Goal: Task Accomplishment & Management: Manage account settings

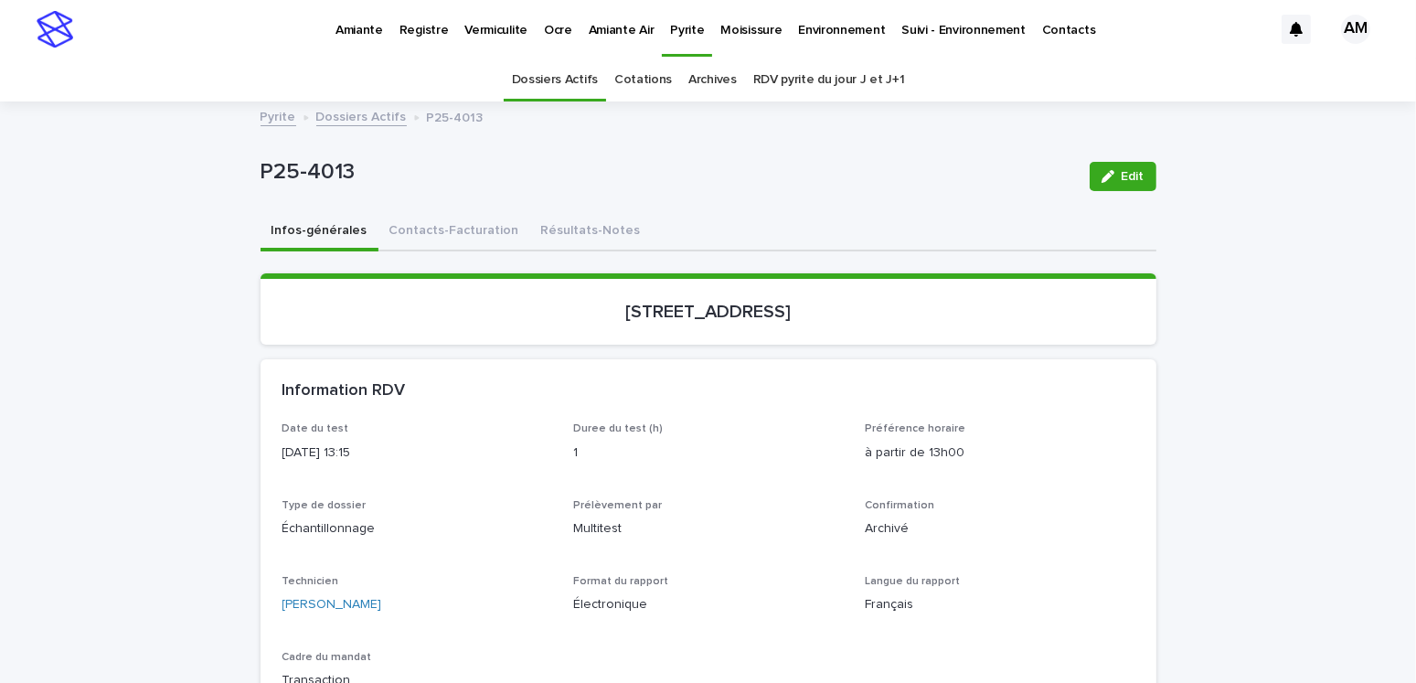
click at [802, 72] on link "RDV pyrite du jour J et J+1" at bounding box center [829, 79] width 152 height 43
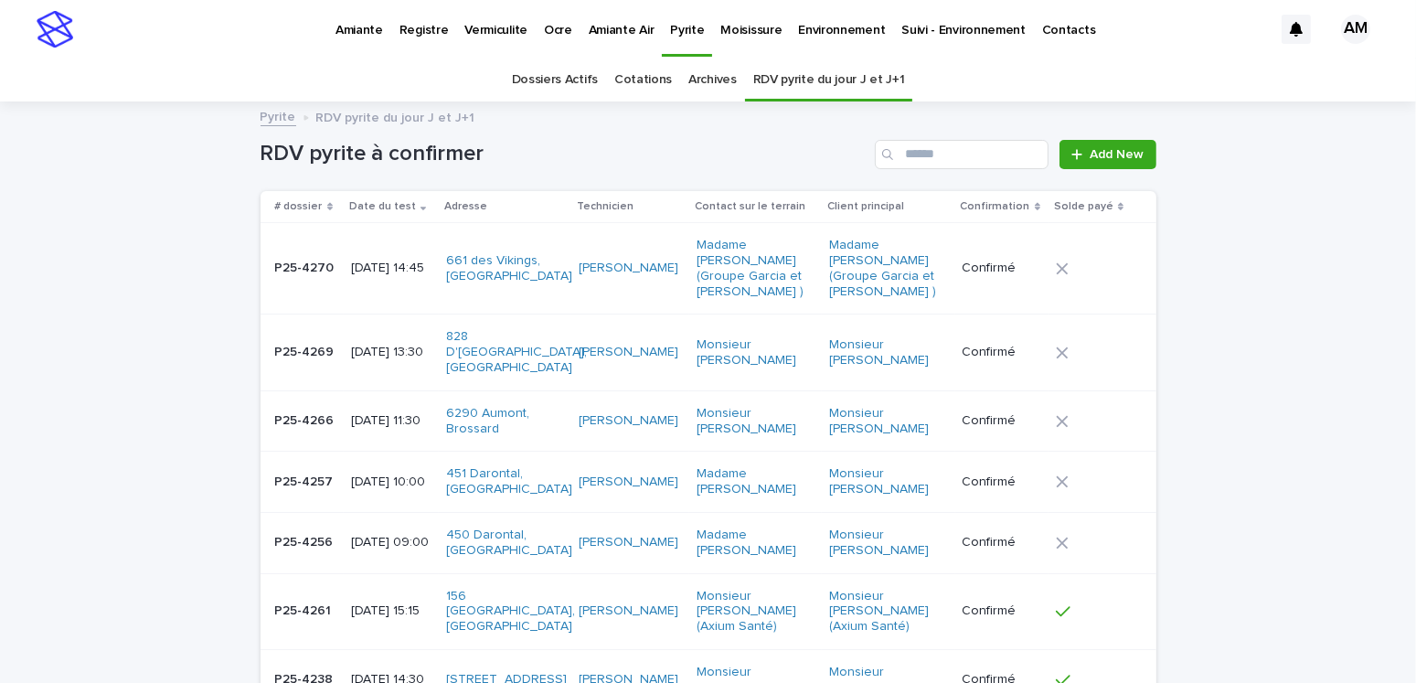
click at [567, 76] on link "Dossiers Actifs" at bounding box center [555, 79] width 86 height 43
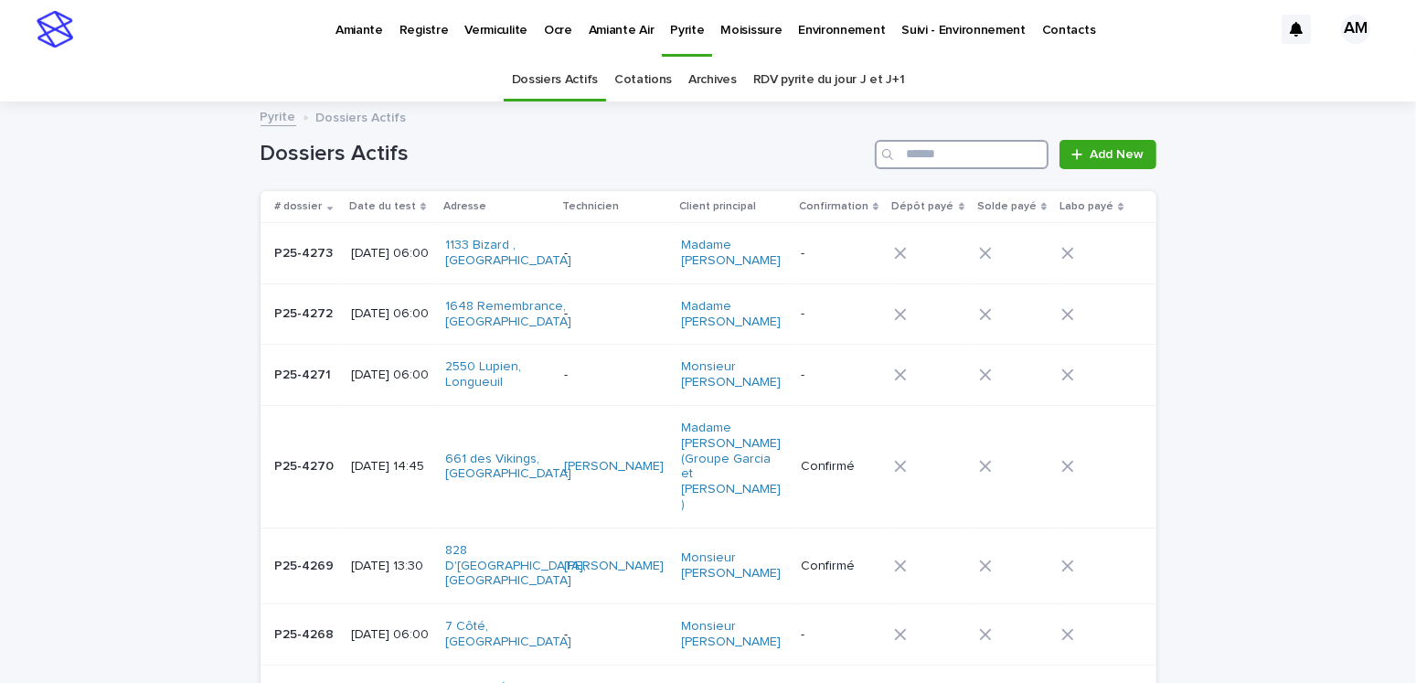
click at [930, 158] on input "Search" at bounding box center [962, 154] width 174 height 29
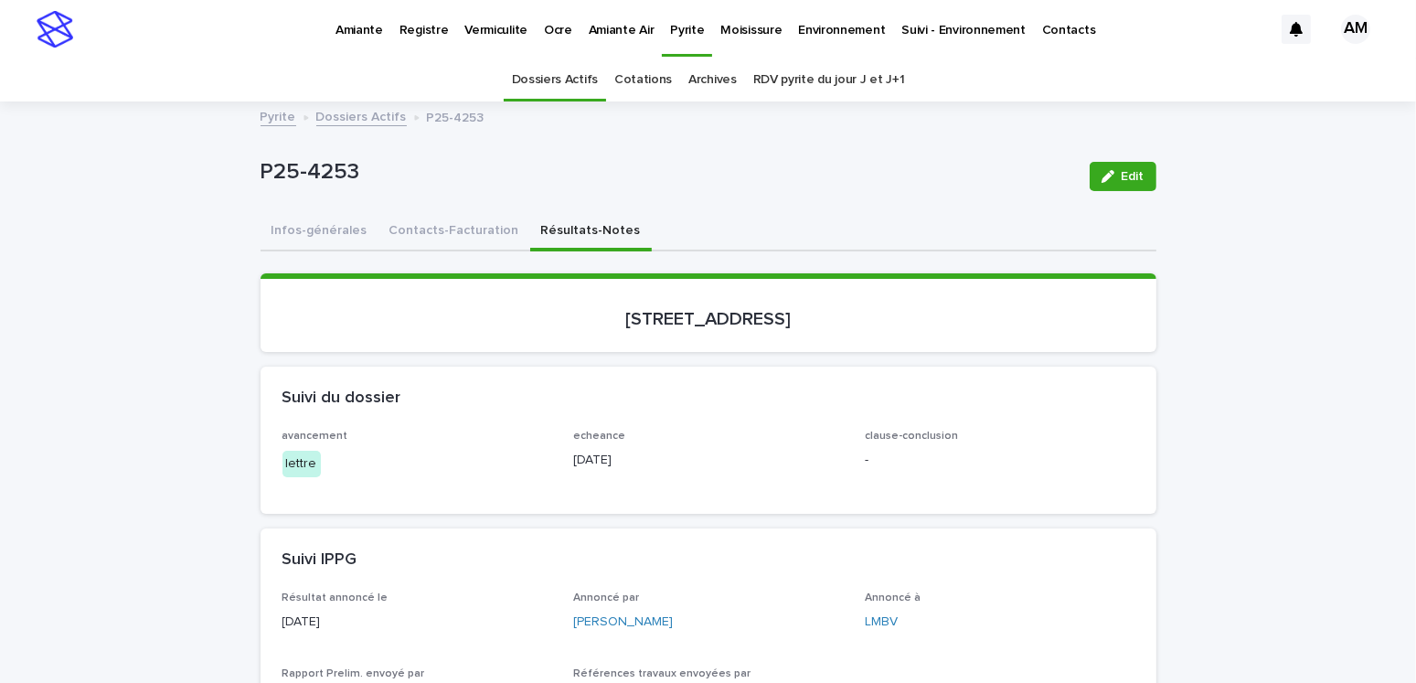
click at [340, 110] on link "Dossiers Actifs" at bounding box center [361, 115] width 90 height 21
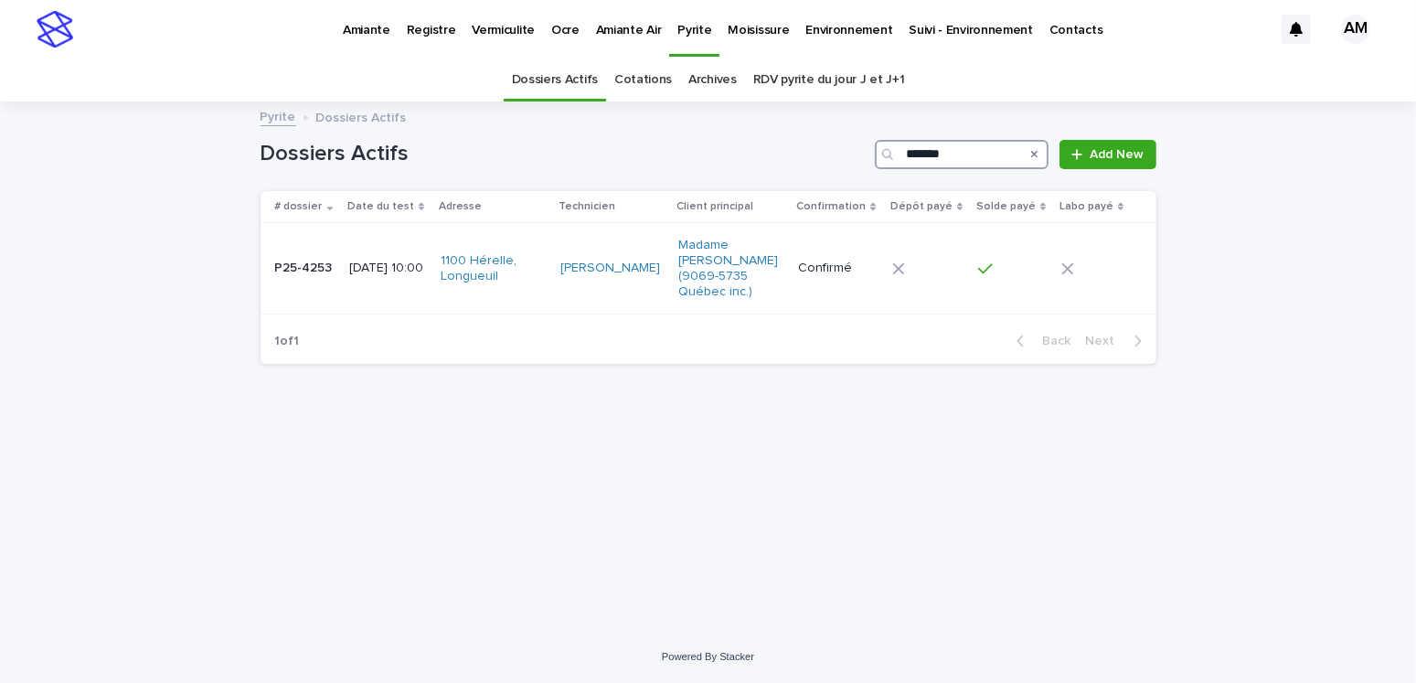
click at [960, 142] on input "*******" at bounding box center [962, 154] width 174 height 29
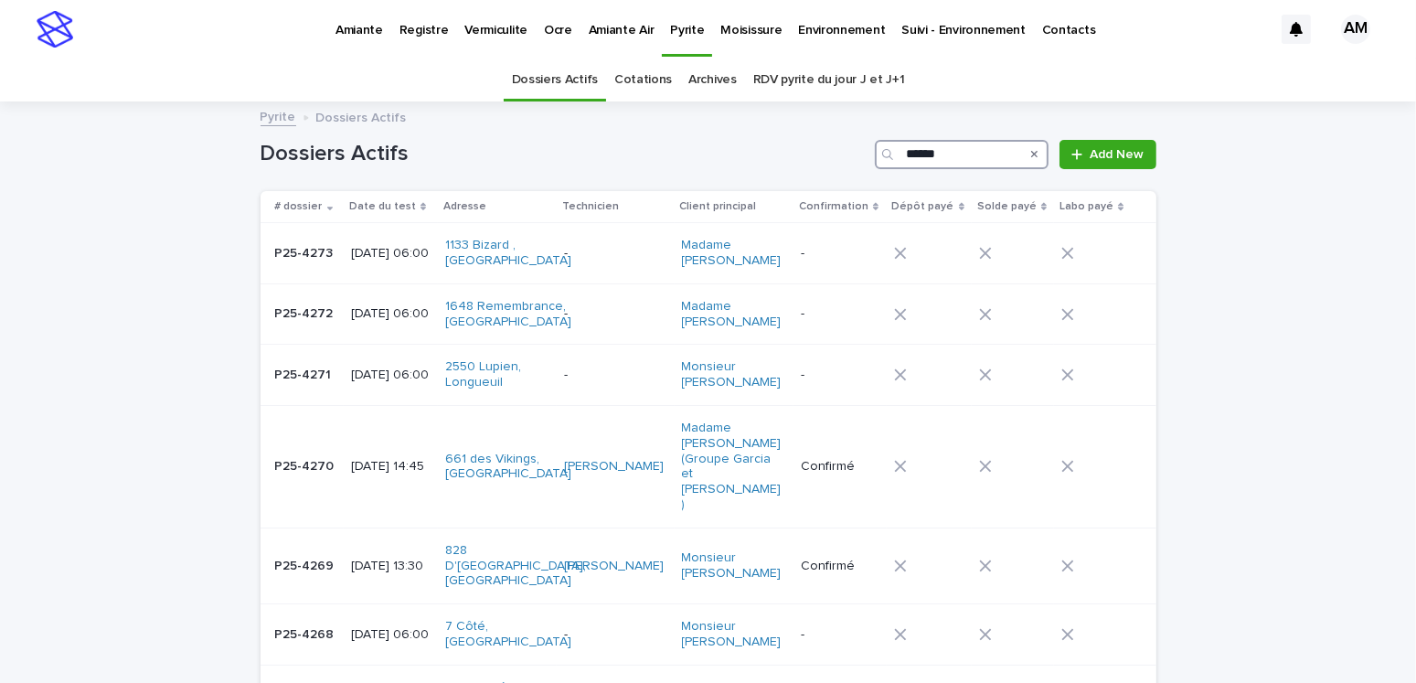
type input "*******"
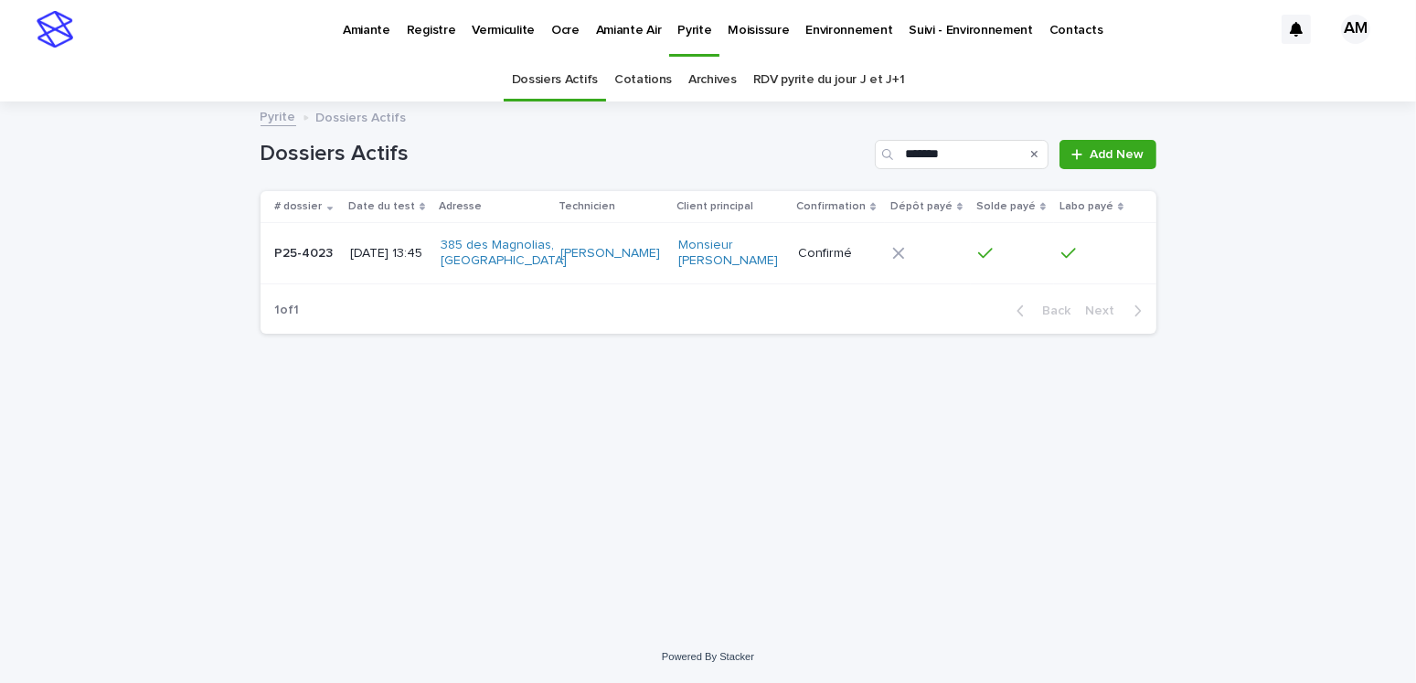
click at [385, 257] on p "2025-05-28 13:45" at bounding box center [388, 254] width 76 height 16
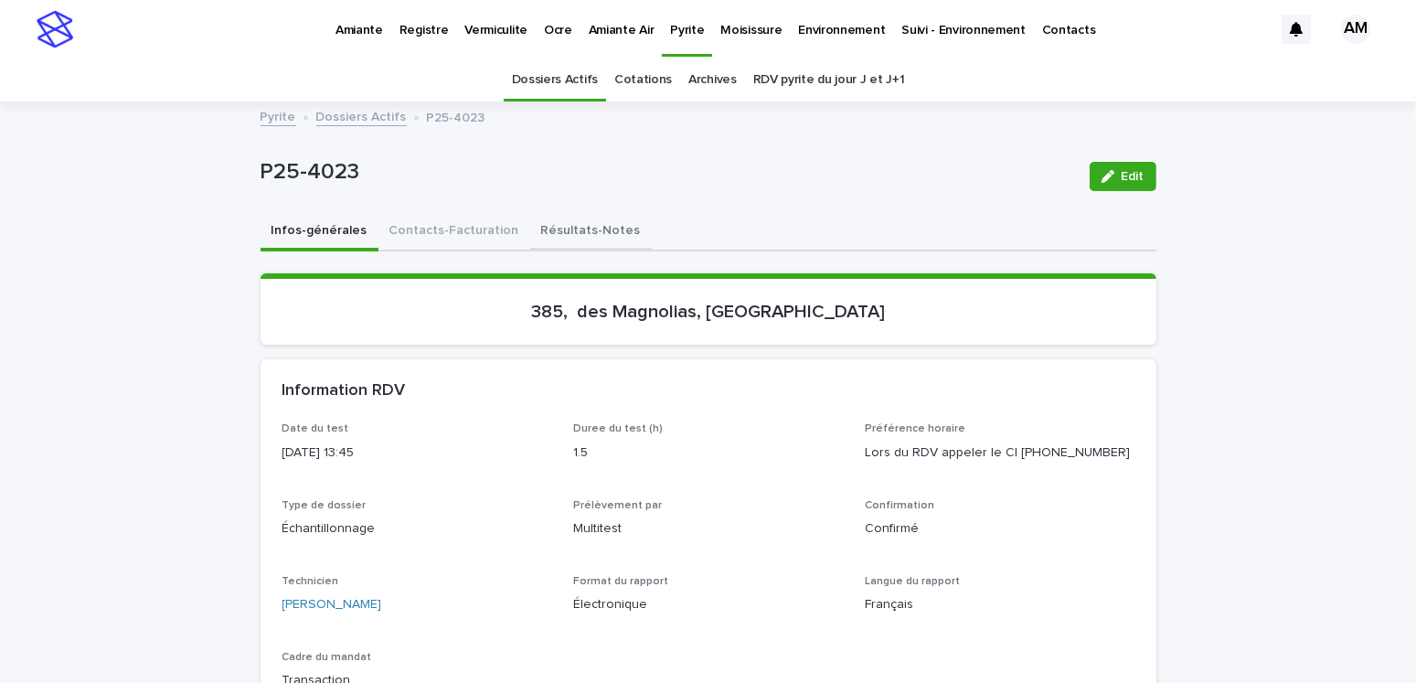
click at [585, 216] on button "Résultats-Notes" at bounding box center [591, 232] width 122 height 38
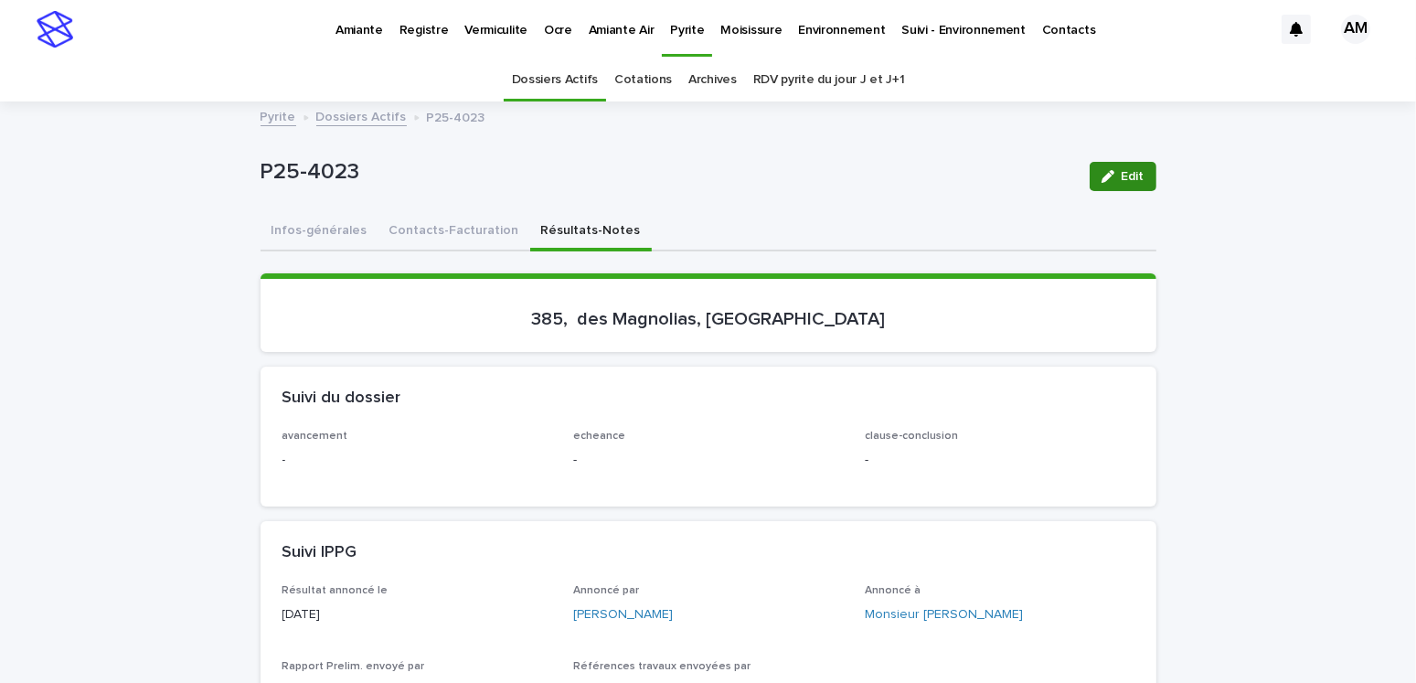
click at [1134, 171] on span "Edit" at bounding box center [1132, 176] width 23 height 13
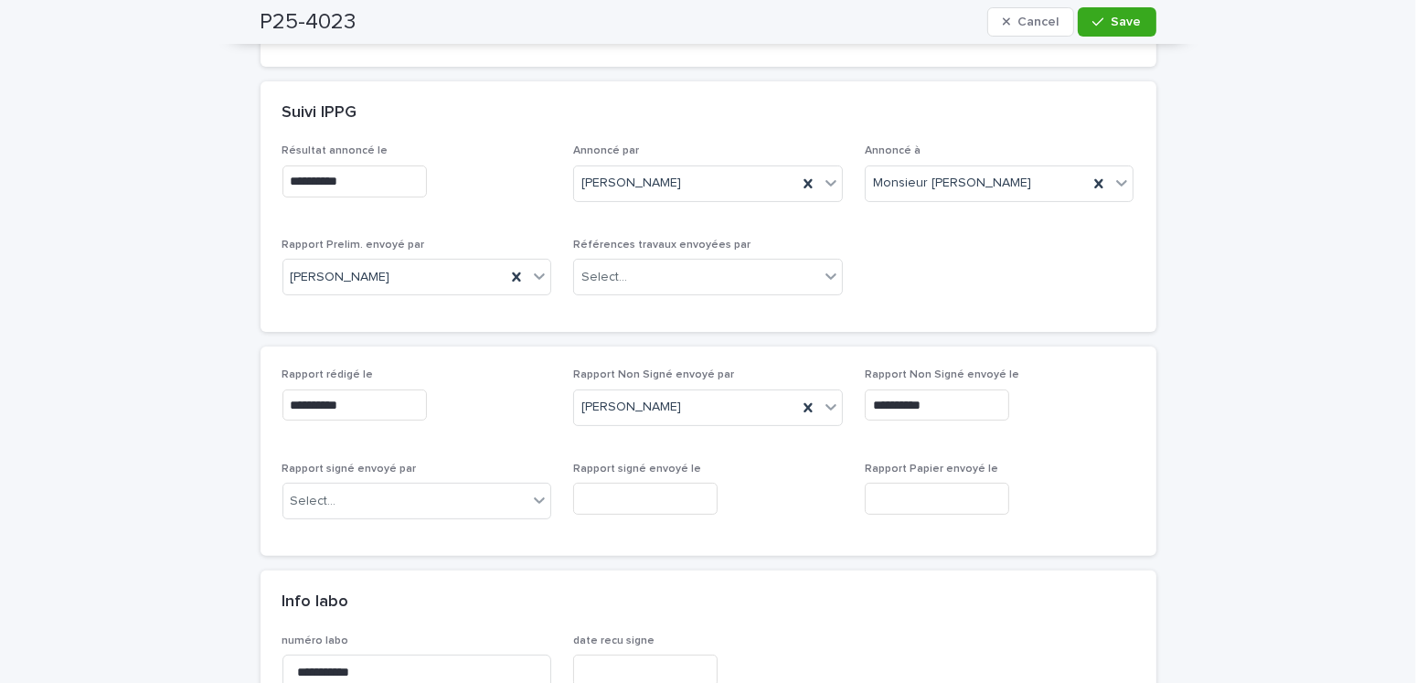
scroll to position [640, 0]
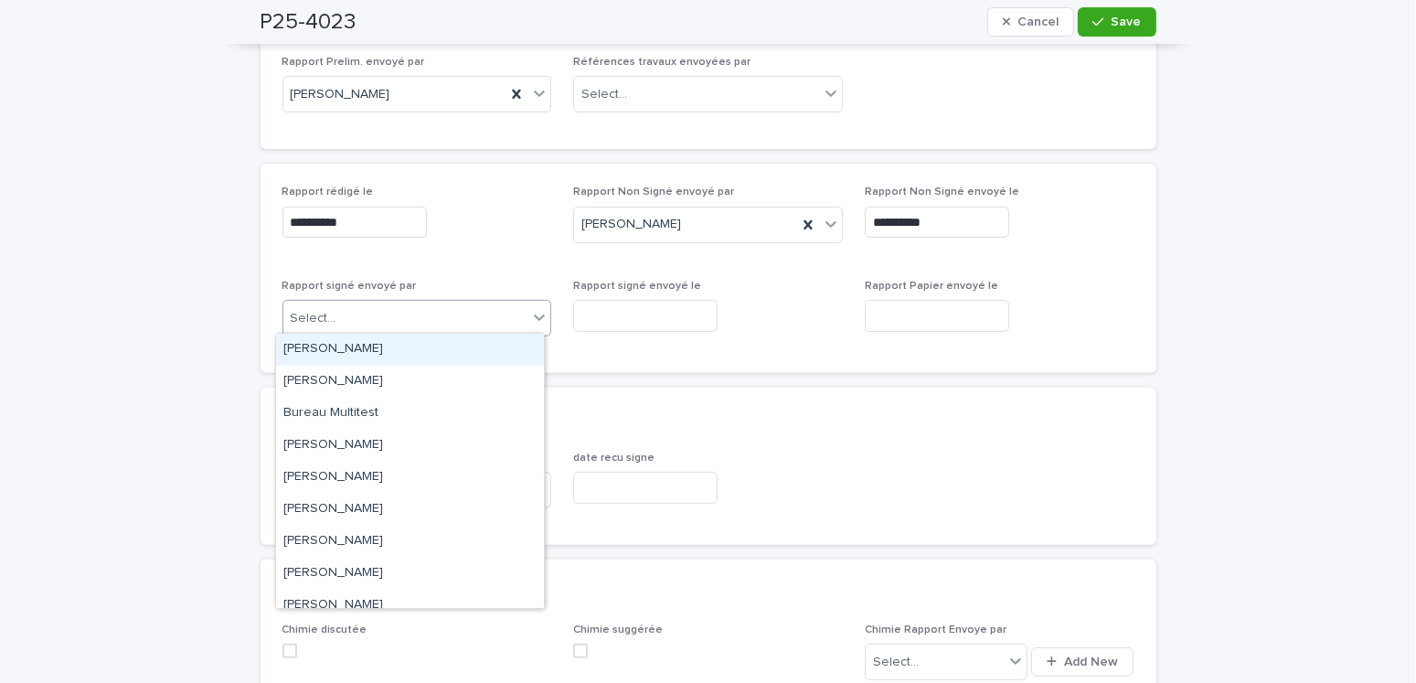
click at [425, 305] on div "Select..." at bounding box center [405, 318] width 245 height 30
click at [373, 356] on div "Amilie Mainville" at bounding box center [410, 350] width 268 height 32
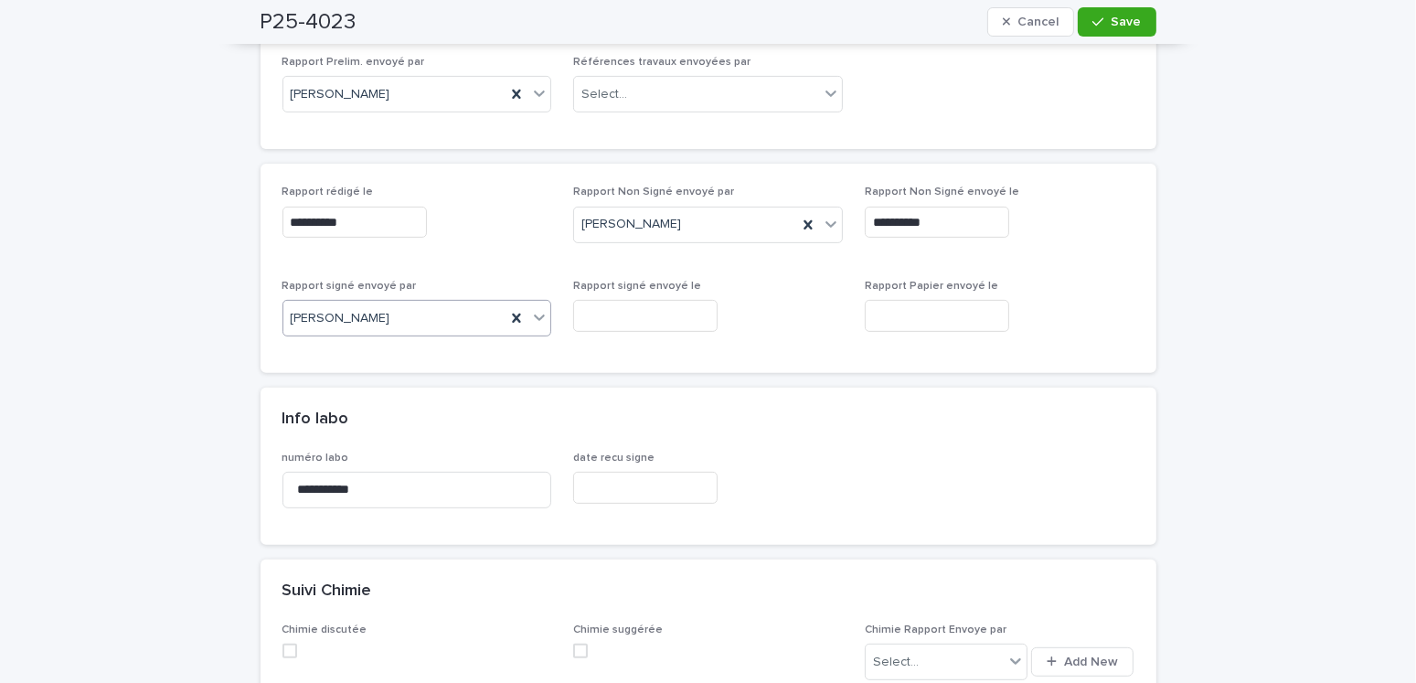
click at [625, 312] on input "text" at bounding box center [645, 316] width 144 height 32
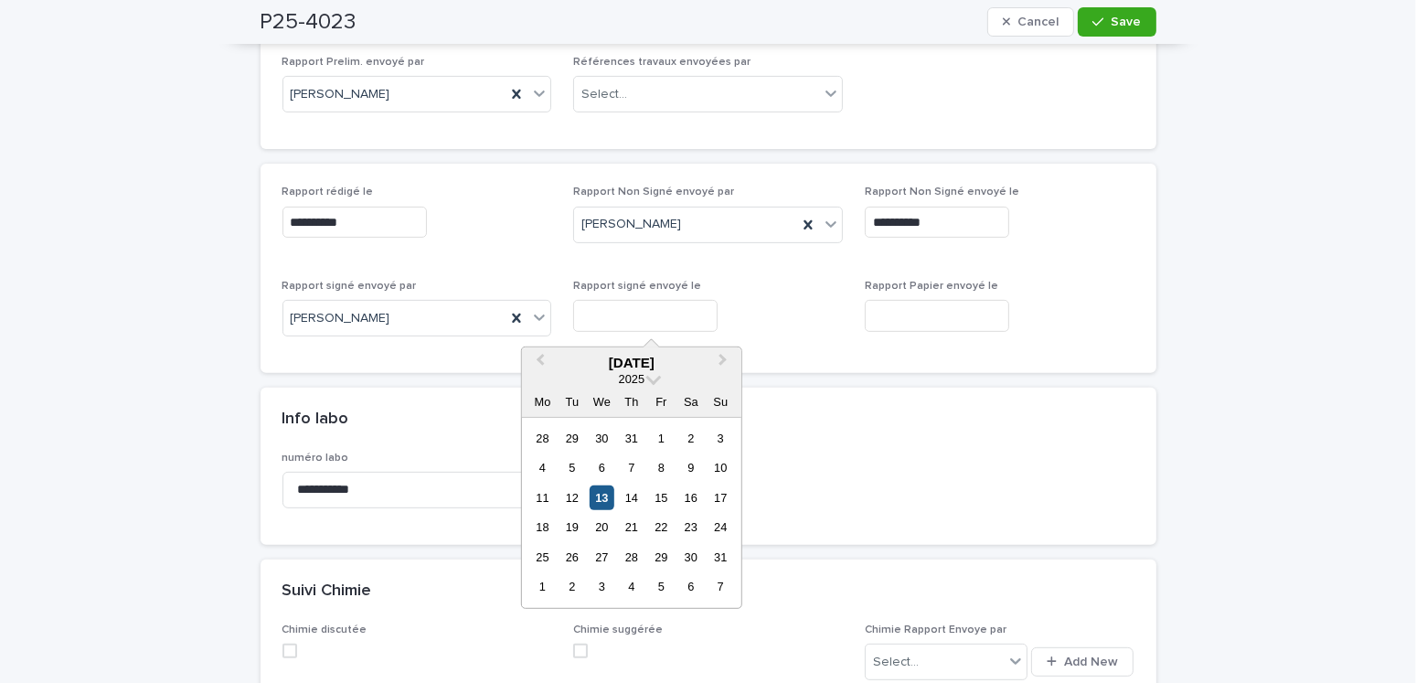
click at [602, 507] on div "13" at bounding box center [601, 497] width 25 height 25
type input "**********"
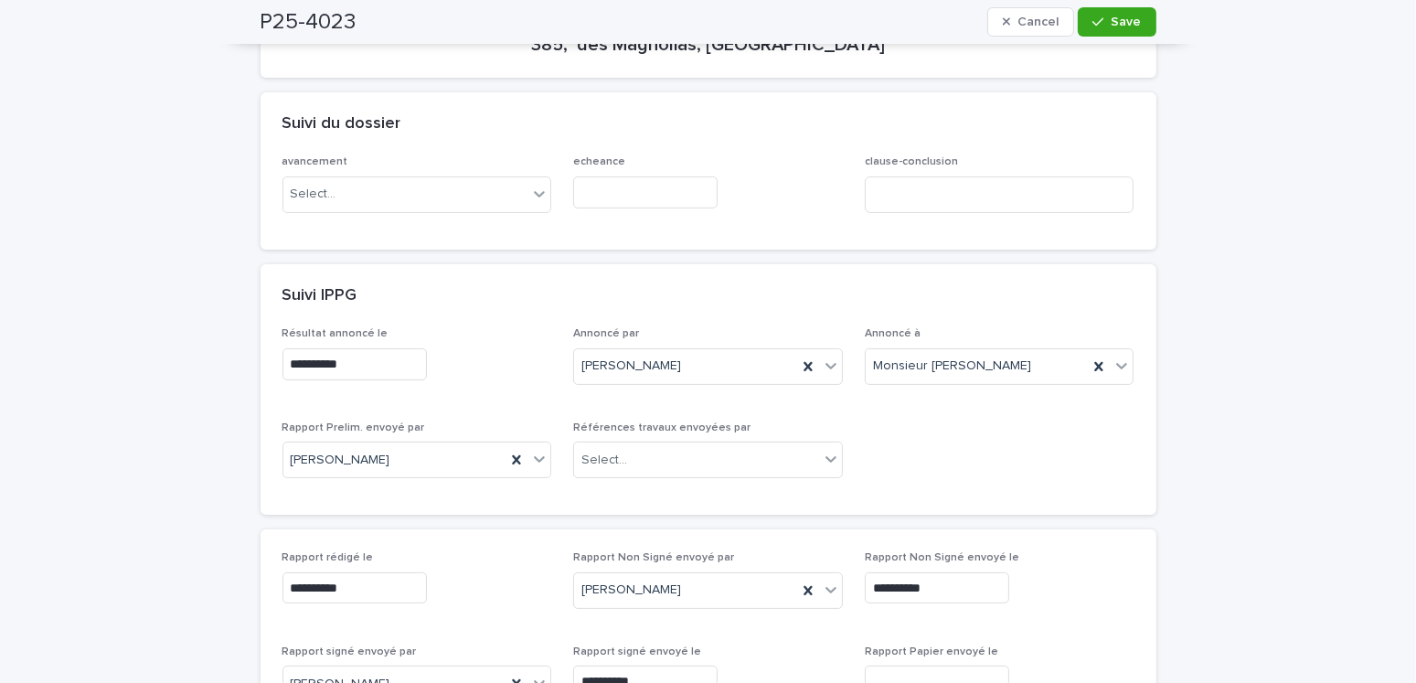
scroll to position [0, 0]
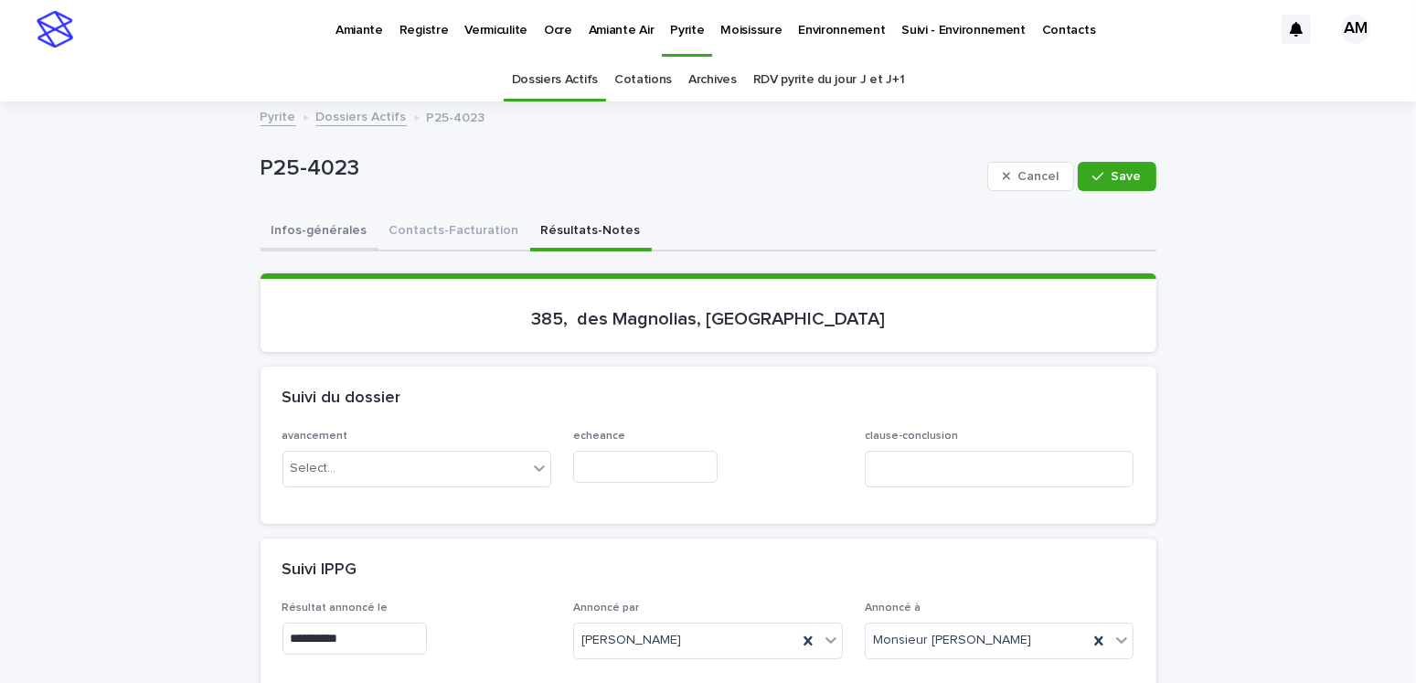
click at [280, 217] on button "Infos-générales" at bounding box center [319, 232] width 118 height 38
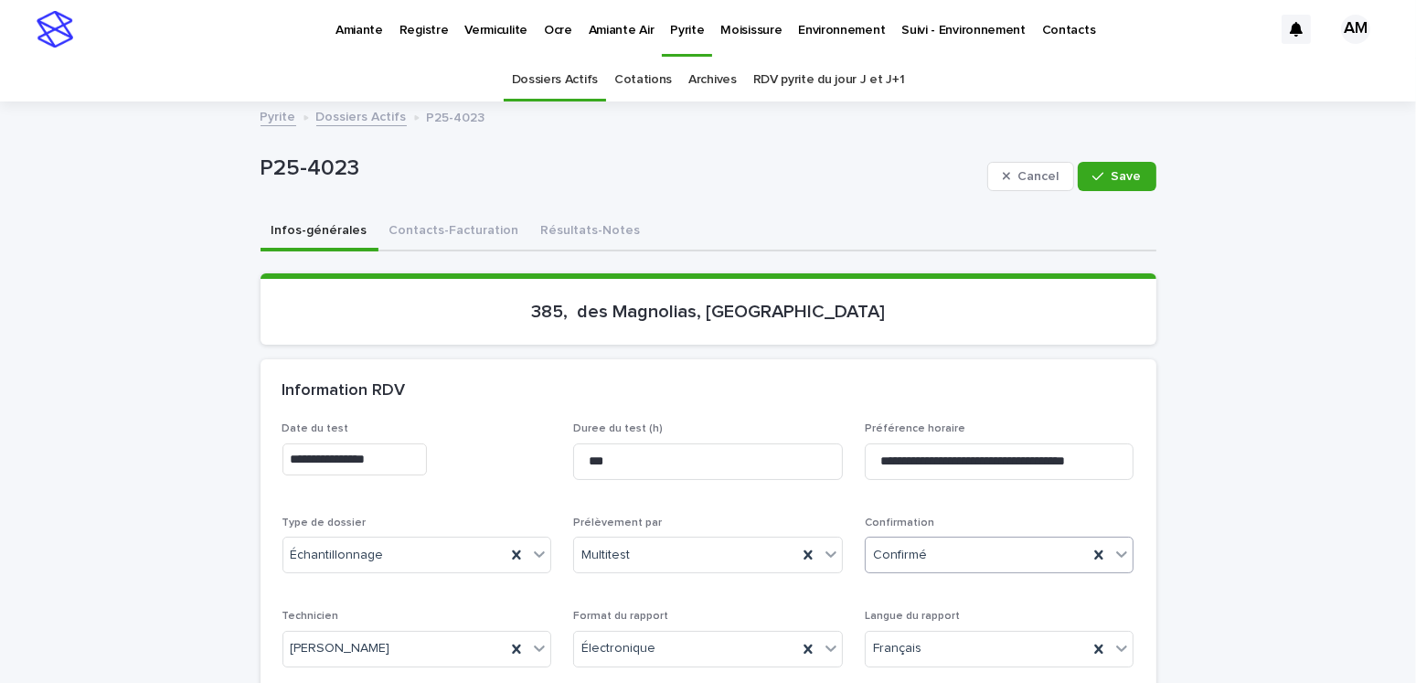
click at [896, 536] on div "Confirmé" at bounding box center [1000, 554] width 270 height 37
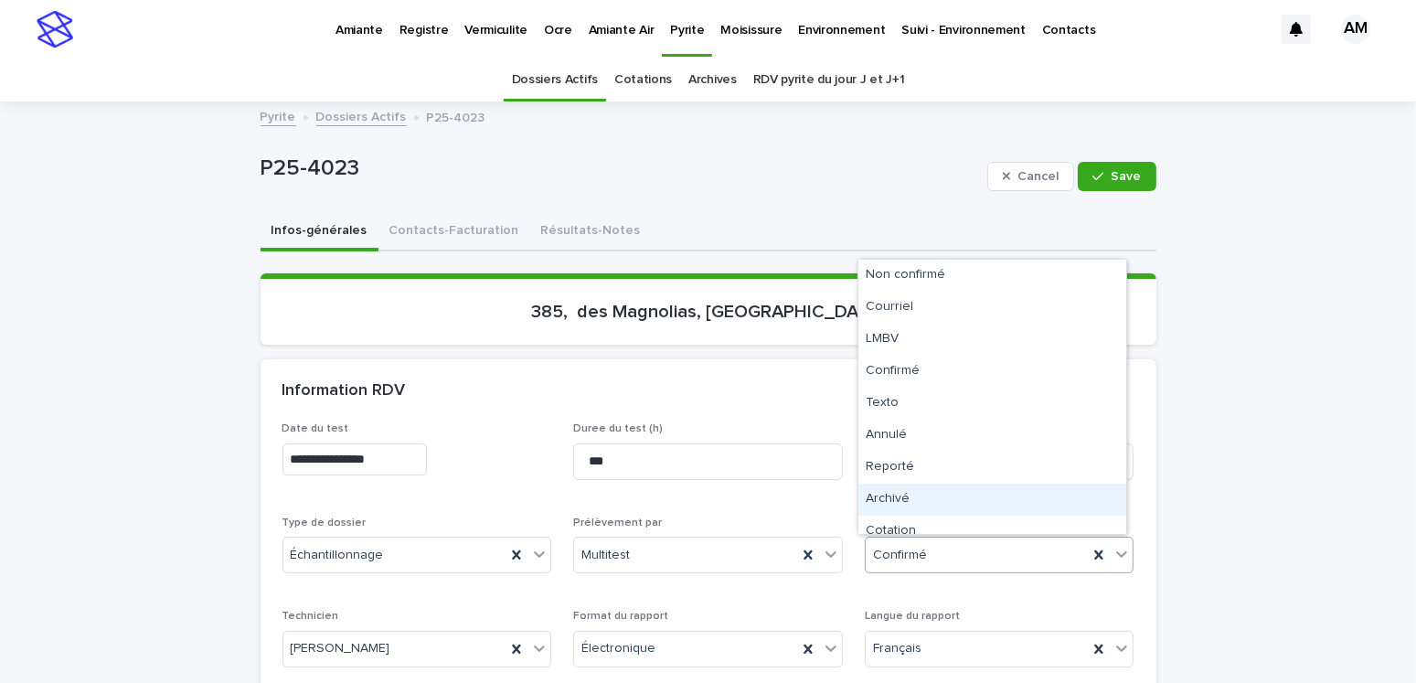
click at [879, 495] on div "Archivé" at bounding box center [992, 499] width 268 height 32
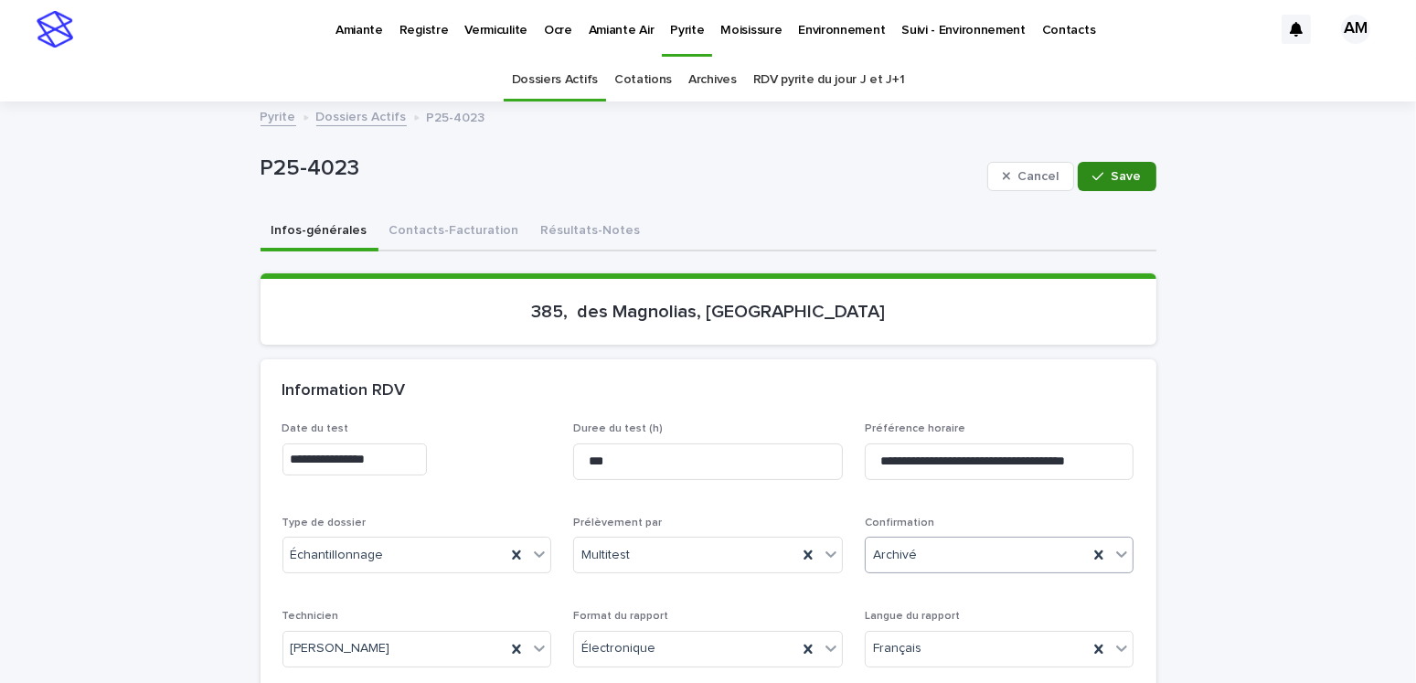
click at [1090, 162] on button "Save" at bounding box center [1116, 176] width 78 height 29
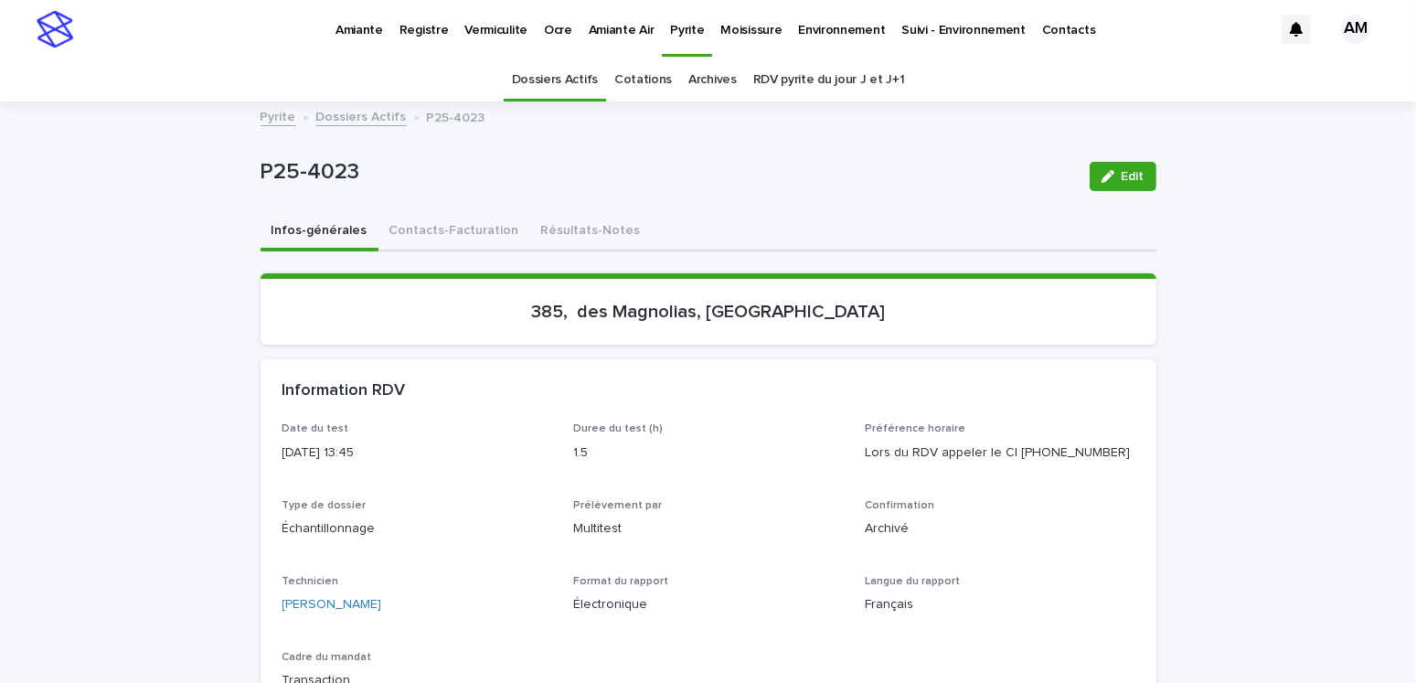
click at [334, 112] on link "Dossiers Actifs" at bounding box center [361, 115] width 90 height 21
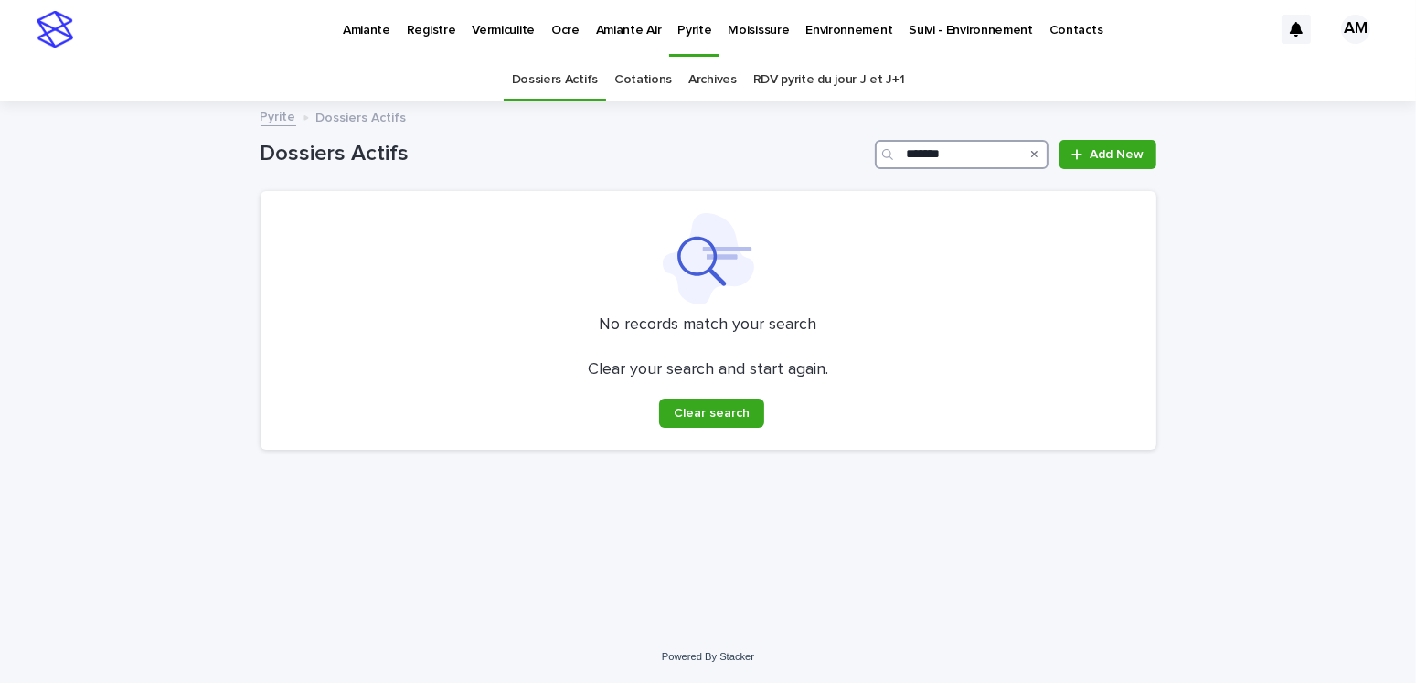
click at [960, 152] on input "*******" at bounding box center [962, 154] width 174 height 29
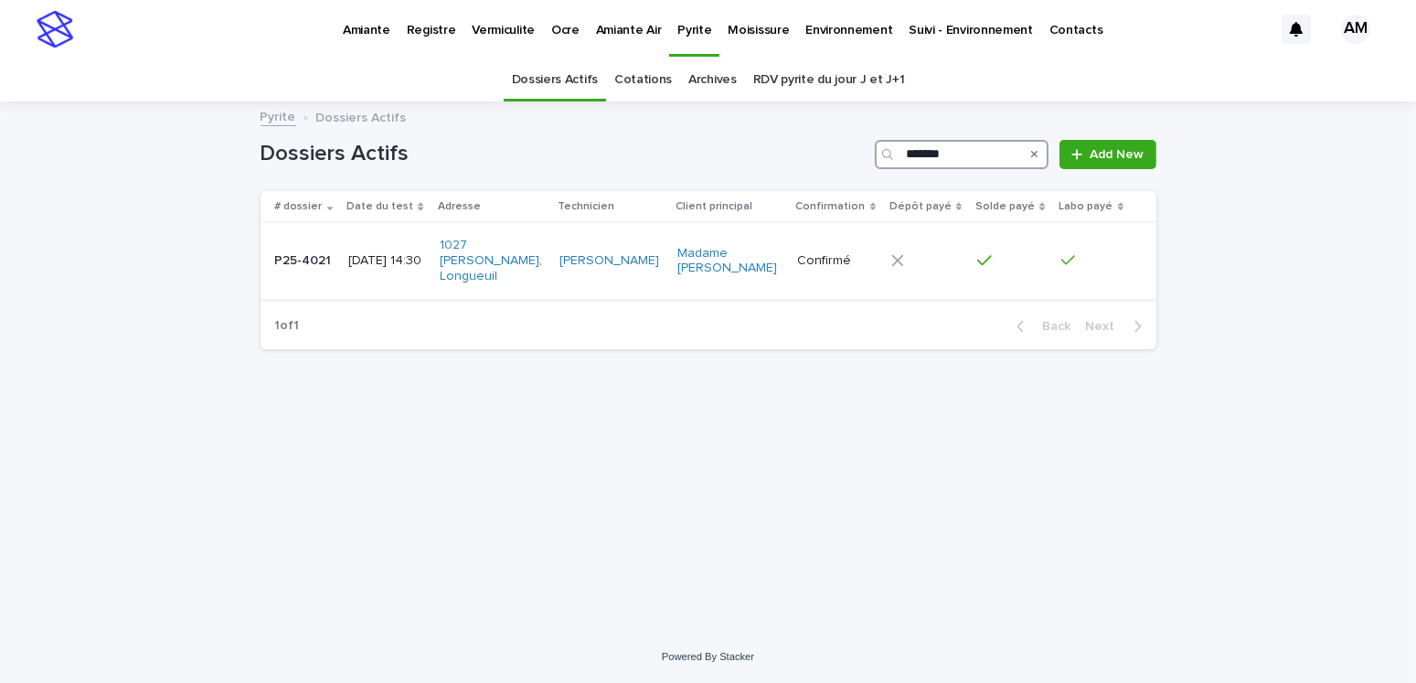
type input "*******"
click at [375, 253] on p "2025-05-28 14:30" at bounding box center [386, 261] width 76 height 16
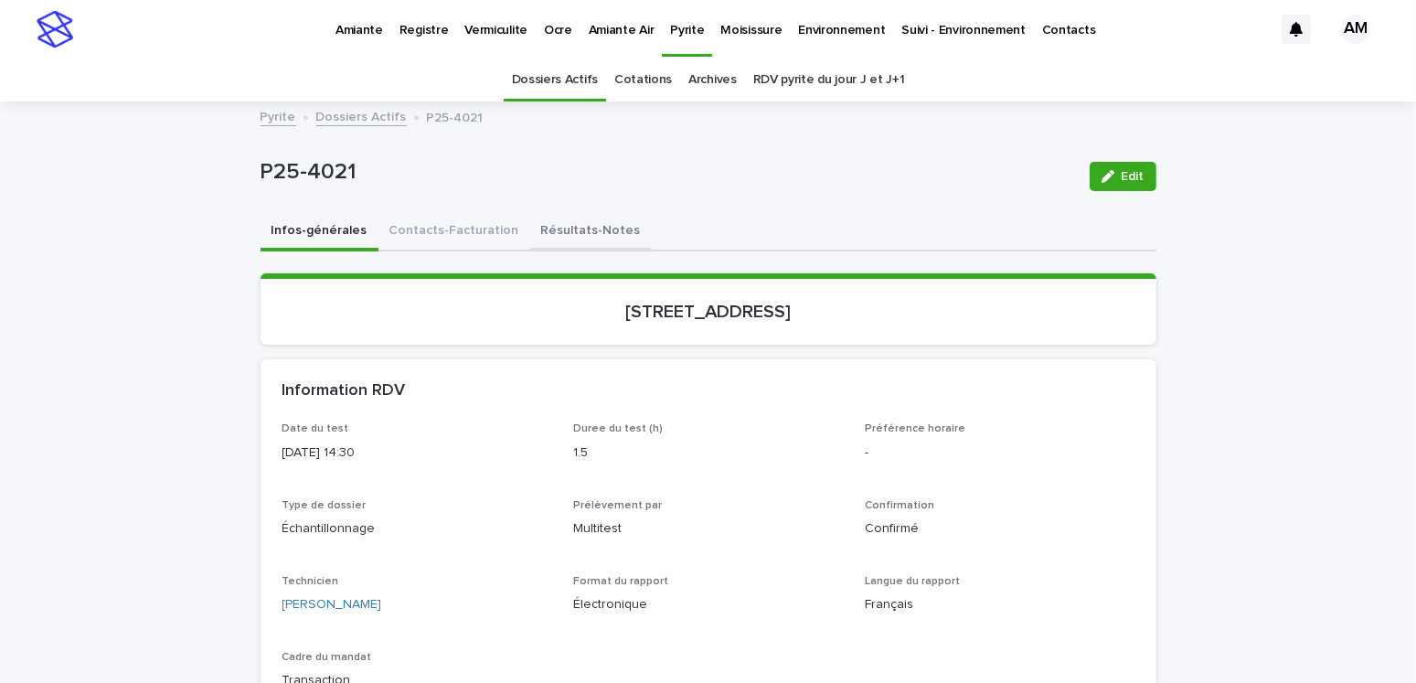
click at [553, 213] on button "Résultats-Notes" at bounding box center [591, 232] width 122 height 38
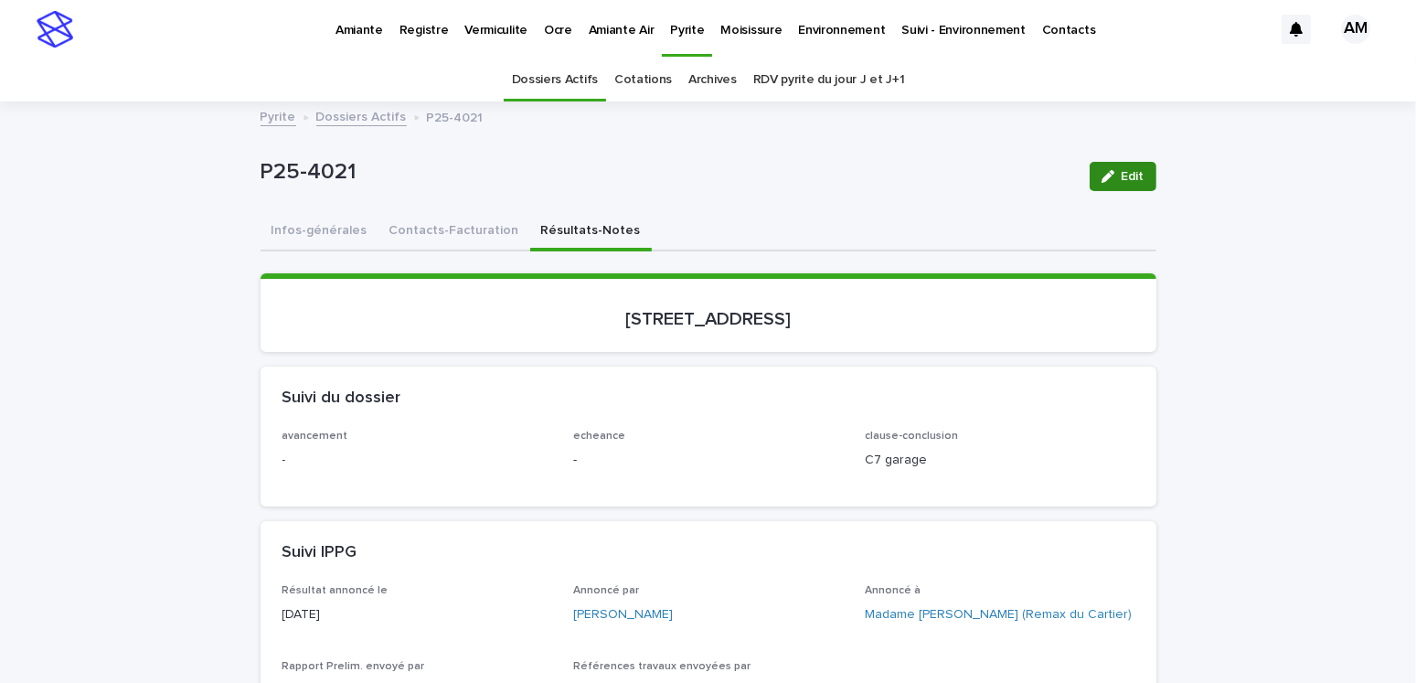
click at [1110, 171] on div "button" at bounding box center [1111, 176] width 20 height 13
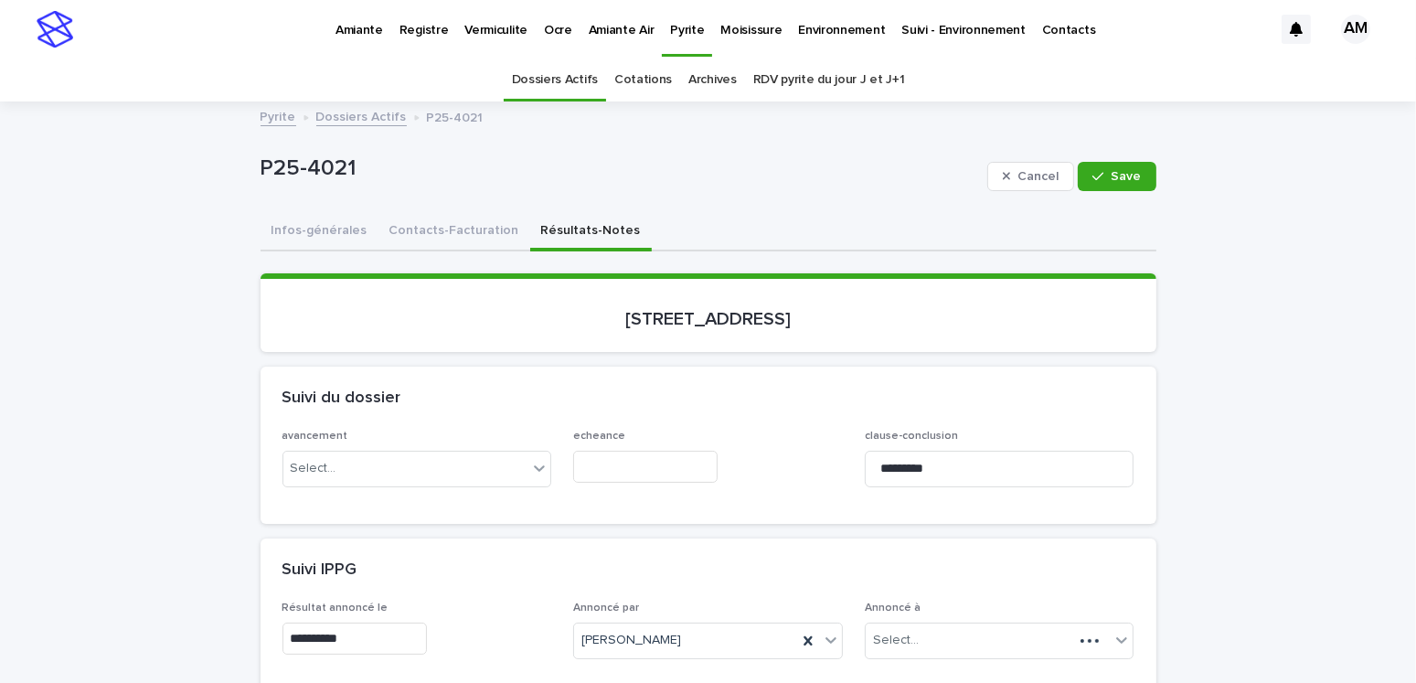
scroll to position [366, 0]
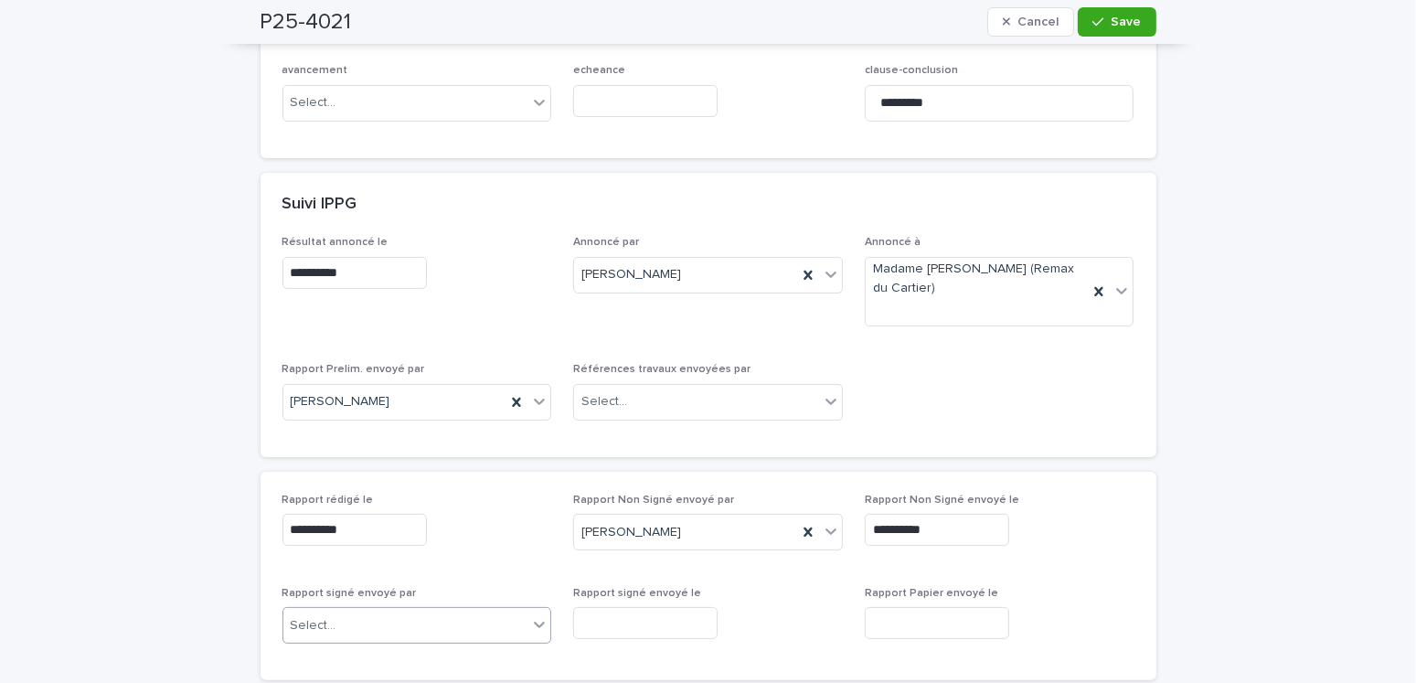
click at [388, 625] on div "Select..." at bounding box center [405, 625] width 245 height 30
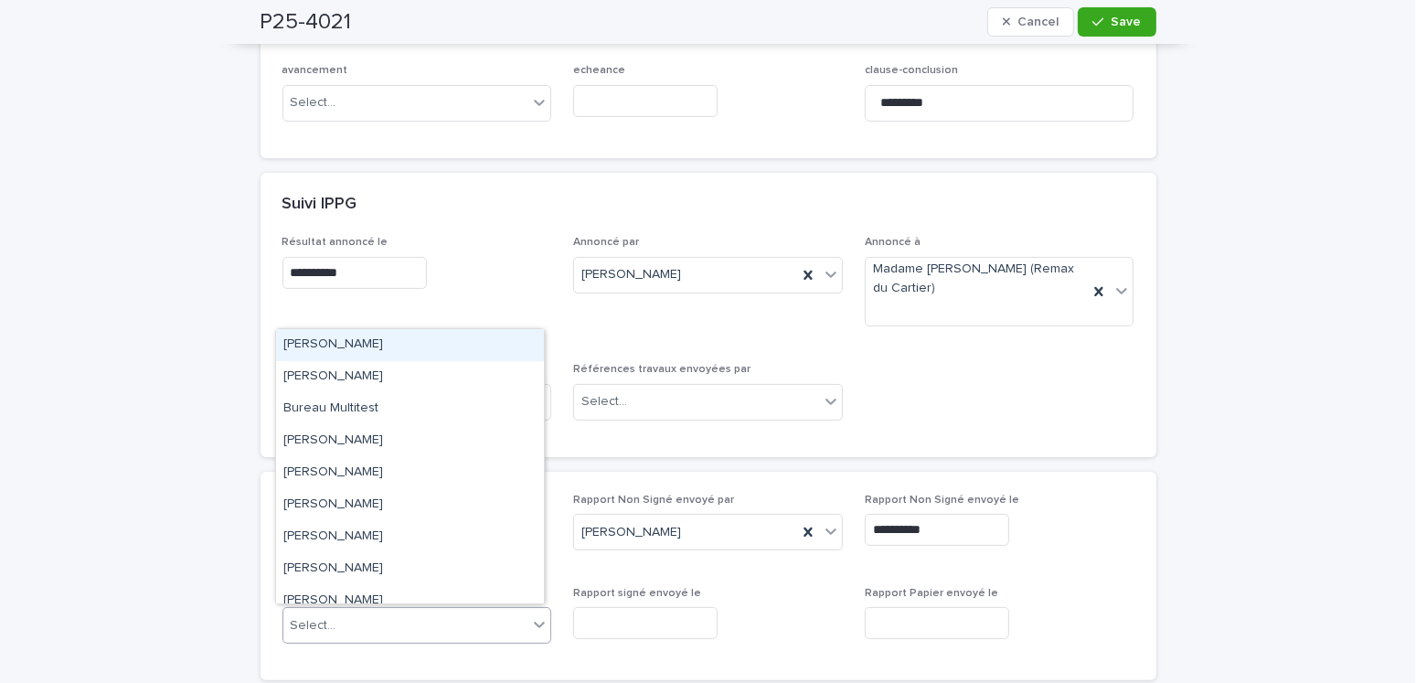
click at [361, 347] on div "Amilie Mainville" at bounding box center [410, 345] width 268 height 32
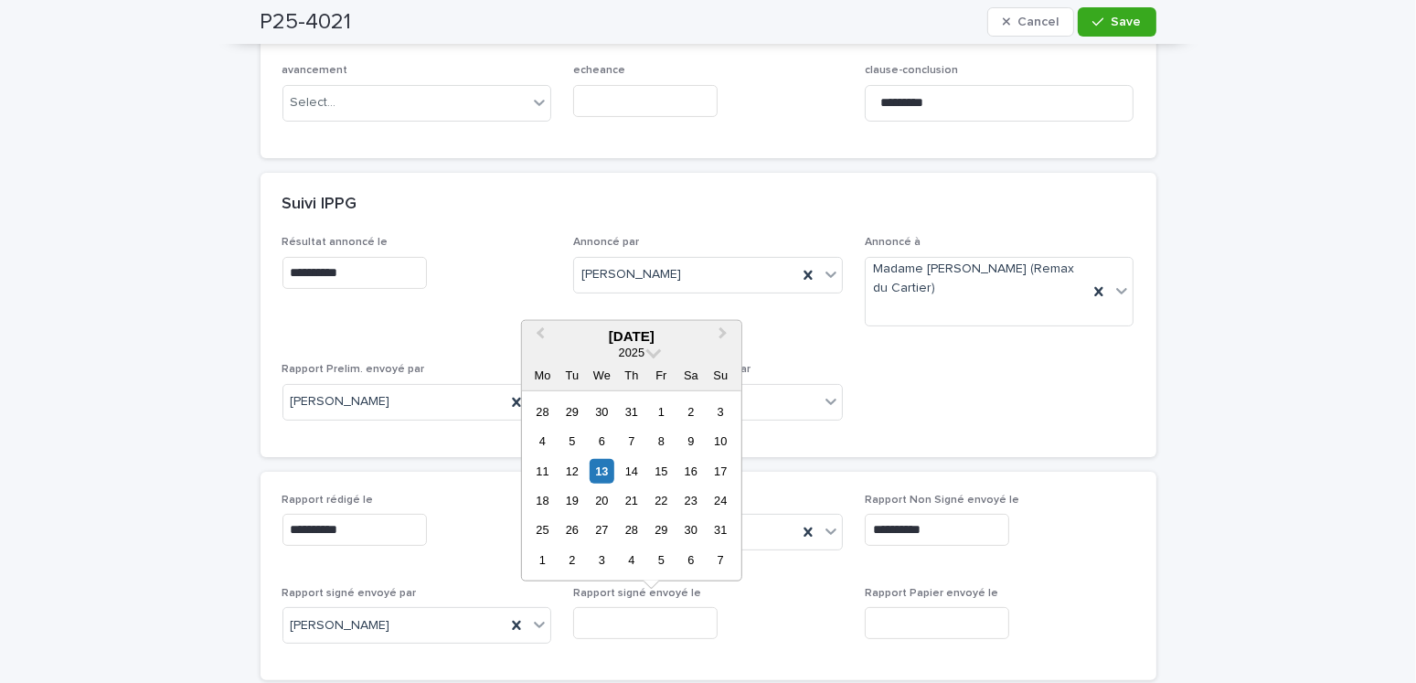
click at [644, 628] on input "text" at bounding box center [645, 623] width 144 height 32
click at [600, 465] on div "13" at bounding box center [601, 470] width 25 height 25
type input "**********"
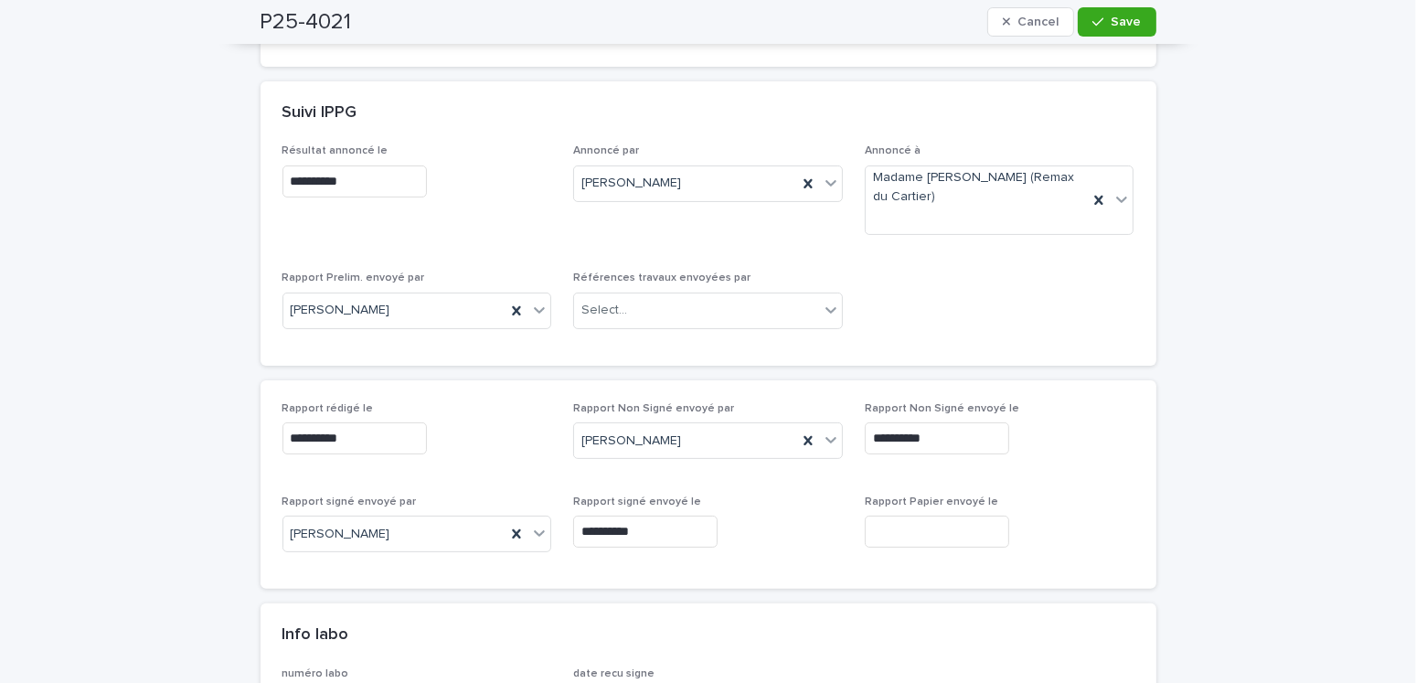
scroll to position [91, 0]
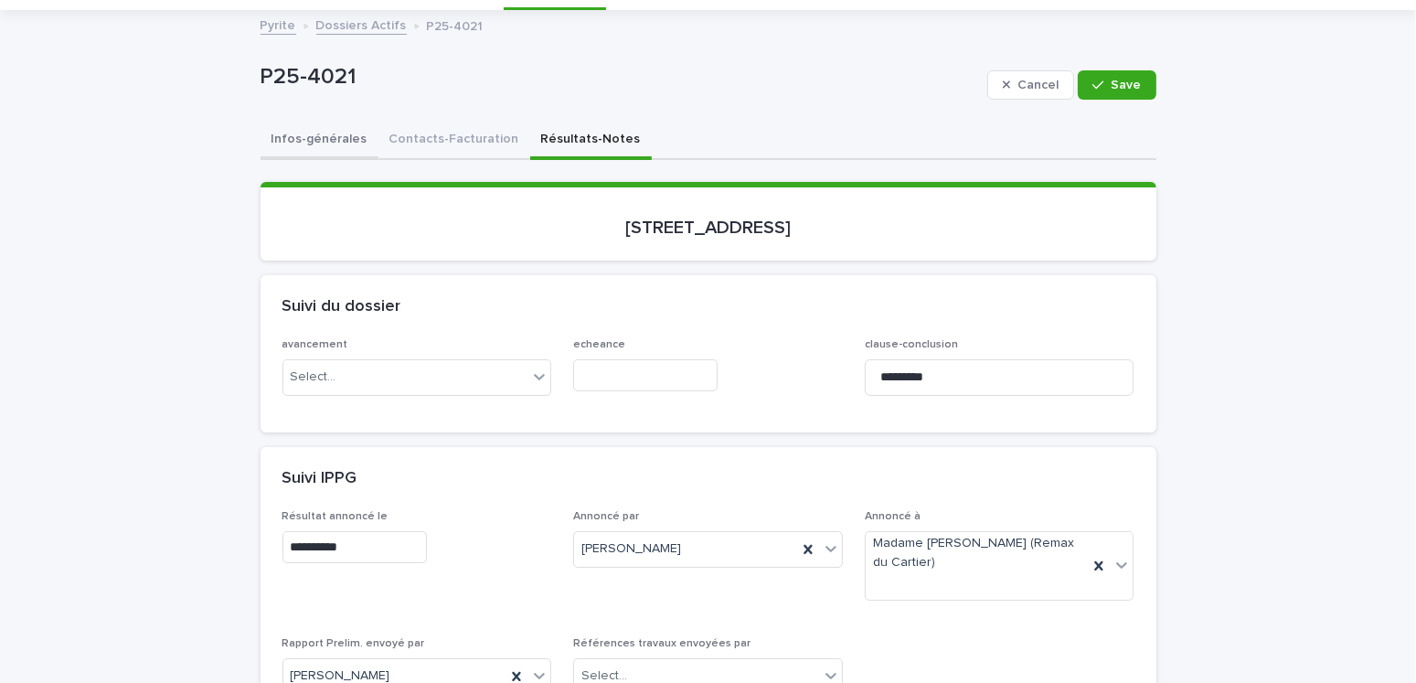
click at [317, 145] on button "Infos-générales" at bounding box center [319, 141] width 118 height 38
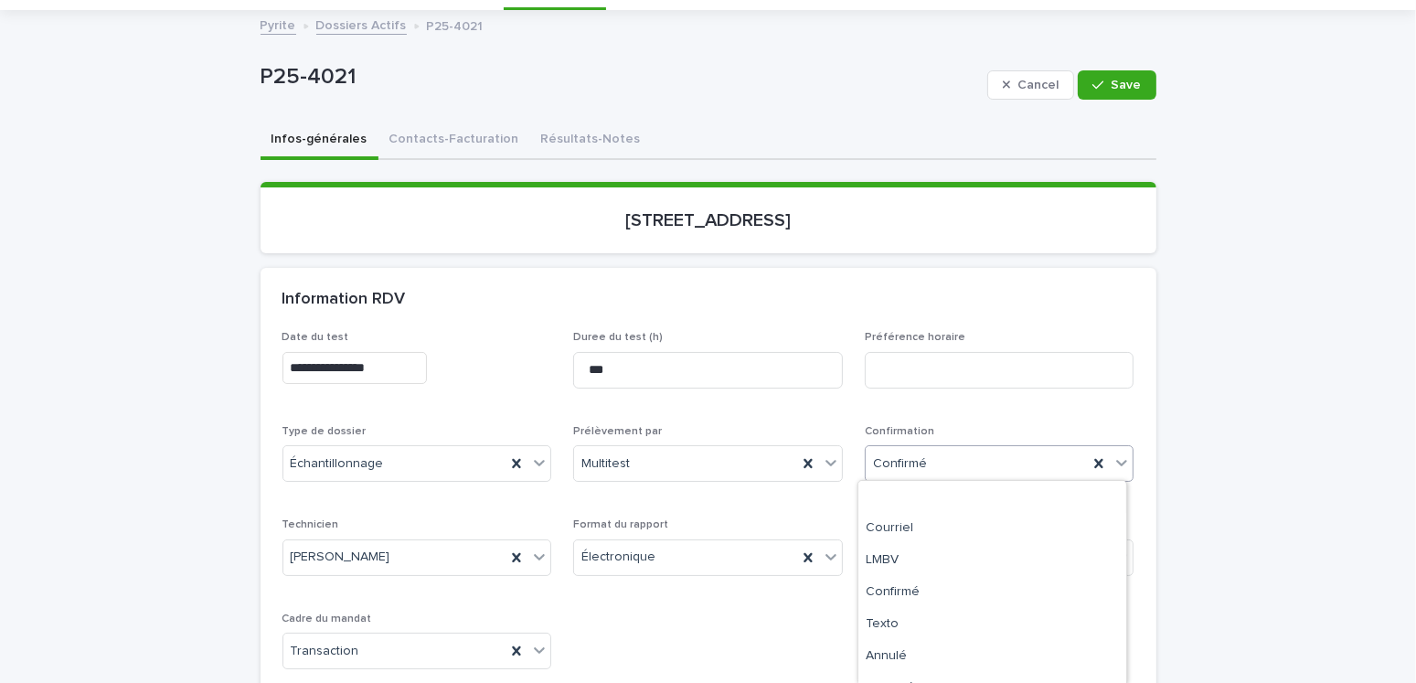
scroll to position [85, 0]
click at [895, 637] on div "Archivé" at bounding box center [992, 636] width 268 height 32
click at [1122, 82] on span "Save" at bounding box center [1126, 85] width 30 height 13
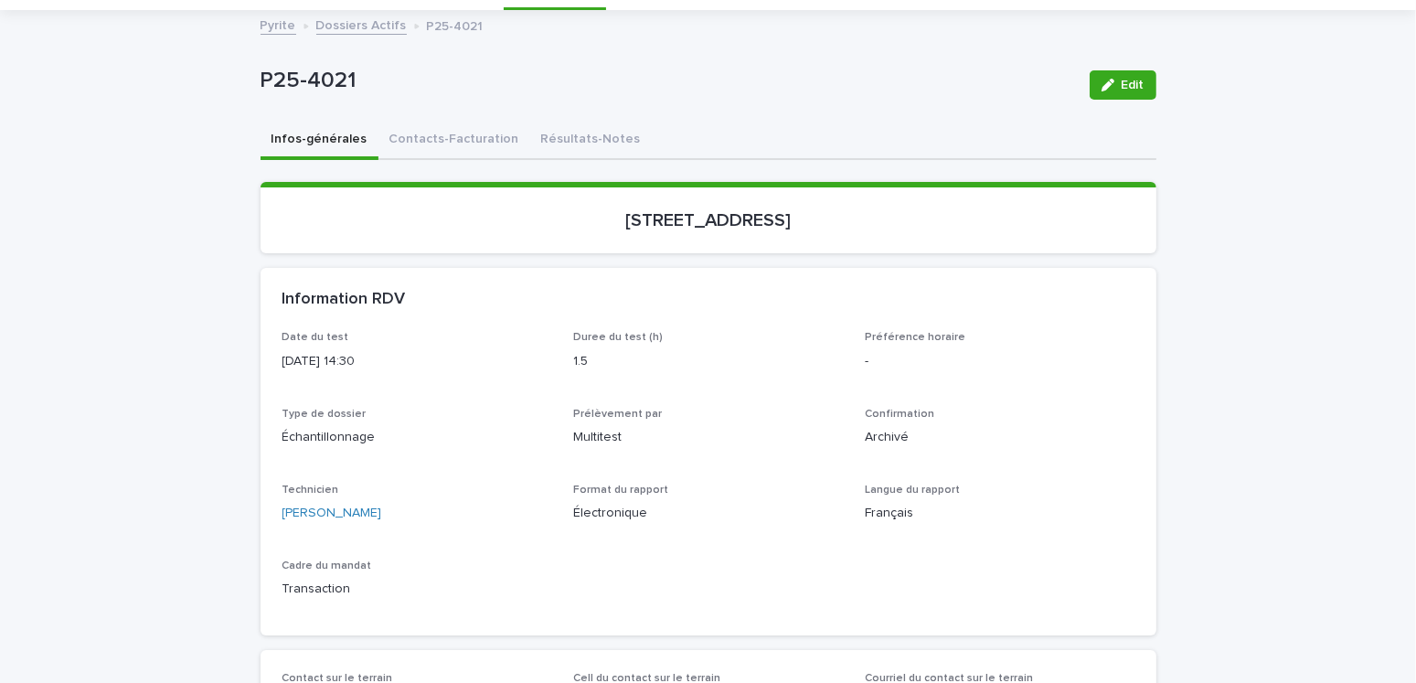
click at [343, 26] on link "Dossiers Actifs" at bounding box center [361, 24] width 90 height 21
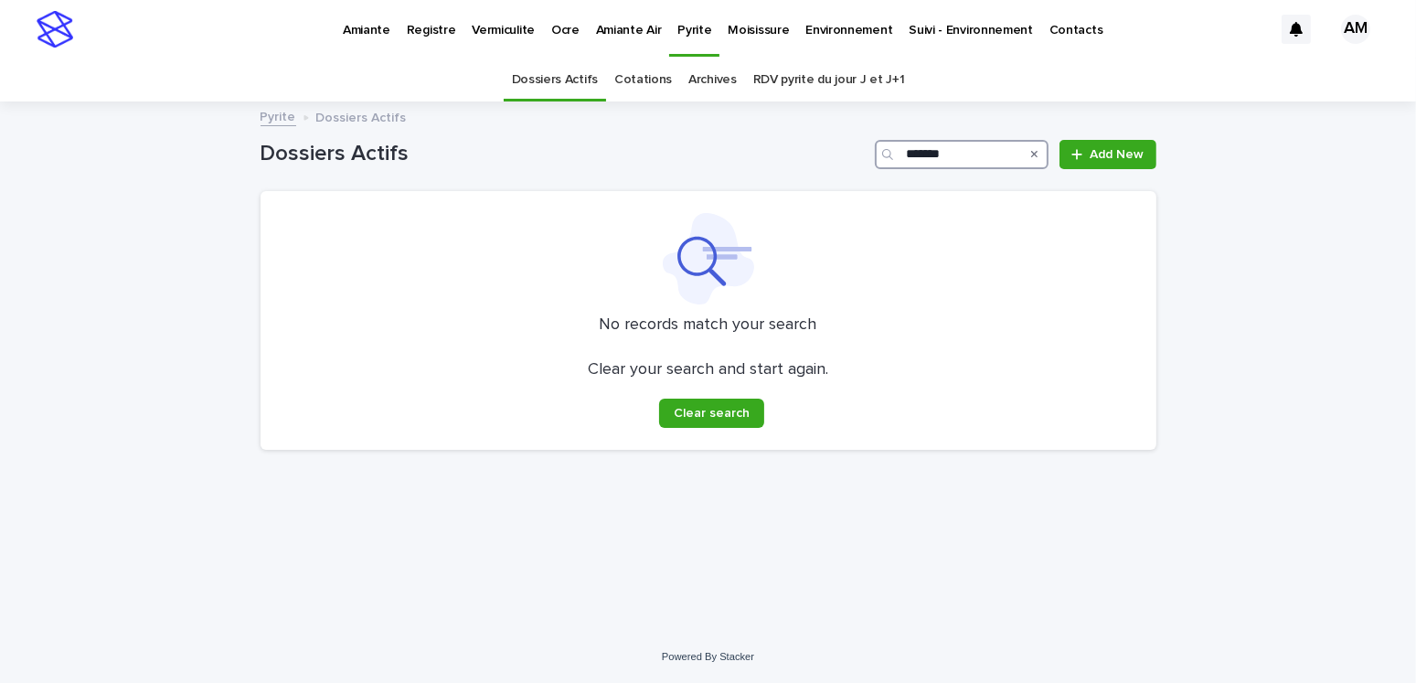
click at [970, 155] on input "*******" at bounding box center [962, 154] width 174 height 29
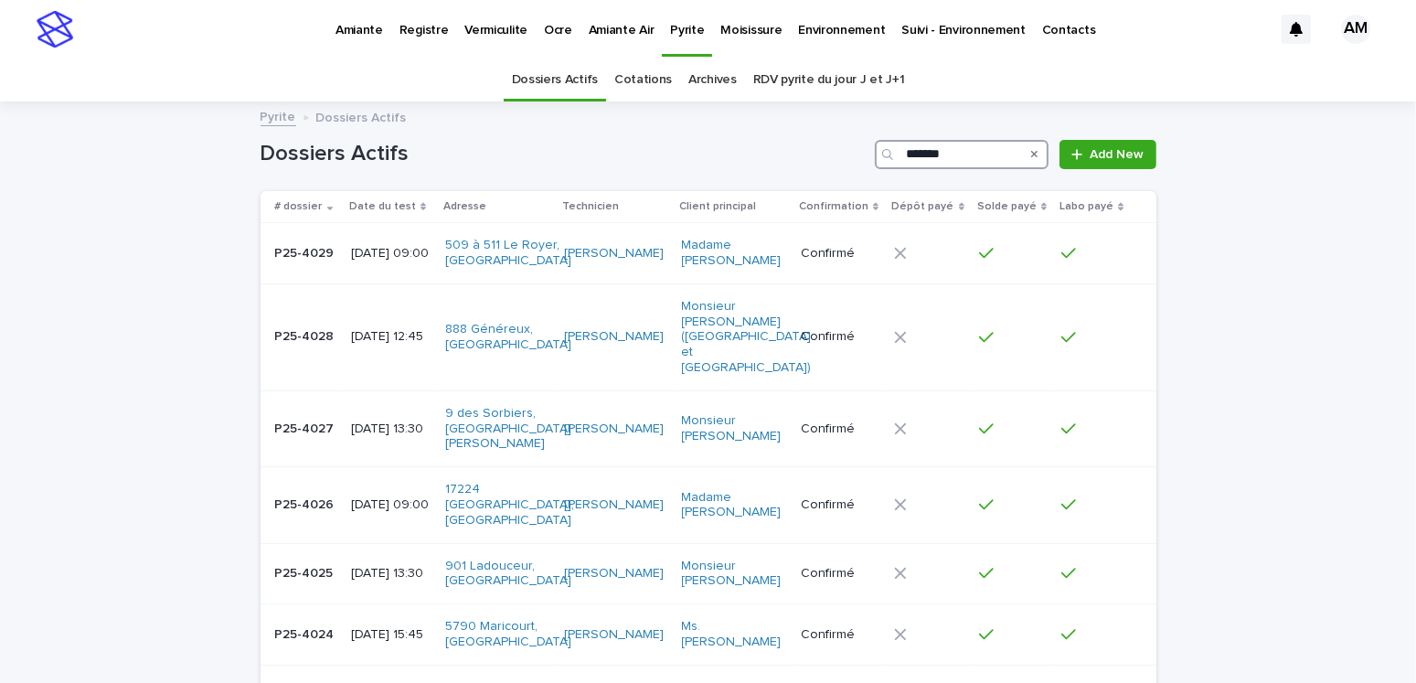
type input "*******"
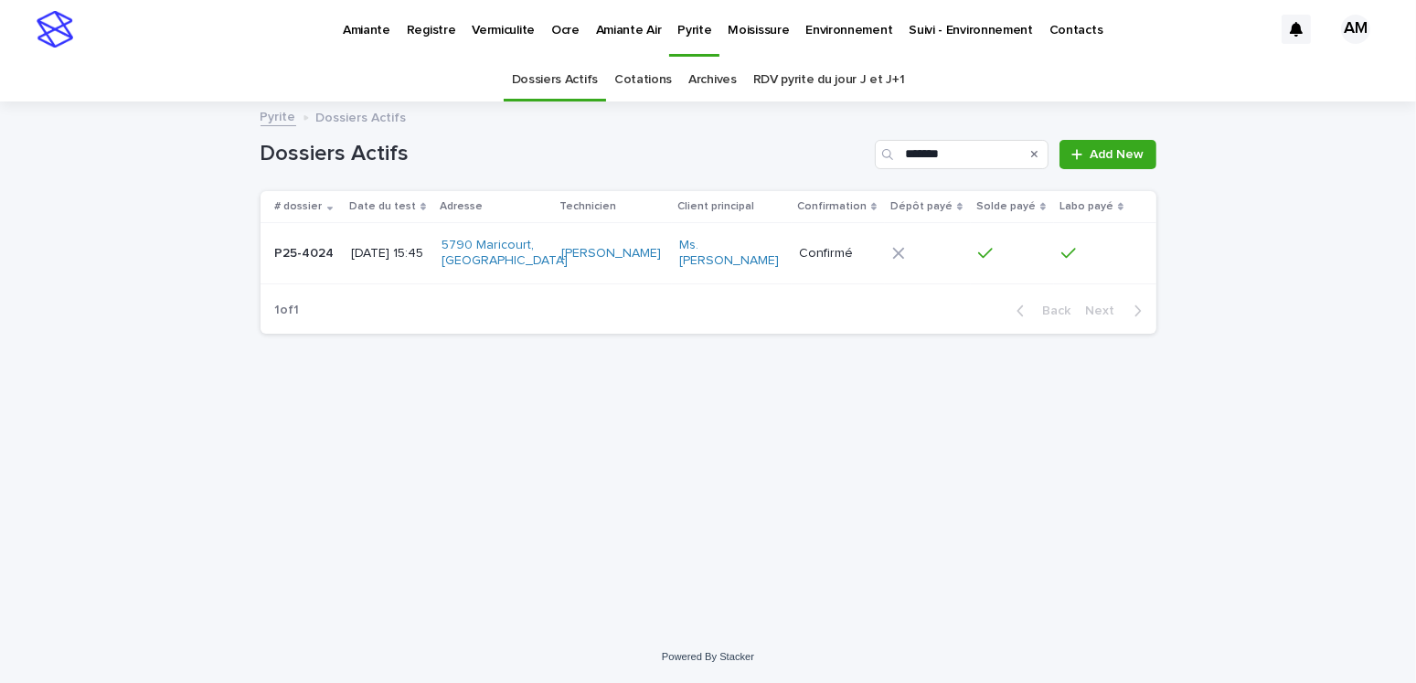
click at [387, 250] on p "2025-05-28 15:45" at bounding box center [389, 254] width 76 height 16
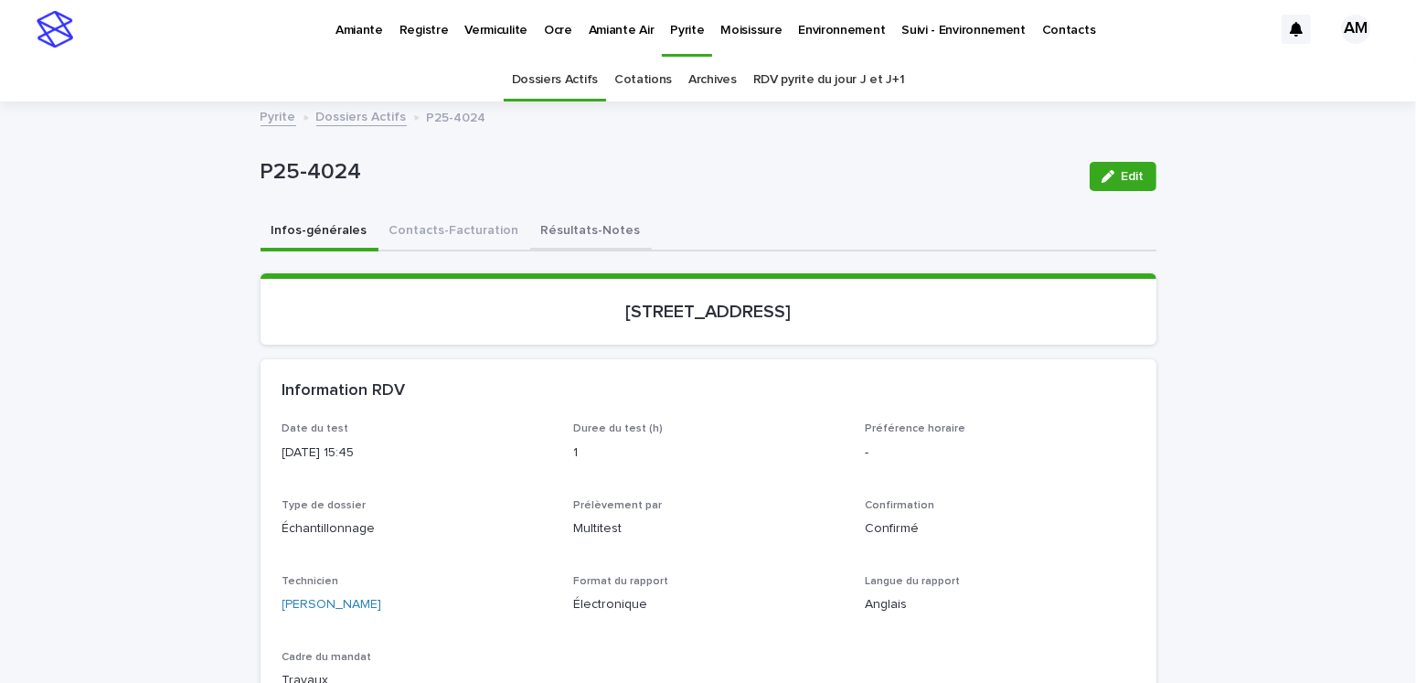
click at [546, 245] on button "Résultats-Notes" at bounding box center [591, 232] width 122 height 38
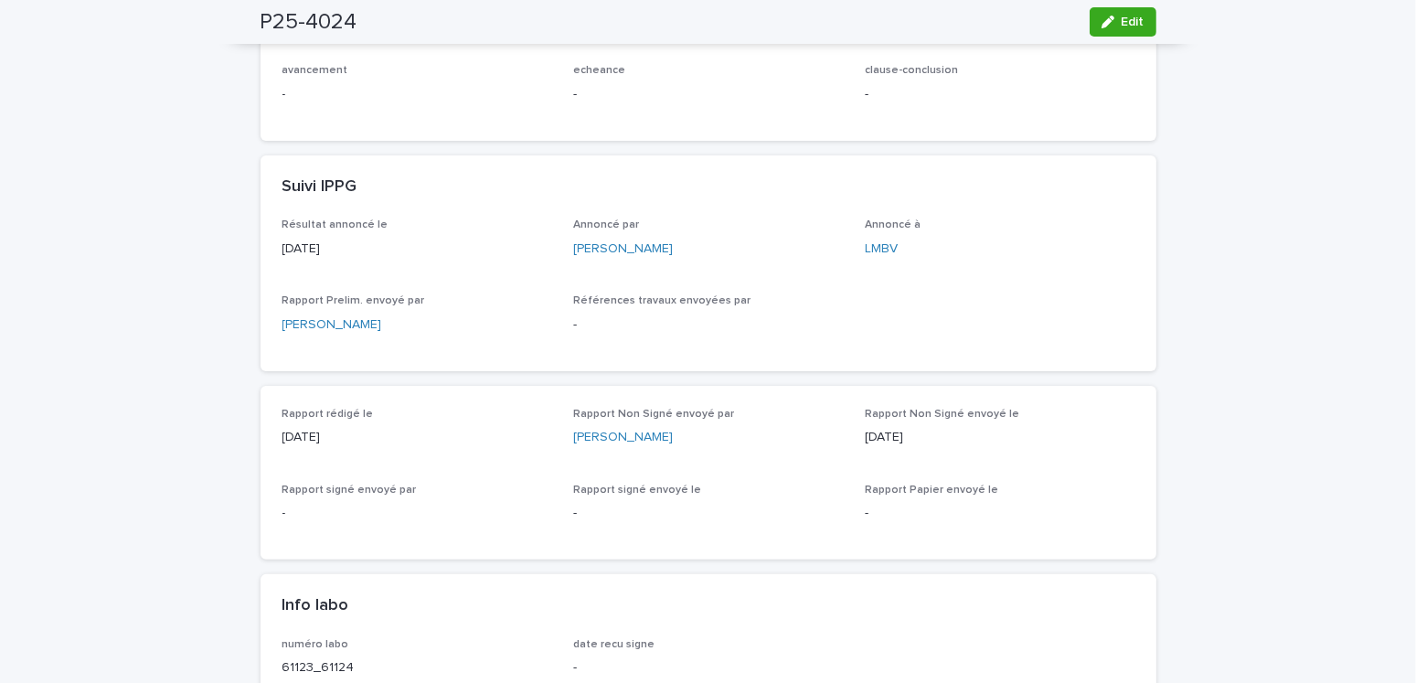
scroll to position [640, 0]
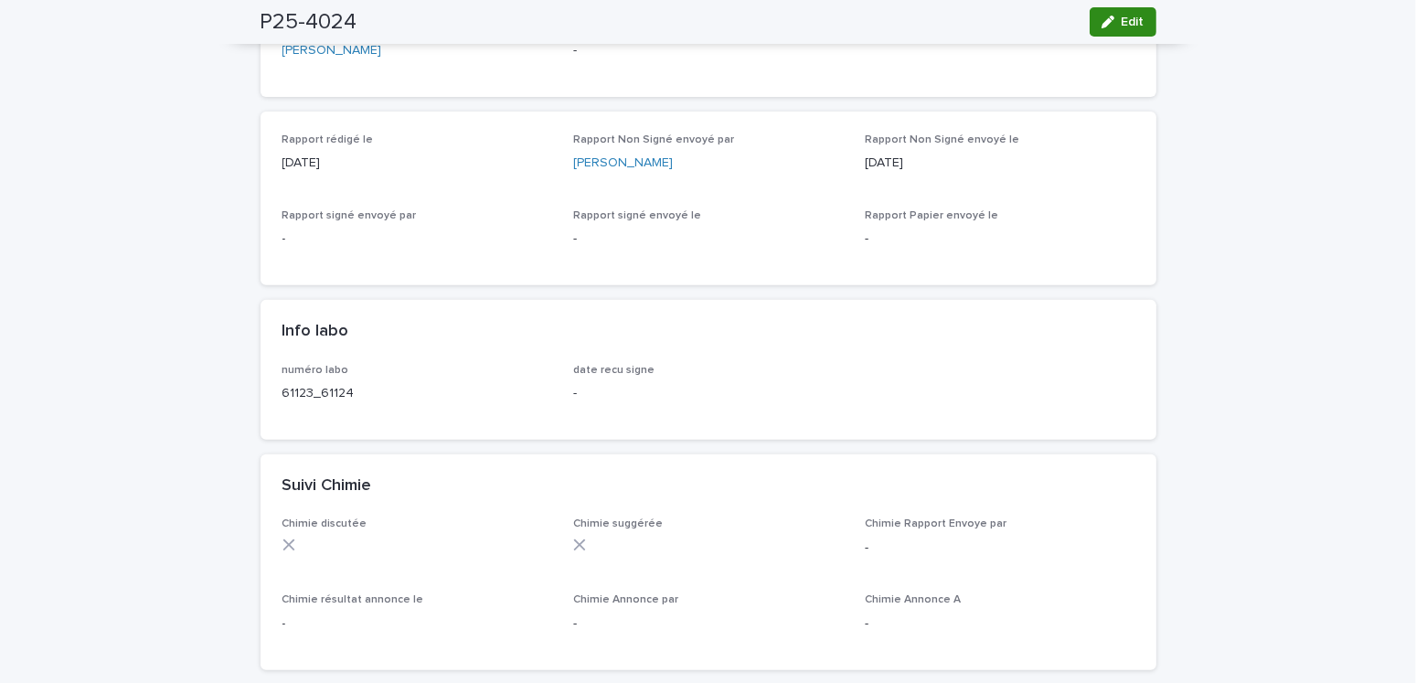
click at [1121, 23] on span "Edit" at bounding box center [1132, 22] width 23 height 13
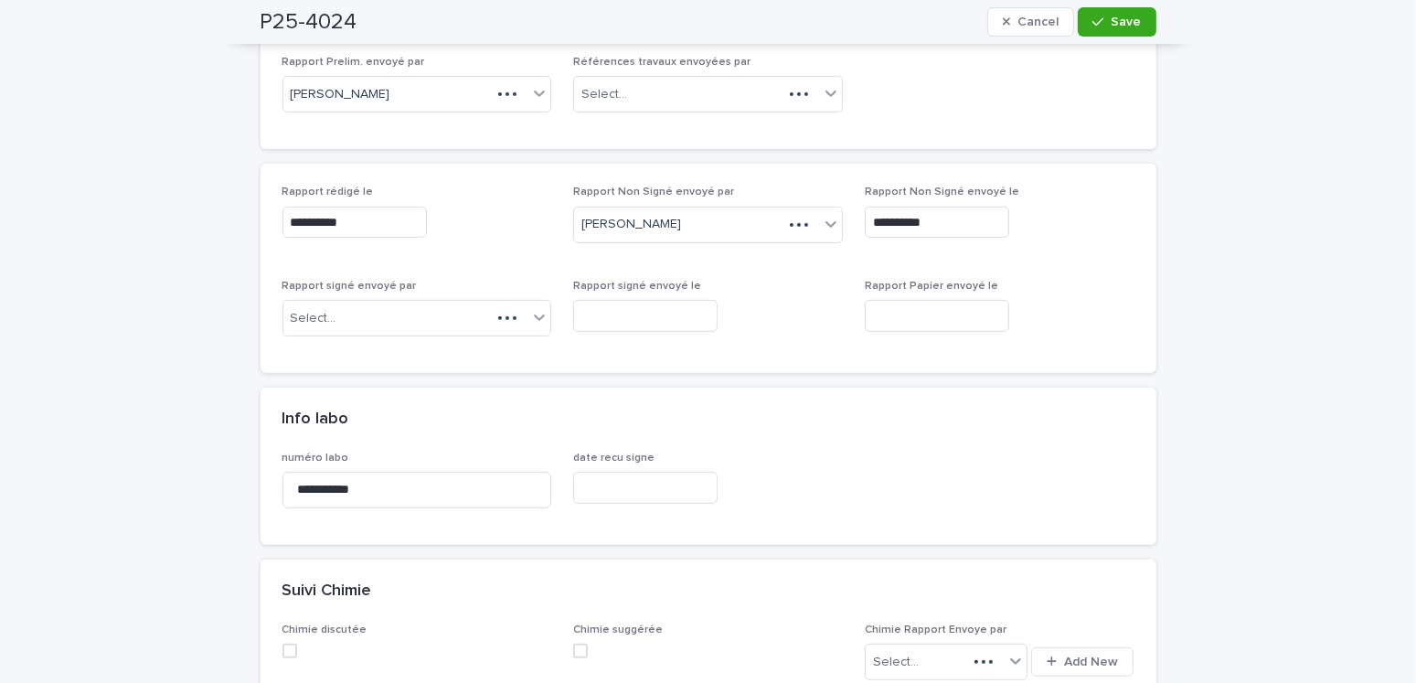
scroll to position [710, 0]
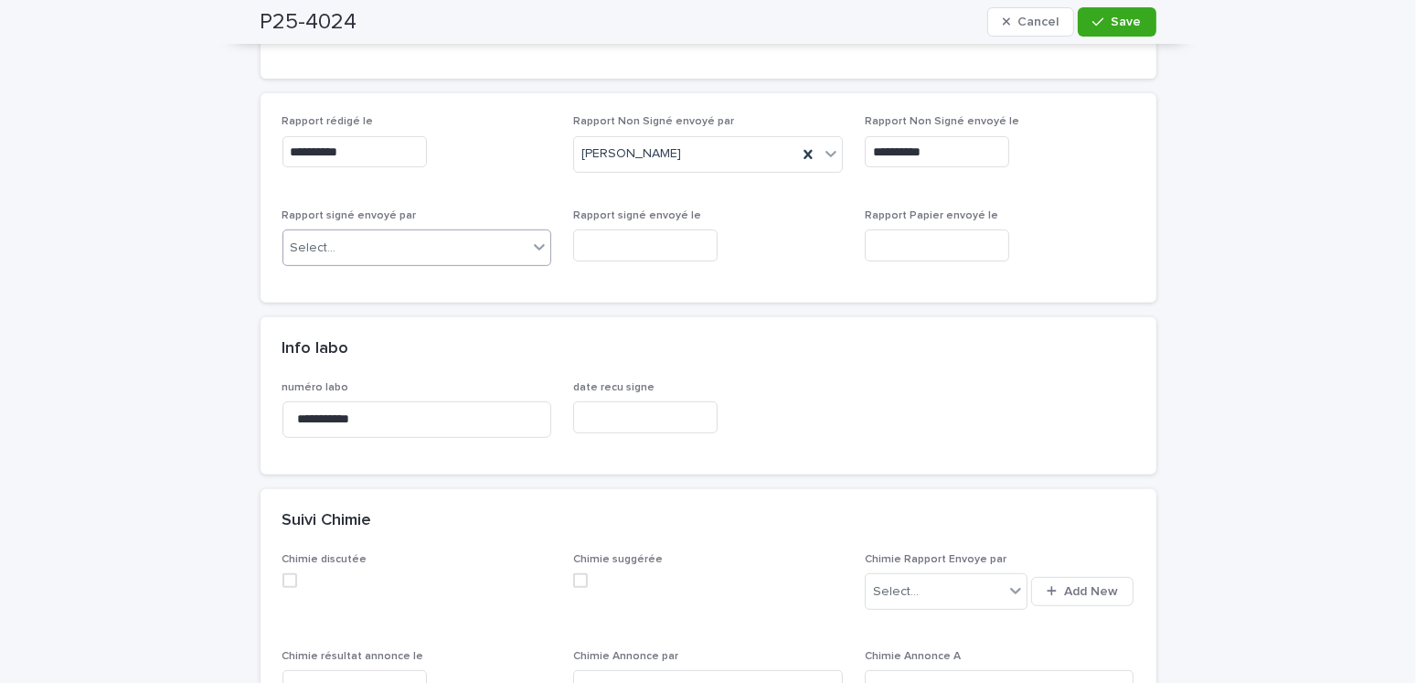
click at [354, 249] on div "Select..." at bounding box center [405, 248] width 245 height 30
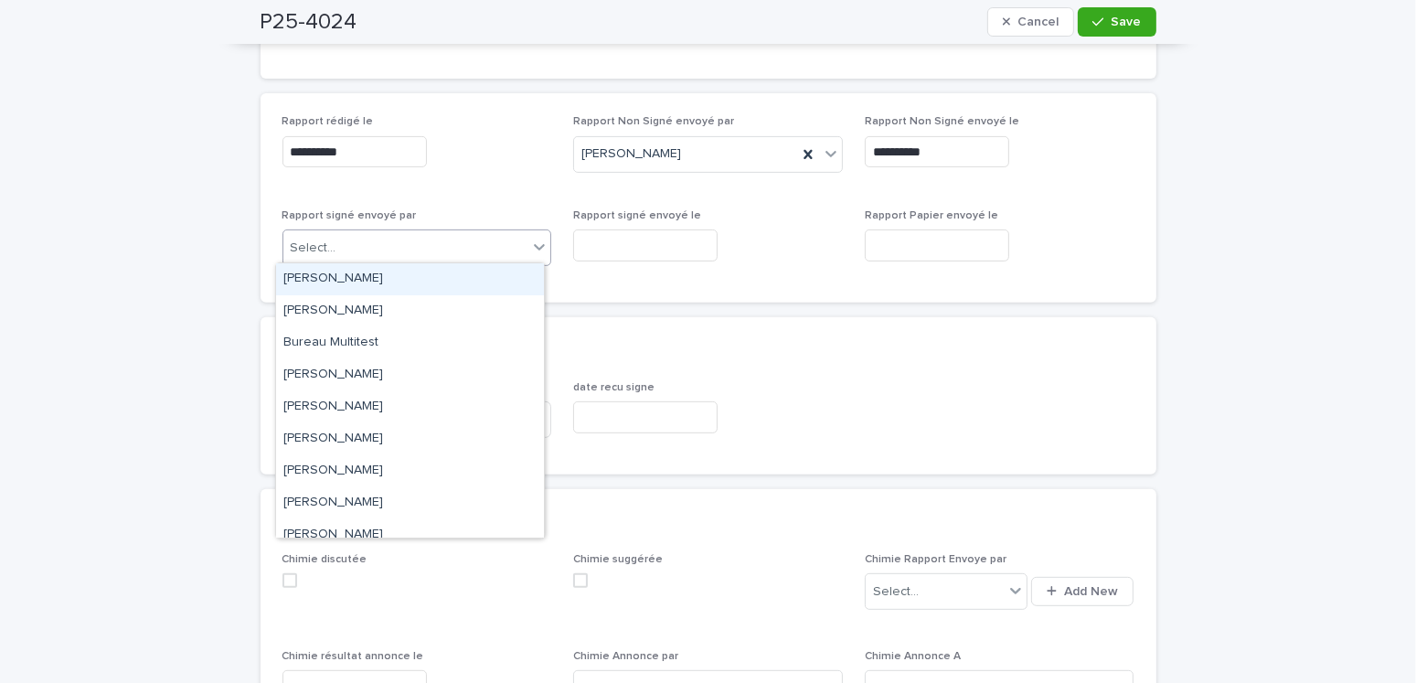
click at [346, 281] on div "Amilie Mainville" at bounding box center [410, 279] width 268 height 32
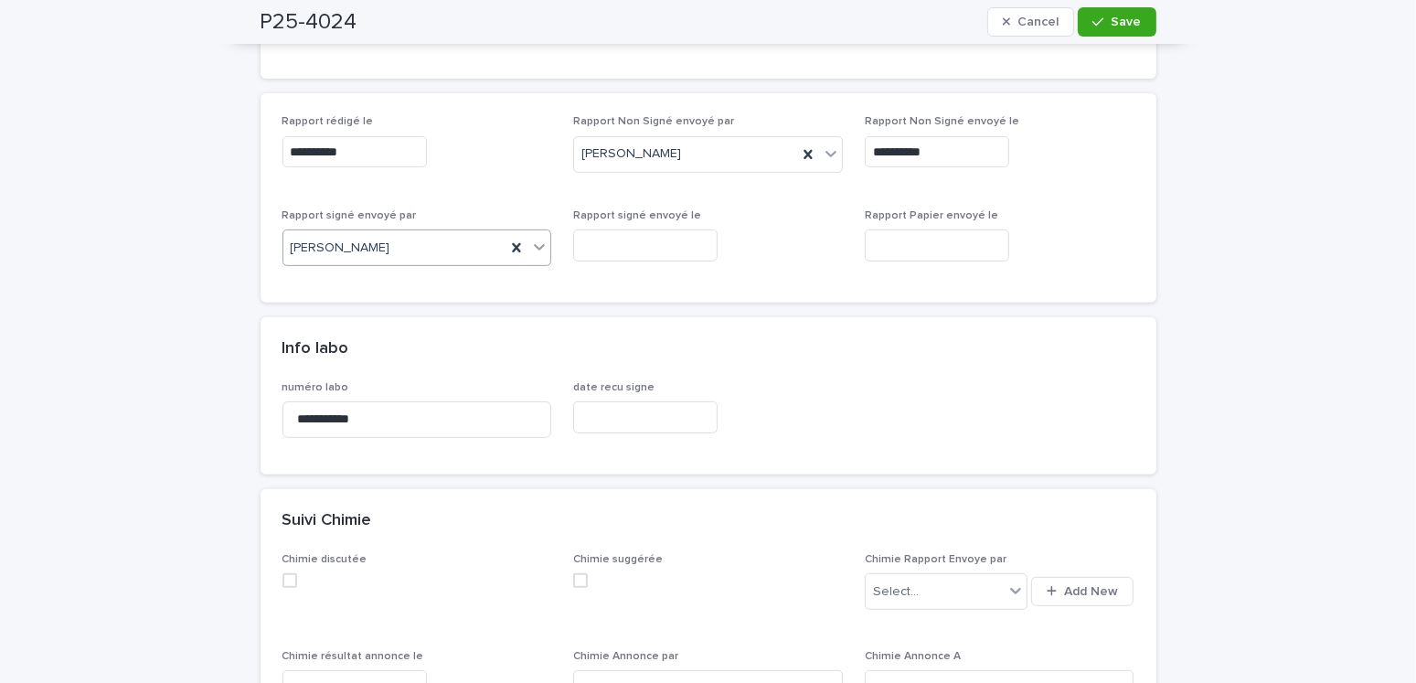
click at [625, 229] on input "text" at bounding box center [645, 245] width 144 height 32
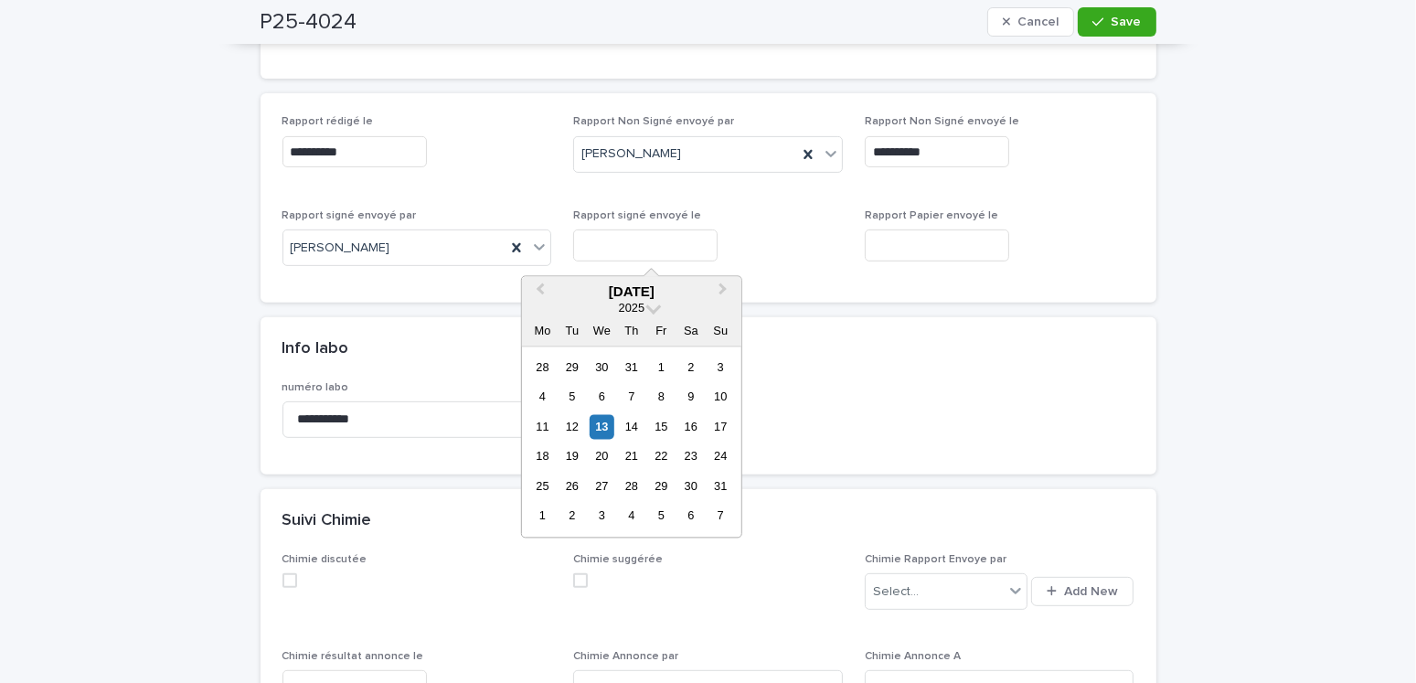
click at [607, 427] on div "13" at bounding box center [601, 426] width 25 height 25
type input "**********"
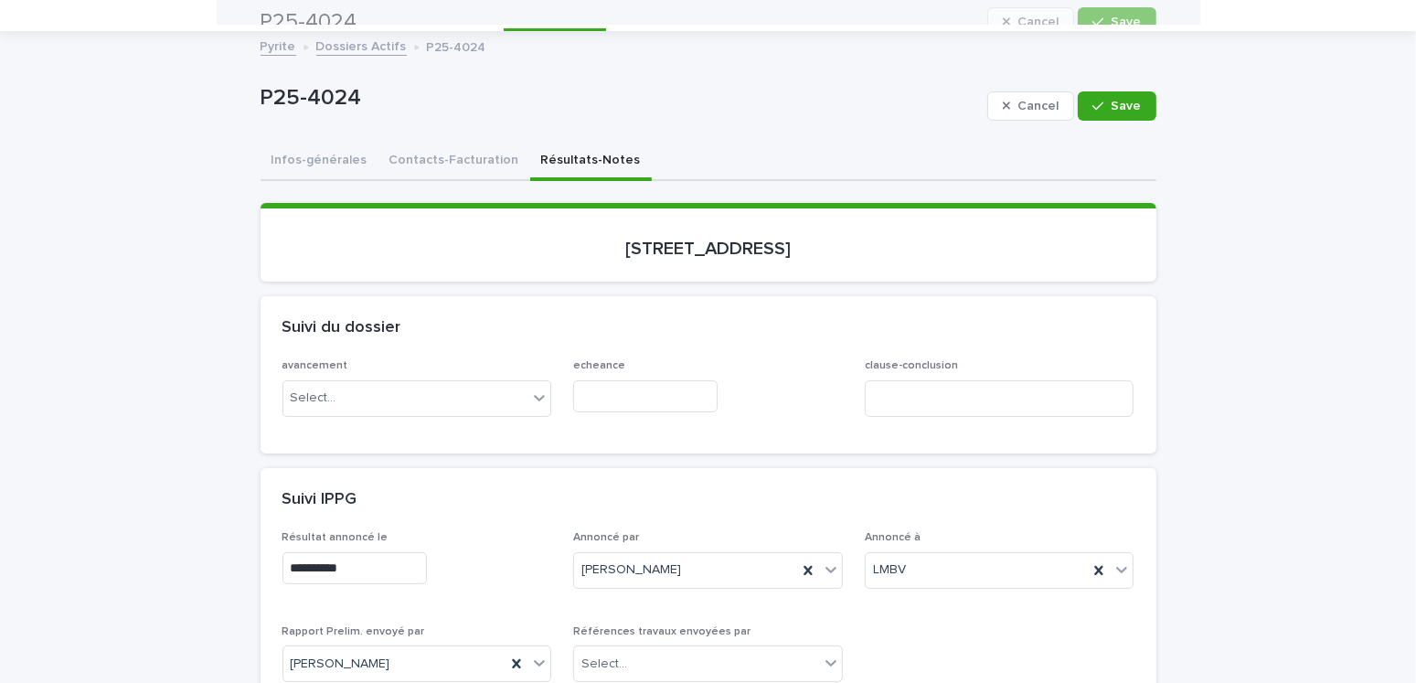
scroll to position [0, 0]
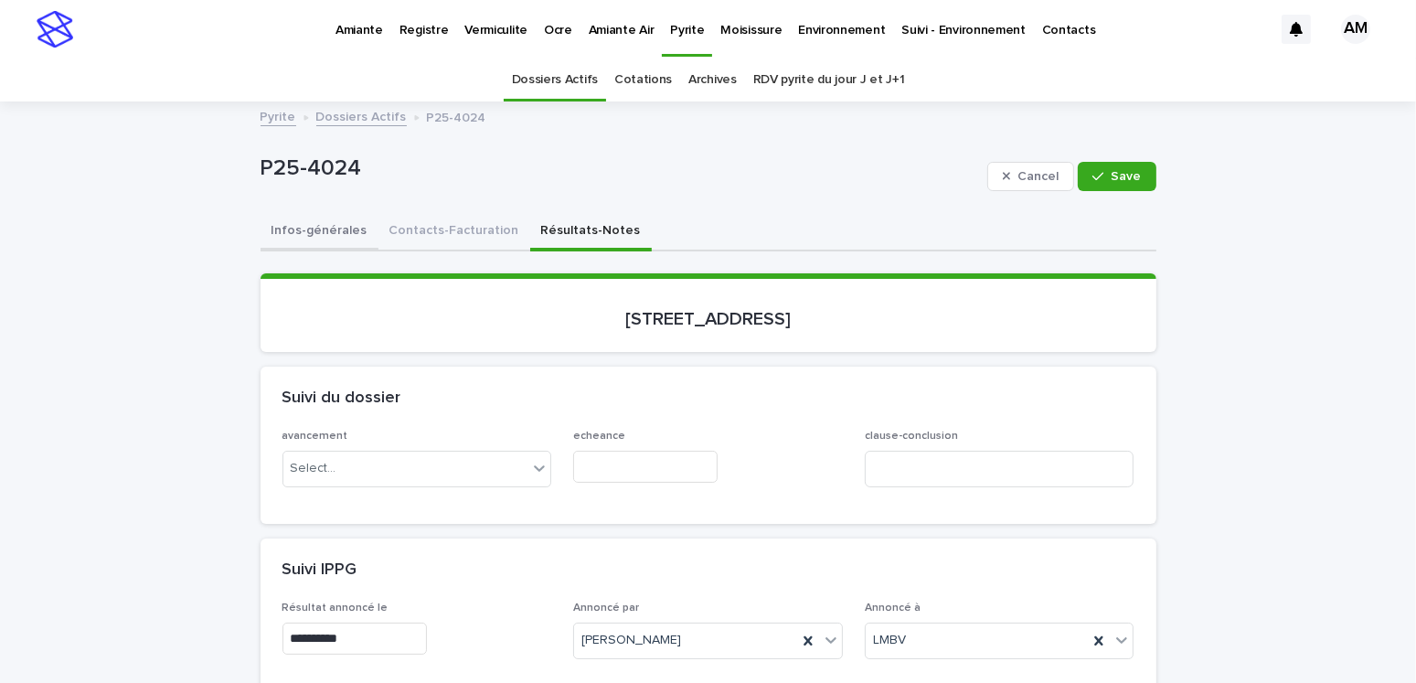
click at [304, 222] on button "Infos-générales" at bounding box center [319, 232] width 118 height 38
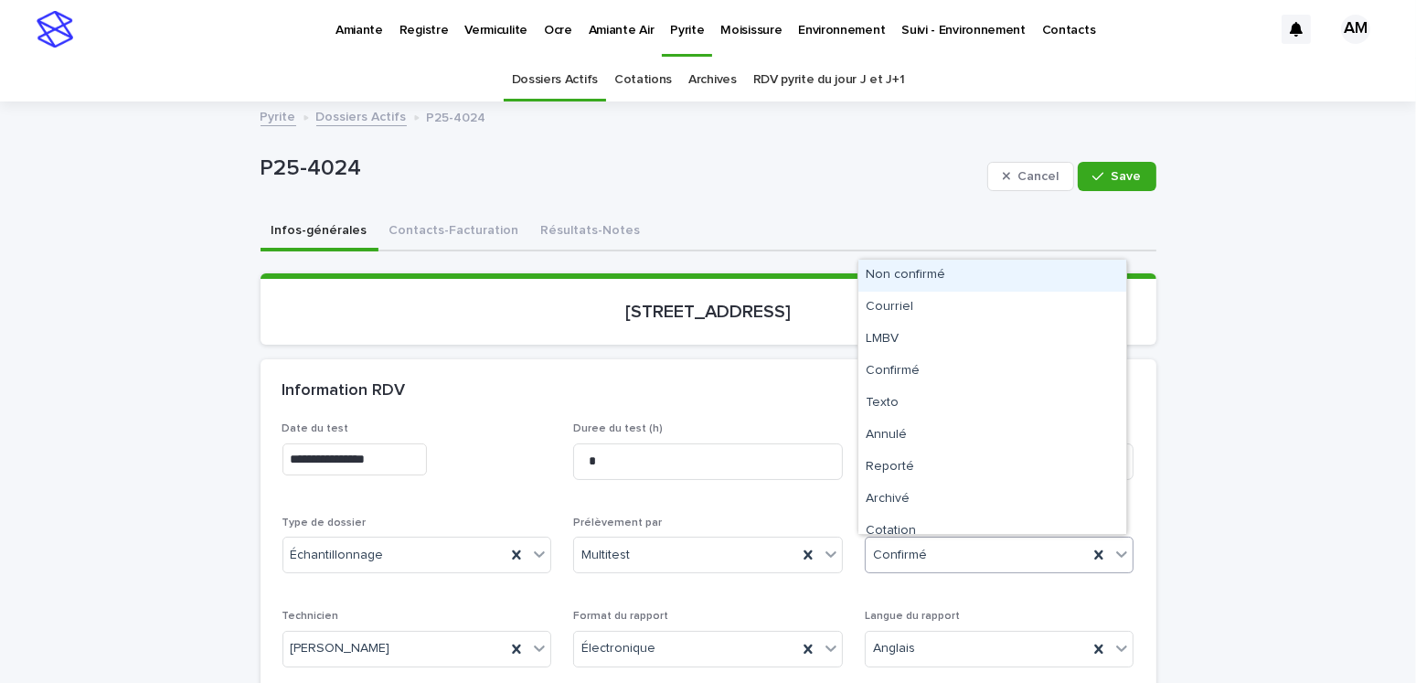
click at [961, 546] on div "Confirmé" at bounding box center [976, 555] width 223 height 30
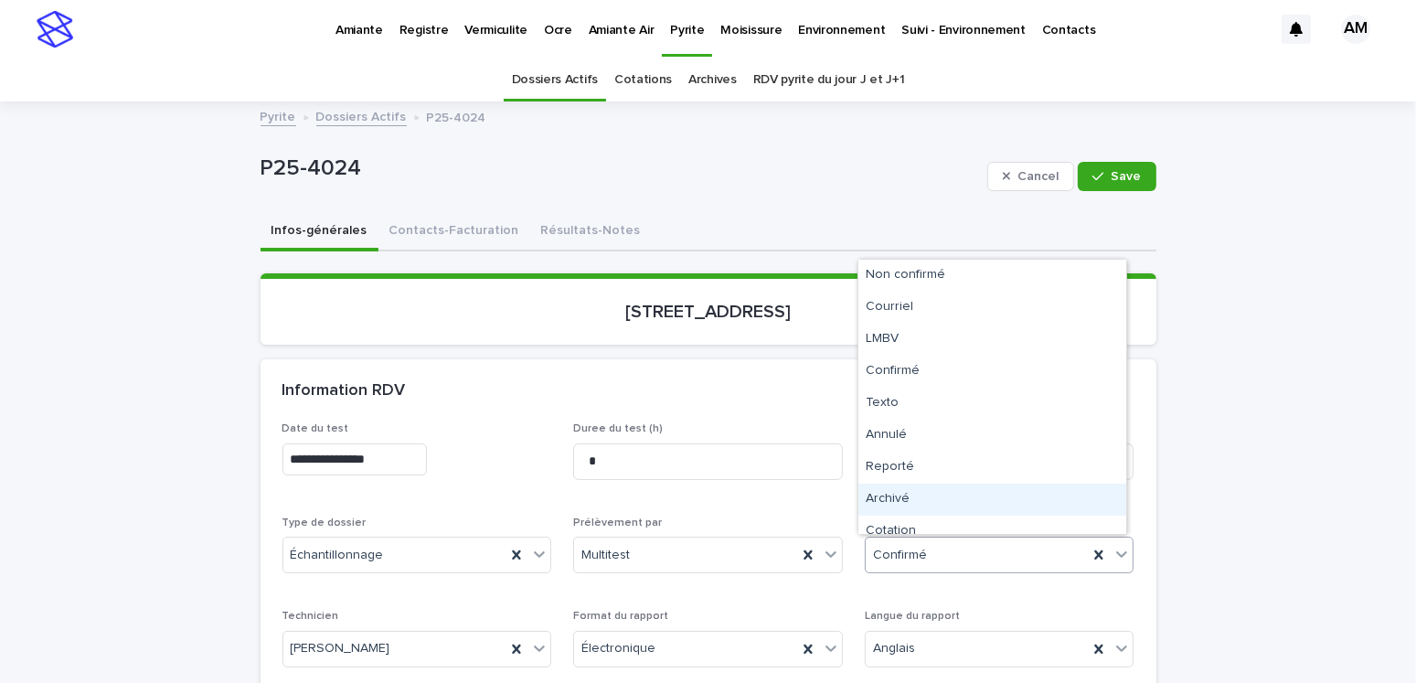
click at [891, 494] on div "Archivé" at bounding box center [992, 499] width 268 height 32
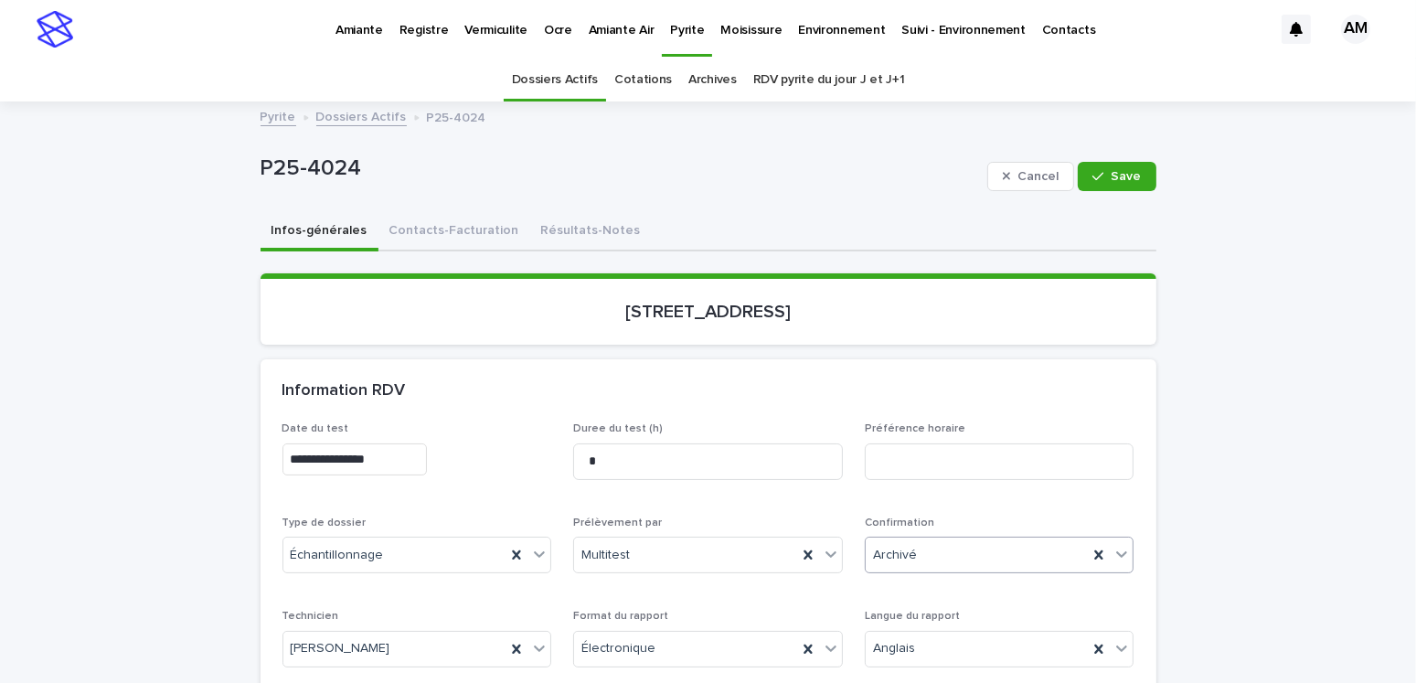
click at [1121, 193] on div "Cancel Save" at bounding box center [1071, 176] width 169 height 73
click at [1126, 179] on span "Save" at bounding box center [1126, 176] width 30 height 13
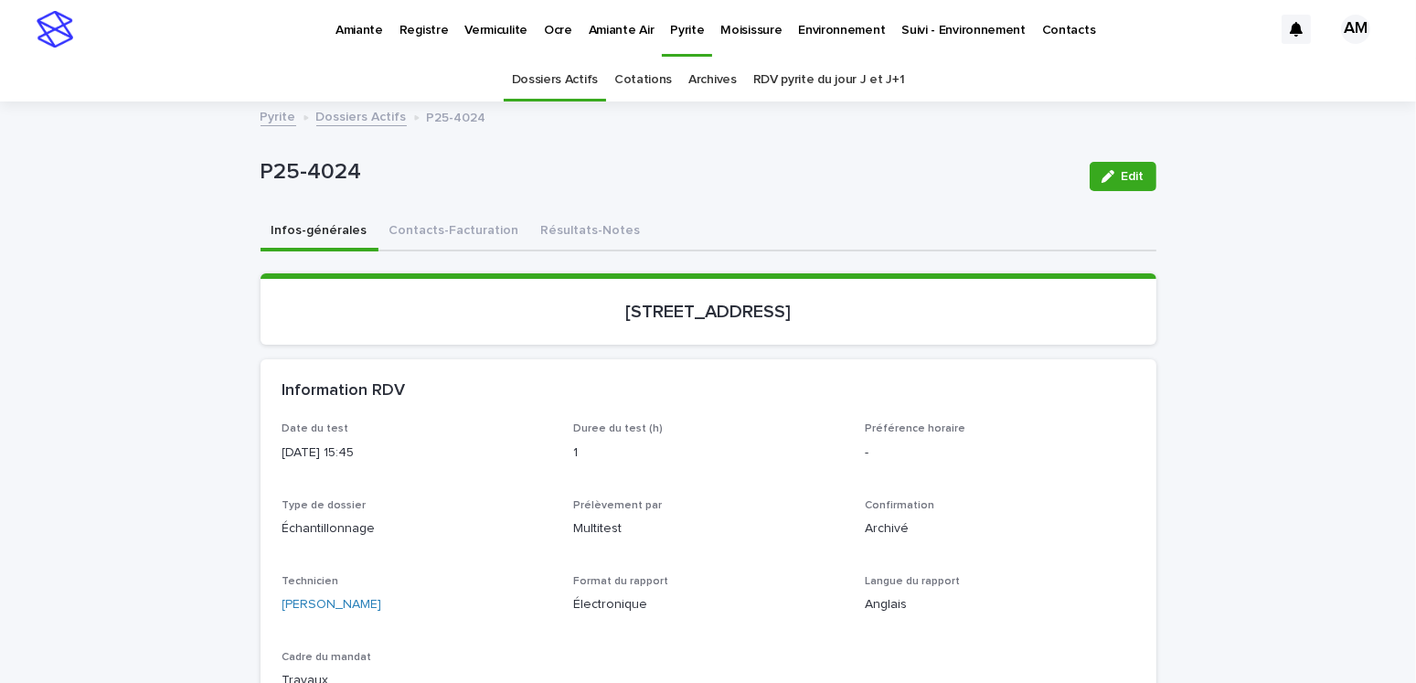
click at [346, 116] on link "Dossiers Actifs" at bounding box center [361, 115] width 90 height 21
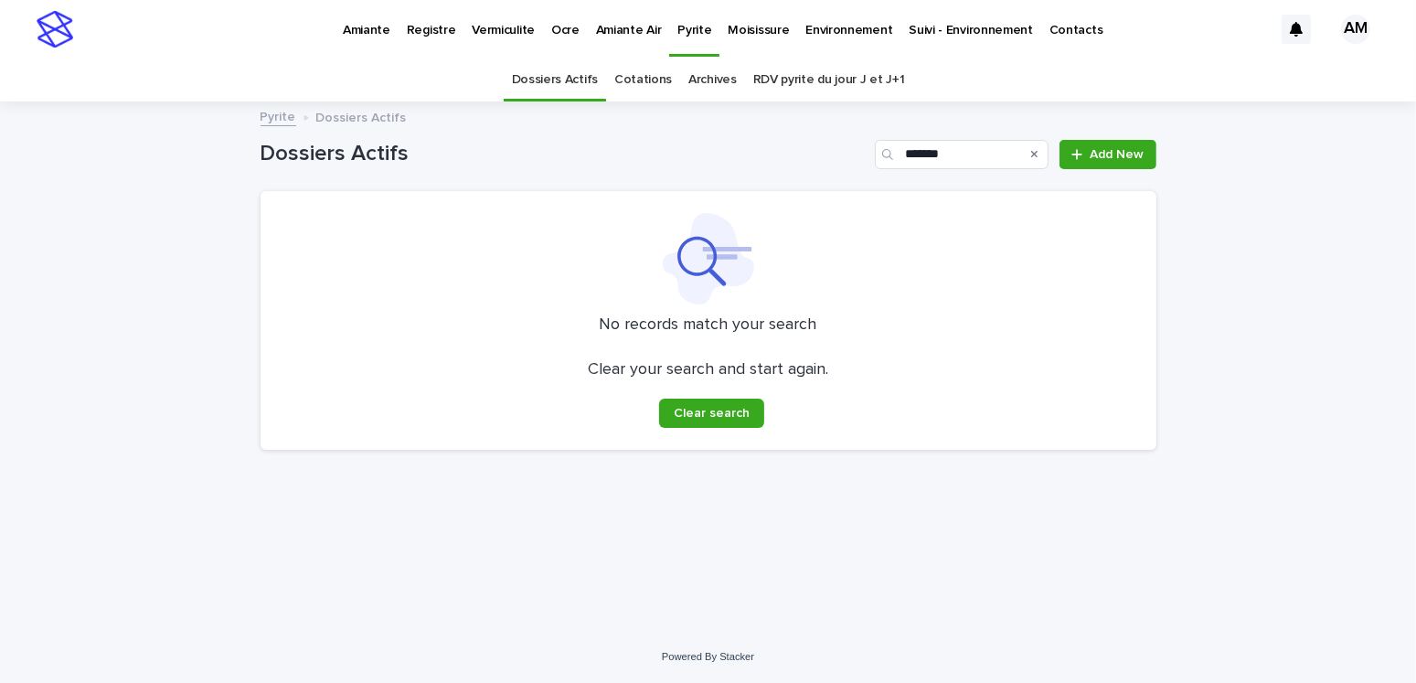
click at [274, 118] on link "Pyrite" at bounding box center [278, 115] width 36 height 21
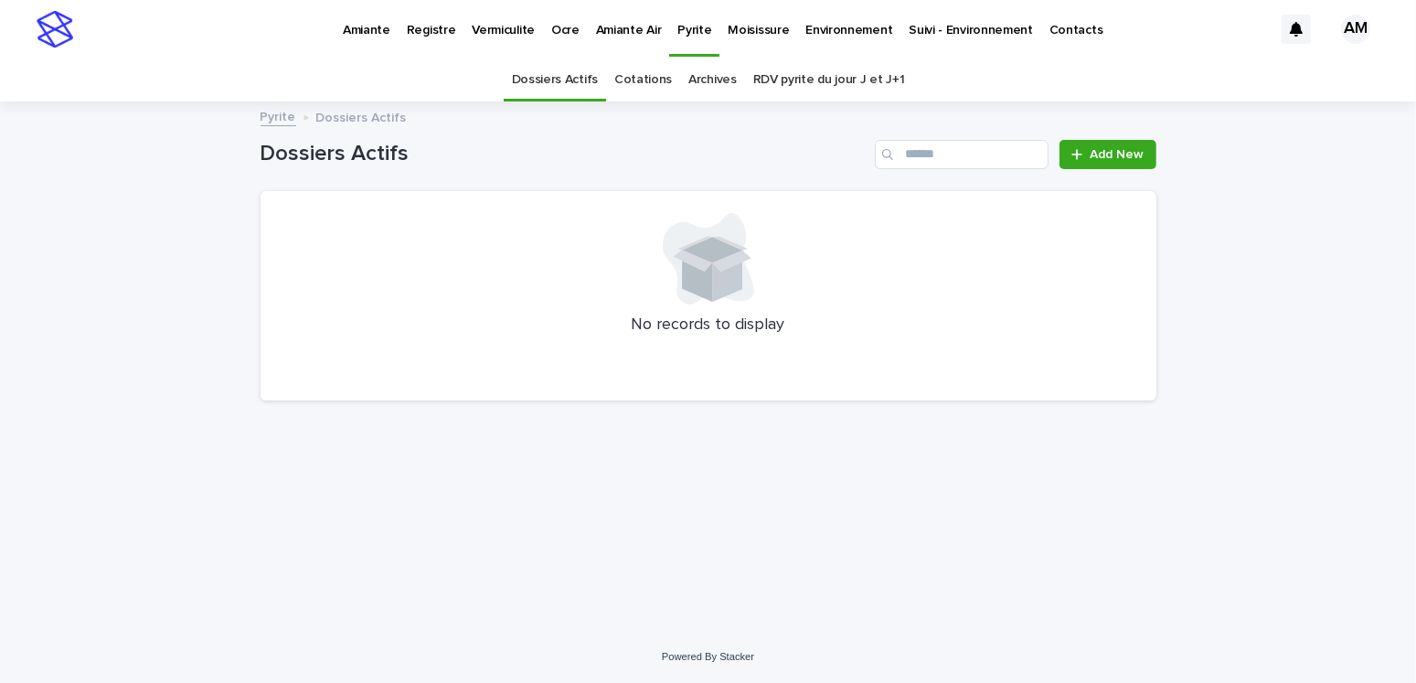
click at [274, 118] on link "Pyrite" at bounding box center [278, 115] width 36 height 21
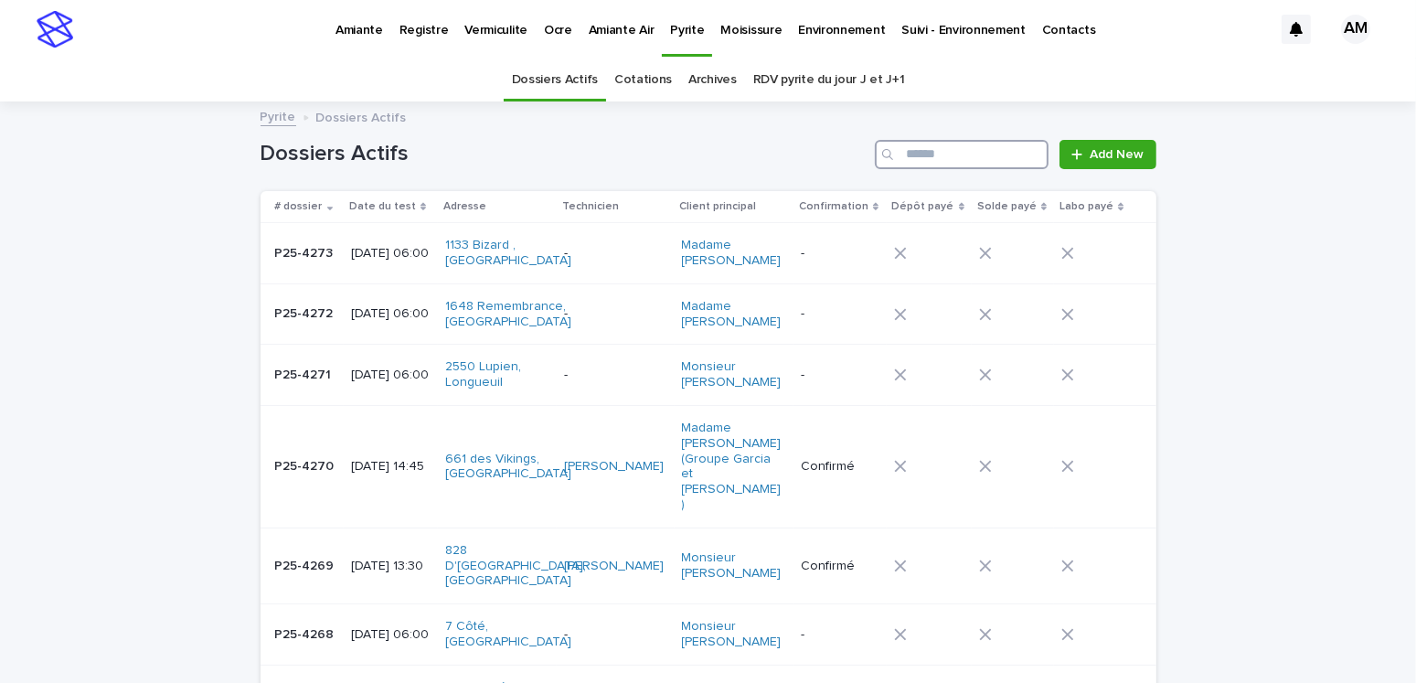
click at [914, 163] on input "Search" at bounding box center [962, 154] width 174 height 29
type input "*"
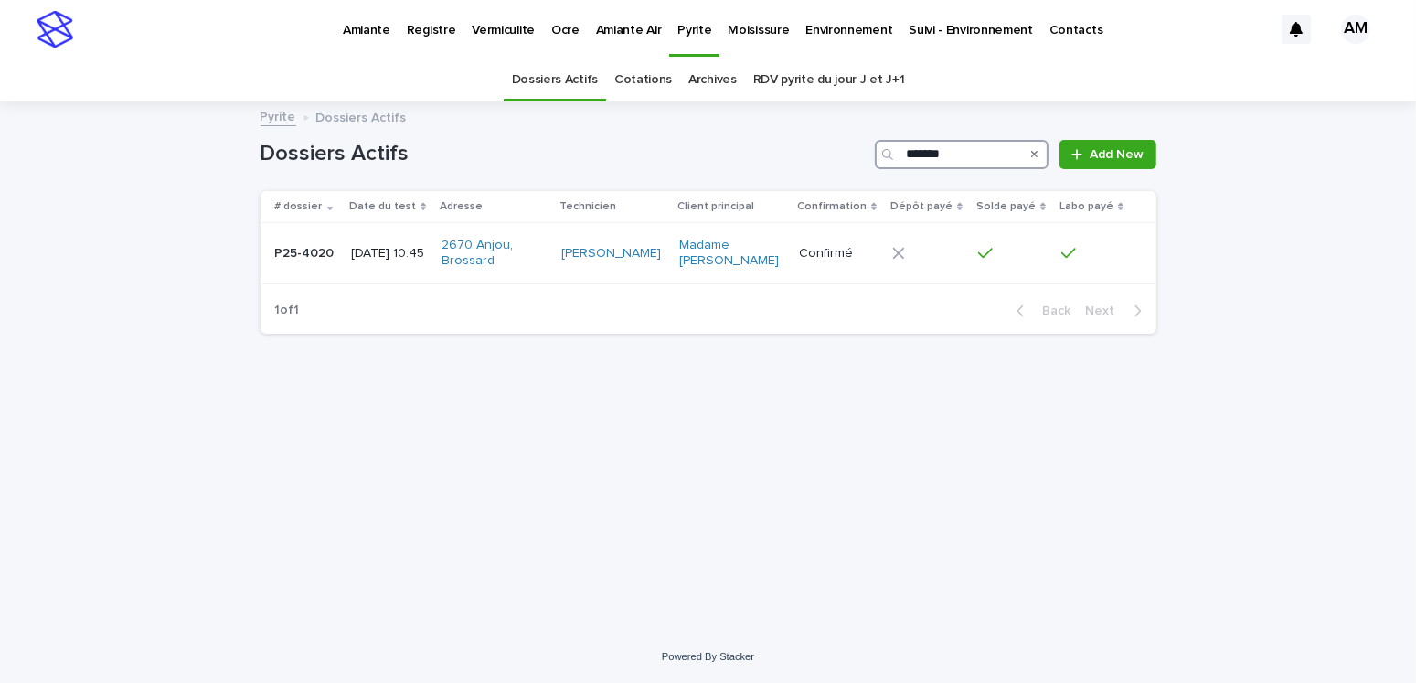
type input "*******"
click at [382, 228] on td "2025-05-29 10:45" at bounding box center [389, 253] width 90 height 61
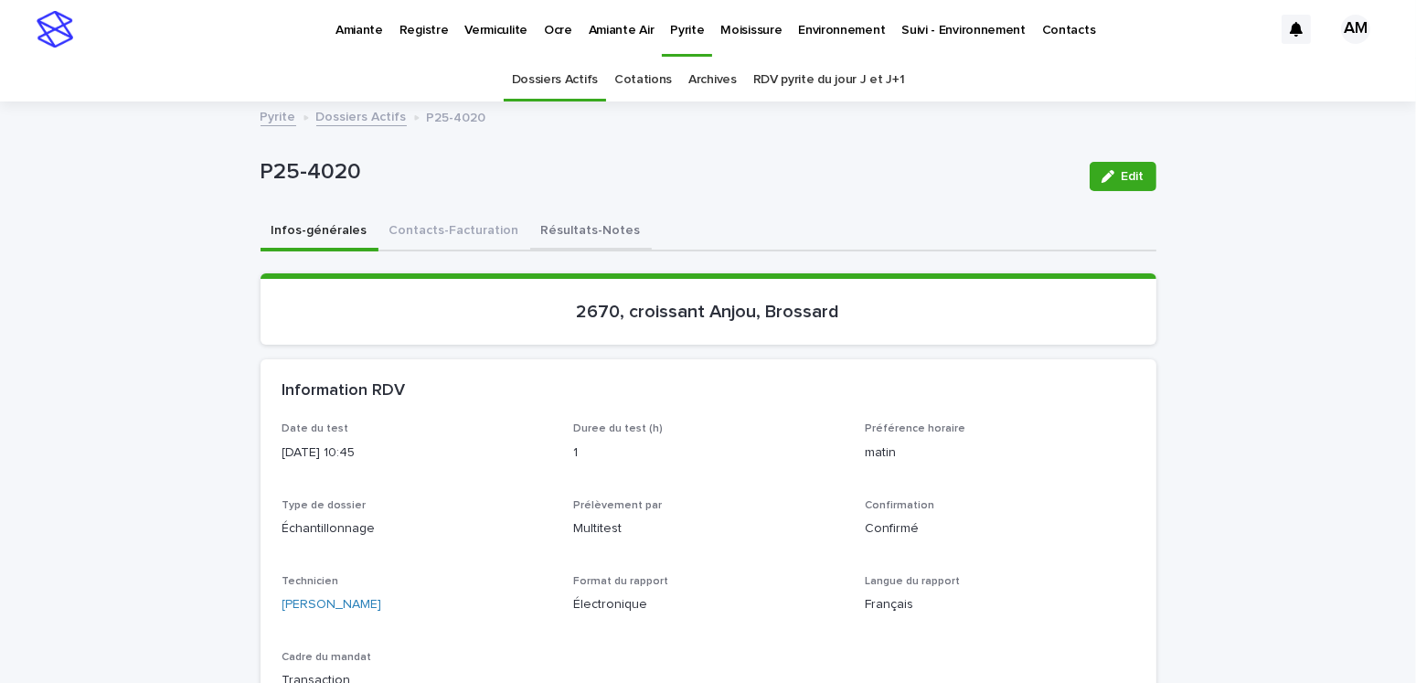
click at [534, 226] on button "Résultats-Notes" at bounding box center [591, 232] width 122 height 38
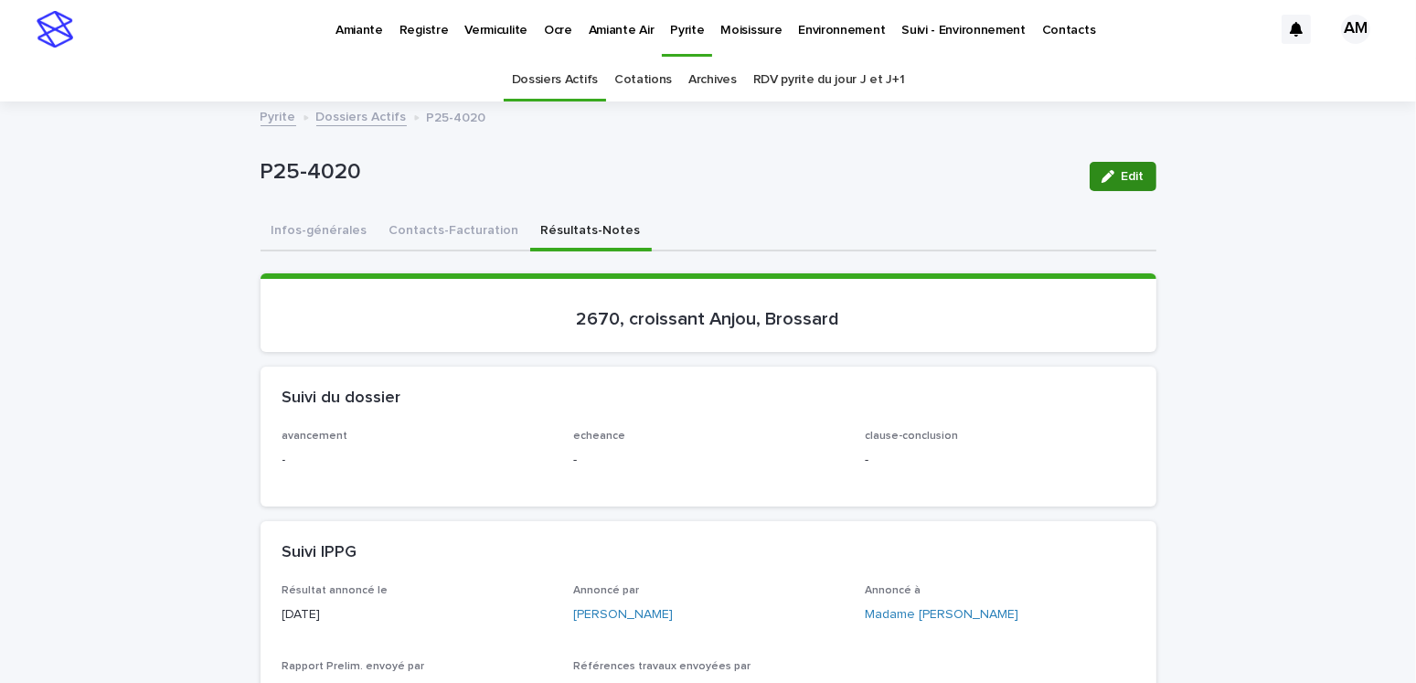
click at [1101, 174] on icon "button" at bounding box center [1107, 176] width 13 height 13
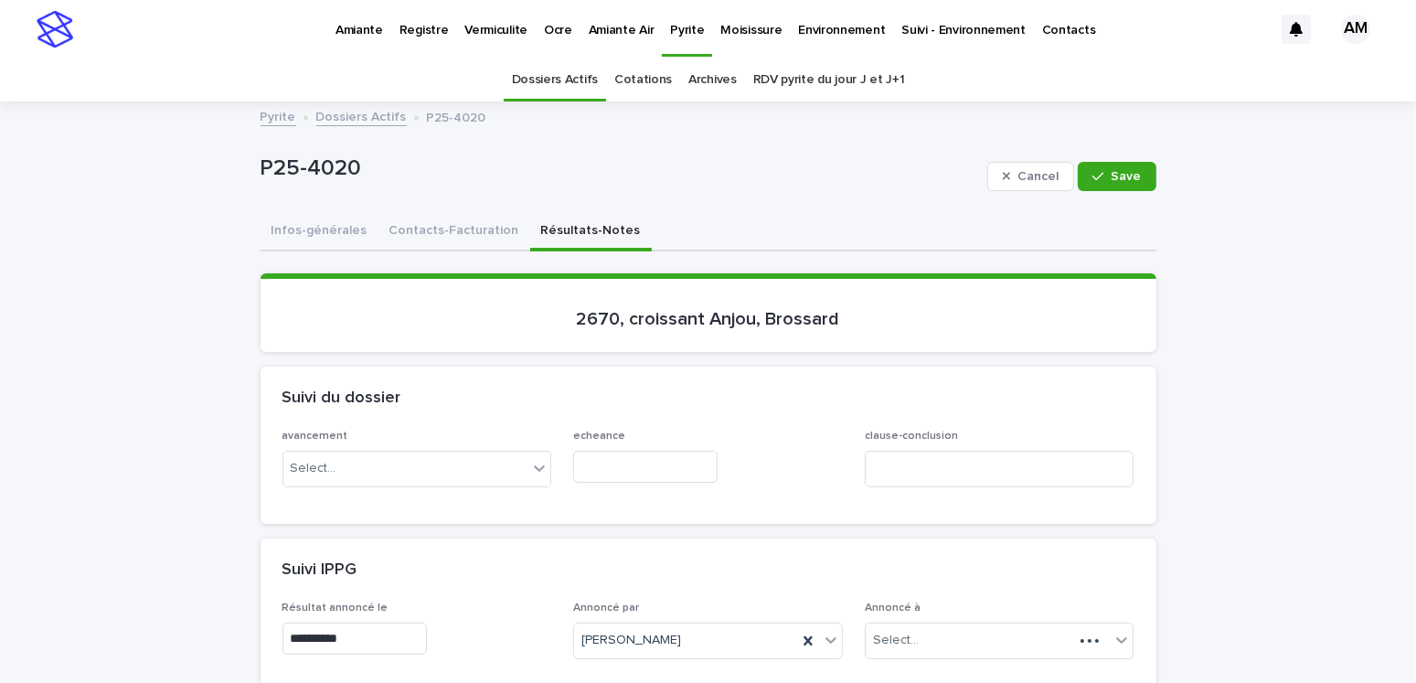
scroll to position [366, 0]
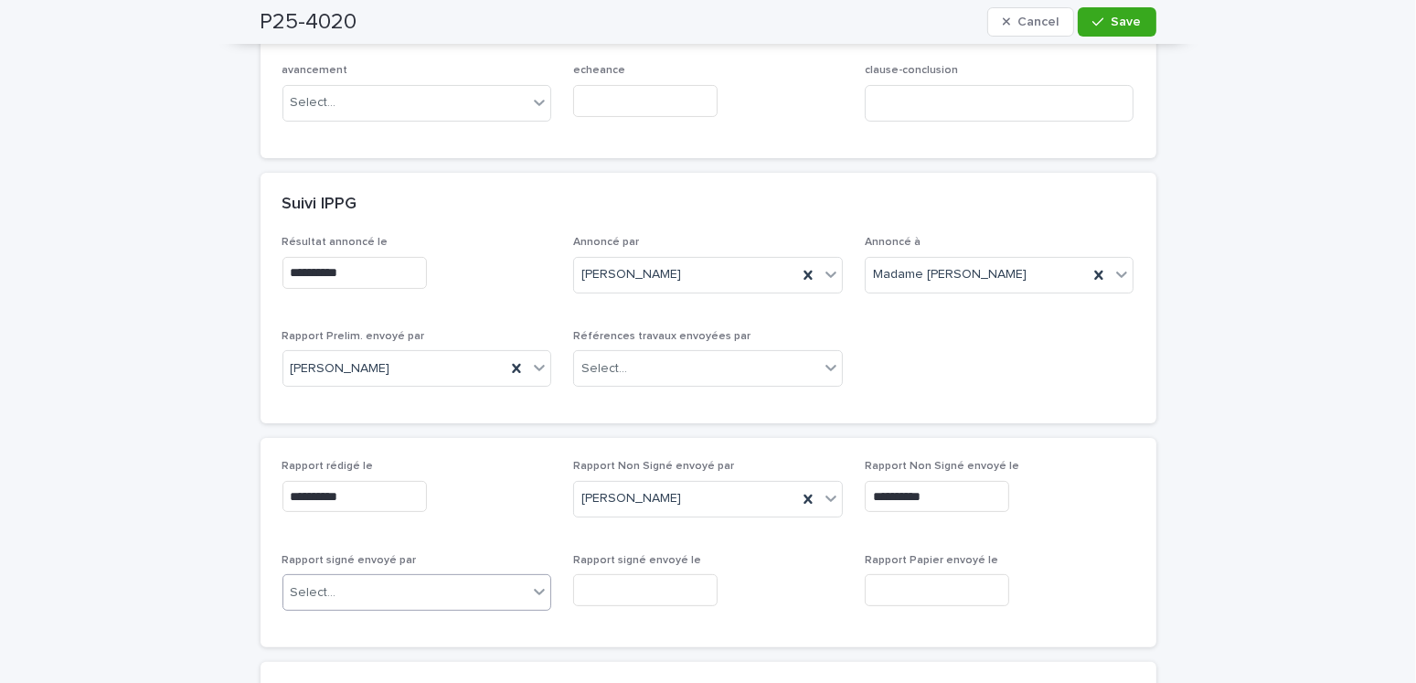
click at [333, 588] on div "Select..." at bounding box center [405, 593] width 245 height 30
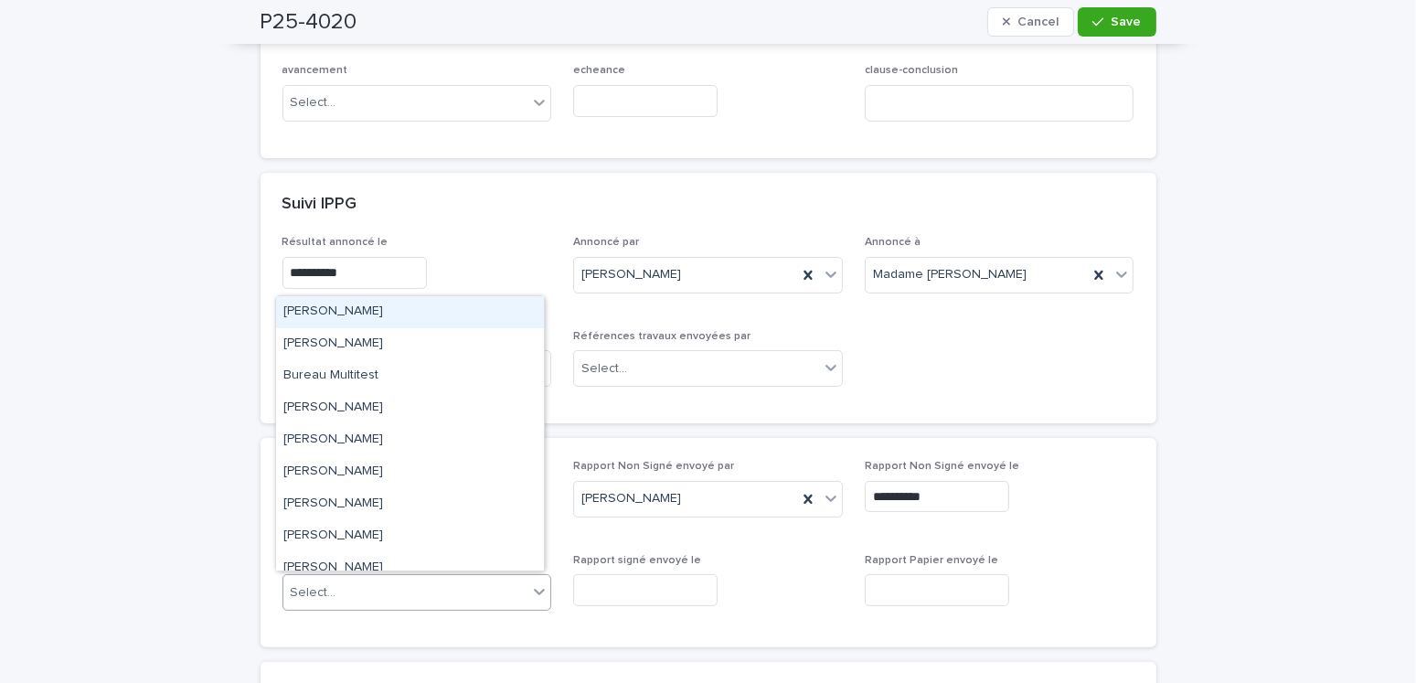
click at [361, 319] on div "Amilie Mainville" at bounding box center [410, 312] width 268 height 32
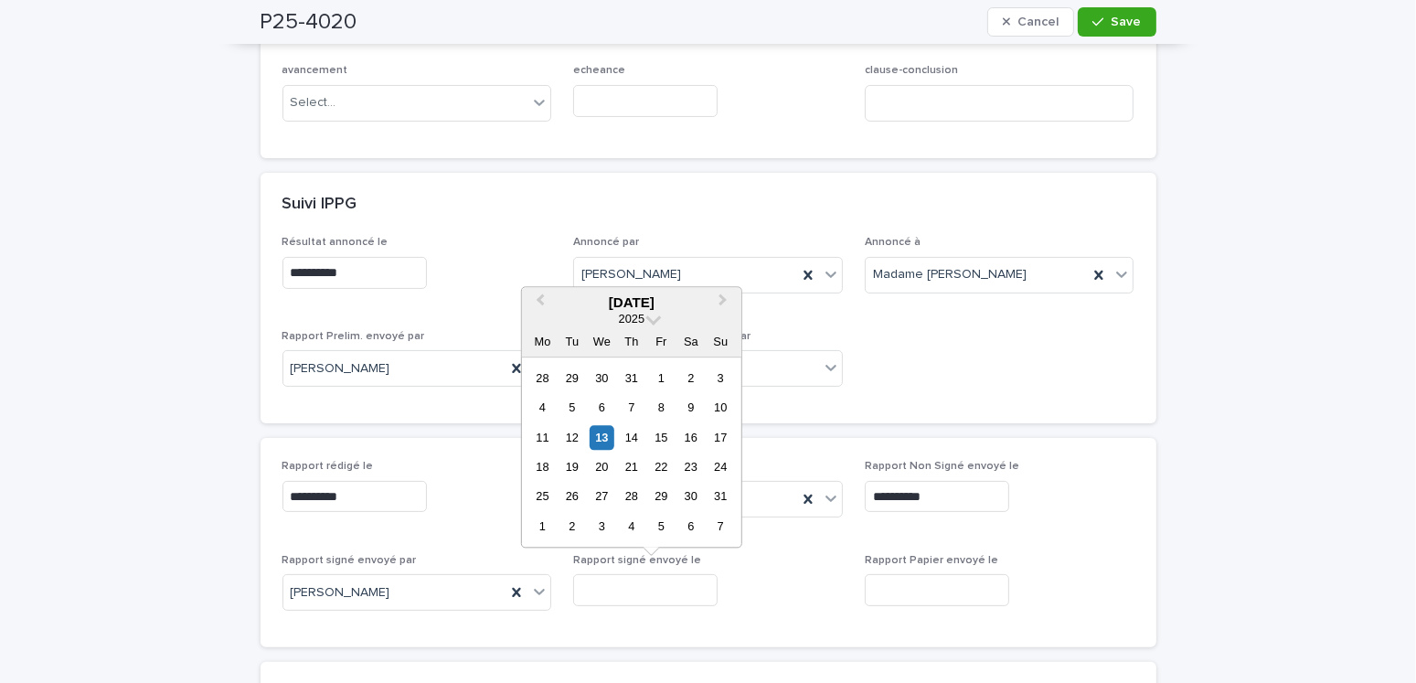
click at [627, 585] on input "text" at bounding box center [645, 590] width 144 height 32
click at [605, 433] on div "13" at bounding box center [601, 437] width 25 height 25
type input "**********"
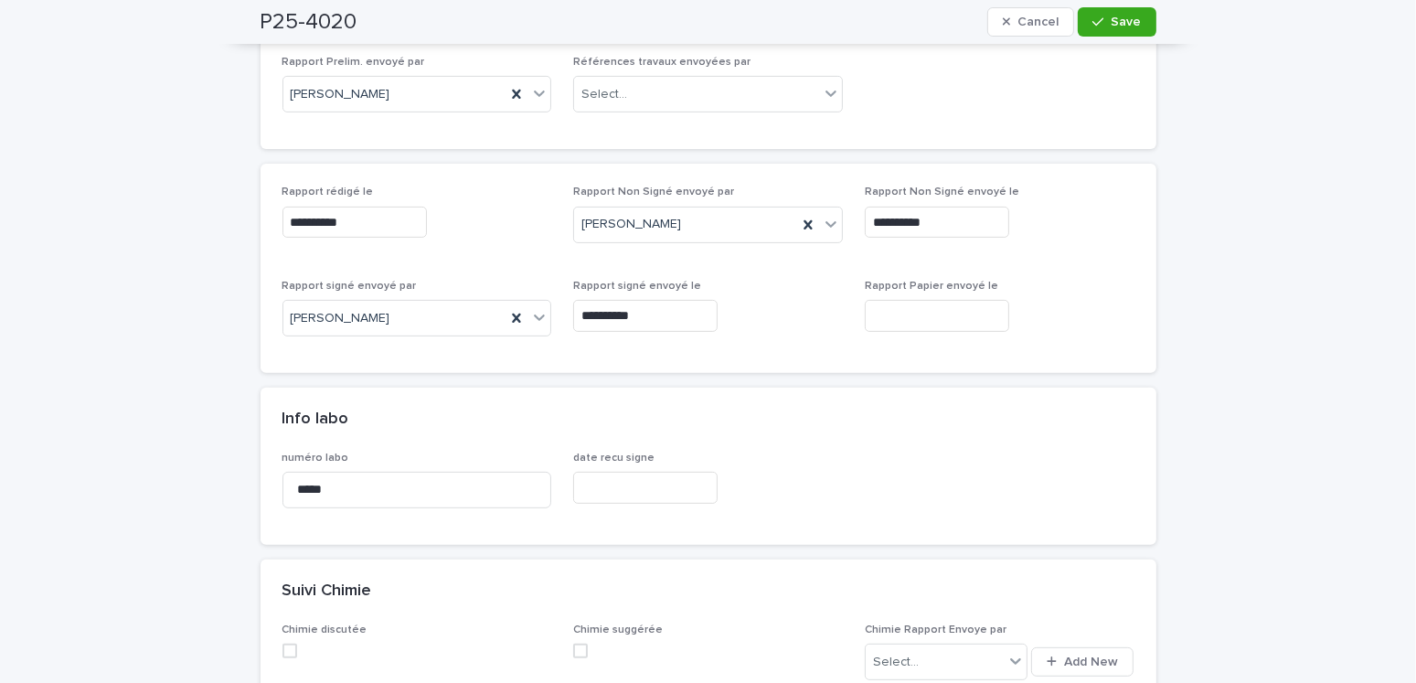
scroll to position [0, 0]
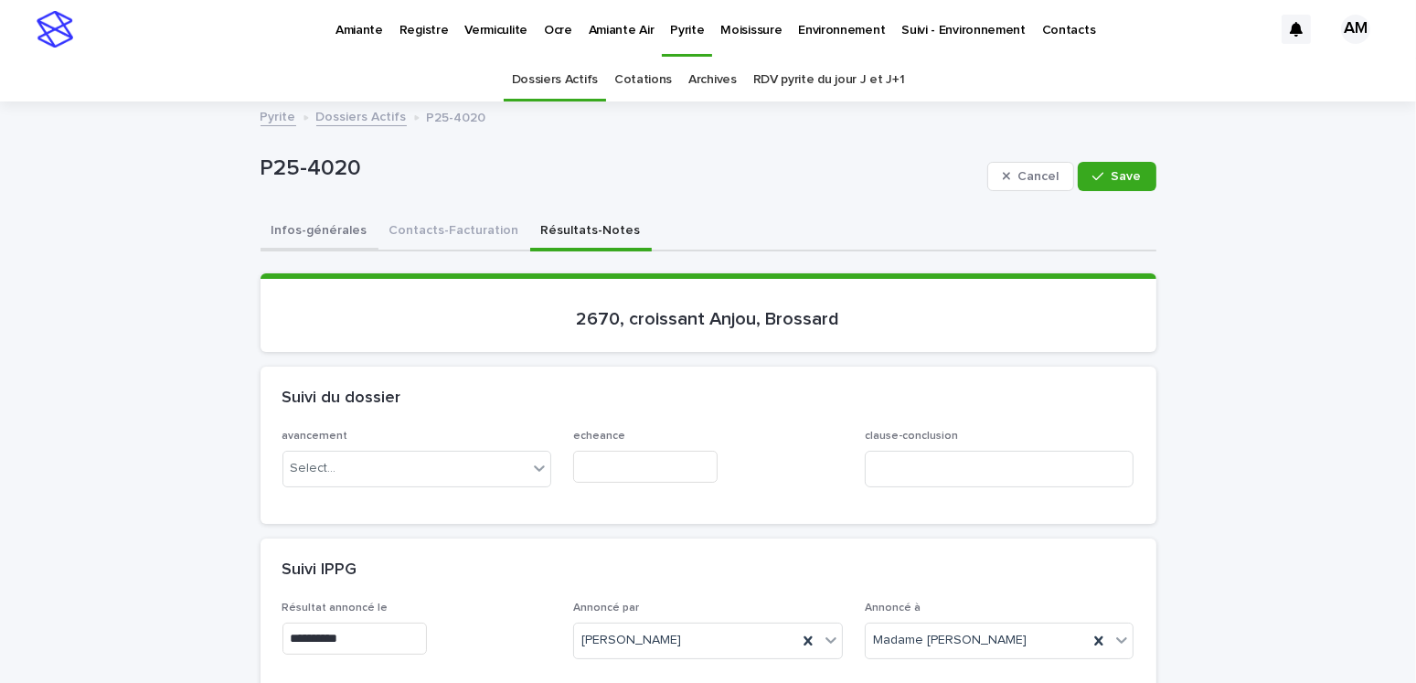
click at [334, 228] on button "Infos-générales" at bounding box center [319, 232] width 118 height 38
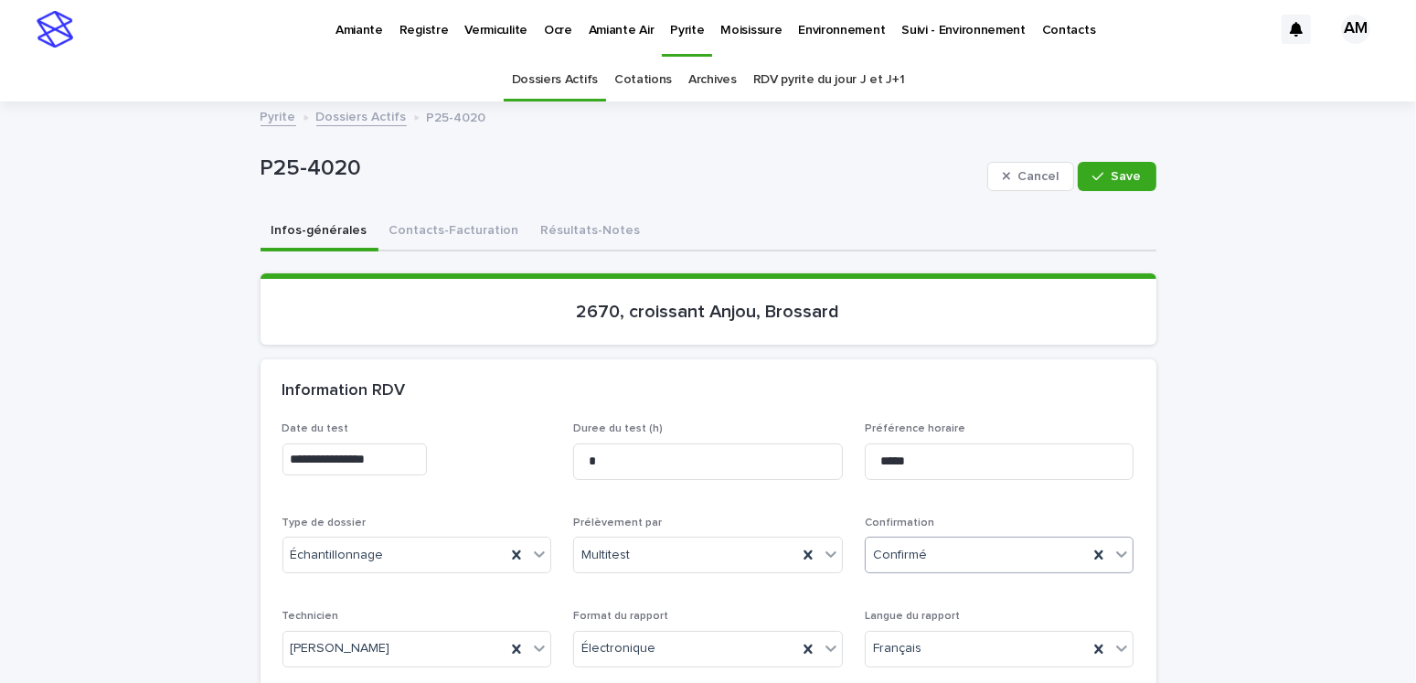
click at [914, 563] on div "Confirmé" at bounding box center [976, 555] width 223 height 30
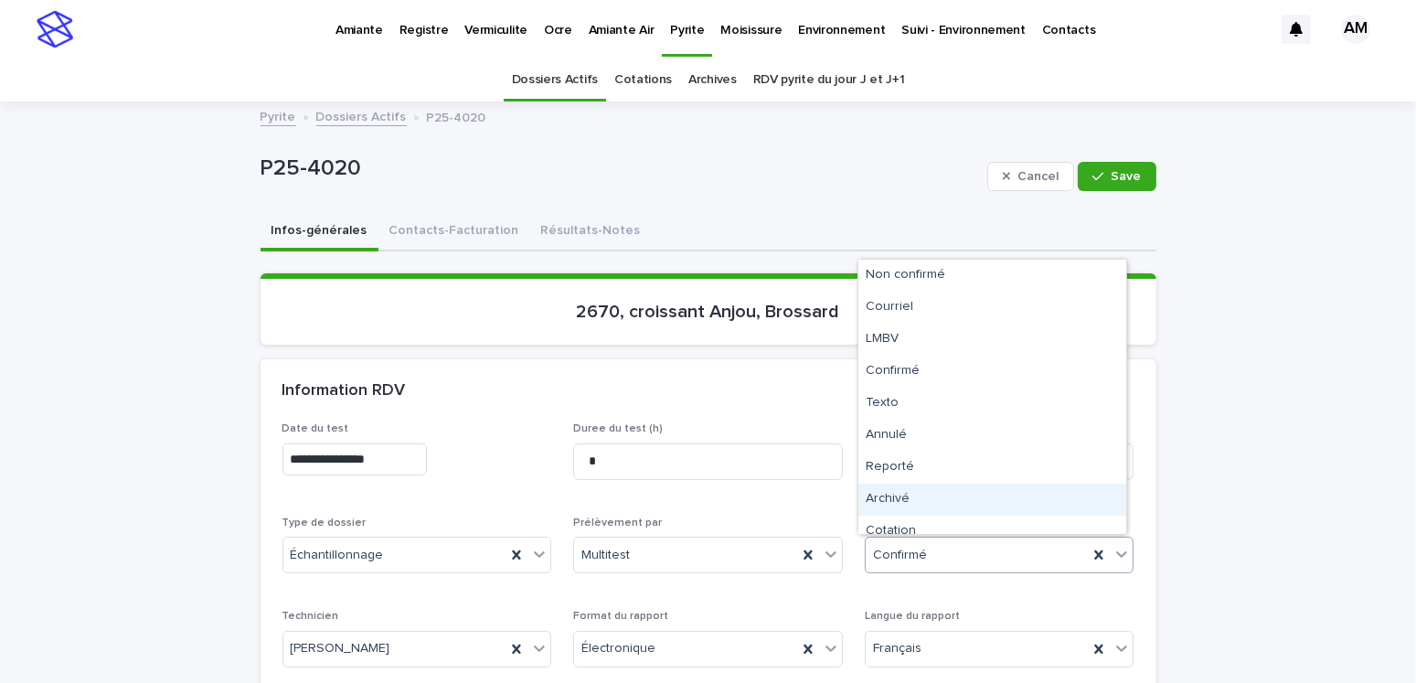
click at [909, 499] on div "Archivé" at bounding box center [992, 499] width 268 height 32
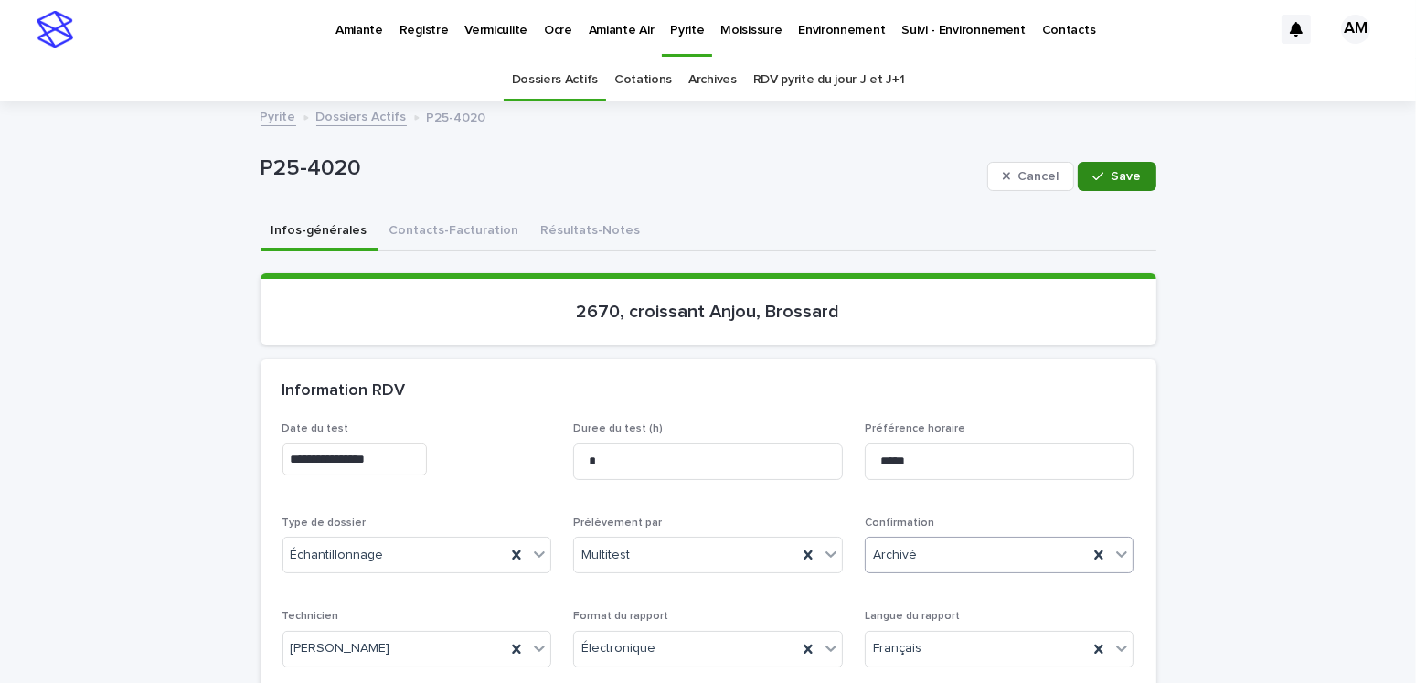
click at [1113, 171] on span "Save" at bounding box center [1126, 176] width 30 height 13
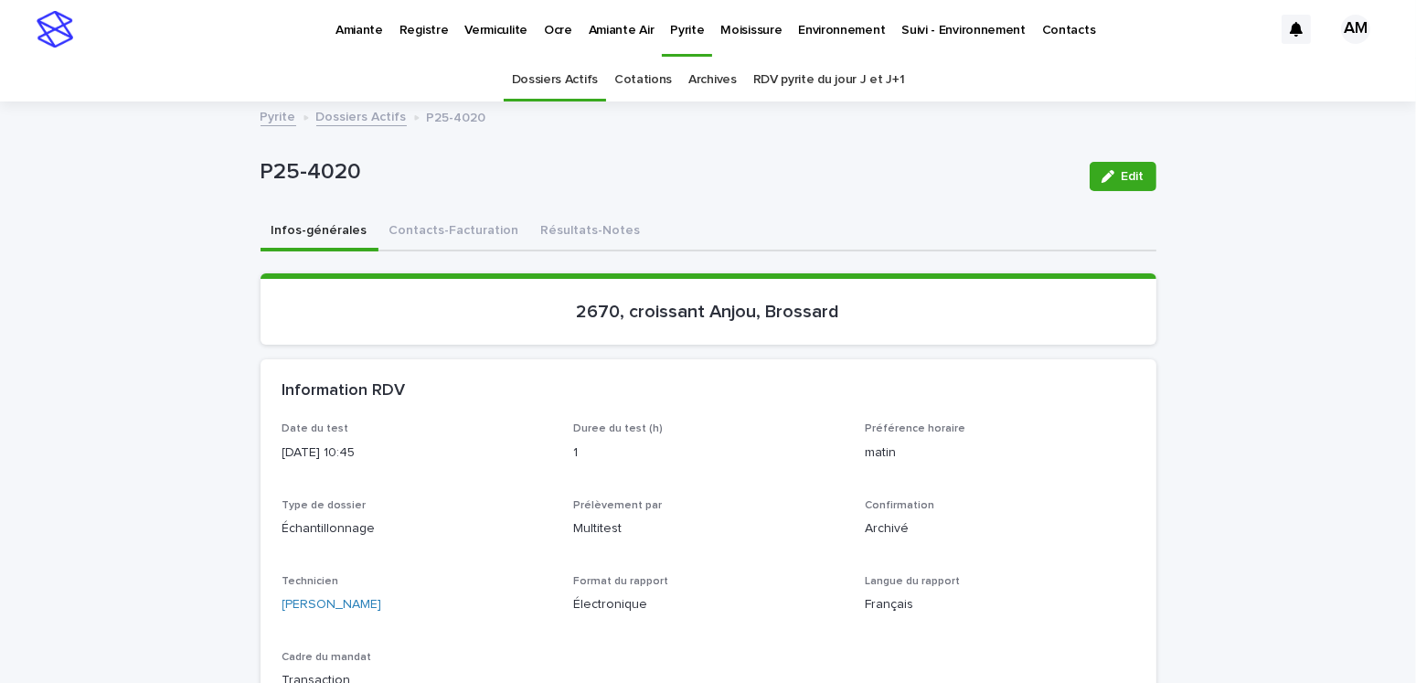
click at [354, 116] on link "Dossiers Actifs" at bounding box center [361, 115] width 90 height 21
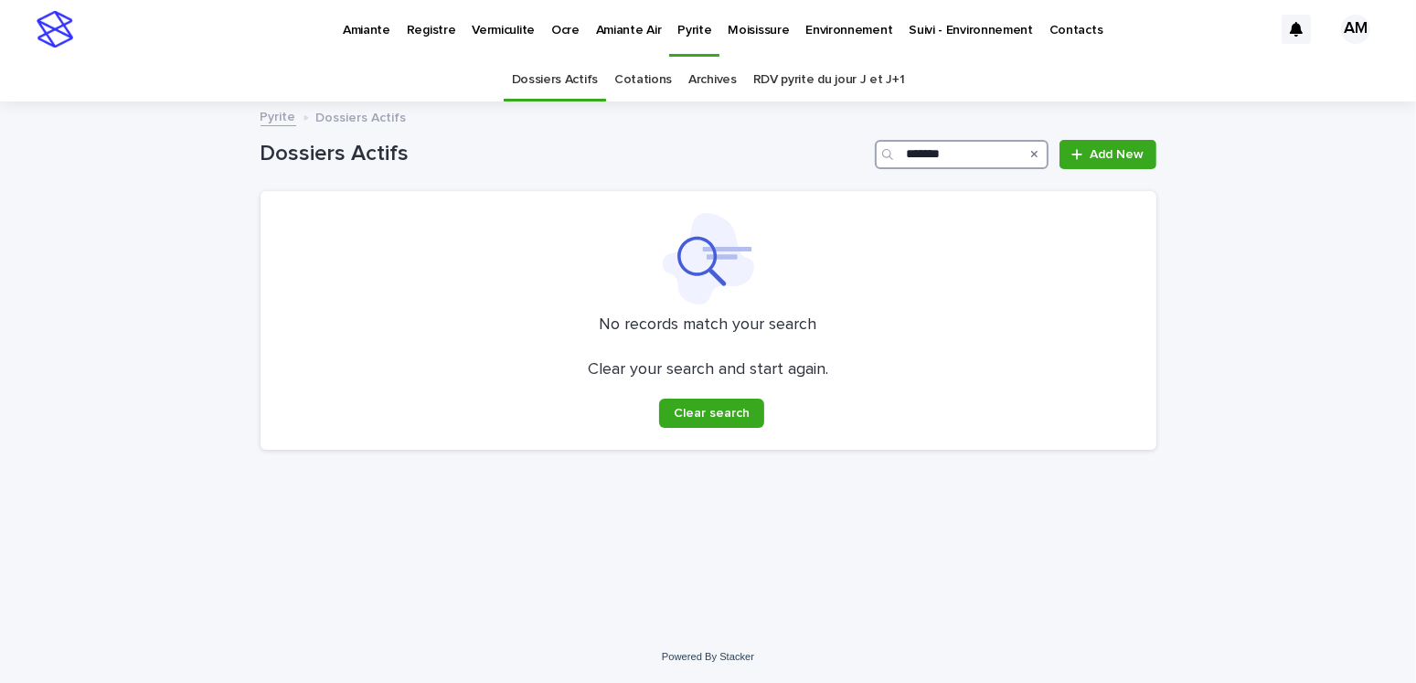
click at [960, 150] on input "*******" at bounding box center [962, 154] width 174 height 29
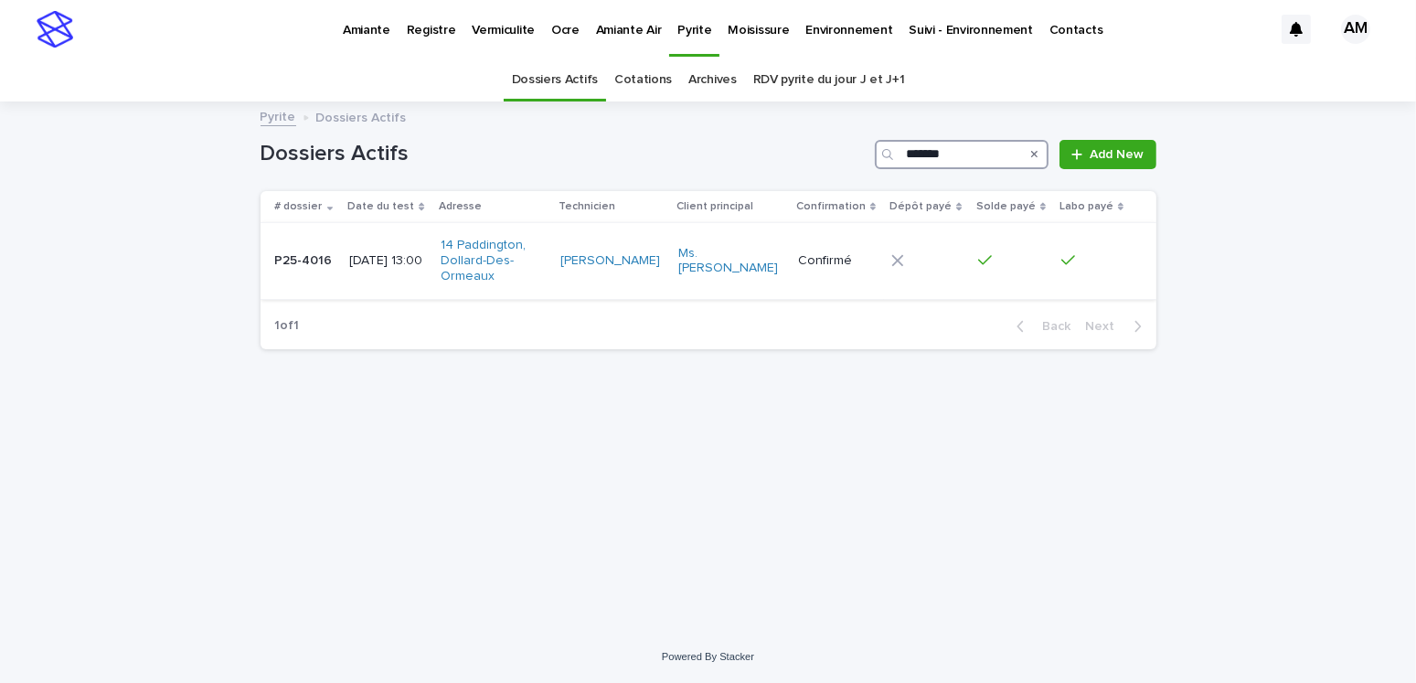
type input "*******"
click at [398, 257] on p "2025-05-29 13:00" at bounding box center [387, 261] width 76 height 16
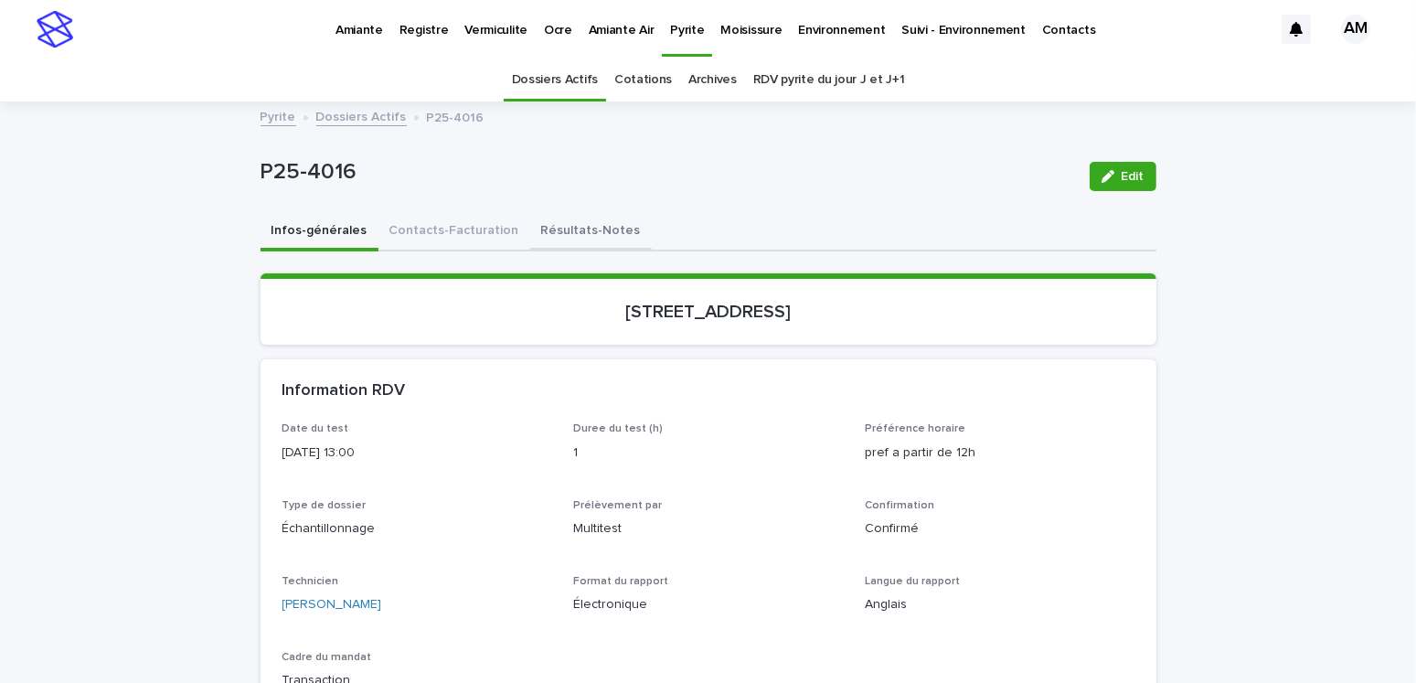
click at [550, 218] on button "Résultats-Notes" at bounding box center [591, 232] width 122 height 38
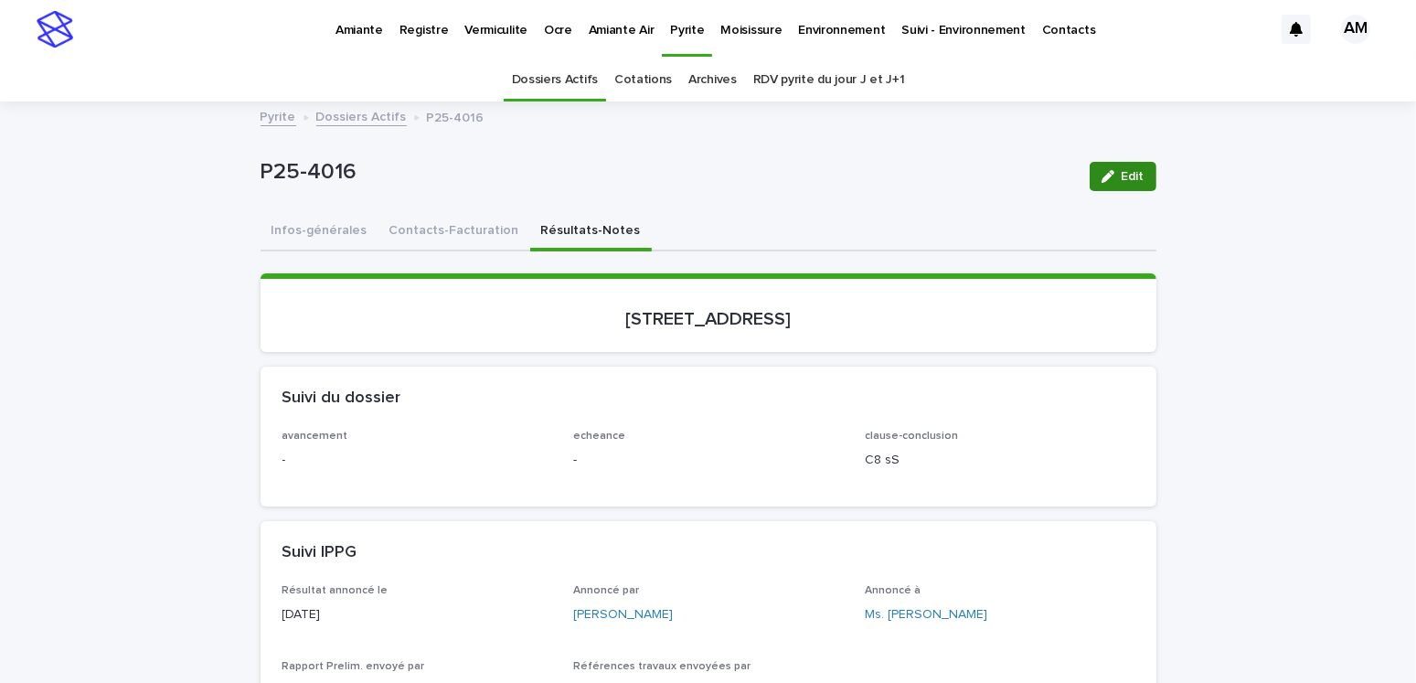
click at [1105, 180] on icon "button" at bounding box center [1107, 176] width 13 height 13
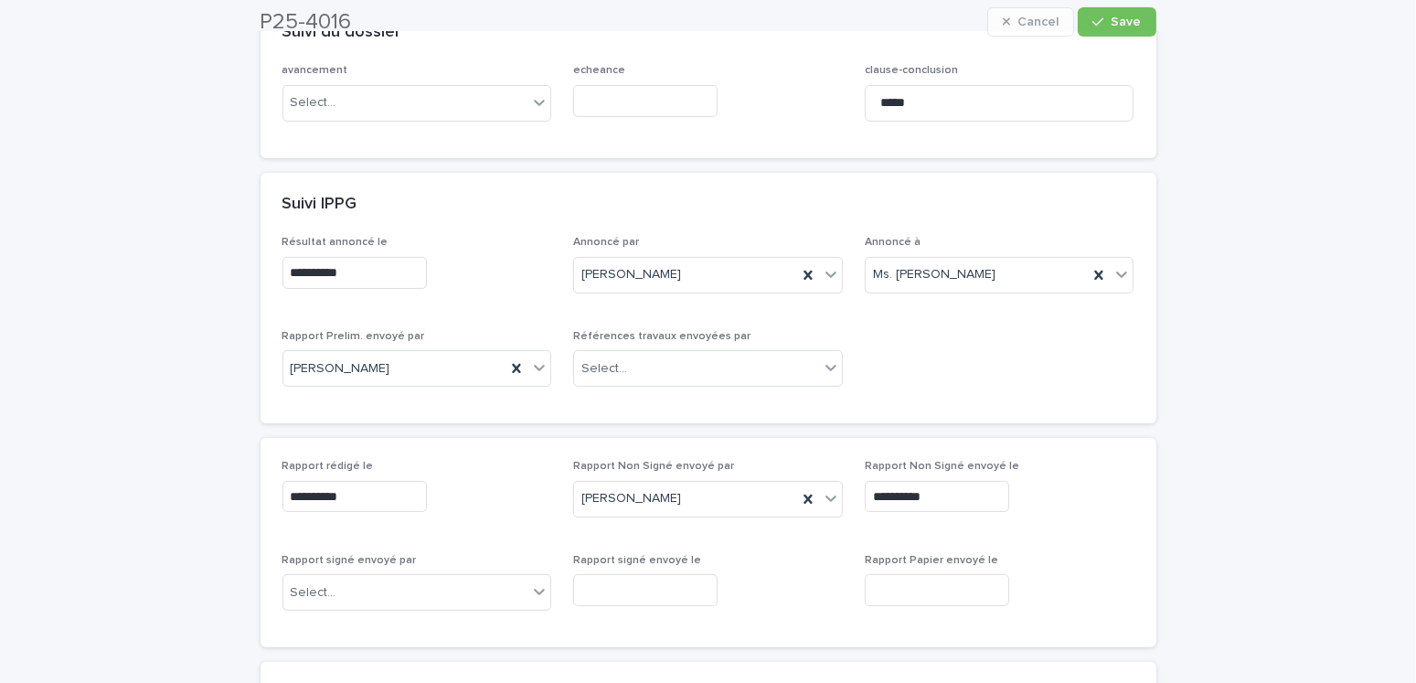
scroll to position [640, 0]
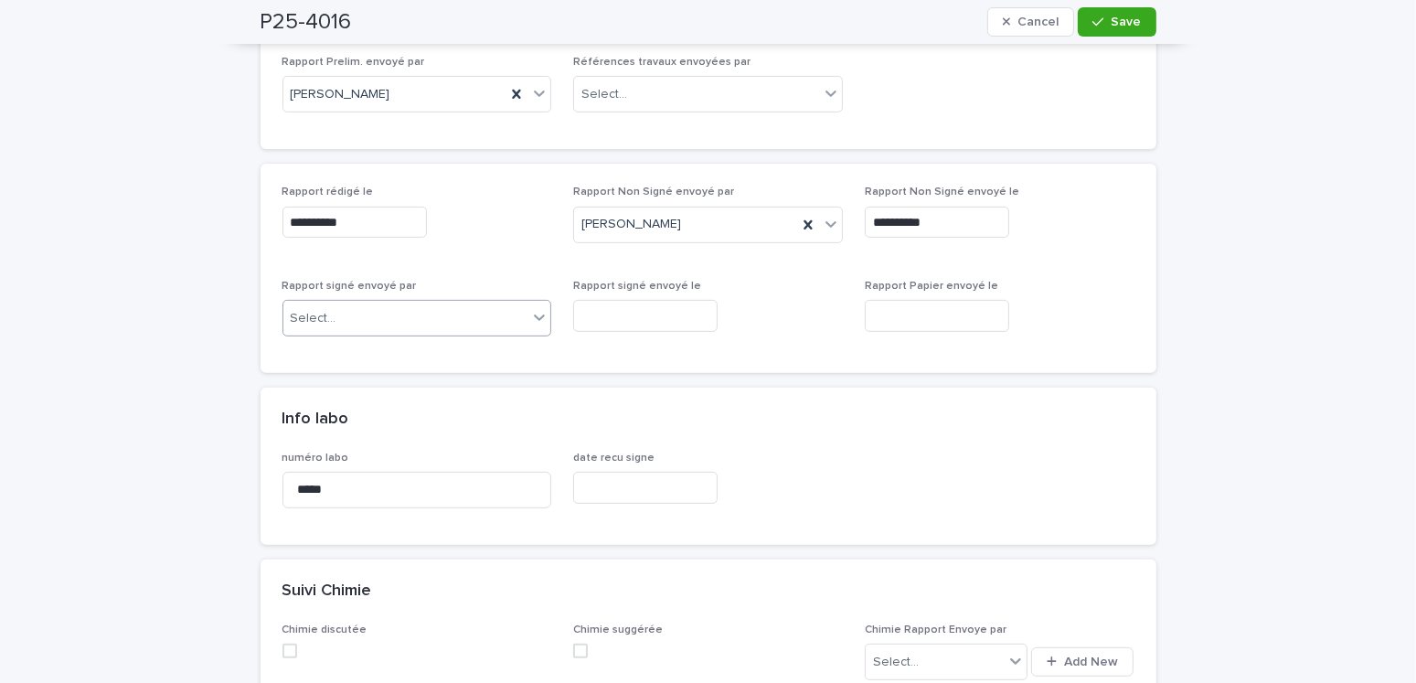
click at [339, 309] on div "Select..." at bounding box center [405, 318] width 245 height 30
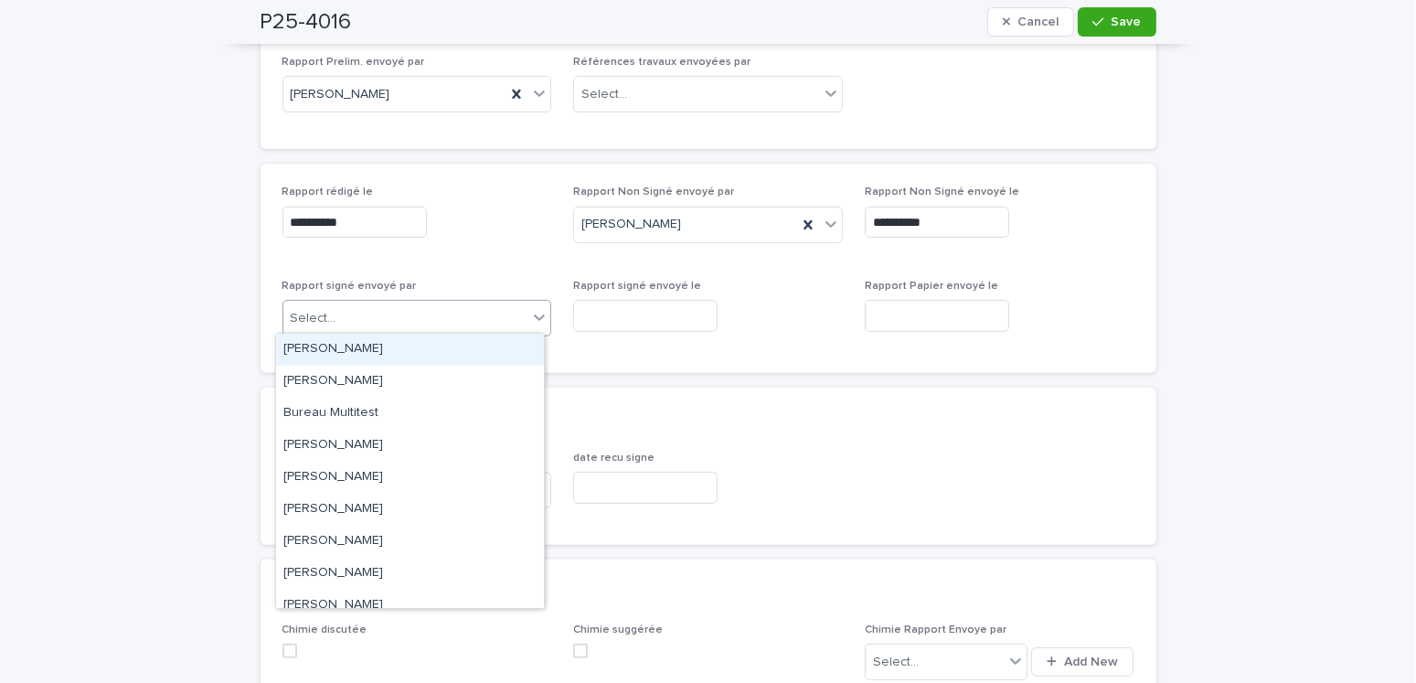
click at [346, 345] on div "Amilie Mainville" at bounding box center [410, 350] width 268 height 32
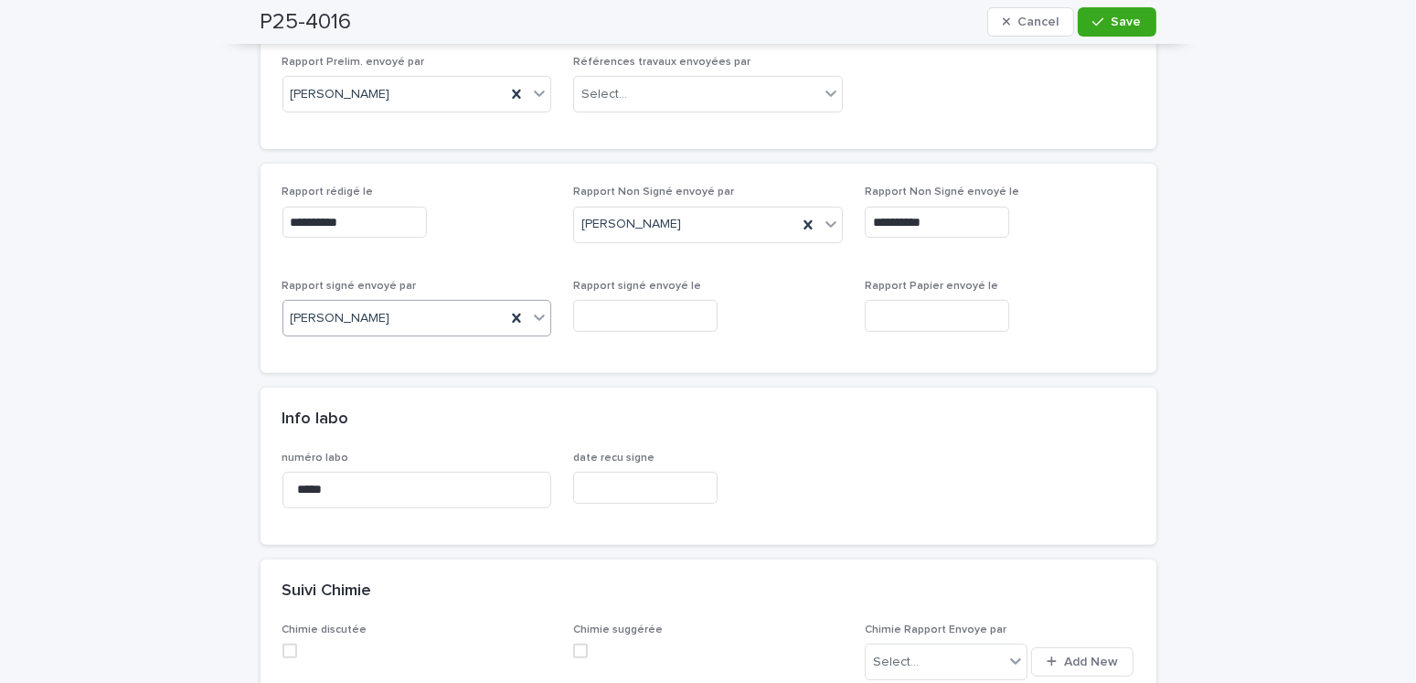
click at [595, 310] on input "text" at bounding box center [645, 316] width 144 height 32
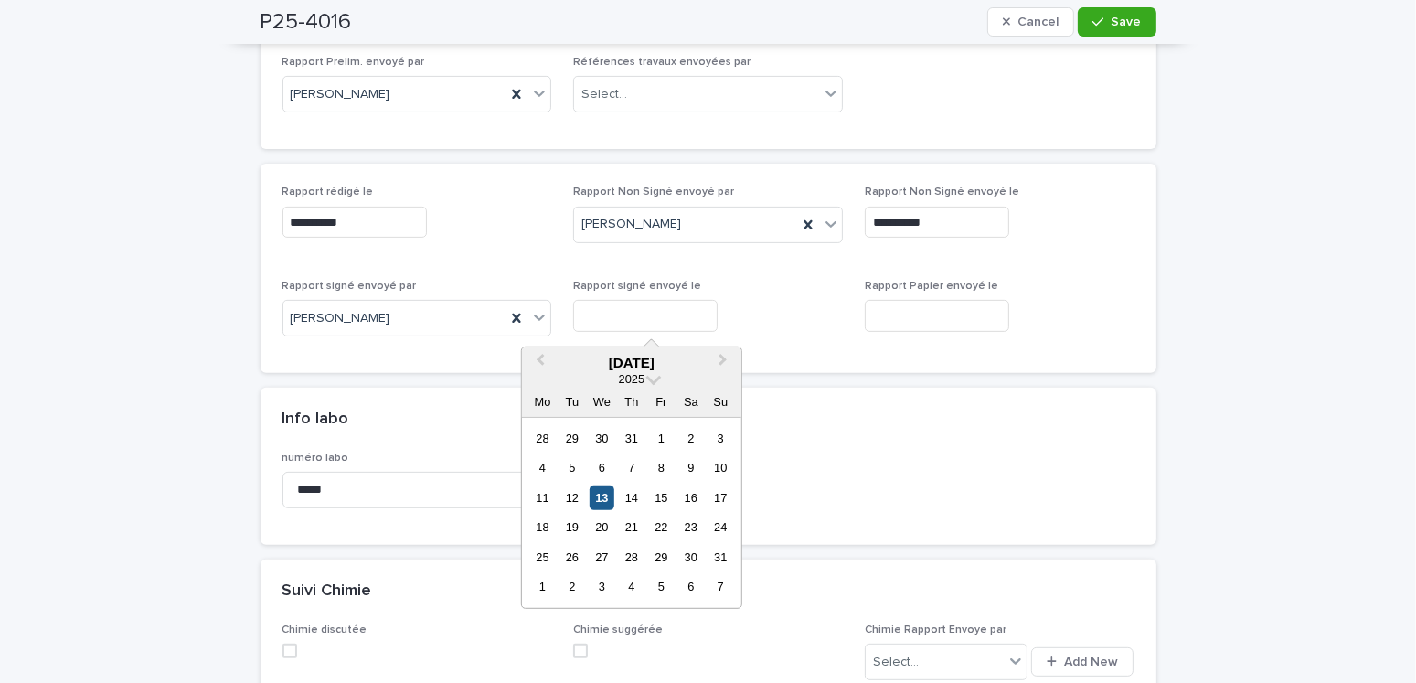
click at [603, 495] on div "13" at bounding box center [601, 497] width 25 height 25
type input "**********"
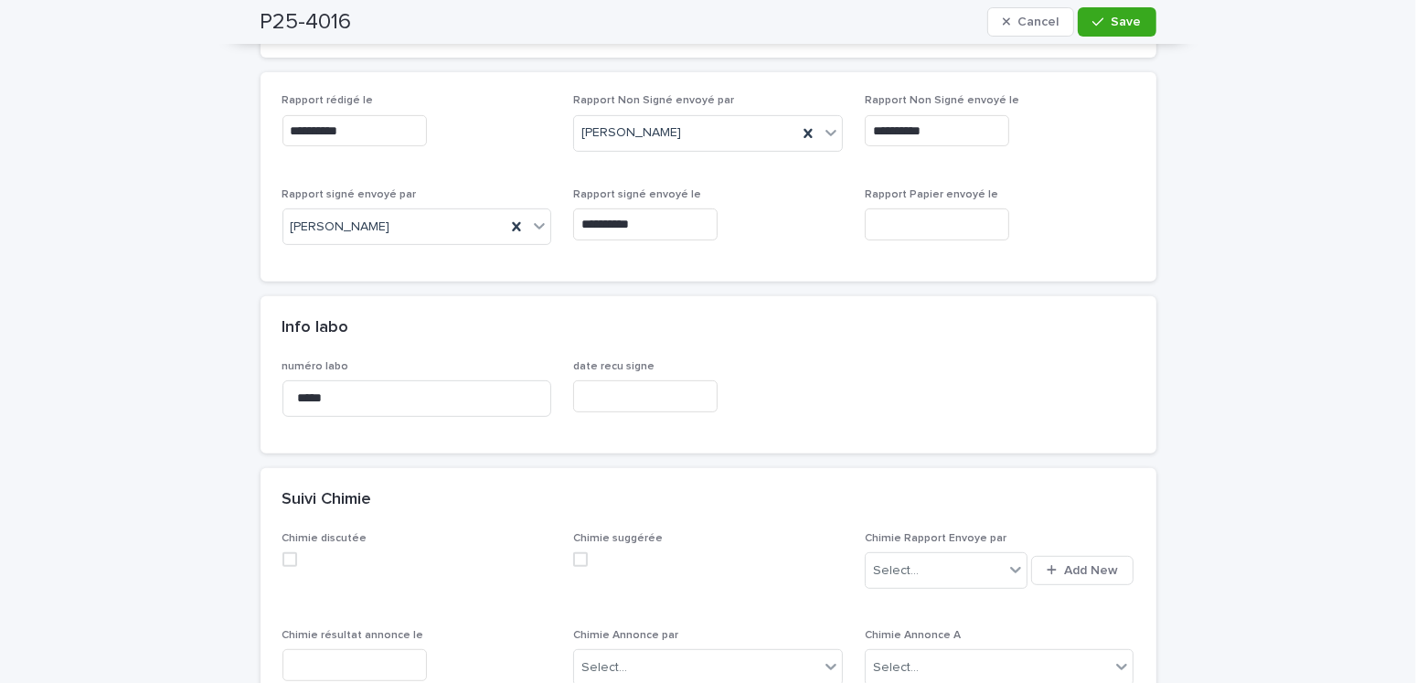
scroll to position [0, 0]
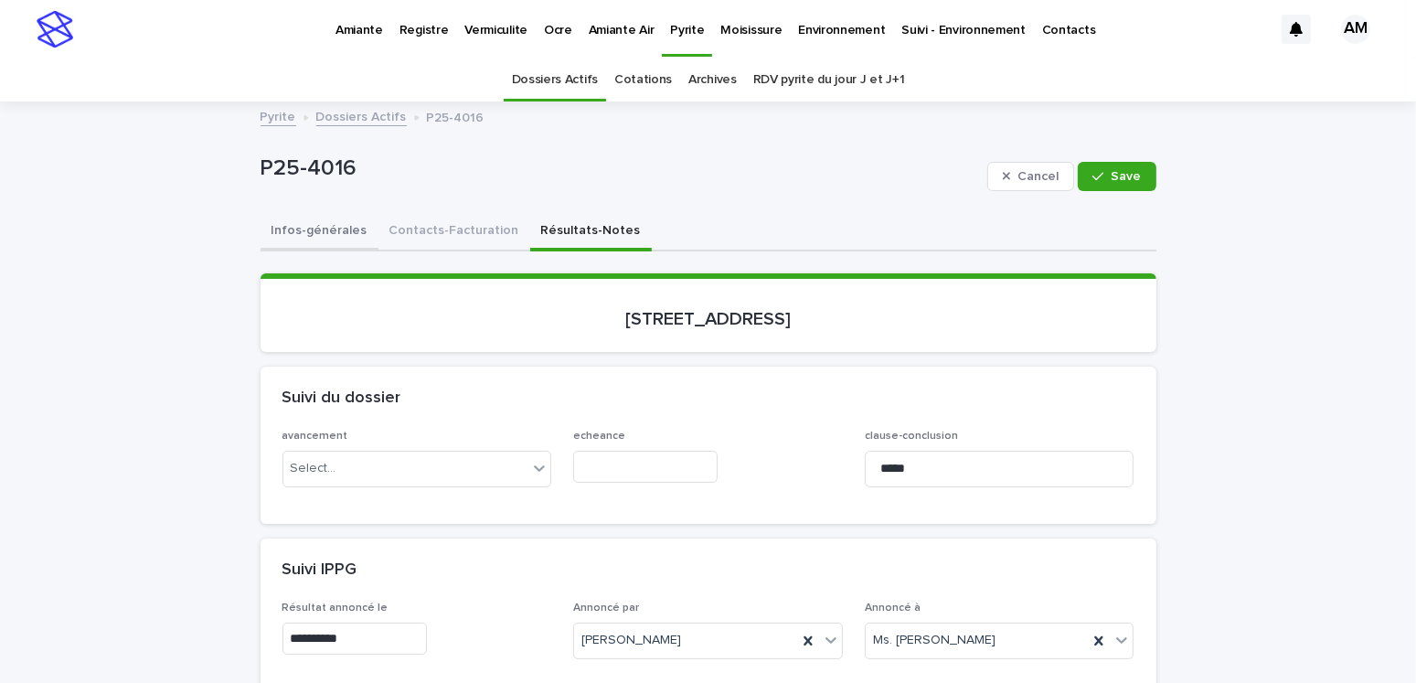
click at [281, 222] on button "Infos-générales" at bounding box center [319, 232] width 118 height 38
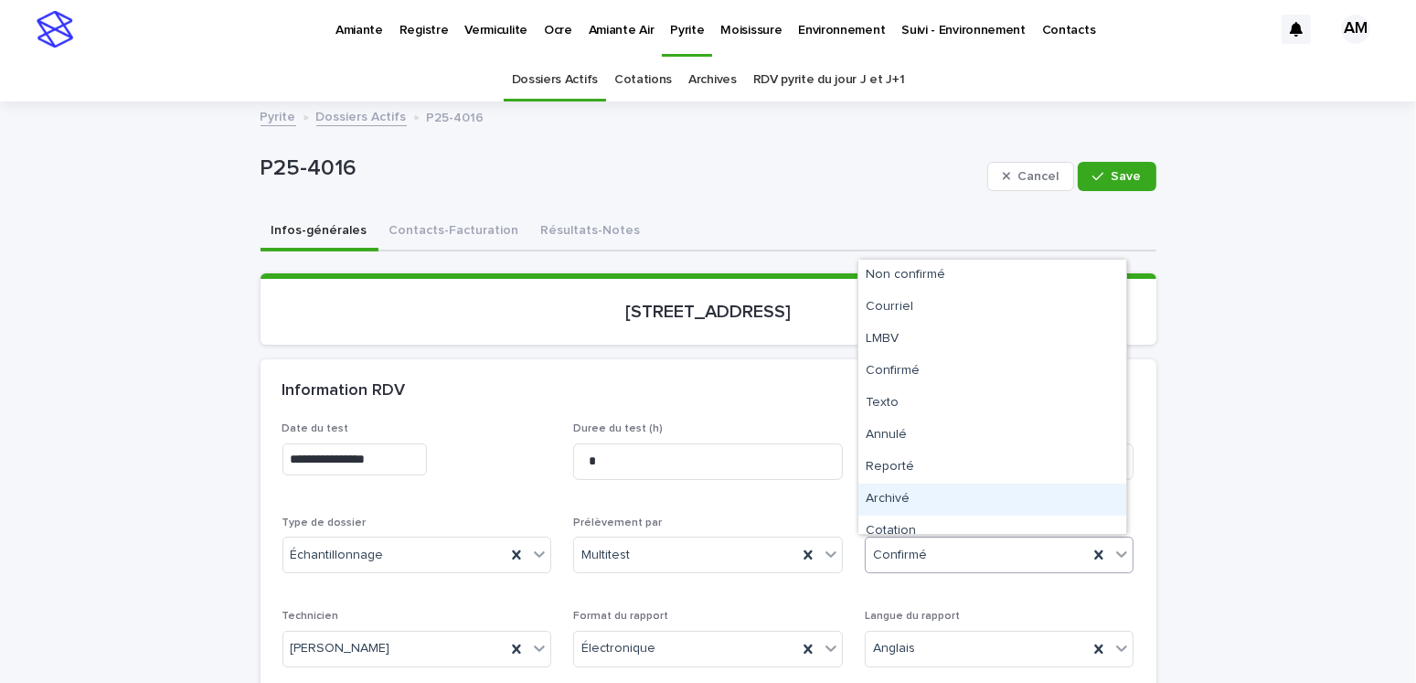
click at [914, 505] on div "Archivé" at bounding box center [992, 499] width 268 height 32
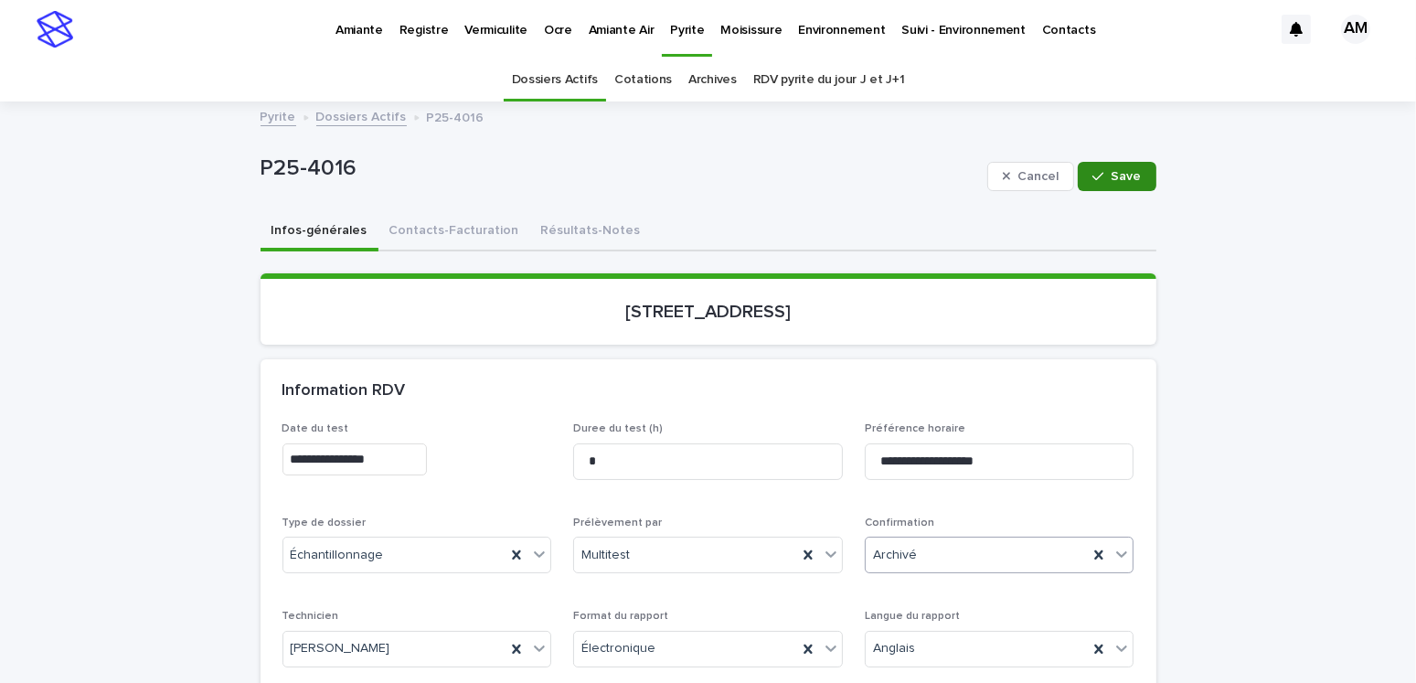
click at [1098, 179] on div "button" at bounding box center [1101, 176] width 18 height 13
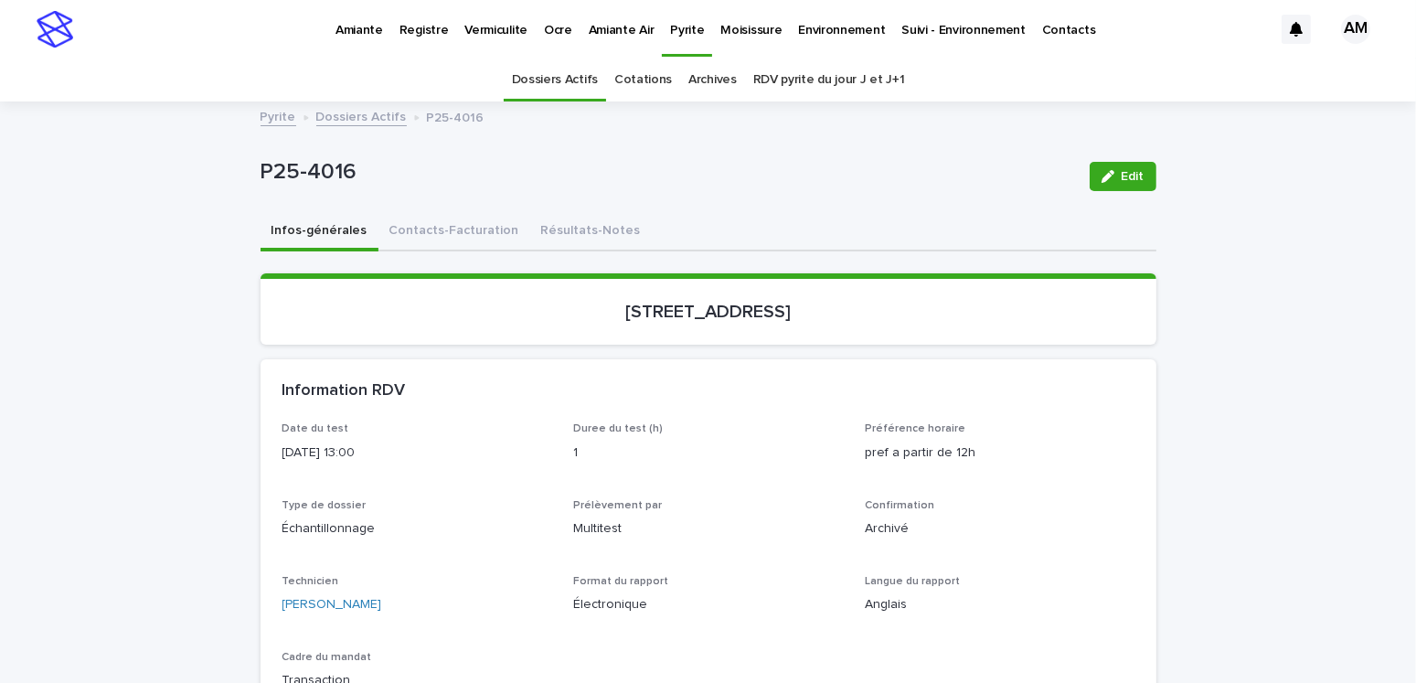
click at [361, 122] on link "Dossiers Actifs" at bounding box center [361, 115] width 90 height 21
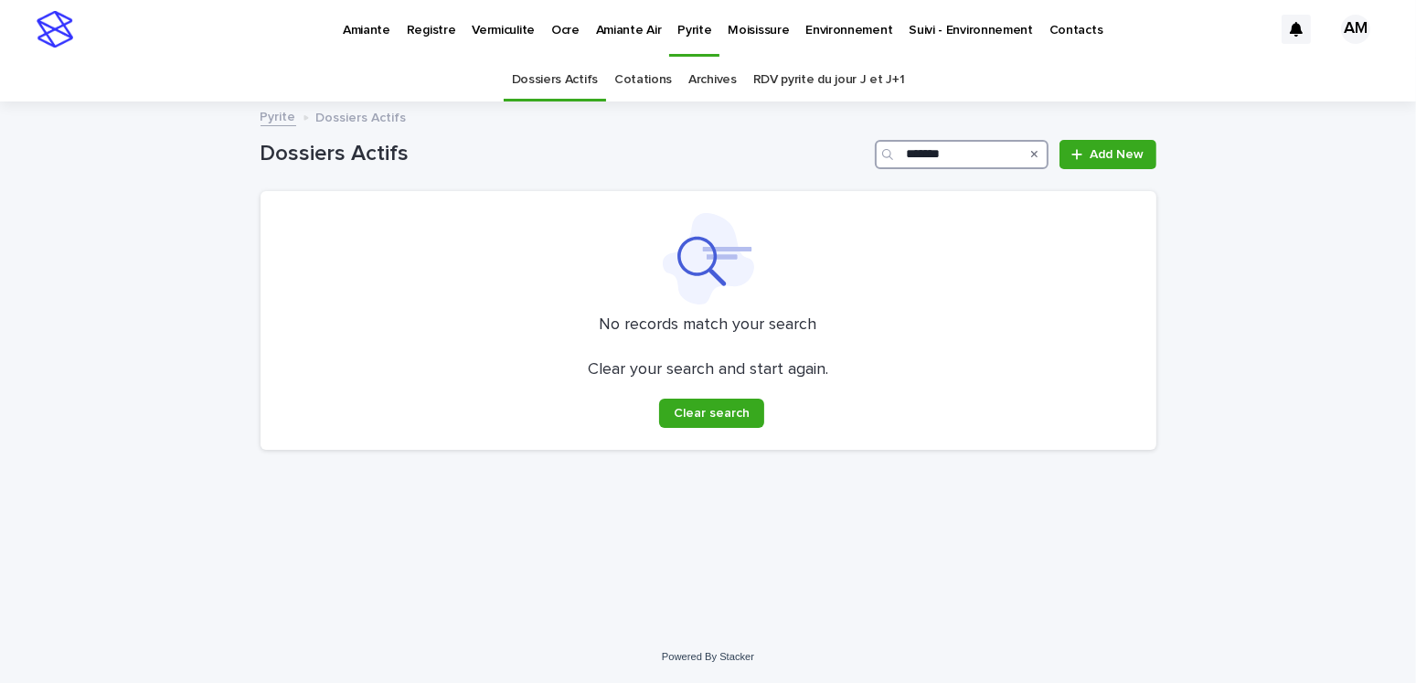
click at [979, 156] on input "*******" at bounding box center [962, 154] width 174 height 29
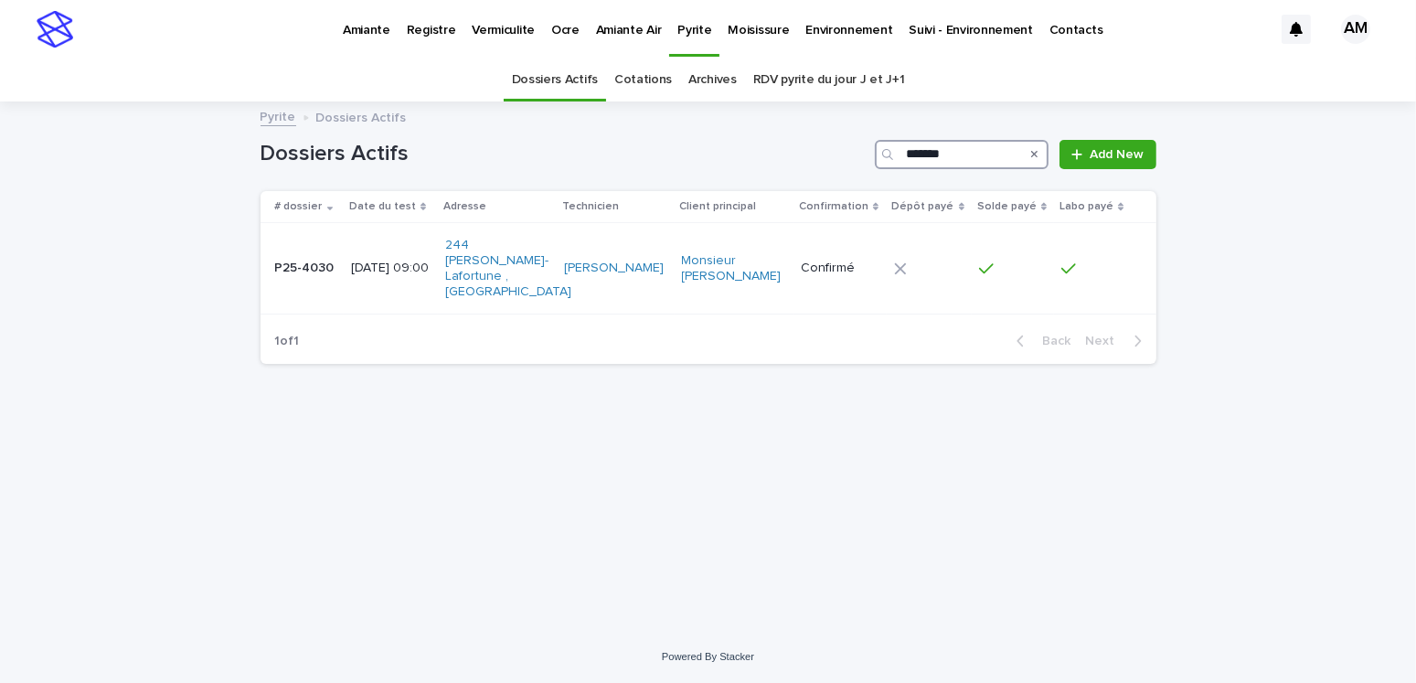
type input "*******"
click at [385, 260] on p "2025-06-02 09:00" at bounding box center [391, 268] width 80 height 16
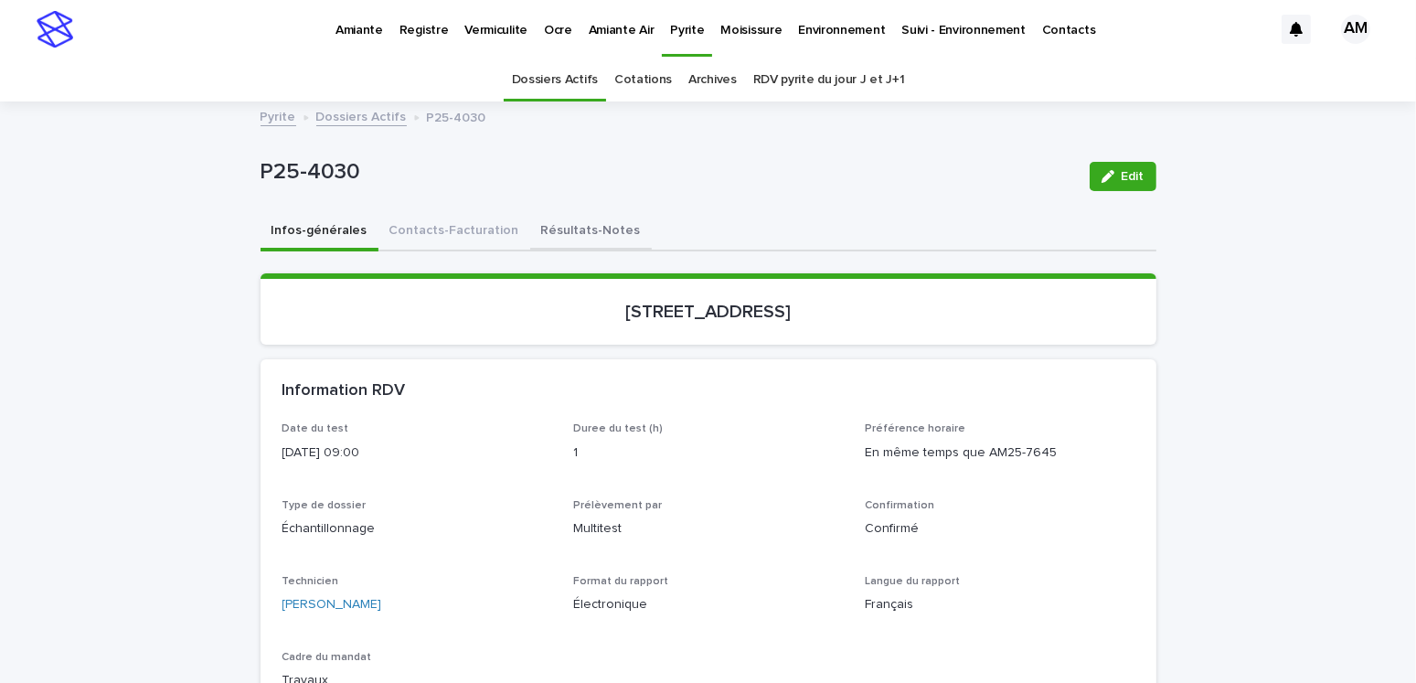
drag, startPoint x: 566, startPoint y: 232, endPoint x: 921, endPoint y: 207, distance: 356.4
click at [566, 232] on button "Résultats-Notes" at bounding box center [591, 232] width 122 height 38
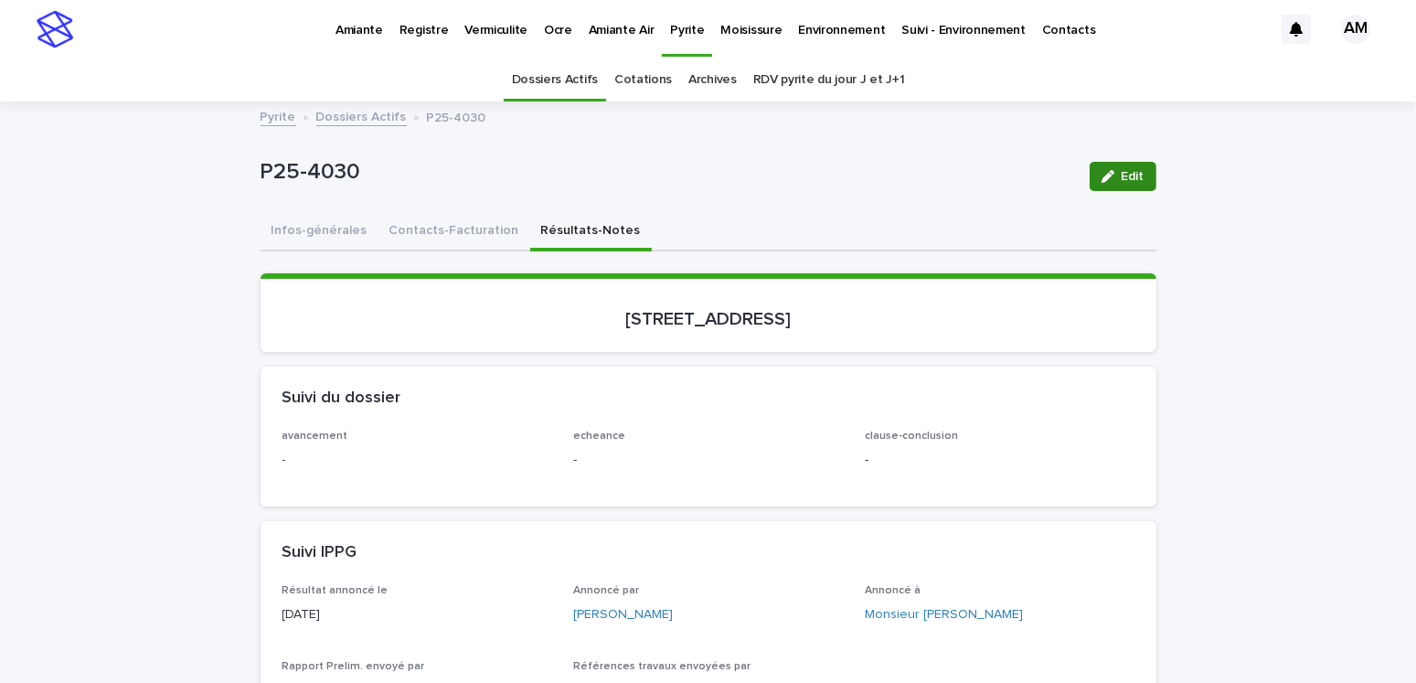
click at [1123, 177] on span "Edit" at bounding box center [1132, 176] width 23 height 13
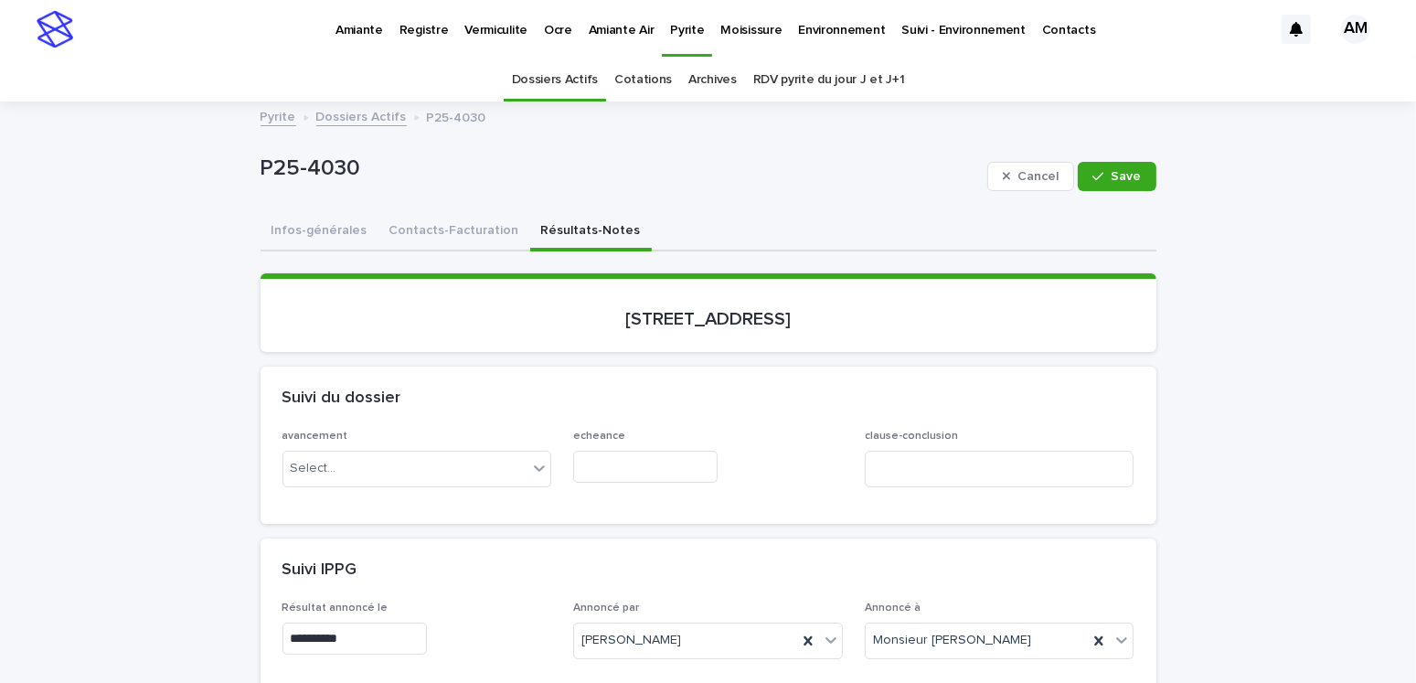
scroll to position [366, 0]
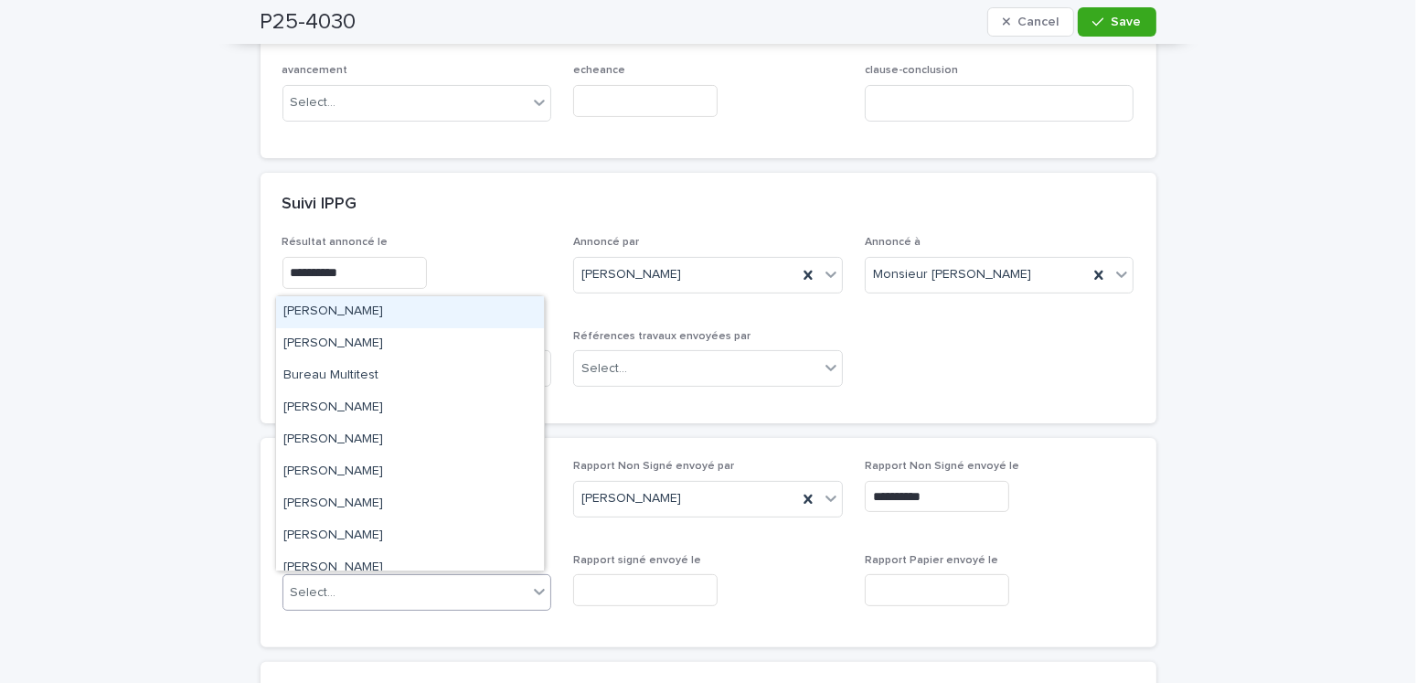
click at [333, 574] on div "Select..." at bounding box center [417, 592] width 270 height 37
click at [343, 320] on div "Amilie Mainville" at bounding box center [410, 312] width 268 height 32
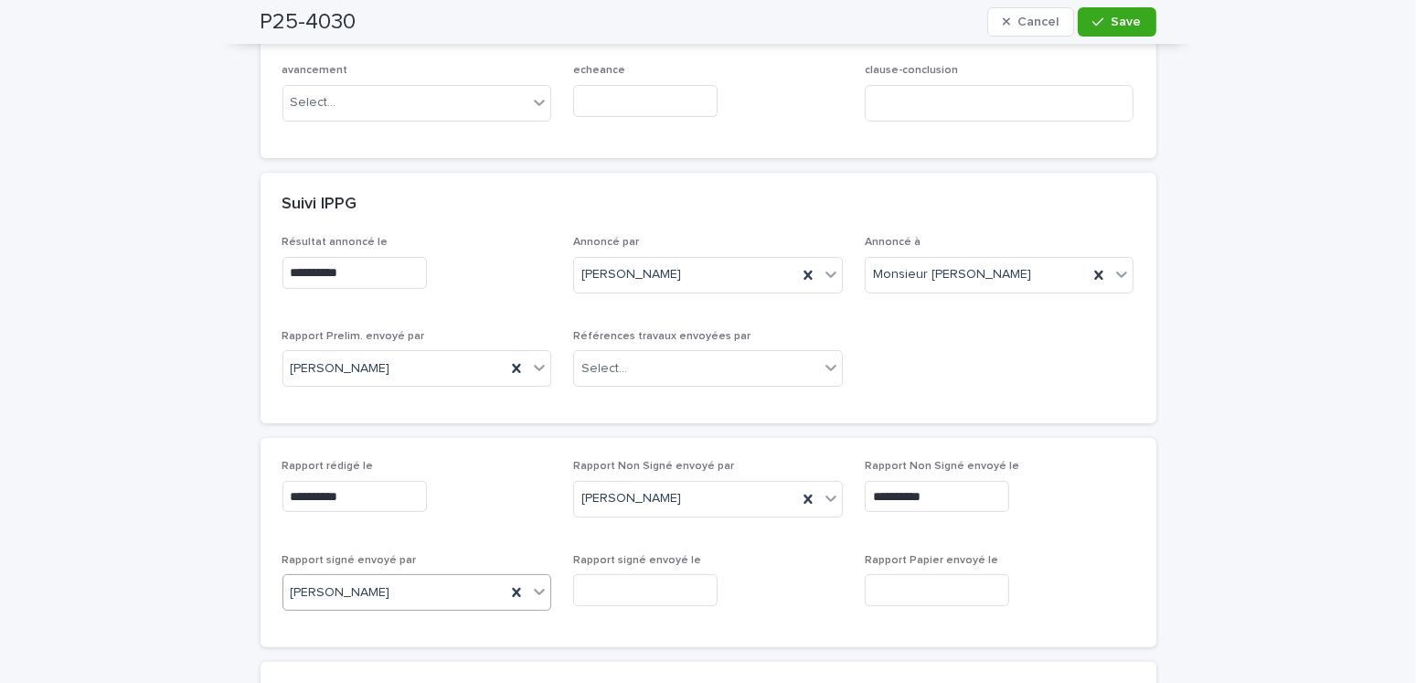
click at [619, 583] on input "text" at bounding box center [645, 590] width 144 height 32
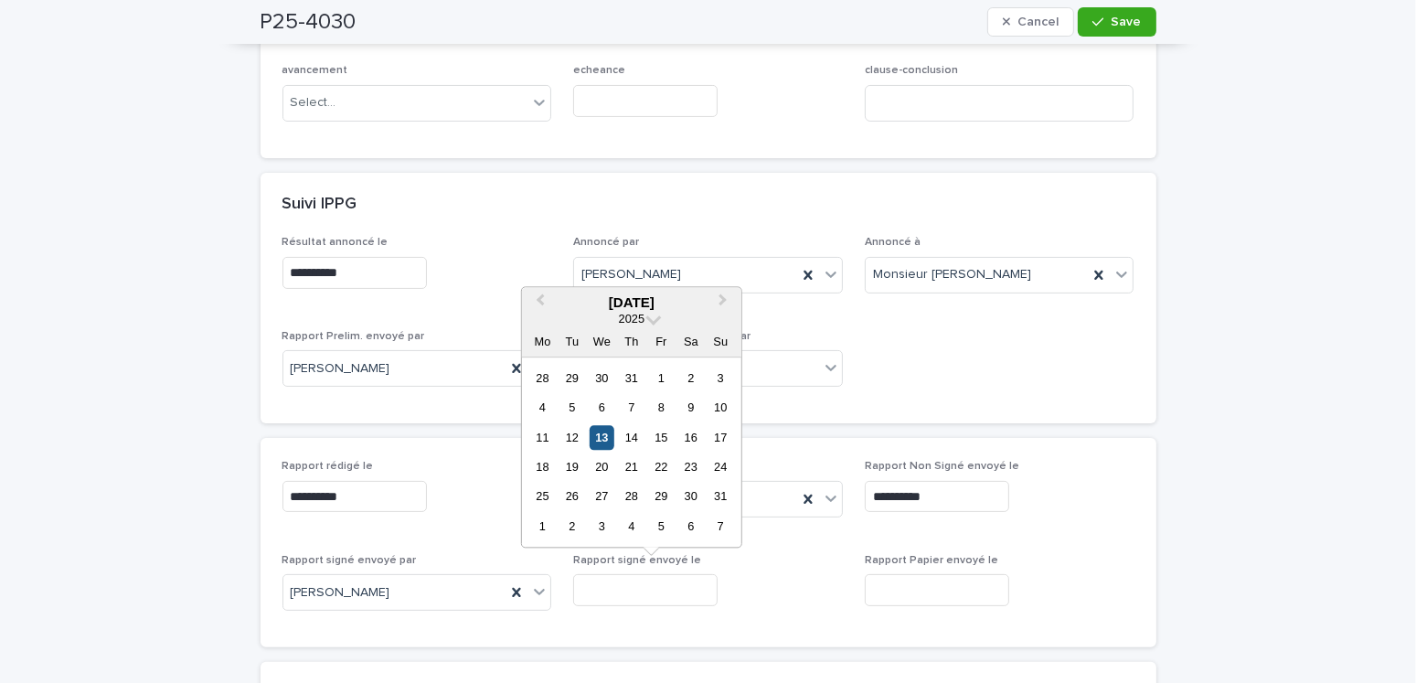
click at [610, 438] on div "13" at bounding box center [601, 437] width 25 height 25
type input "**********"
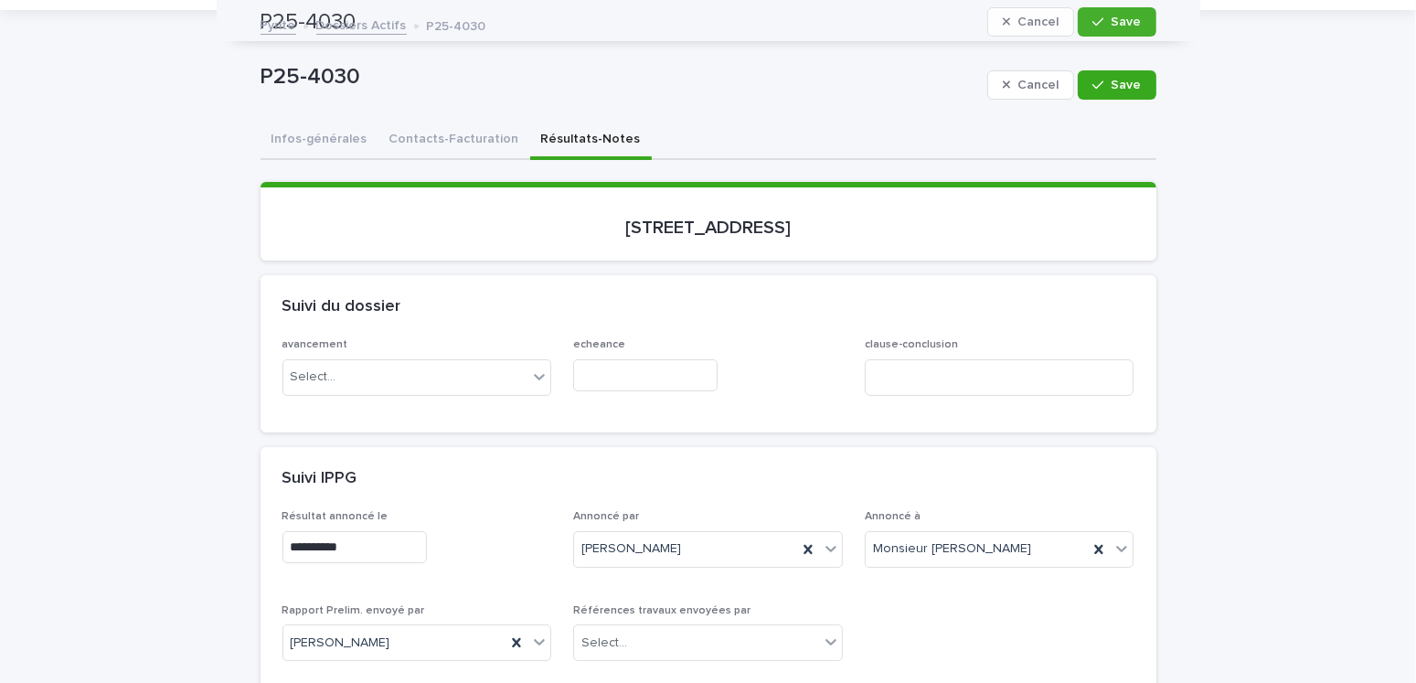
scroll to position [0, 0]
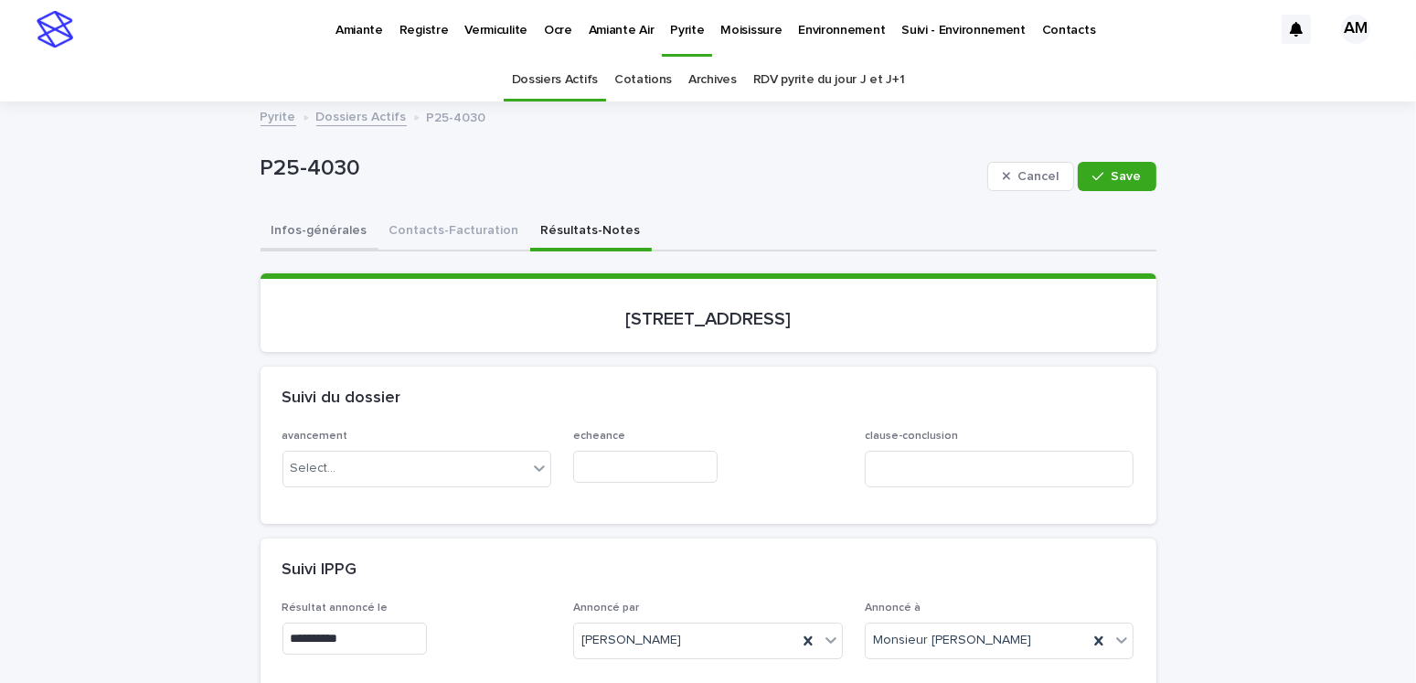
click at [275, 221] on button "Infos-générales" at bounding box center [319, 232] width 118 height 38
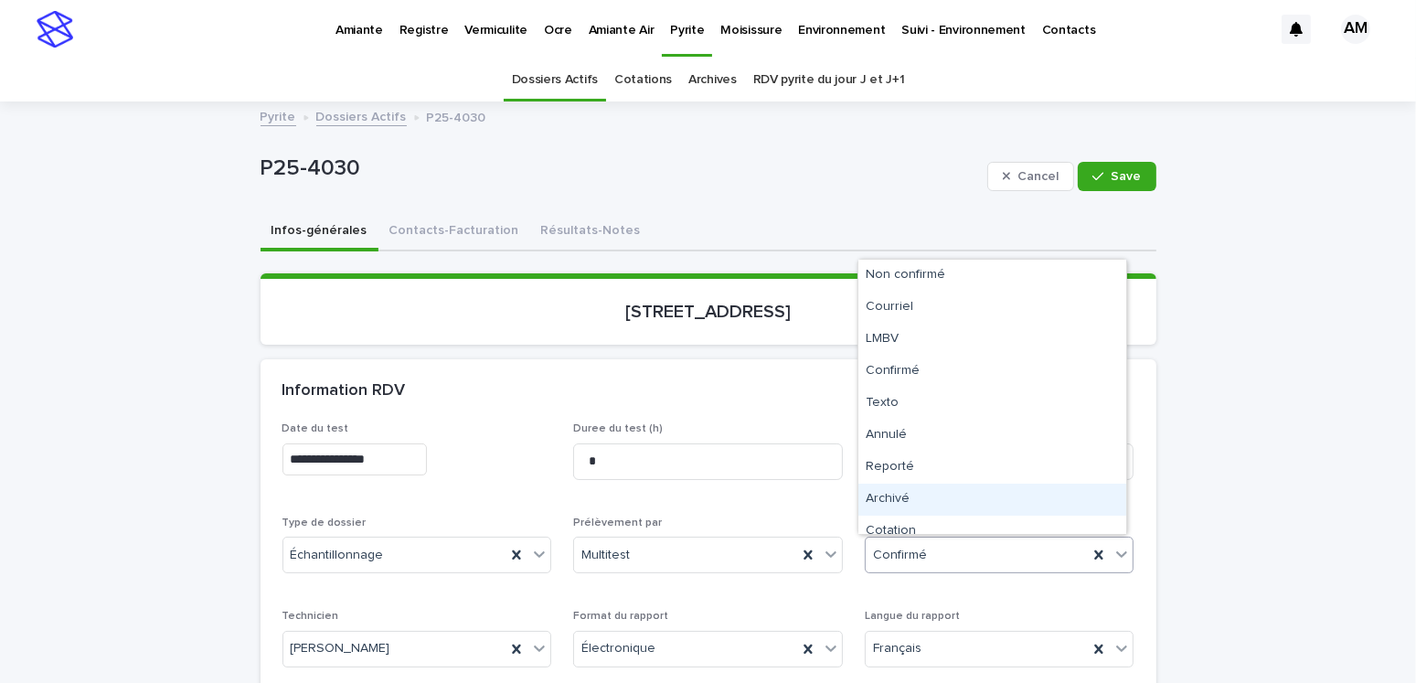
click at [904, 504] on div "Archivé" at bounding box center [992, 499] width 268 height 32
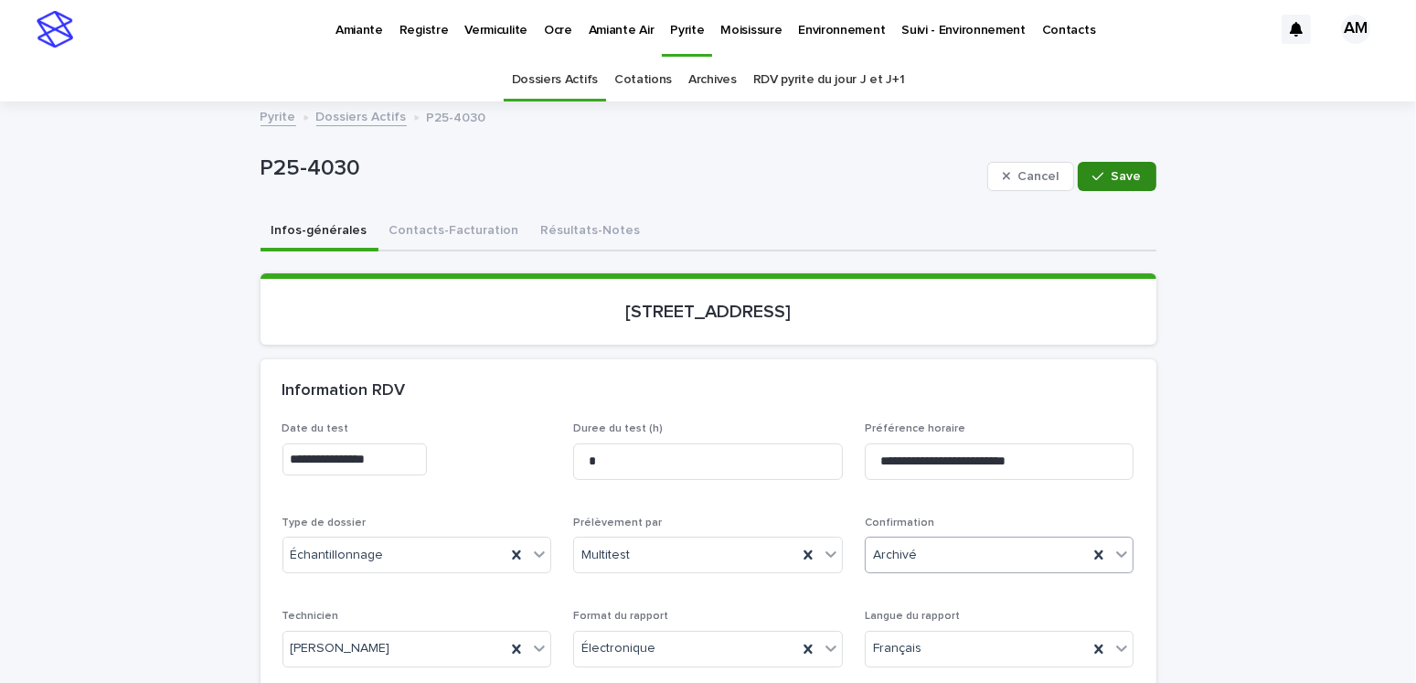
click at [1119, 166] on button "Save" at bounding box center [1116, 176] width 78 height 29
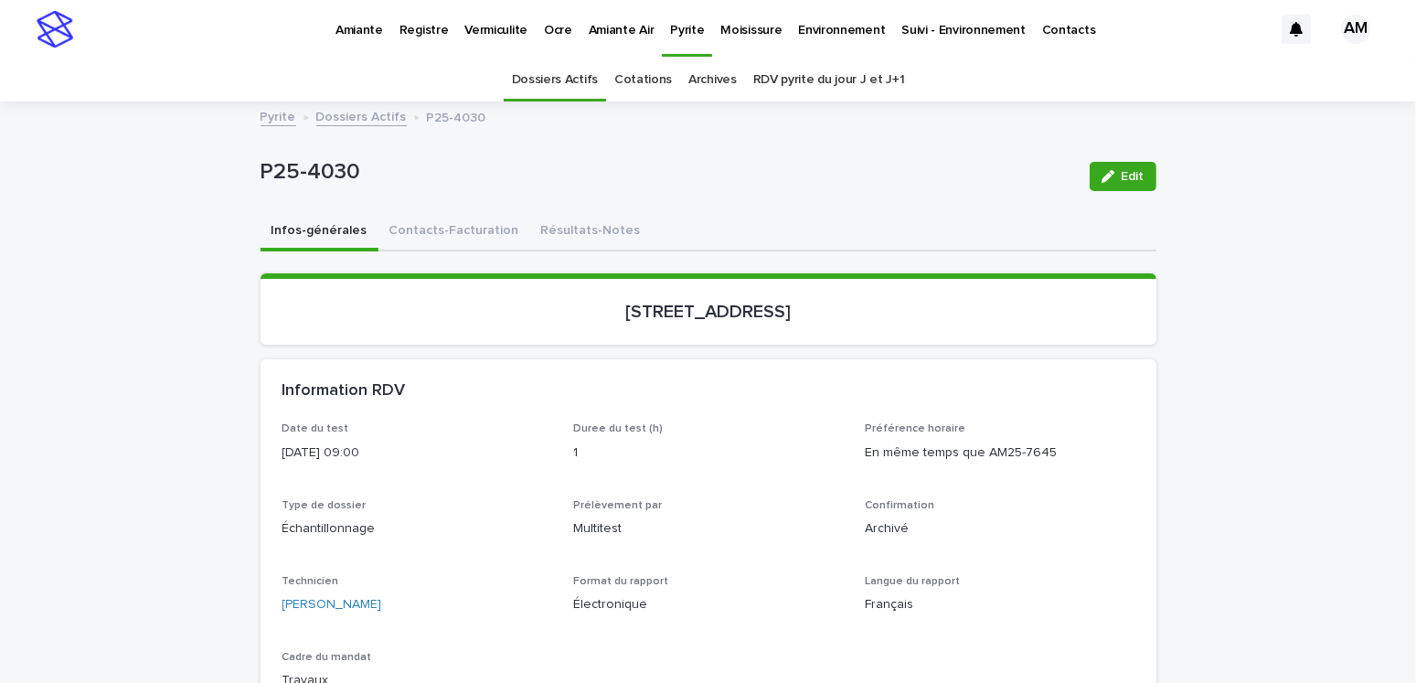
click at [377, 115] on link "Dossiers Actifs" at bounding box center [361, 115] width 90 height 21
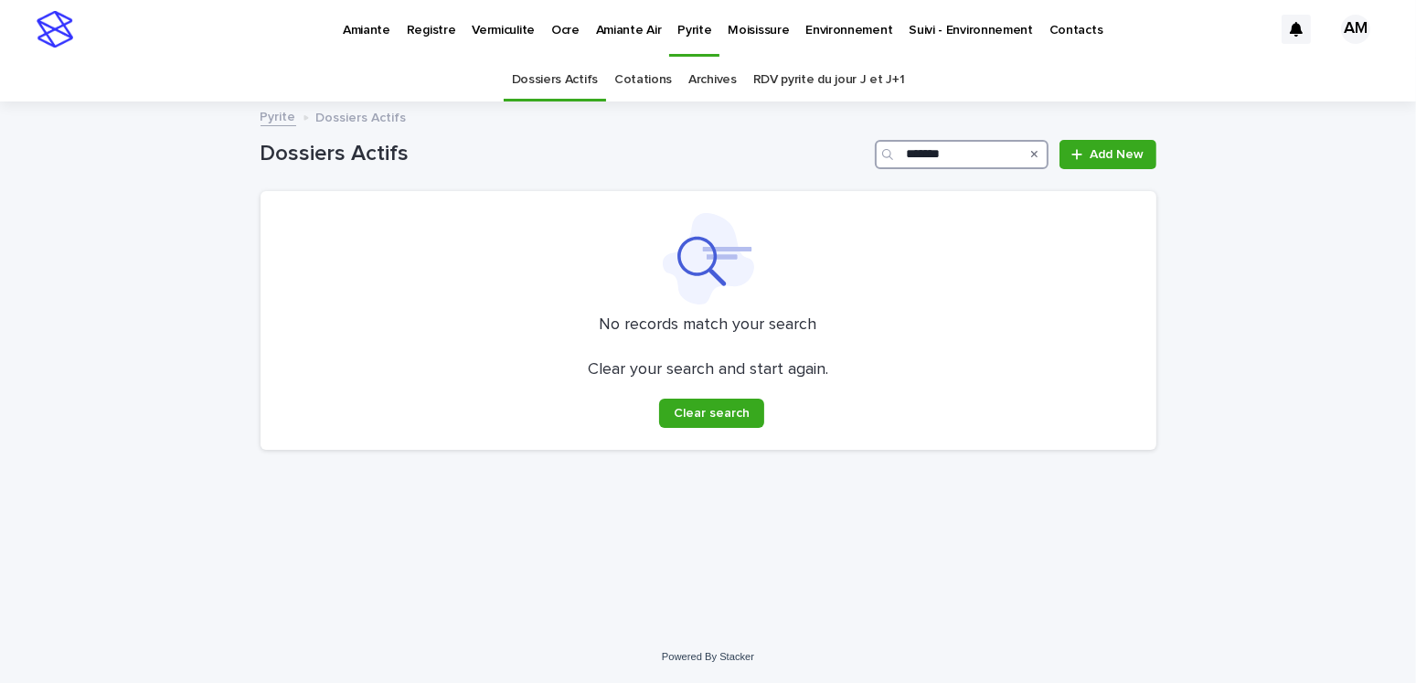
click at [984, 152] on input "*******" at bounding box center [962, 154] width 174 height 29
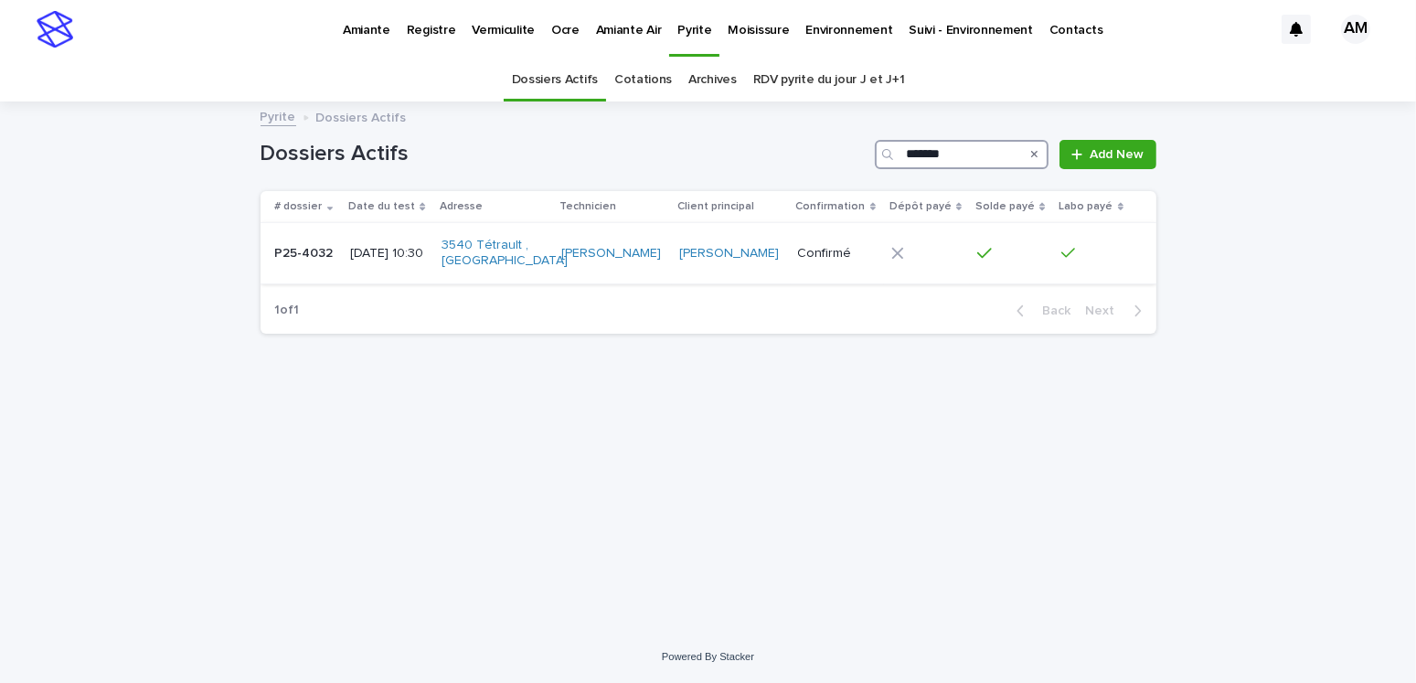
type input "*******"
click at [350, 246] on p "2025-06-02 10:30" at bounding box center [388, 254] width 76 height 16
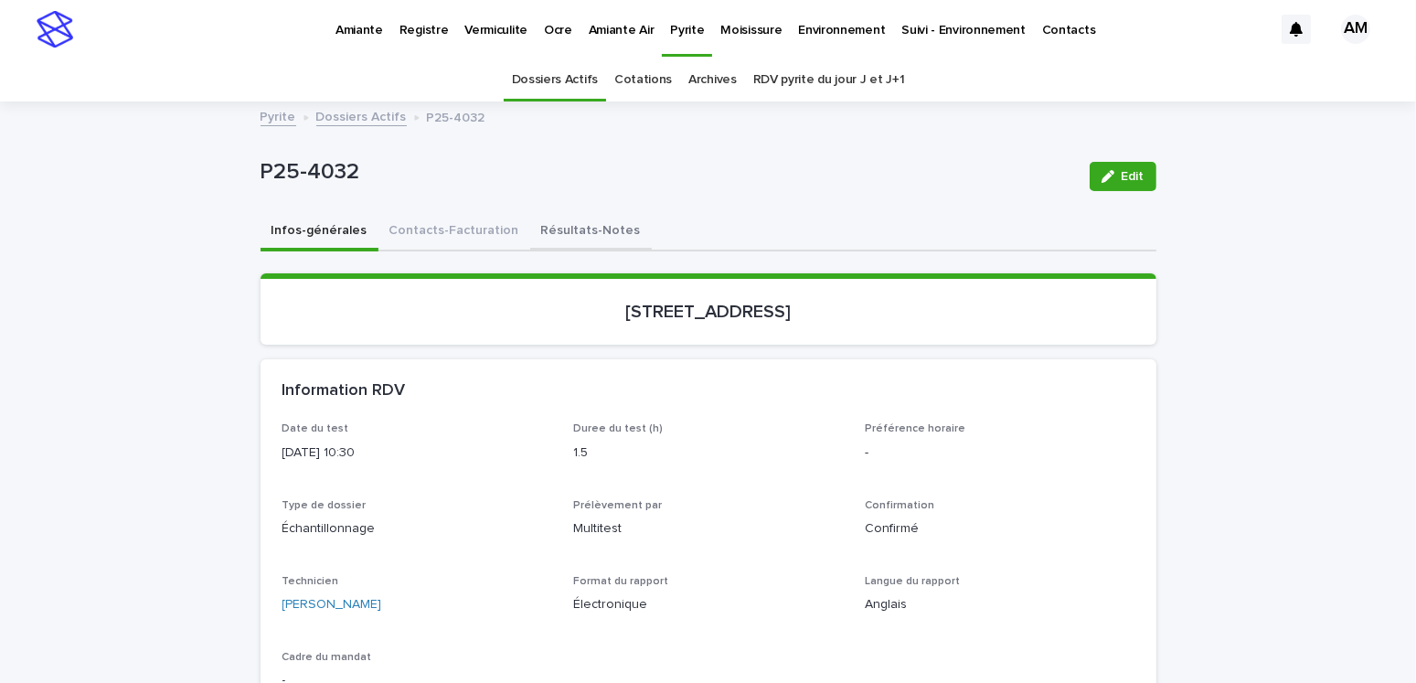
drag, startPoint x: 547, startPoint y: 218, endPoint x: 567, endPoint y: 224, distance: 20.0
click at [547, 218] on button "Résultats-Notes" at bounding box center [591, 232] width 122 height 38
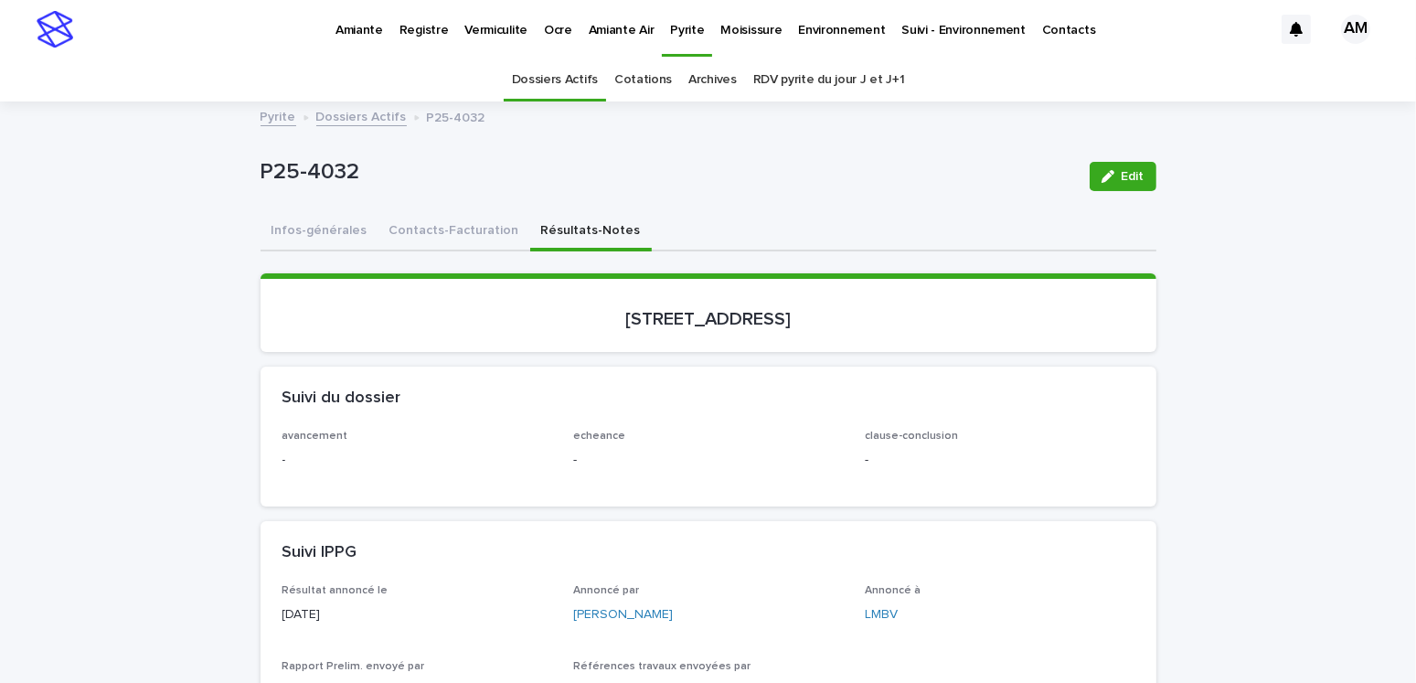
click at [1111, 171] on div "button" at bounding box center [1111, 176] width 20 height 13
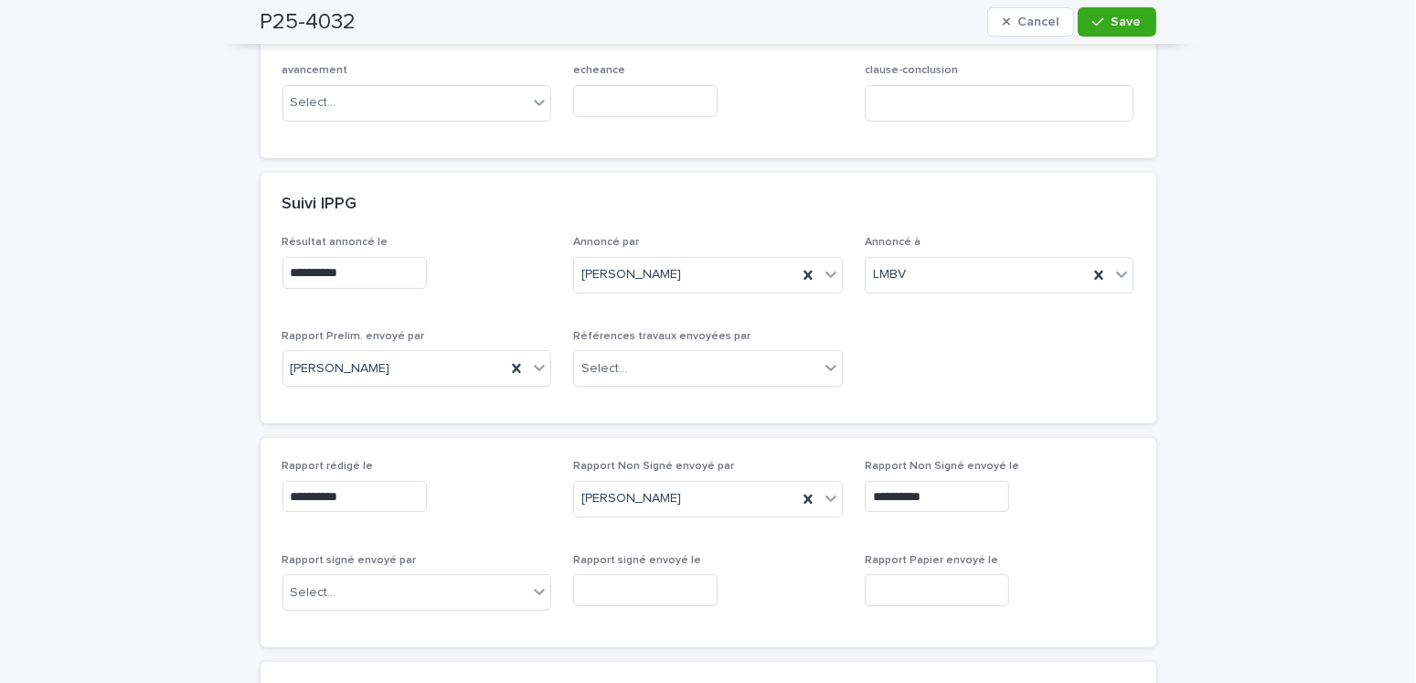
scroll to position [640, 0]
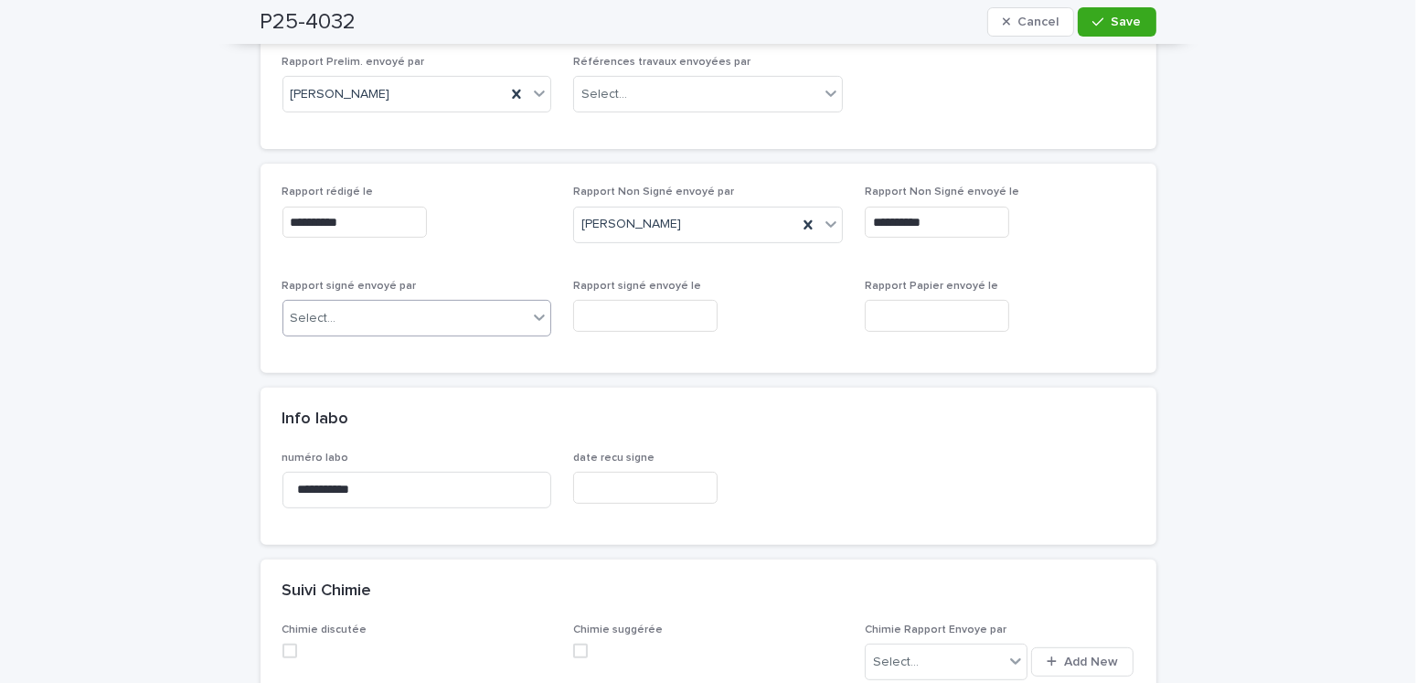
click at [357, 313] on div "Select..." at bounding box center [405, 318] width 245 height 30
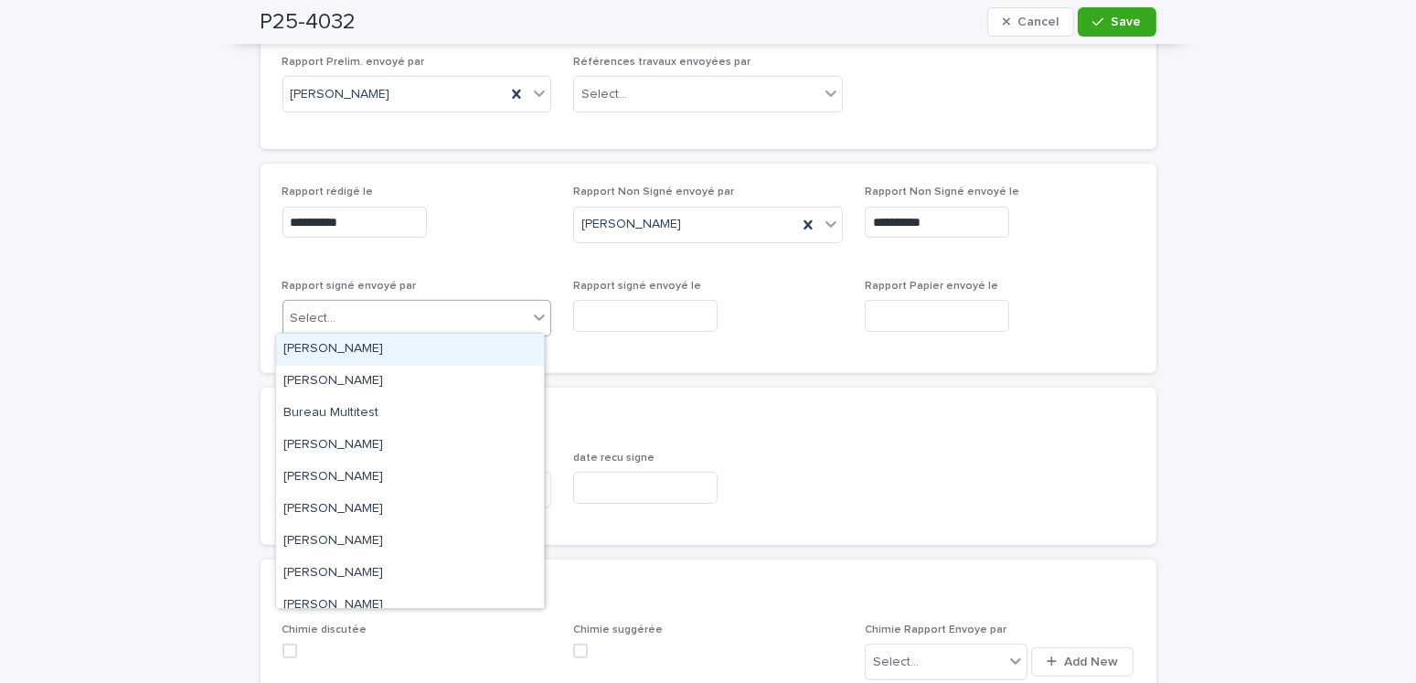
click at [356, 343] on div "Amilie Mainville" at bounding box center [410, 350] width 268 height 32
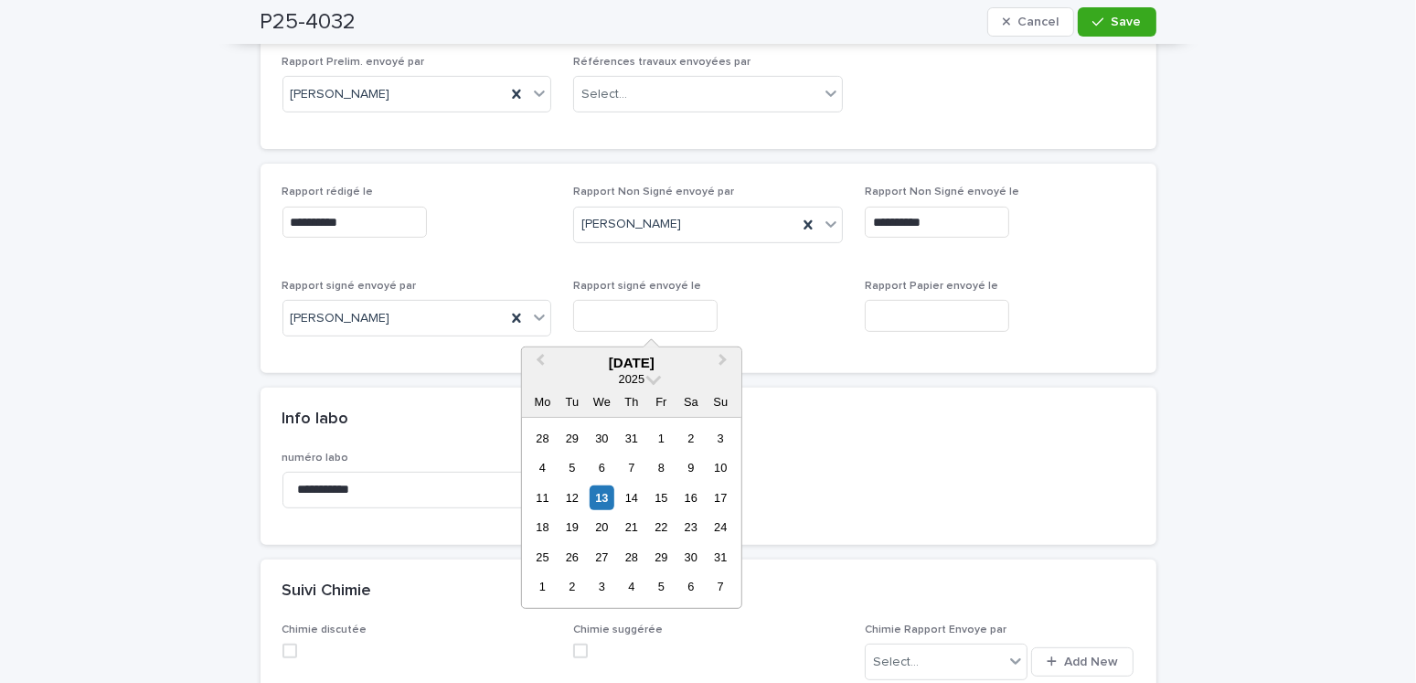
click at [664, 314] on input "text" at bounding box center [645, 316] width 144 height 32
click at [605, 499] on div "13" at bounding box center [601, 497] width 25 height 25
type input "**********"
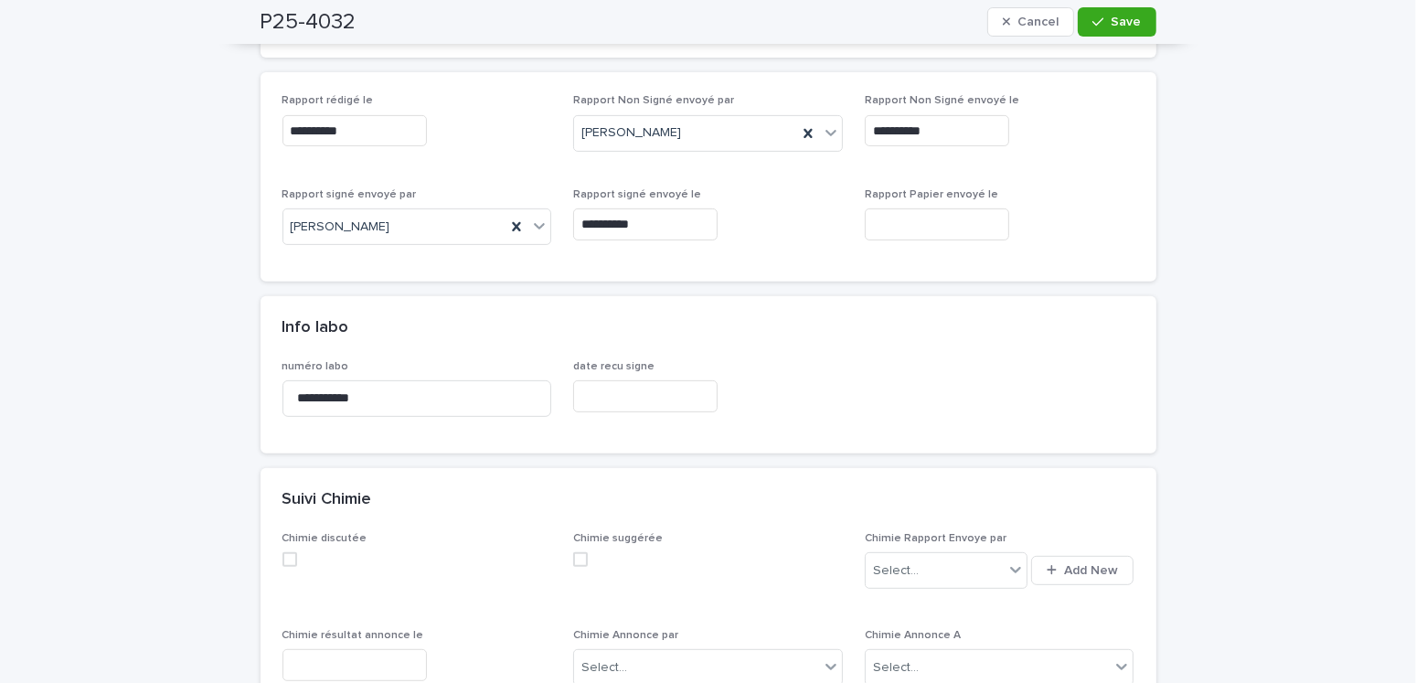
scroll to position [183, 0]
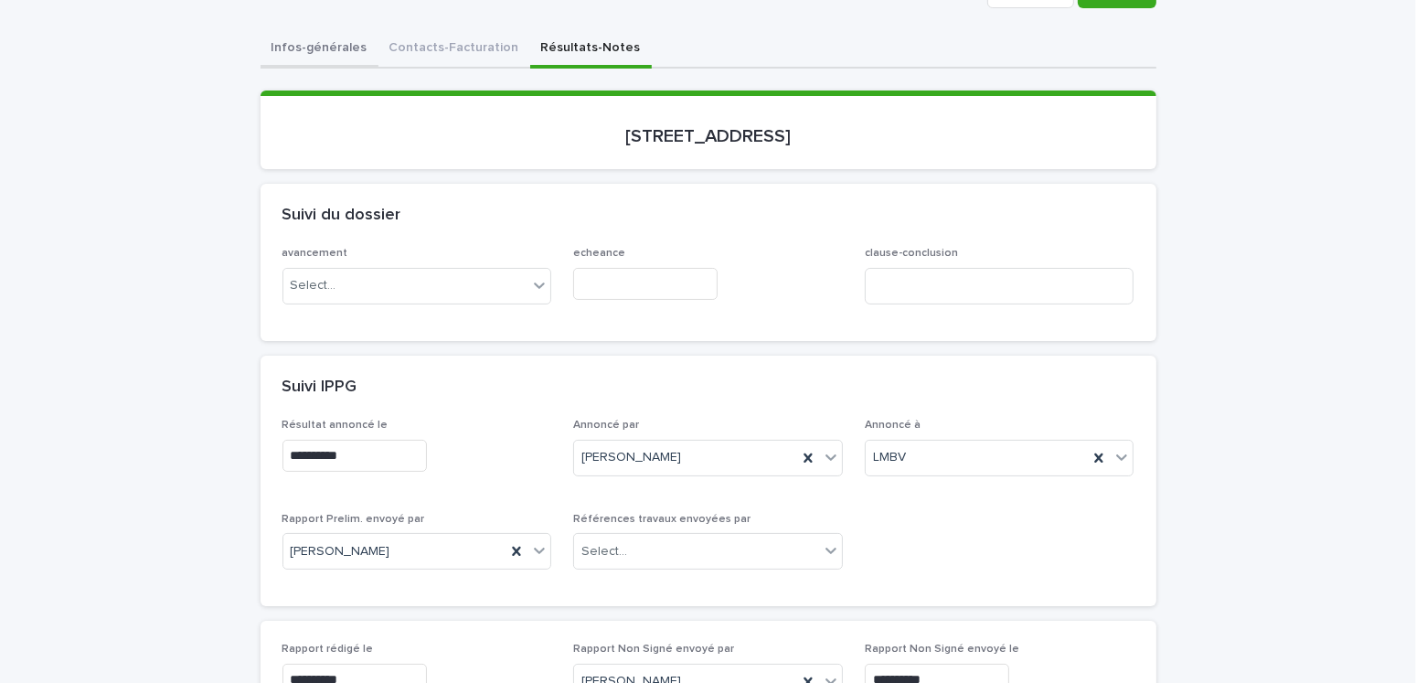
click at [321, 46] on button "Infos-générales" at bounding box center [319, 49] width 118 height 38
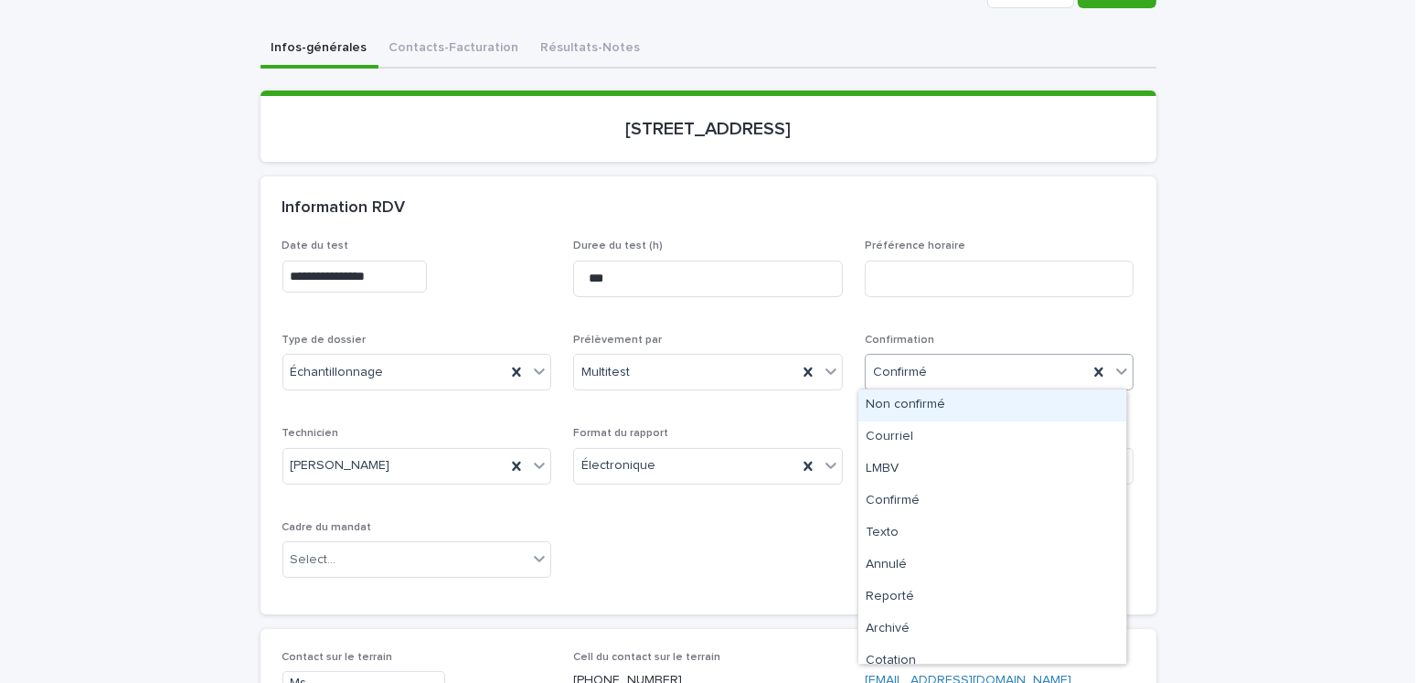
click at [928, 369] on div "Confirmé" at bounding box center [976, 372] width 223 height 30
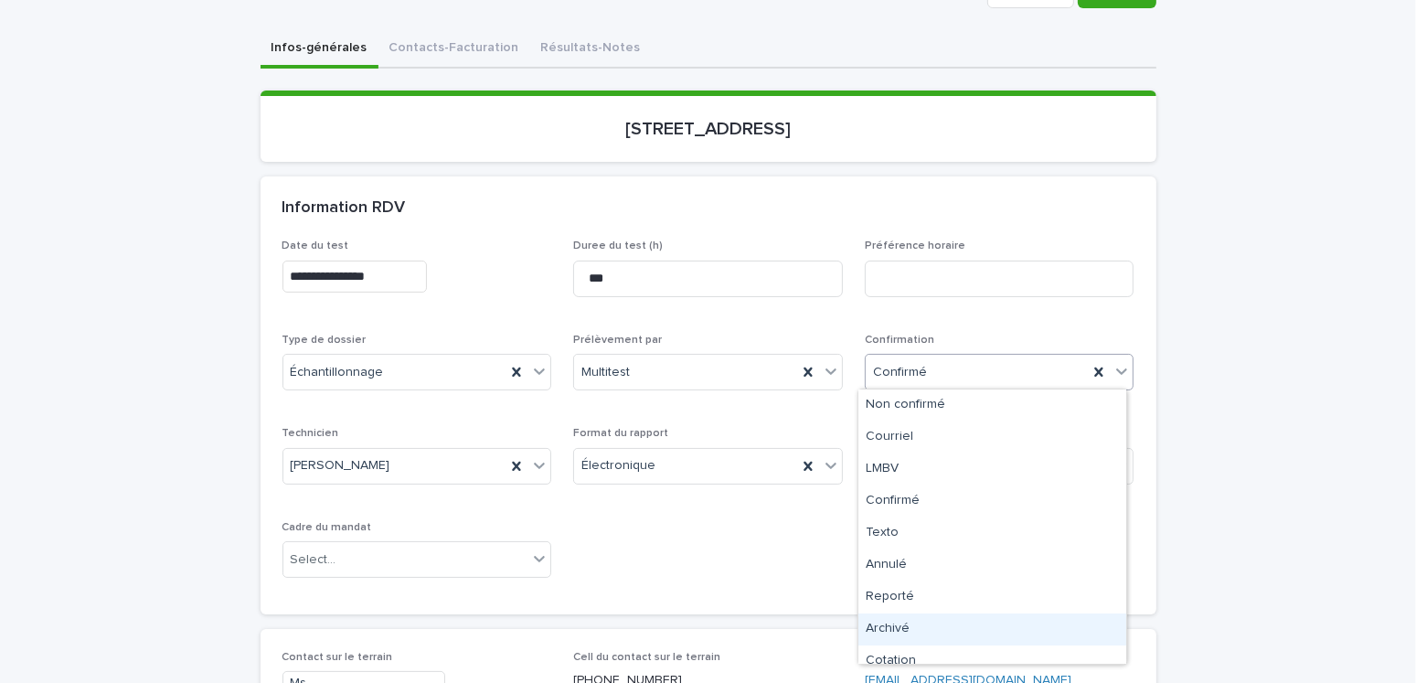
click at [891, 623] on div "Archivé" at bounding box center [992, 629] width 268 height 32
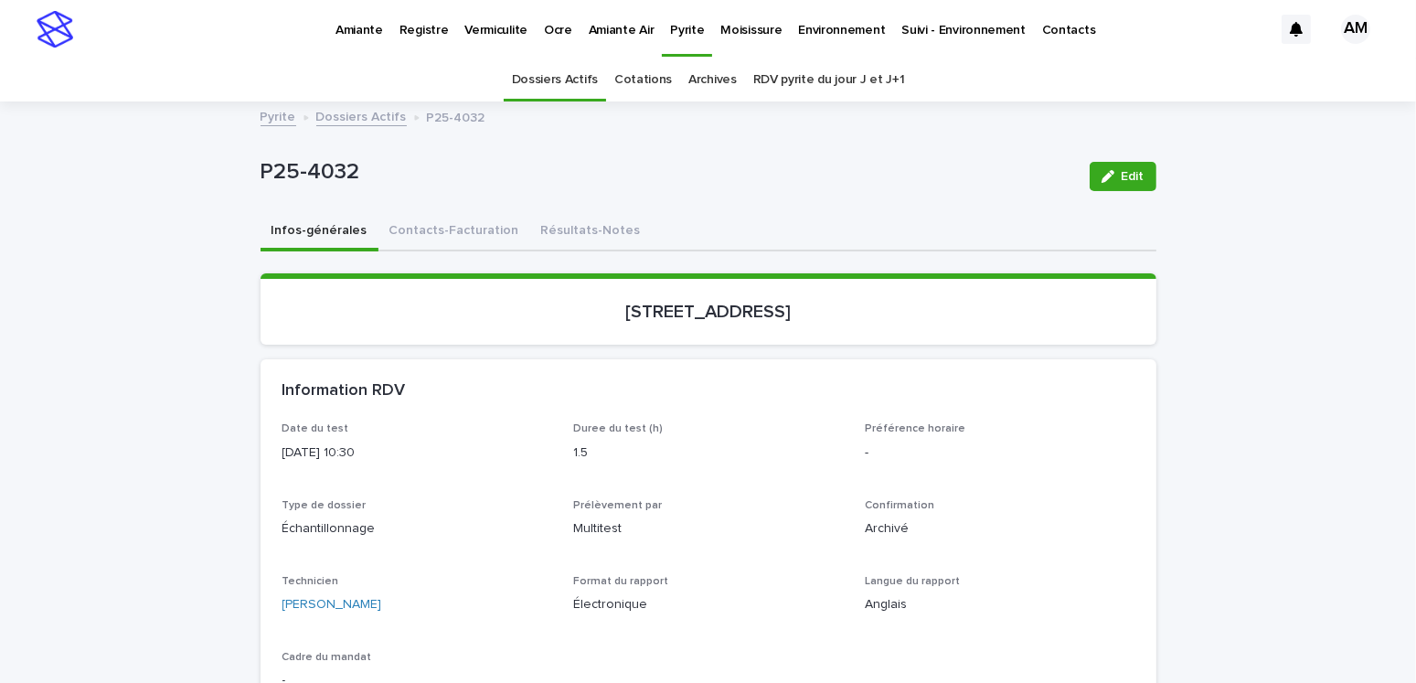
click at [371, 119] on link "Dossiers Actifs" at bounding box center [361, 115] width 90 height 21
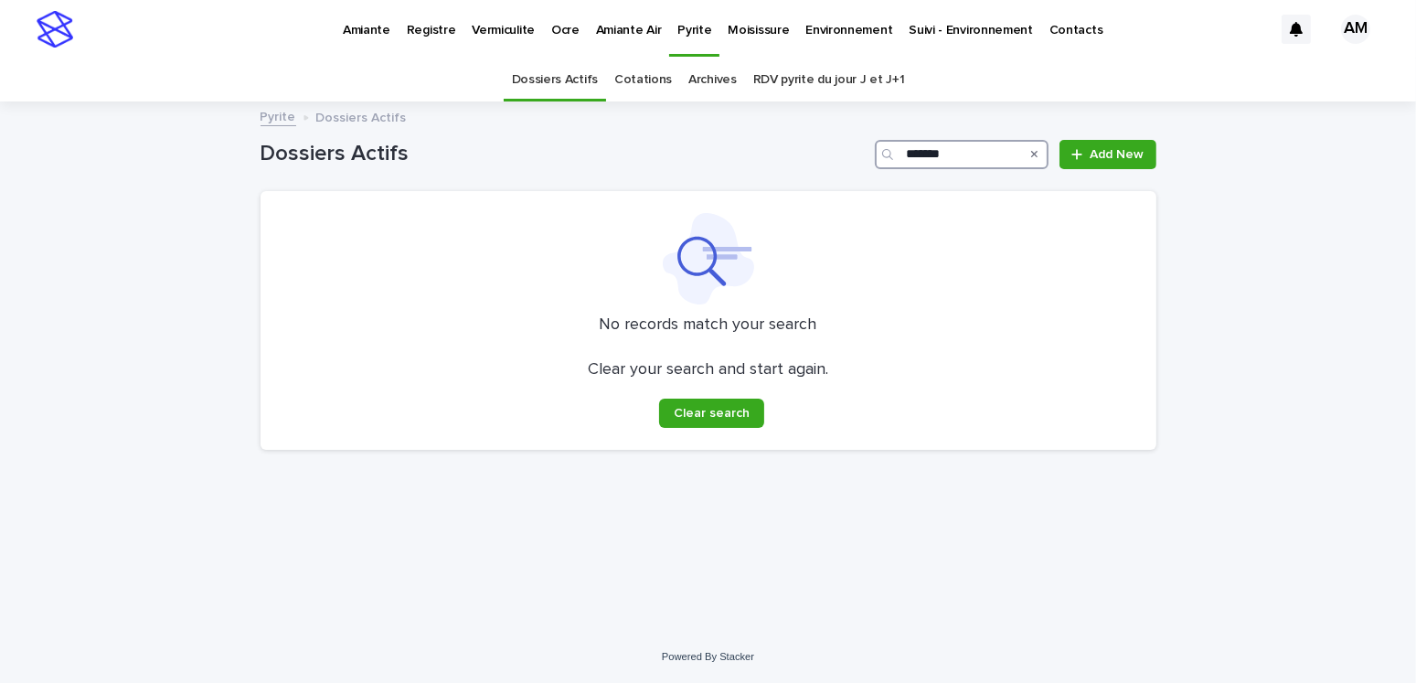
click at [976, 156] on input "*******" at bounding box center [962, 154] width 174 height 29
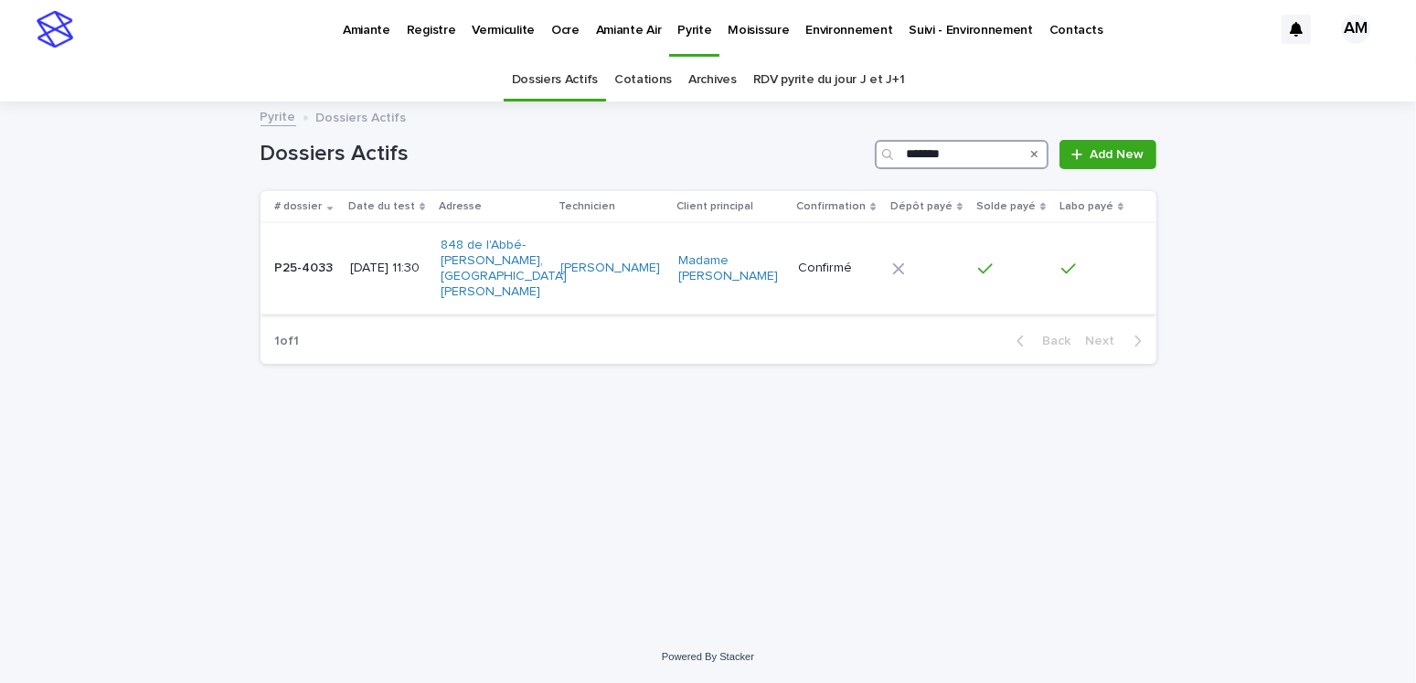
type input "*******"
click at [364, 257] on div "2025-06-02 11:30" at bounding box center [388, 266] width 76 height 19
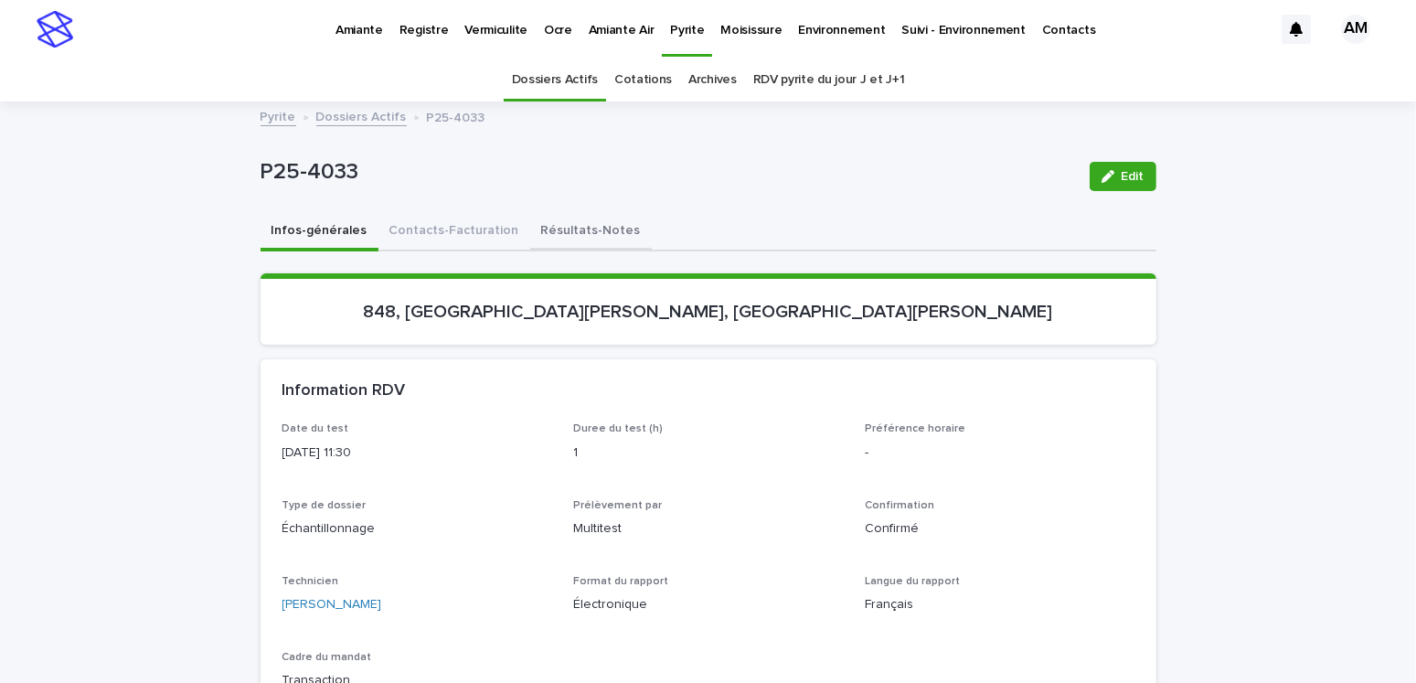
click at [562, 225] on button "Résultats-Notes" at bounding box center [591, 232] width 122 height 38
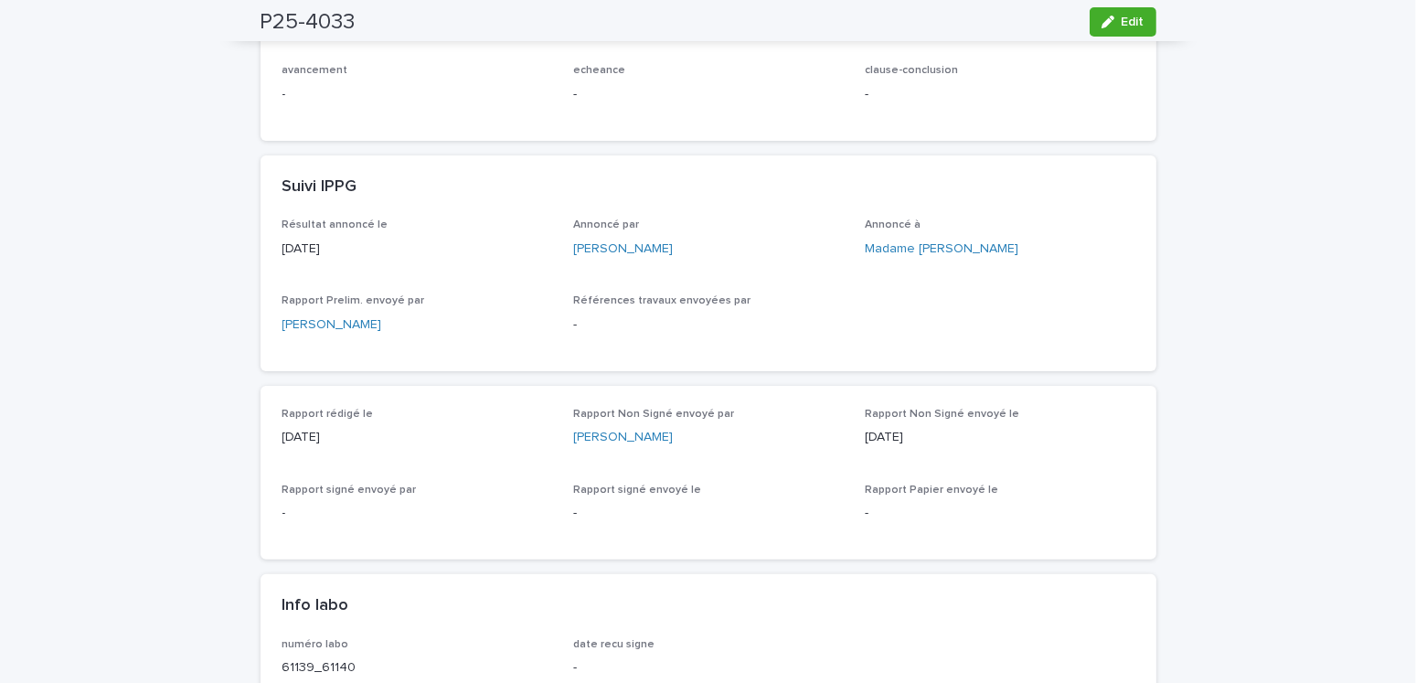
scroll to position [640, 0]
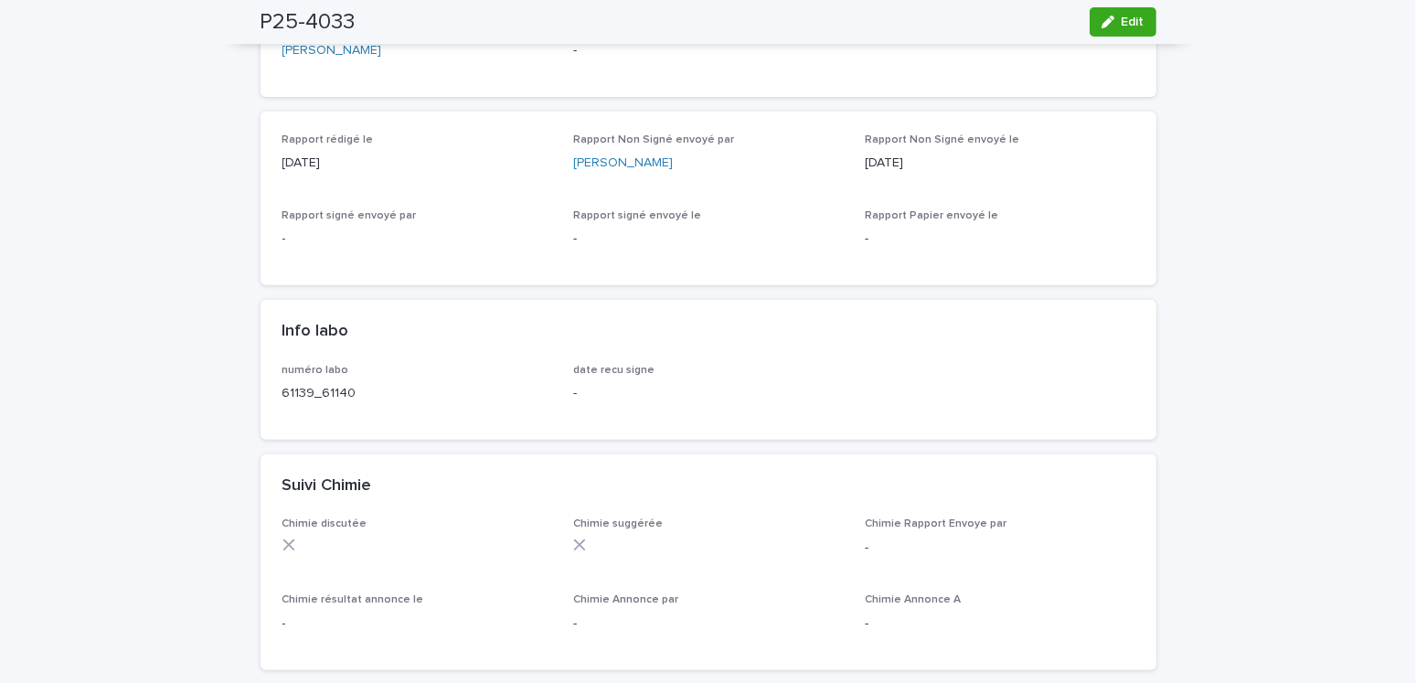
click at [1157, 22] on div "P25-4033 Edit" at bounding box center [708, 22] width 983 height 44
click at [1121, 23] on span "Edit" at bounding box center [1132, 22] width 23 height 13
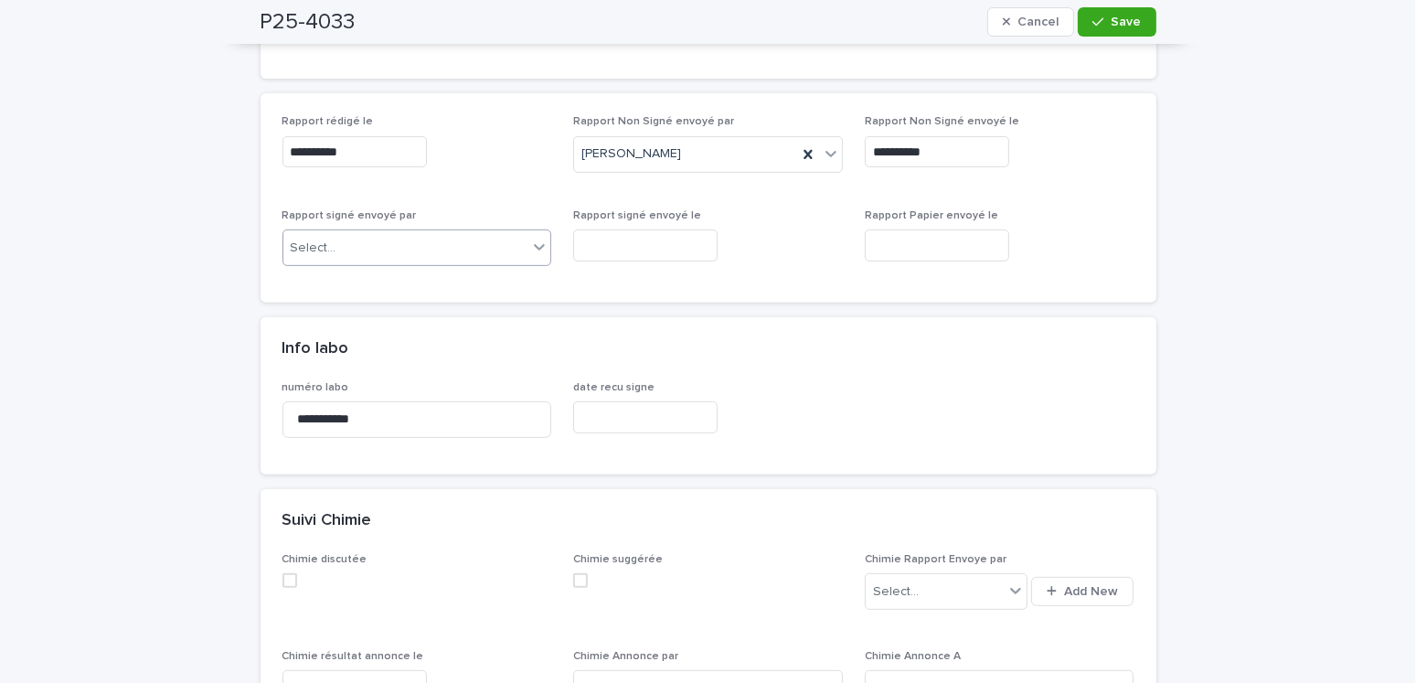
click at [363, 248] on div "Select..." at bounding box center [405, 248] width 245 height 30
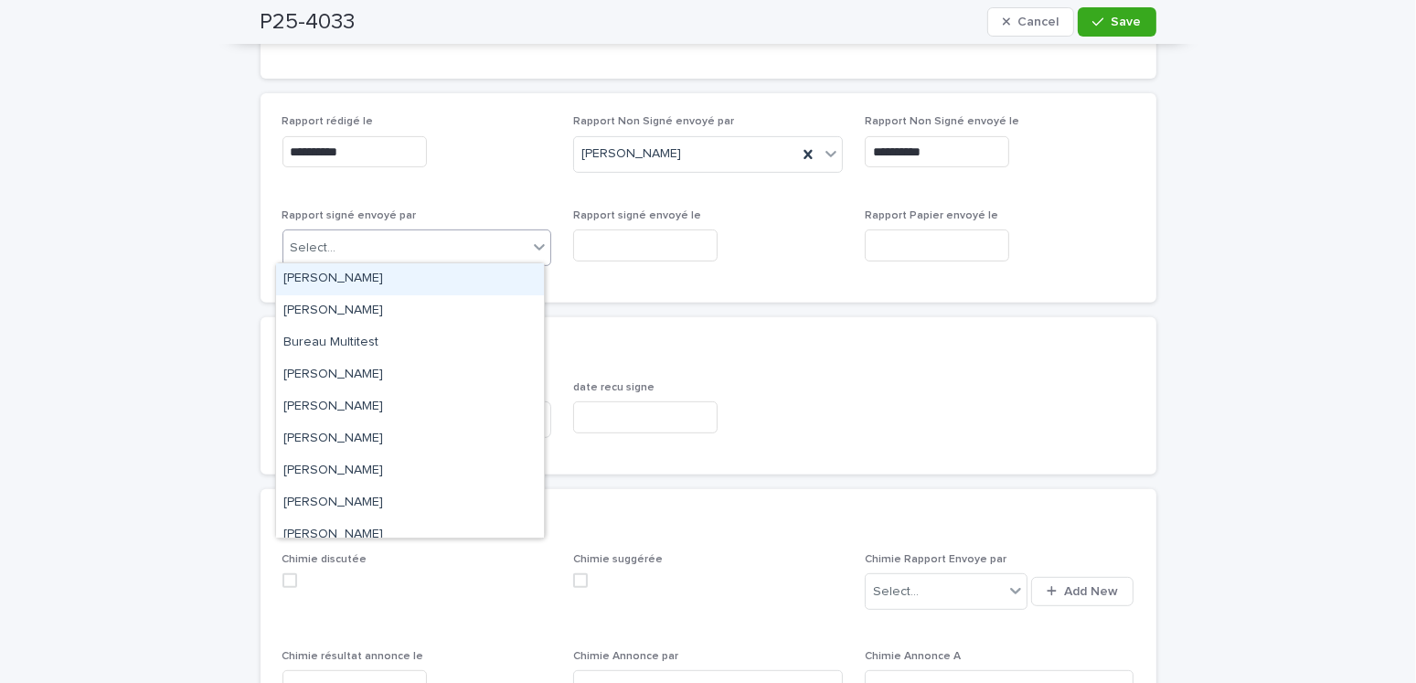
click at [338, 274] on div "Amilie Mainville" at bounding box center [410, 279] width 268 height 32
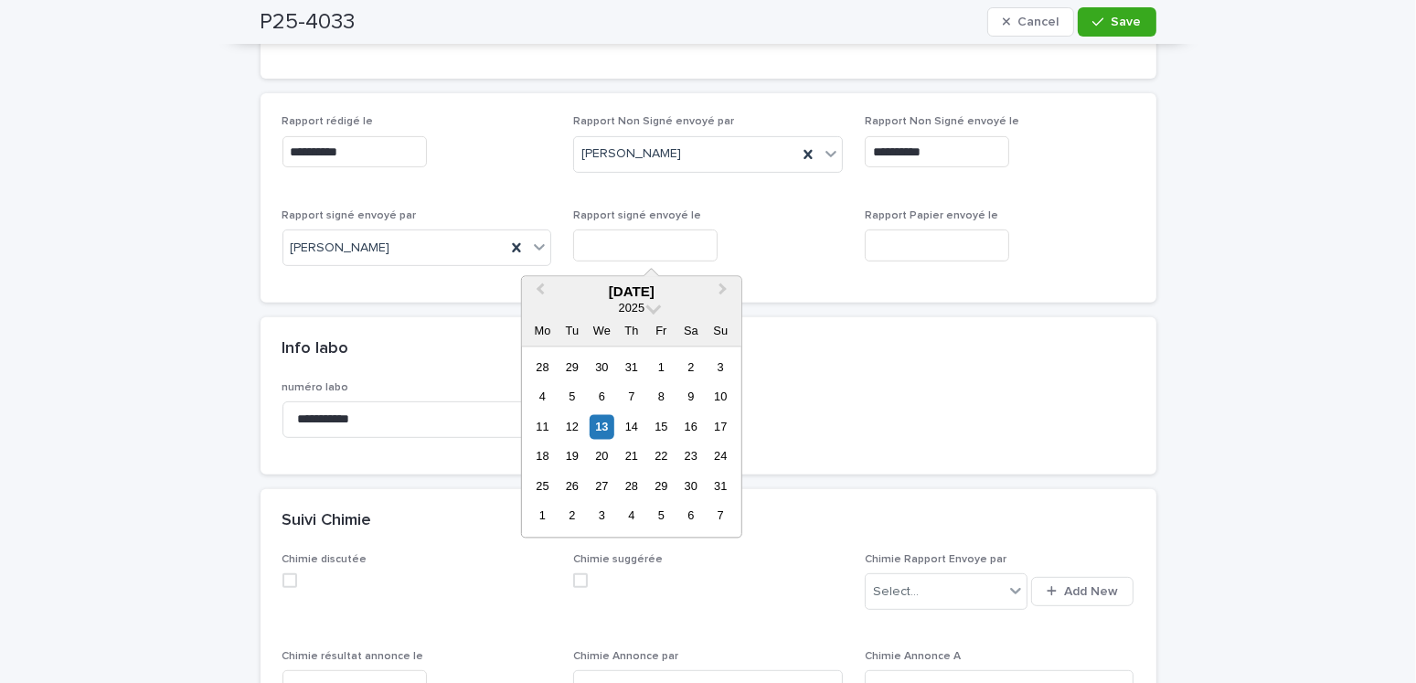
click at [617, 241] on input "text" at bounding box center [645, 245] width 144 height 32
click at [606, 436] on div "13" at bounding box center [601, 426] width 25 height 25
type input "**********"
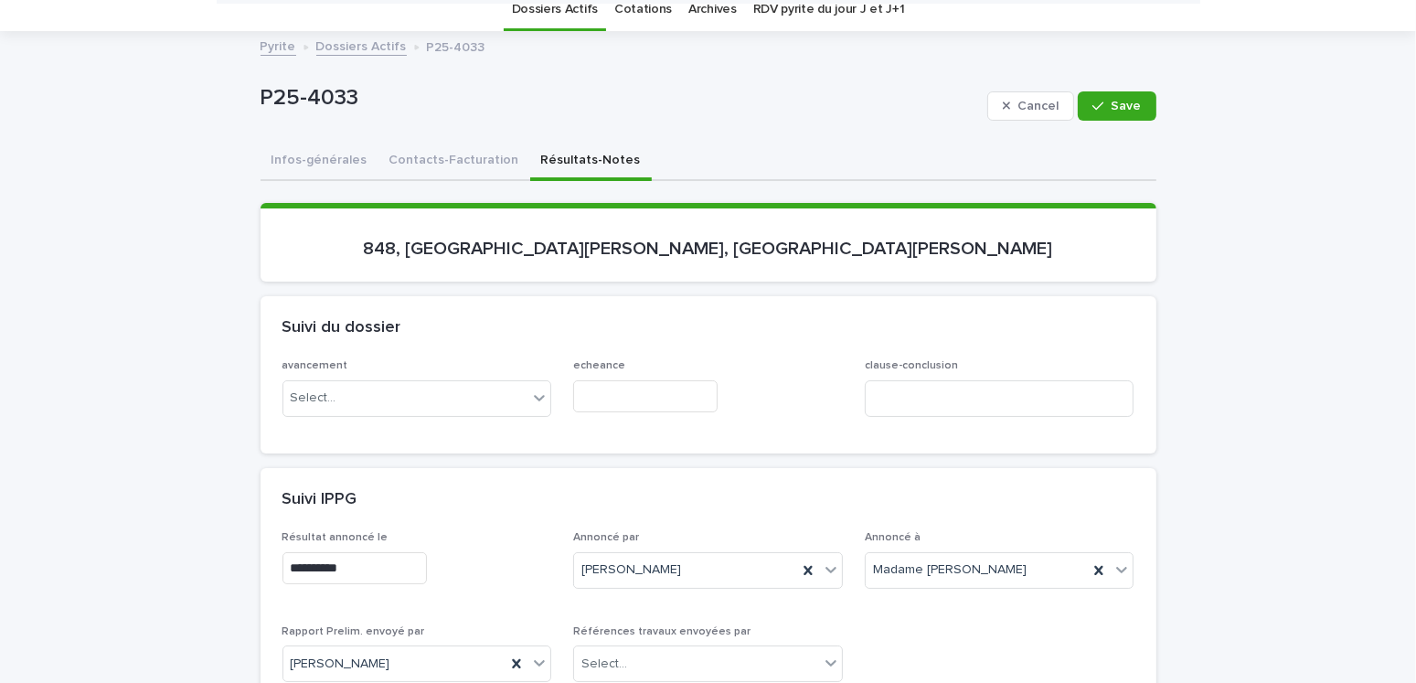
scroll to position [0, 0]
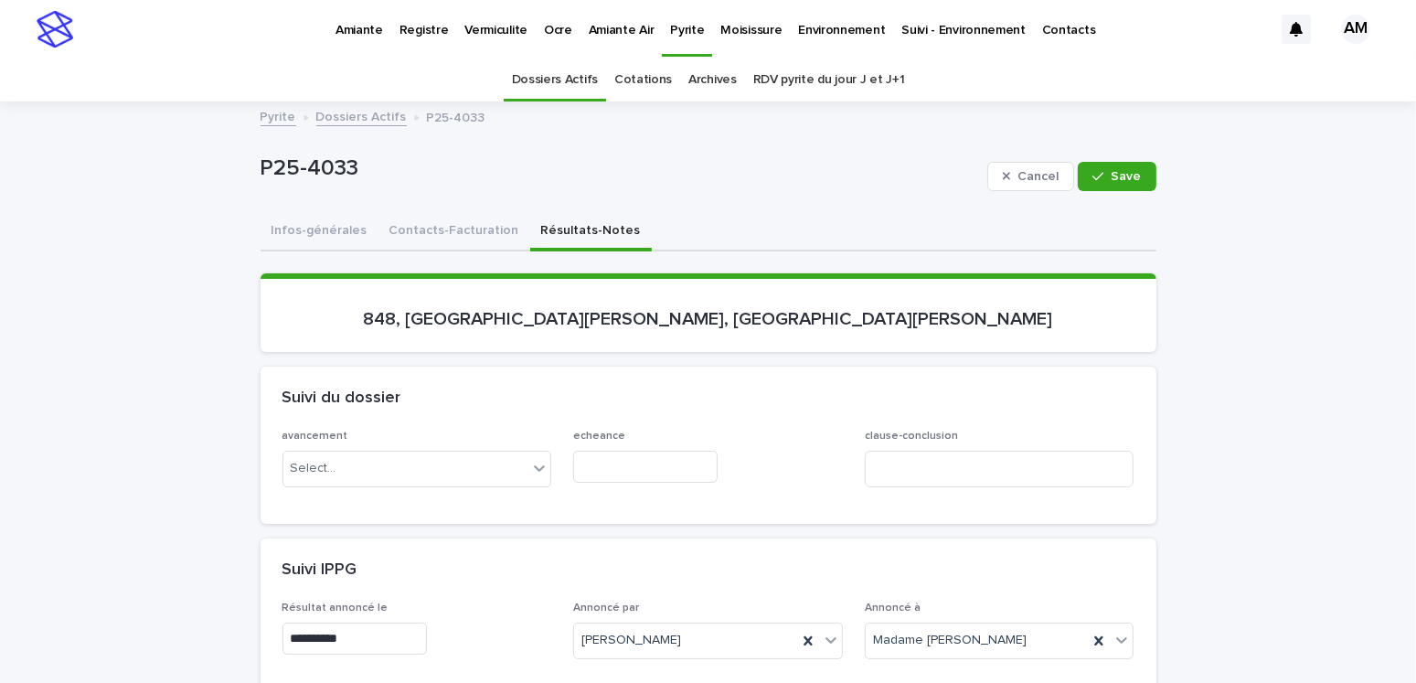
click at [303, 207] on div "P25-4033 Cancel Save" at bounding box center [708, 176] width 896 height 73
click at [305, 224] on button "Infos-générales" at bounding box center [319, 232] width 118 height 38
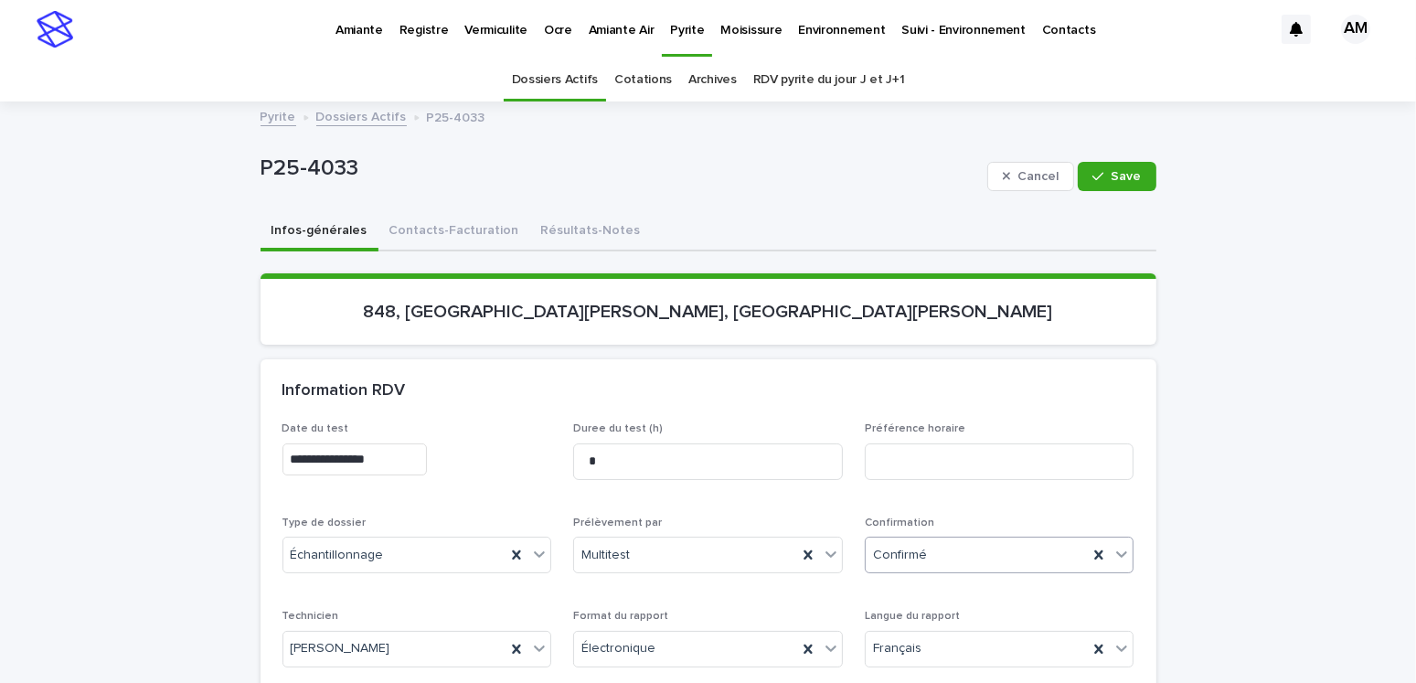
click at [908, 540] on div "Confirmé" at bounding box center [976, 555] width 223 height 30
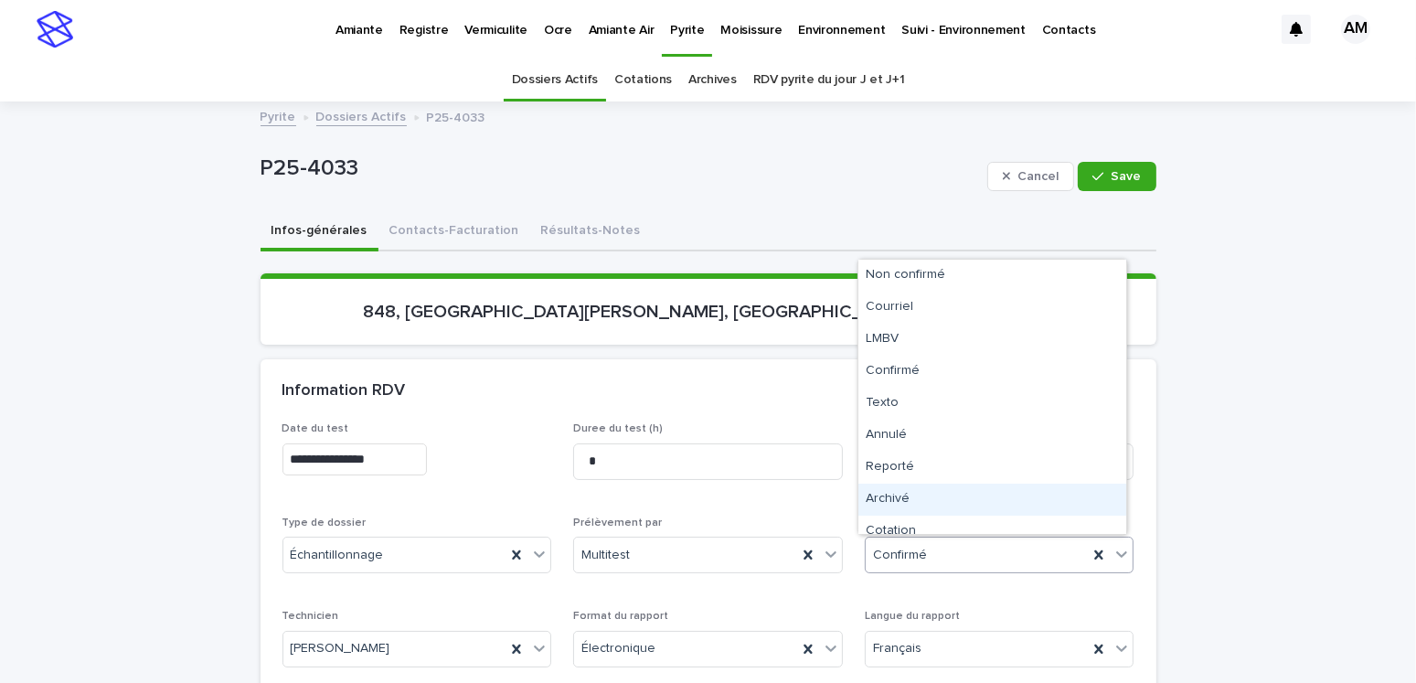
click at [899, 498] on div "Archivé" at bounding box center [992, 499] width 268 height 32
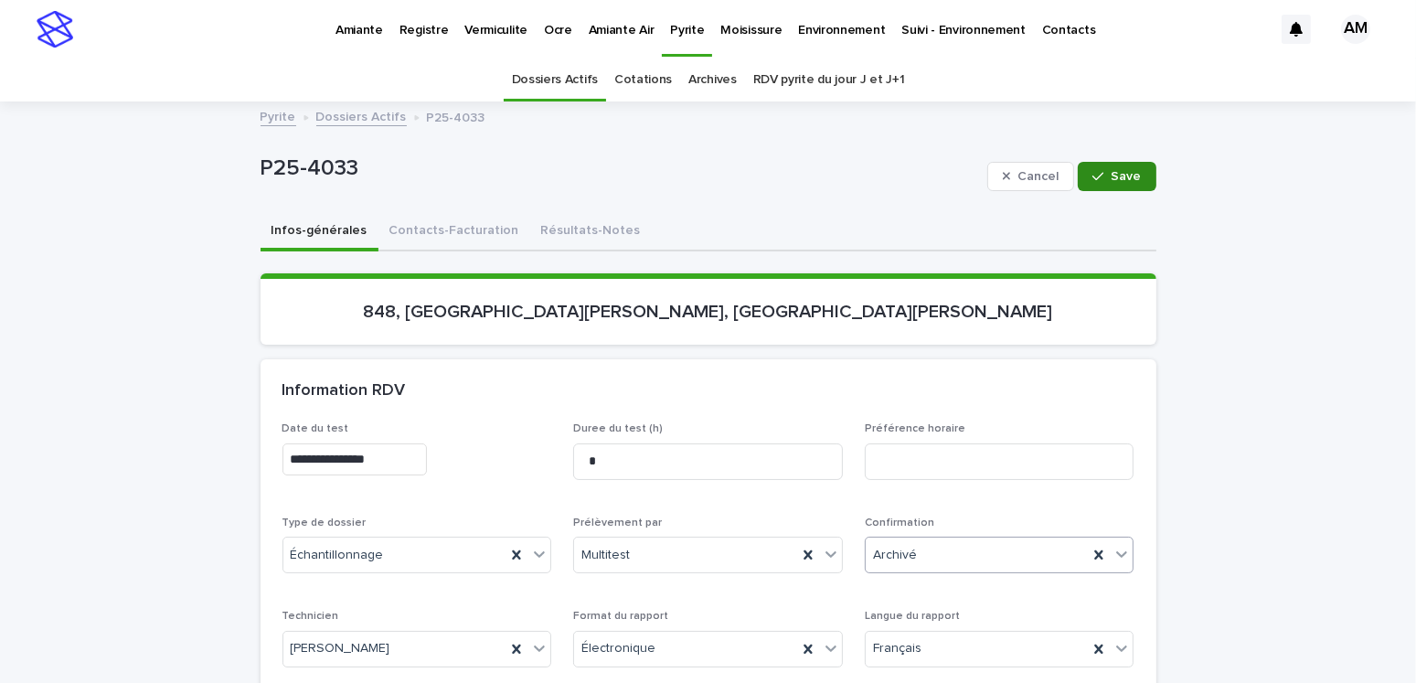
click at [1081, 171] on button "Save" at bounding box center [1116, 176] width 78 height 29
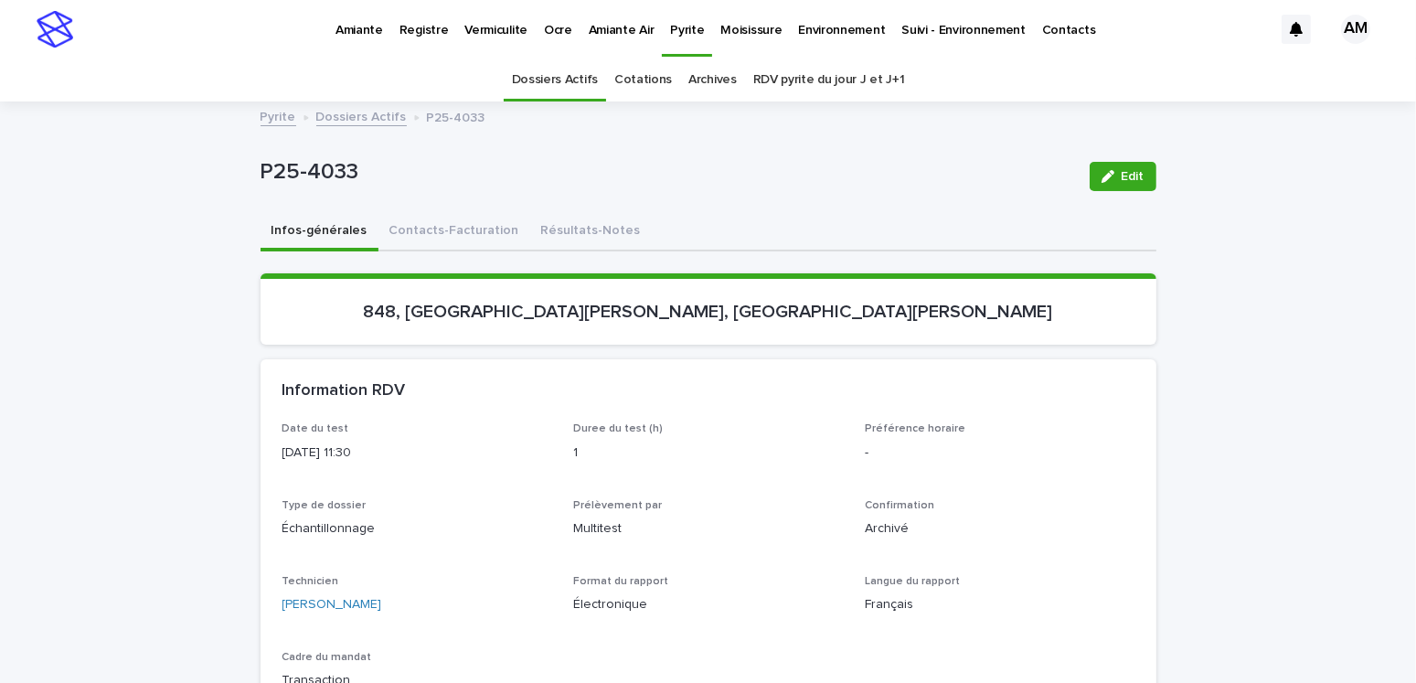
click at [363, 116] on link "Dossiers Actifs" at bounding box center [361, 115] width 90 height 21
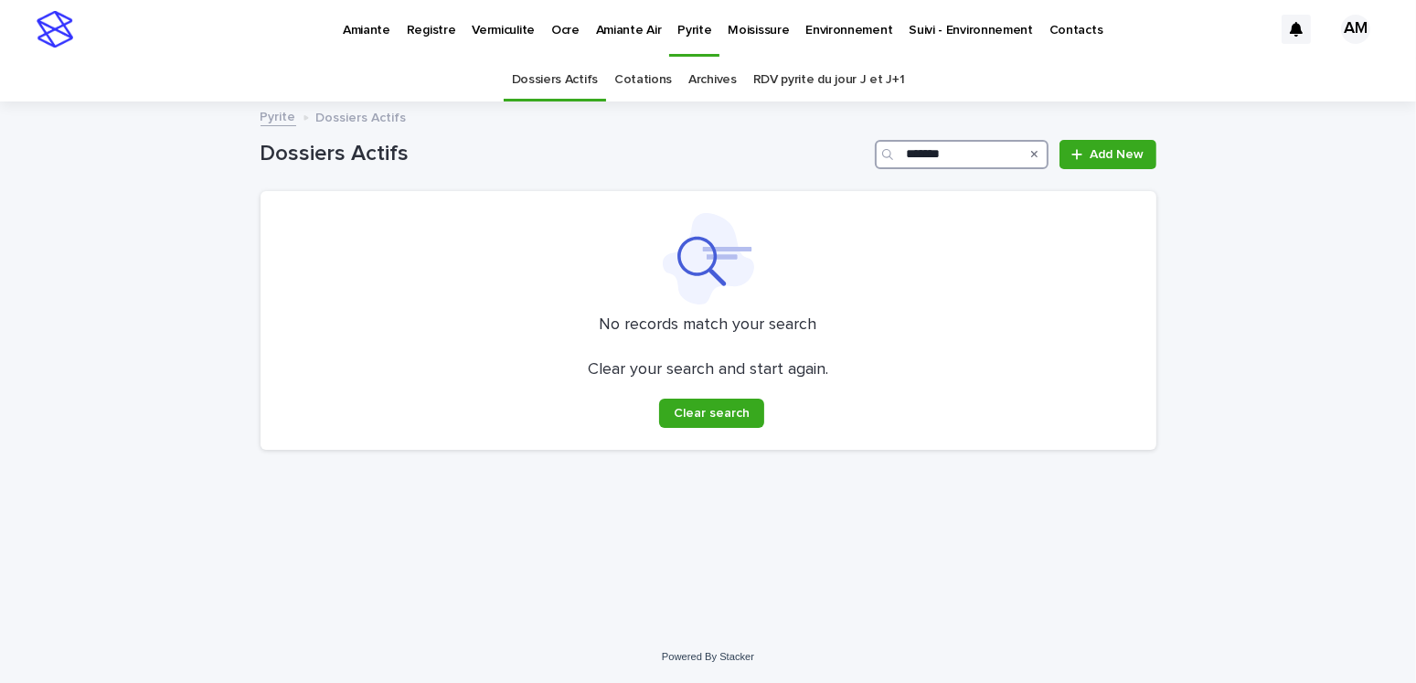
click at [967, 156] on input "*******" at bounding box center [962, 154] width 174 height 29
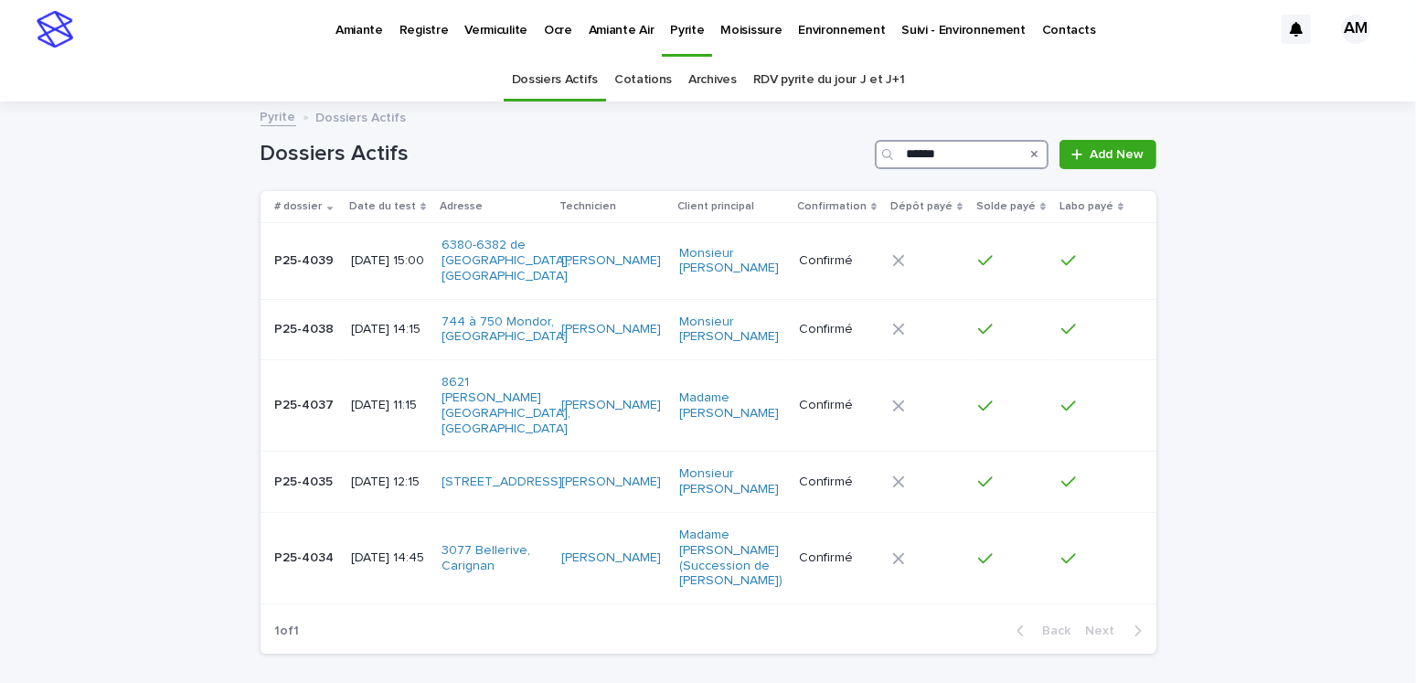
type input "*******"
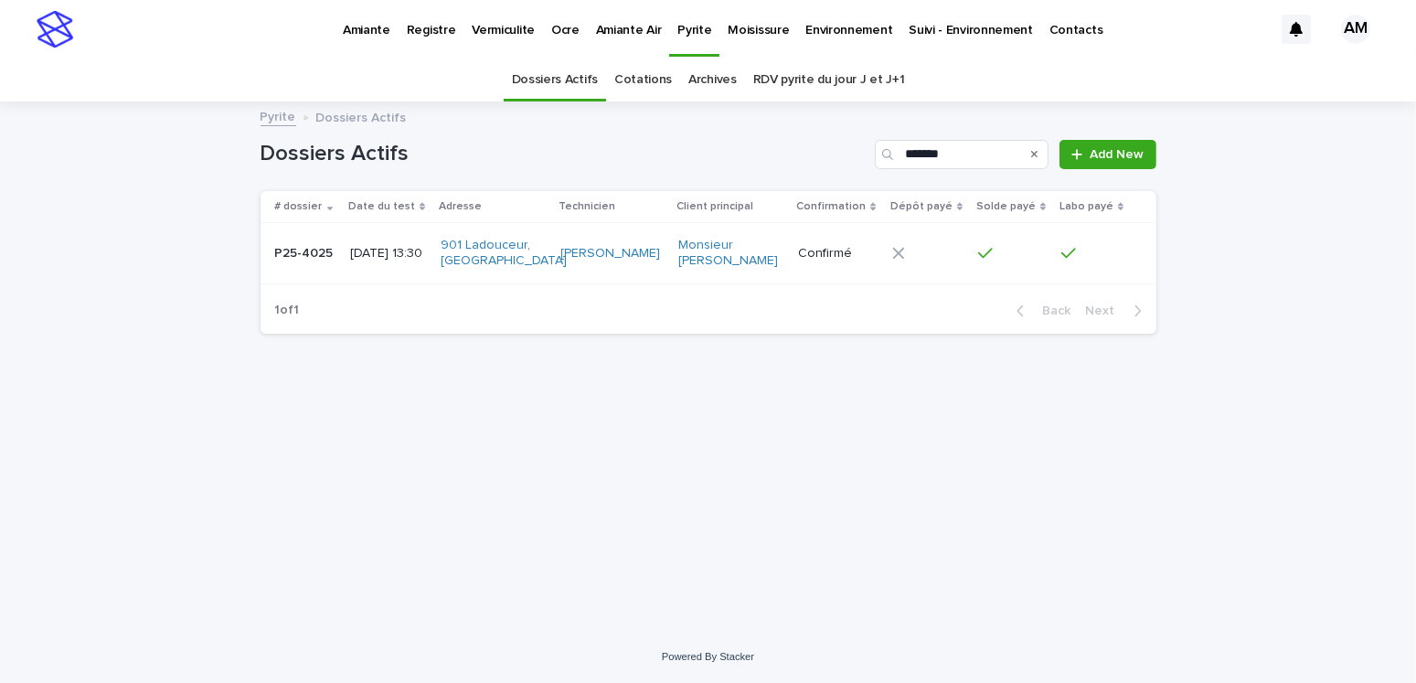
click at [387, 251] on p "2025-06-02 13:30" at bounding box center [388, 254] width 76 height 16
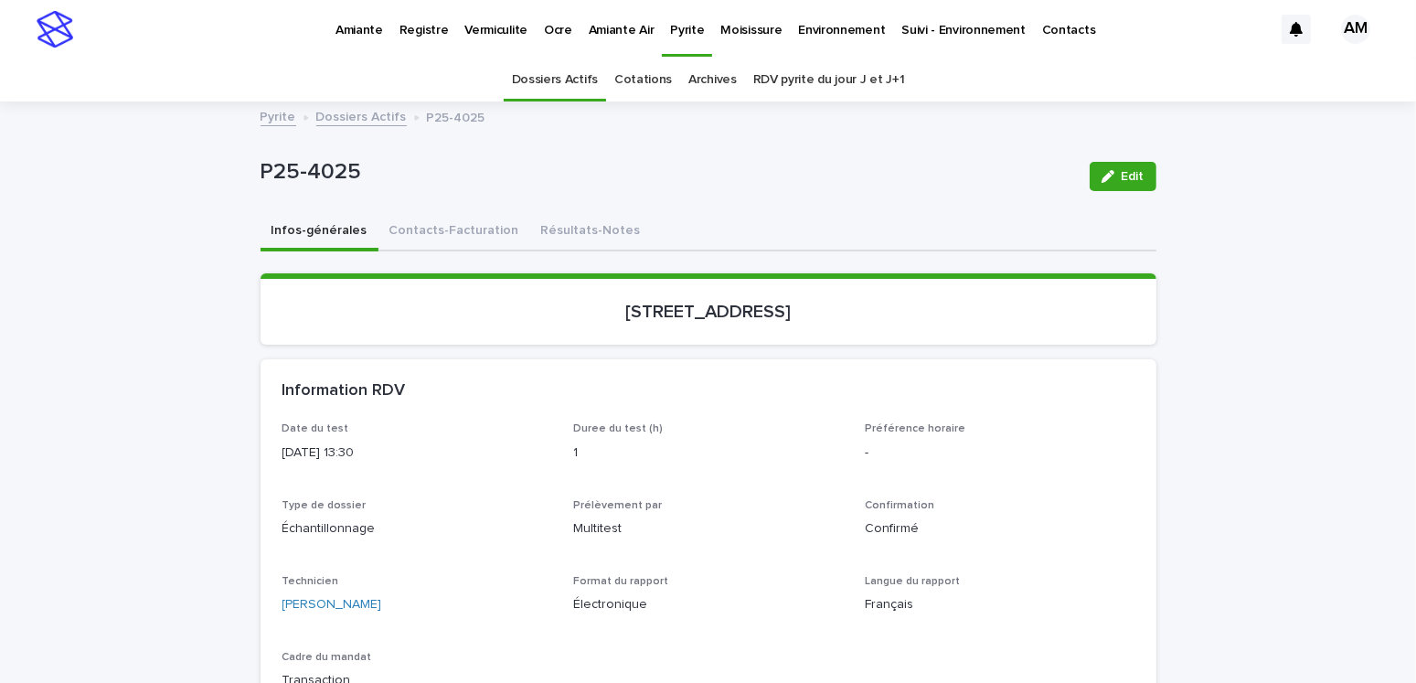
click at [600, 226] on button "Résultats-Notes" at bounding box center [591, 232] width 122 height 38
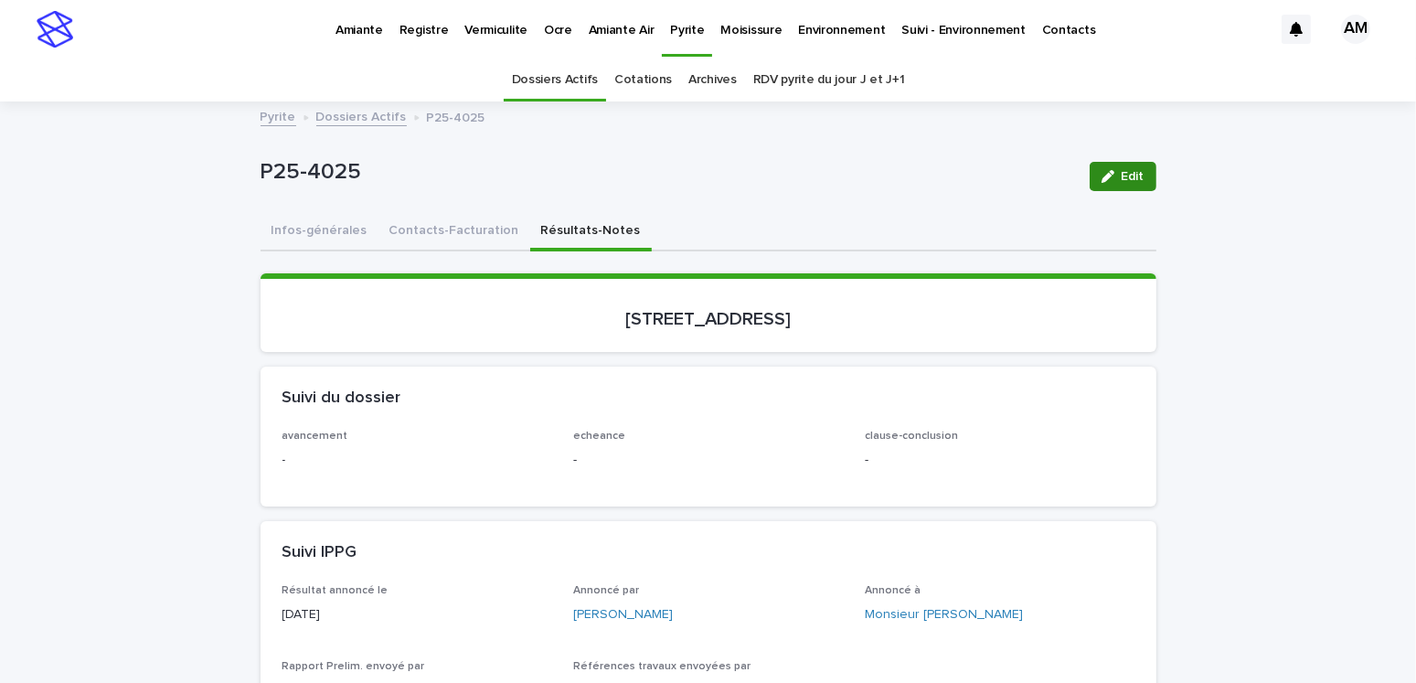
click at [1104, 183] on button "Edit" at bounding box center [1122, 176] width 67 height 29
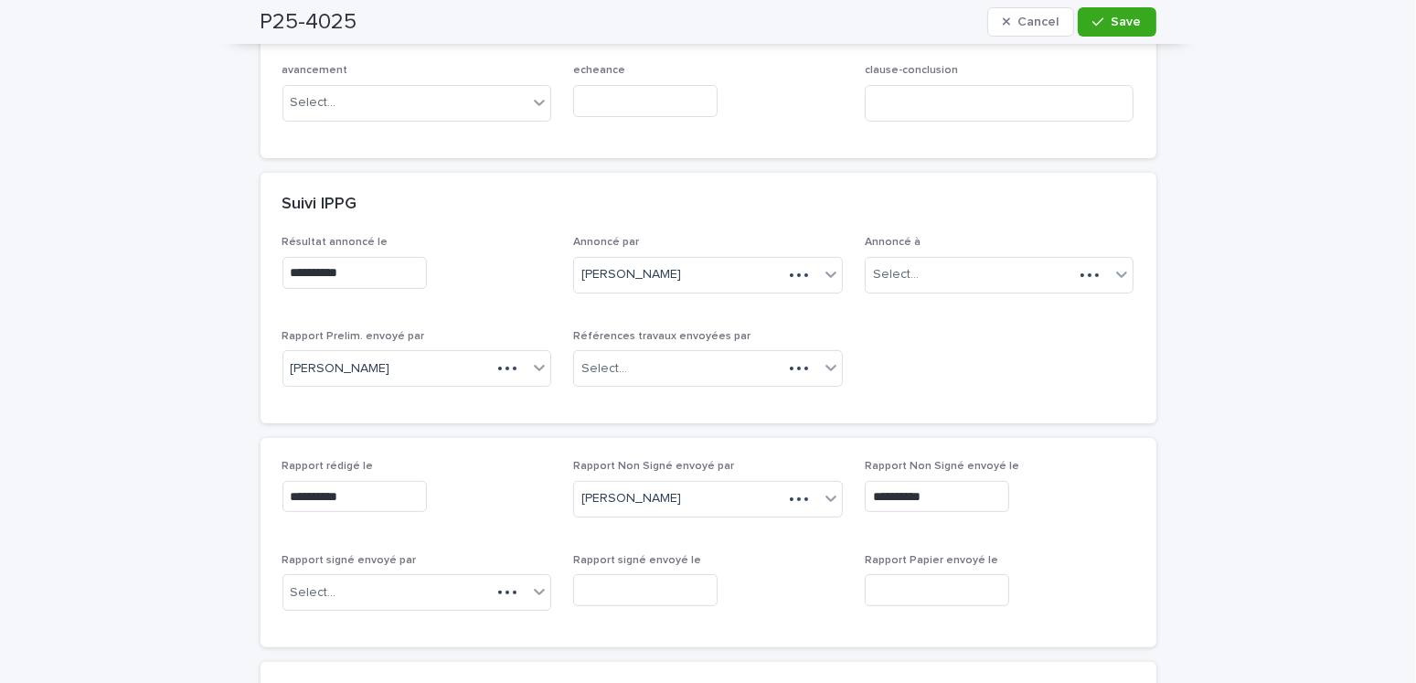
scroll to position [640, 0]
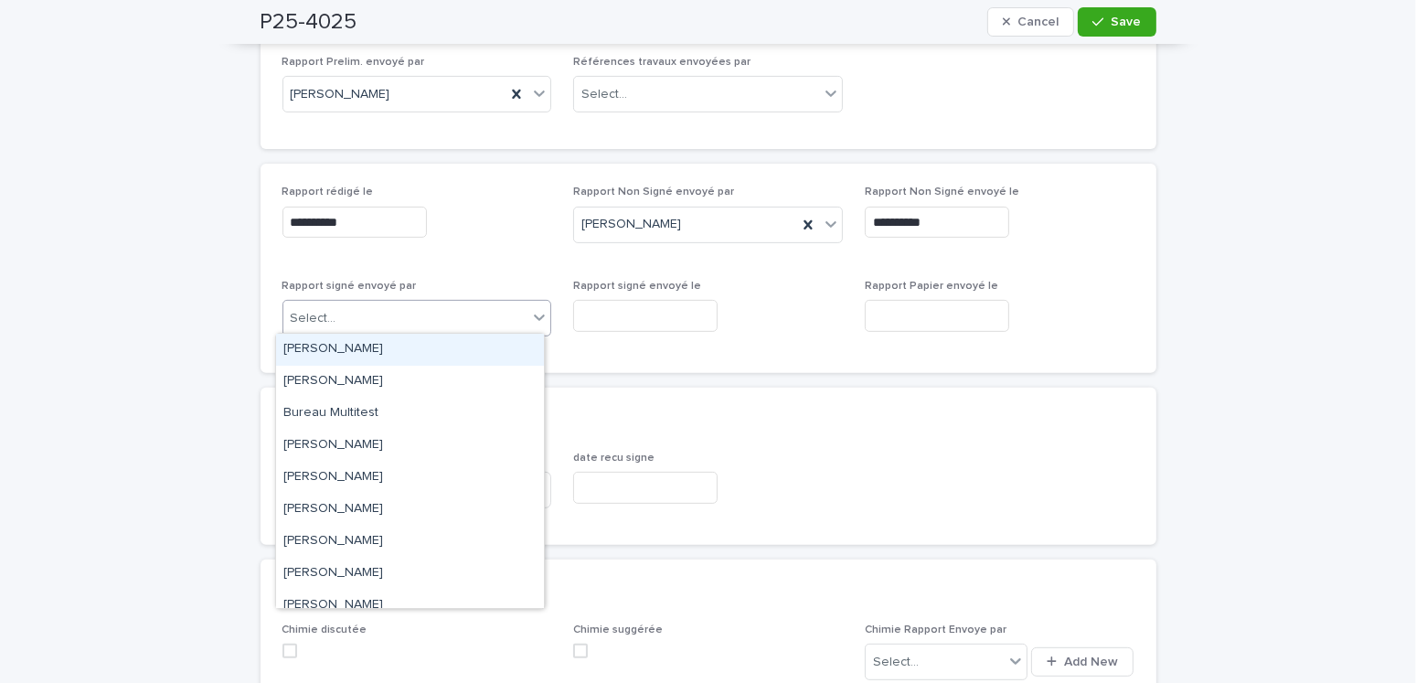
click at [377, 313] on div "Select..." at bounding box center [405, 318] width 245 height 30
click at [355, 345] on div "Amilie Mainville" at bounding box center [410, 350] width 268 height 32
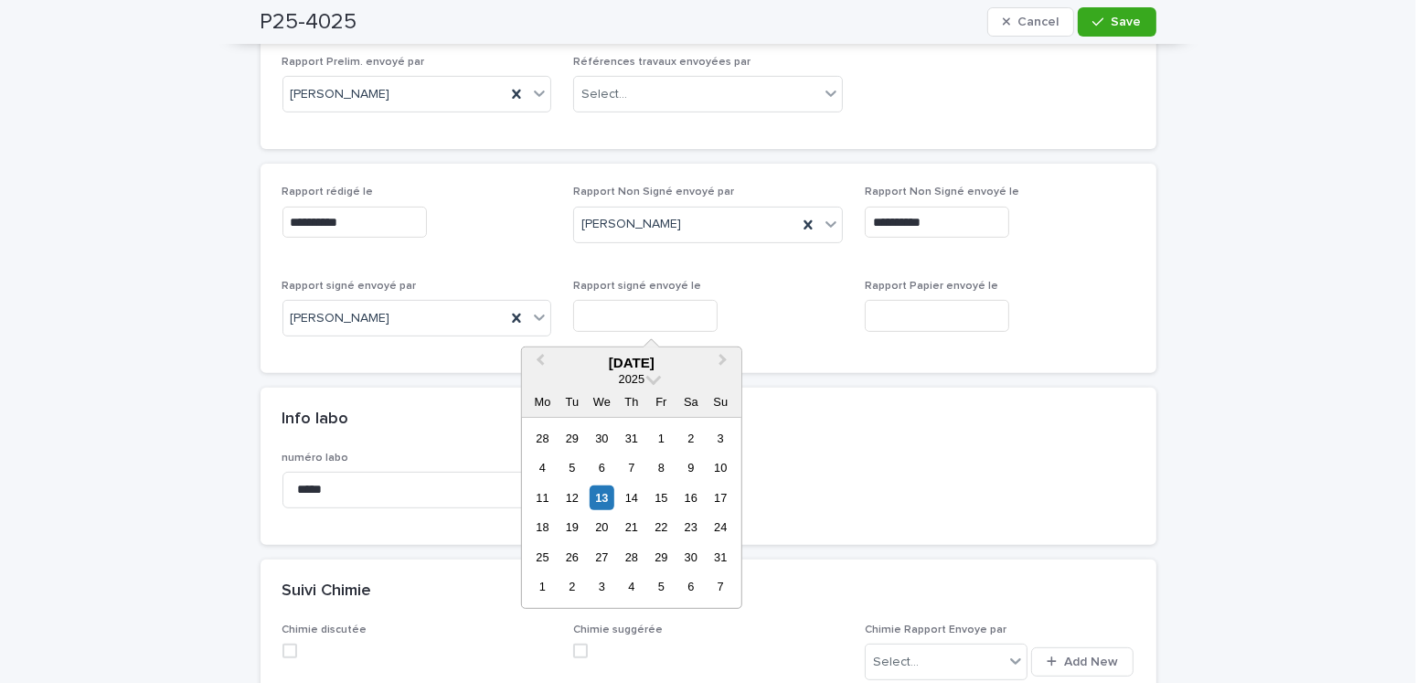
click at [604, 317] on input "text" at bounding box center [645, 316] width 144 height 32
click at [605, 495] on div "13" at bounding box center [601, 497] width 25 height 25
type input "**********"
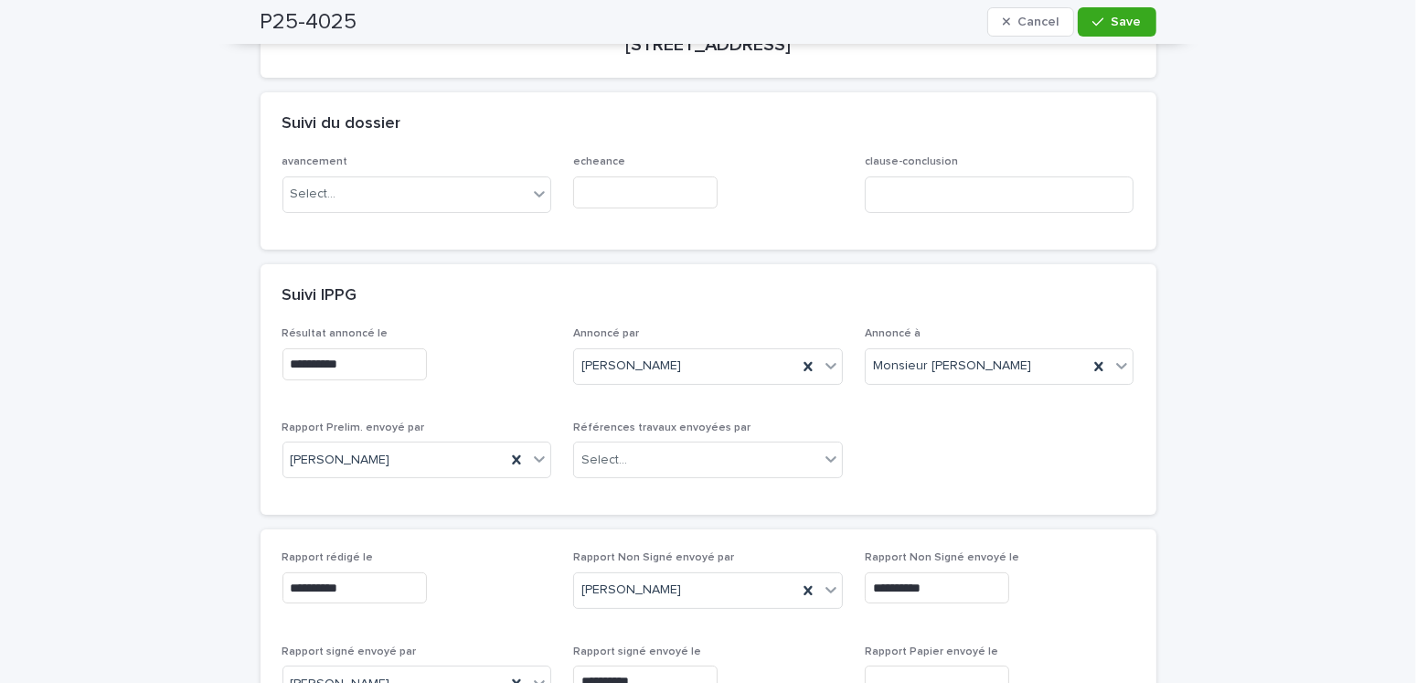
scroll to position [0, 0]
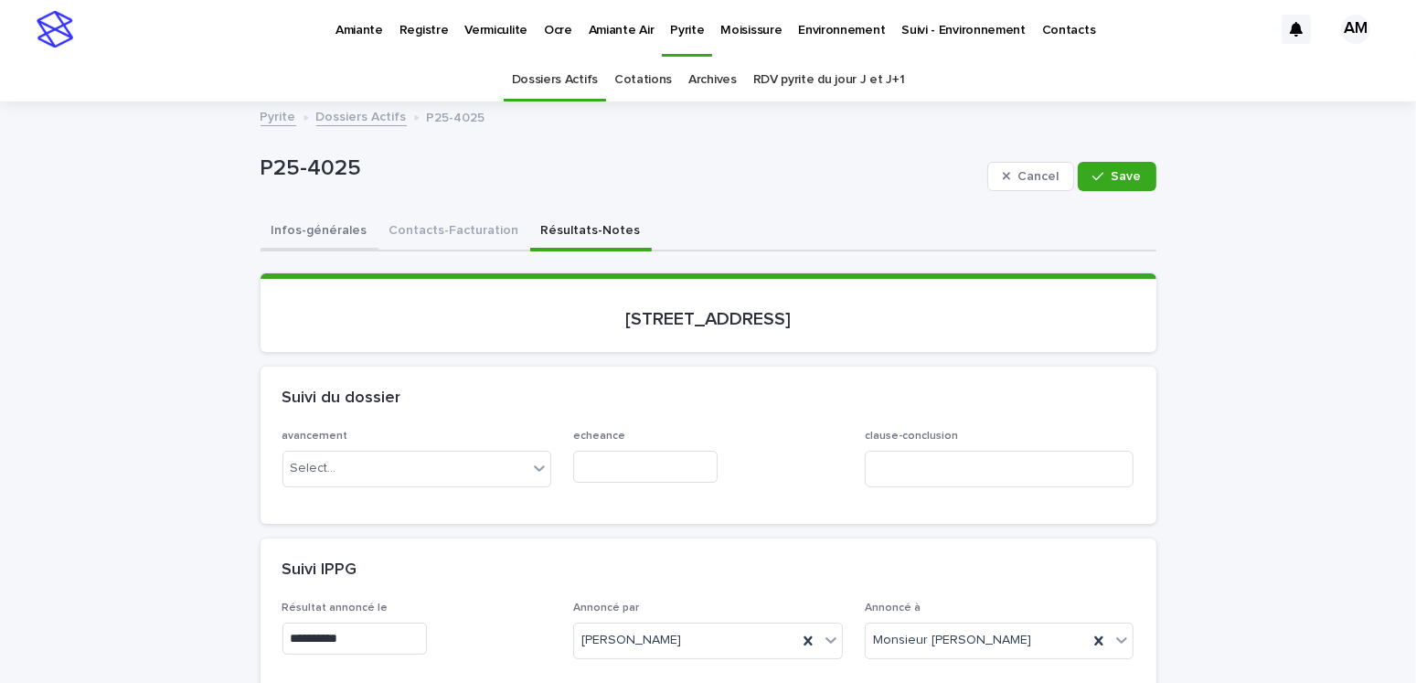
click at [333, 221] on button "Infos-générales" at bounding box center [319, 232] width 118 height 38
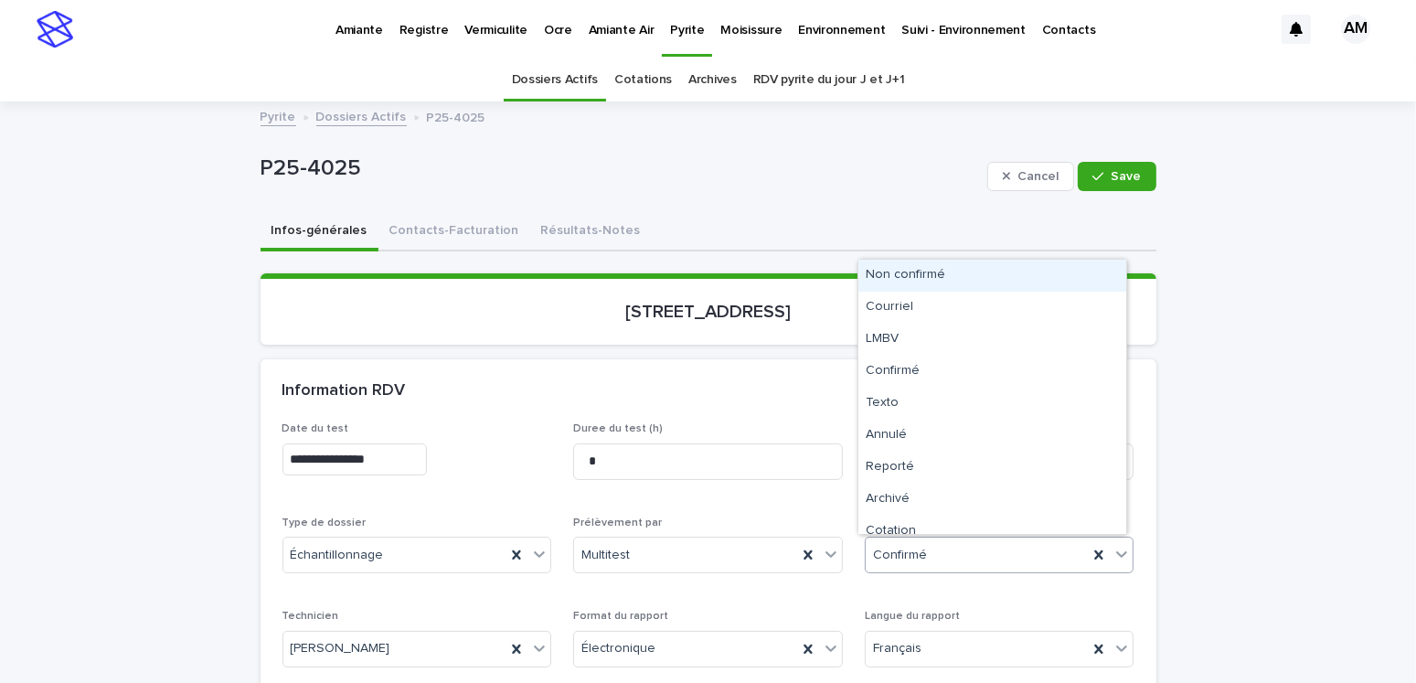
click at [898, 564] on div "Confirmé" at bounding box center [976, 555] width 223 height 30
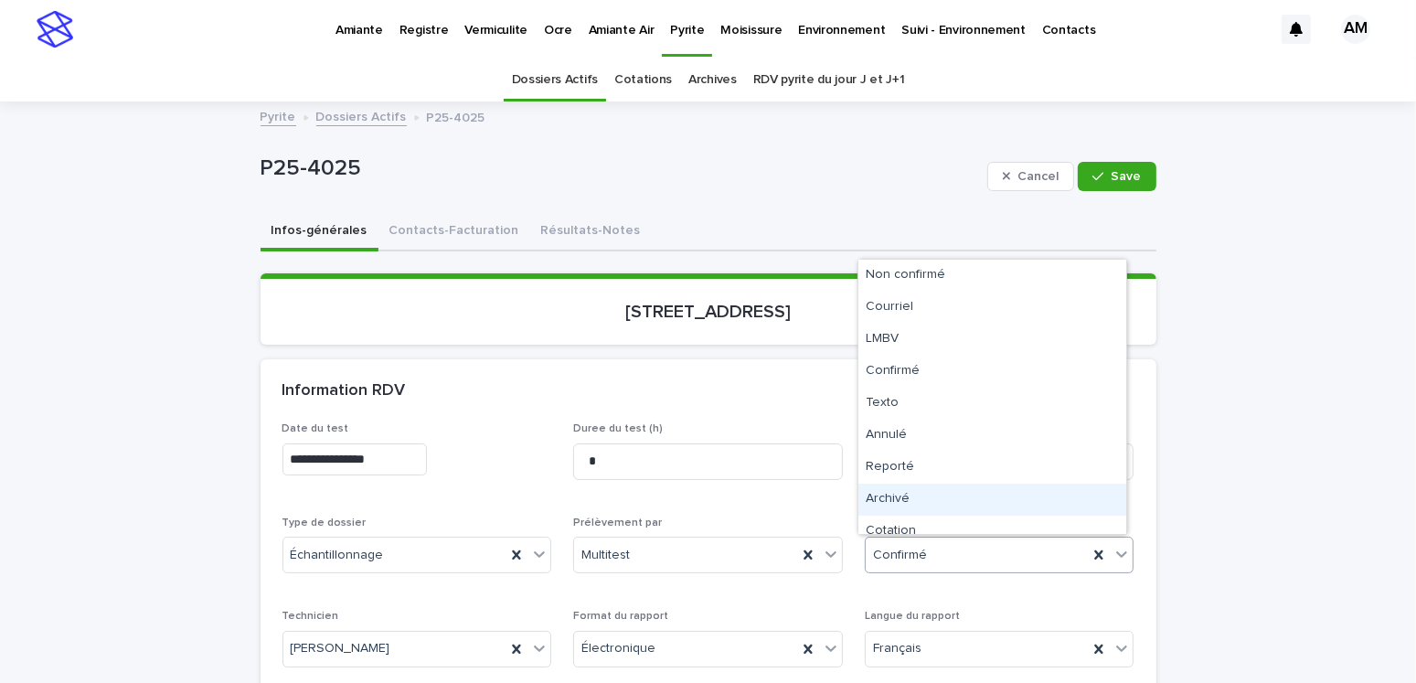
click at [889, 493] on div "Archivé" at bounding box center [992, 499] width 268 height 32
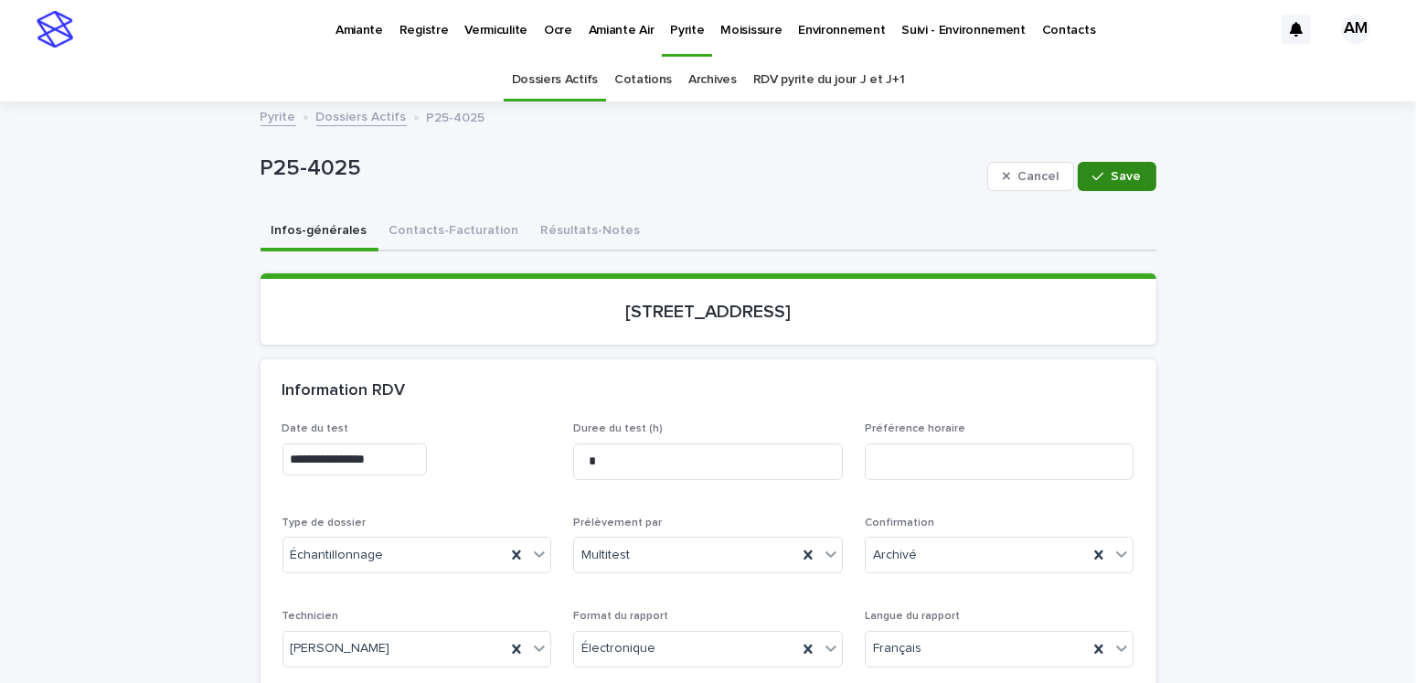
click at [1103, 169] on button "Save" at bounding box center [1116, 176] width 78 height 29
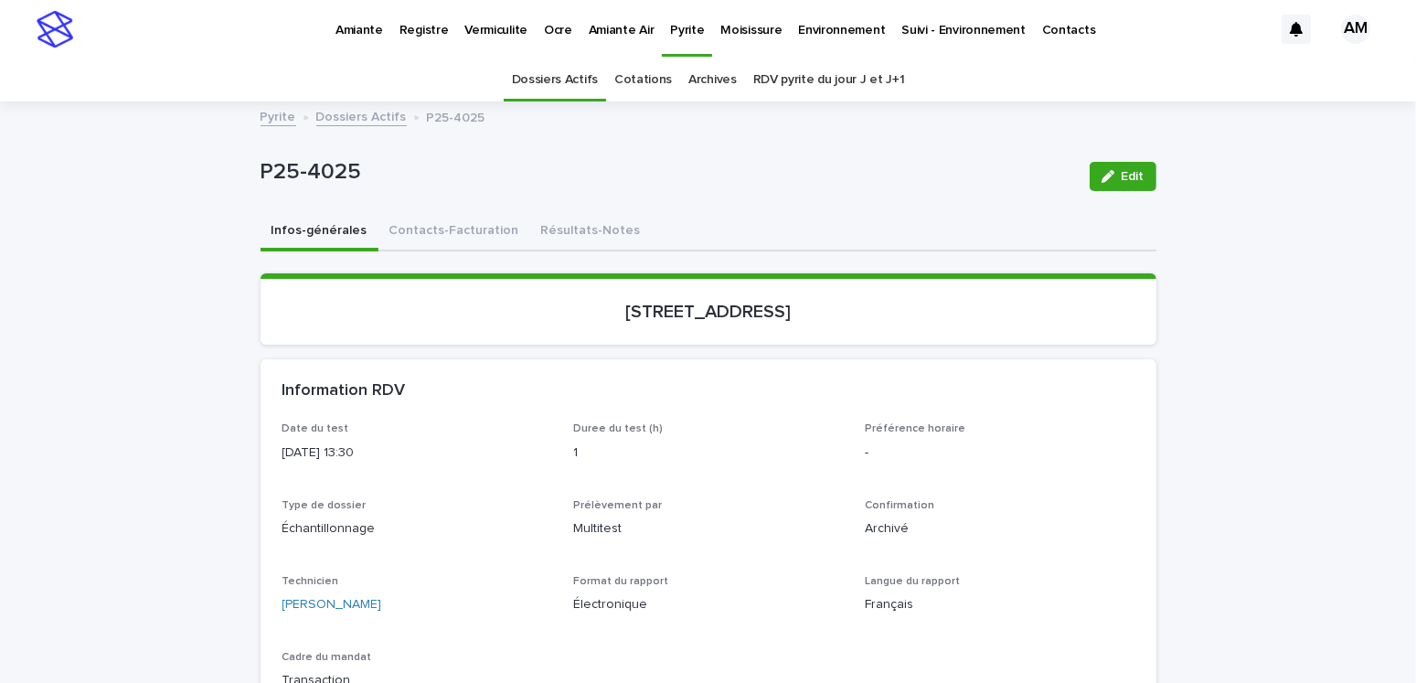
click at [354, 111] on link "Dossiers Actifs" at bounding box center [361, 115] width 90 height 21
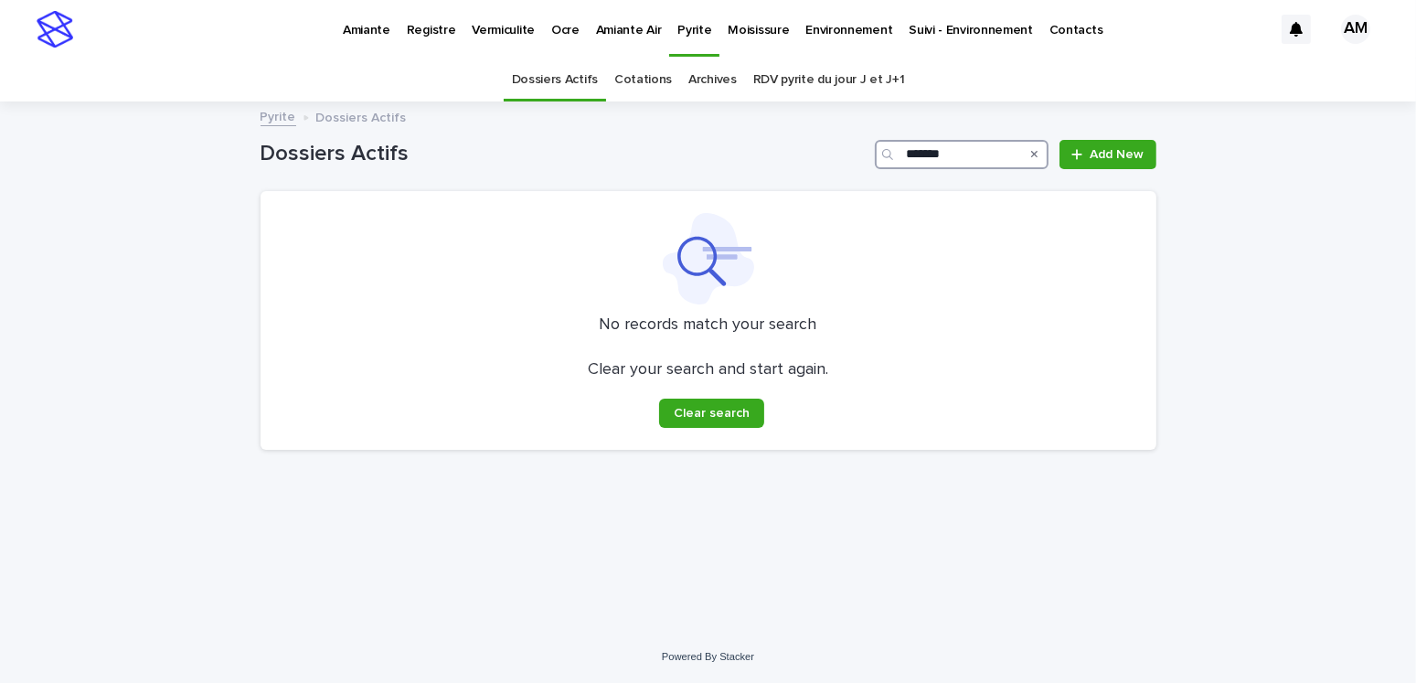
click at [974, 153] on input "*******" at bounding box center [962, 154] width 174 height 29
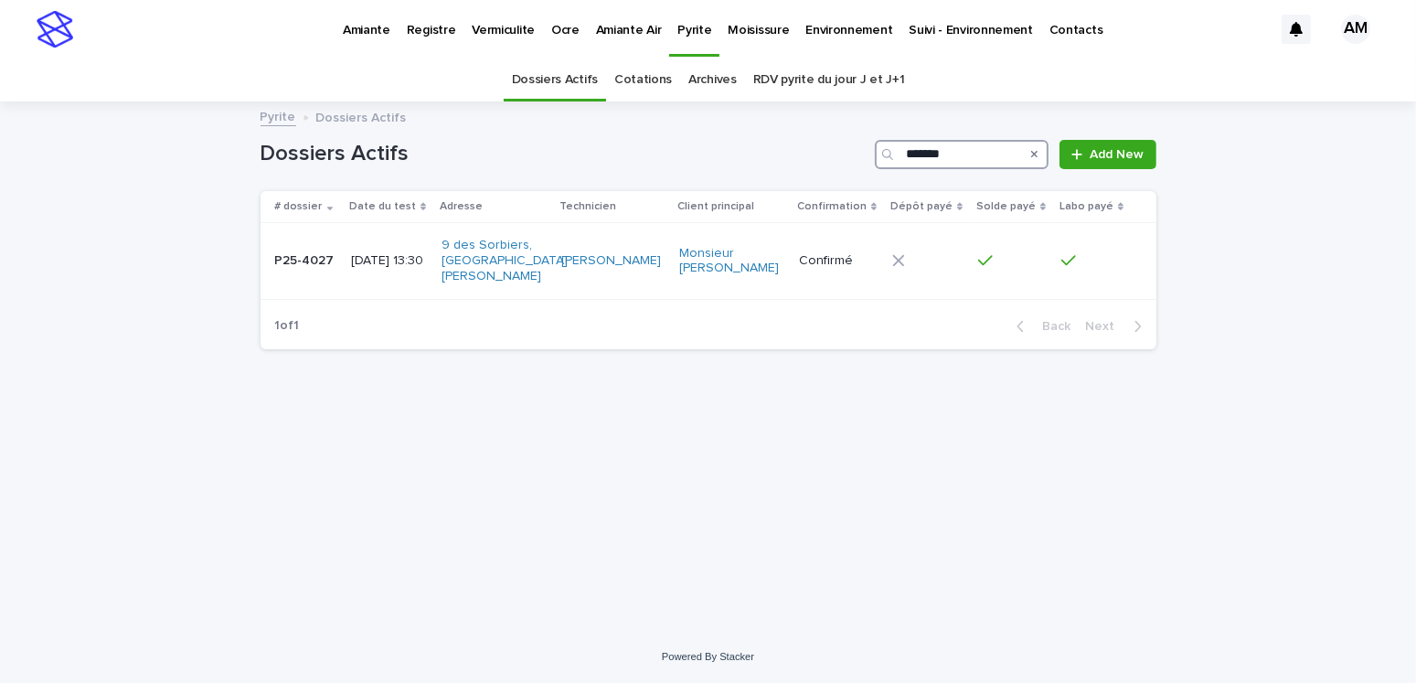
type input "*******"
click at [362, 256] on p "2025-06-02 13:30" at bounding box center [389, 261] width 76 height 16
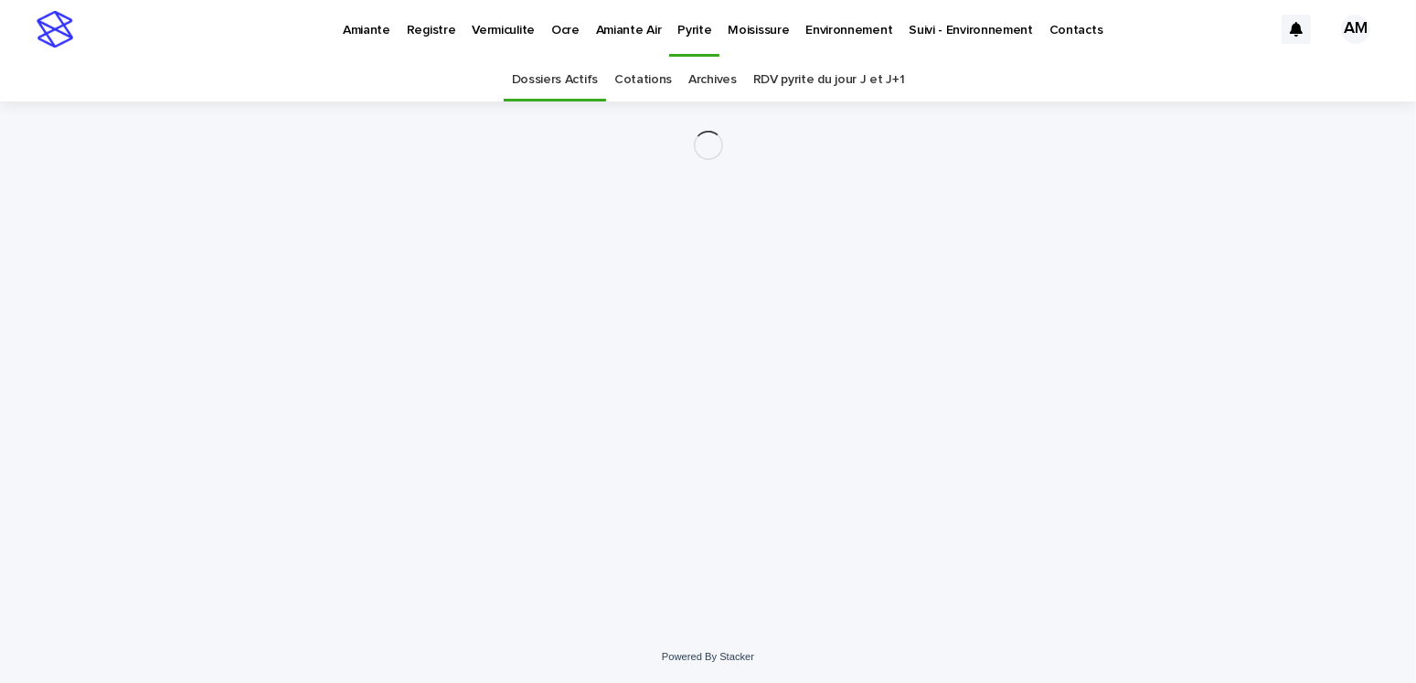
click at [362, 256] on div "Loading... Saving… Loading... Saving…" at bounding box center [708, 342] width 914 height 483
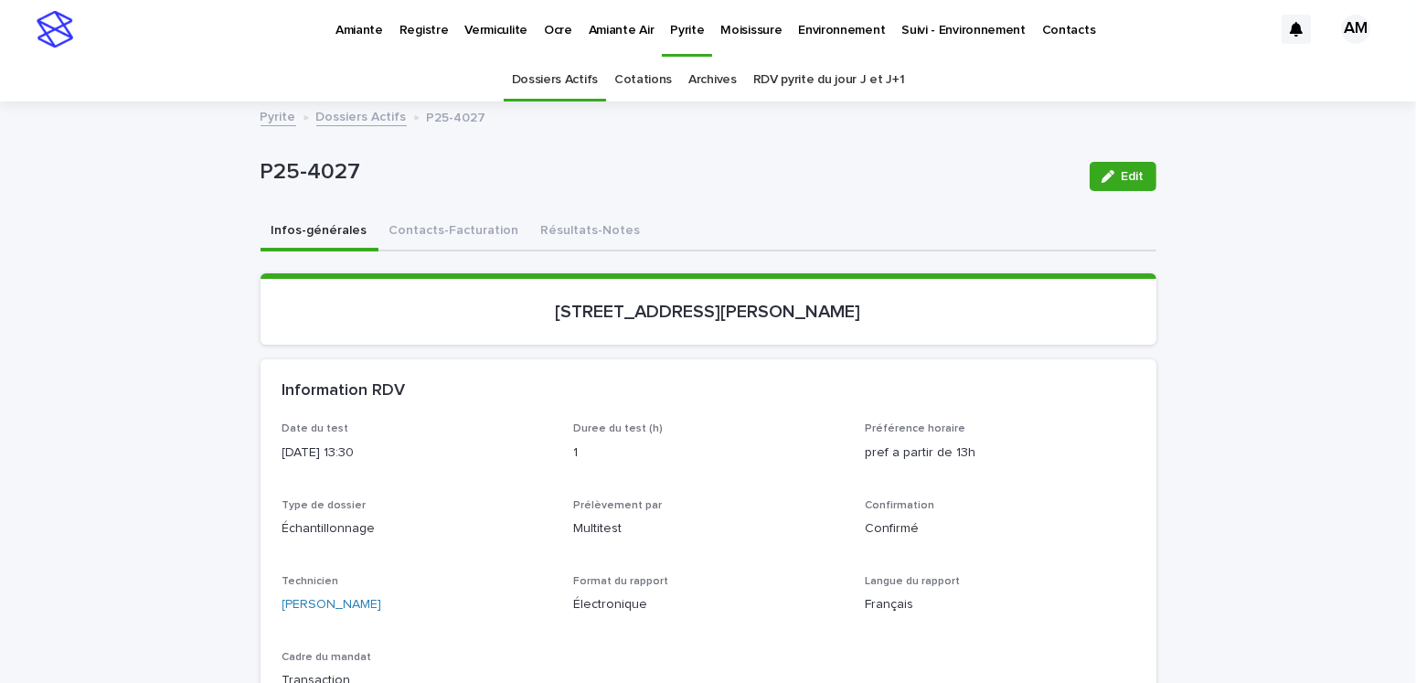
click at [585, 229] on button "Résultats-Notes" at bounding box center [591, 232] width 122 height 38
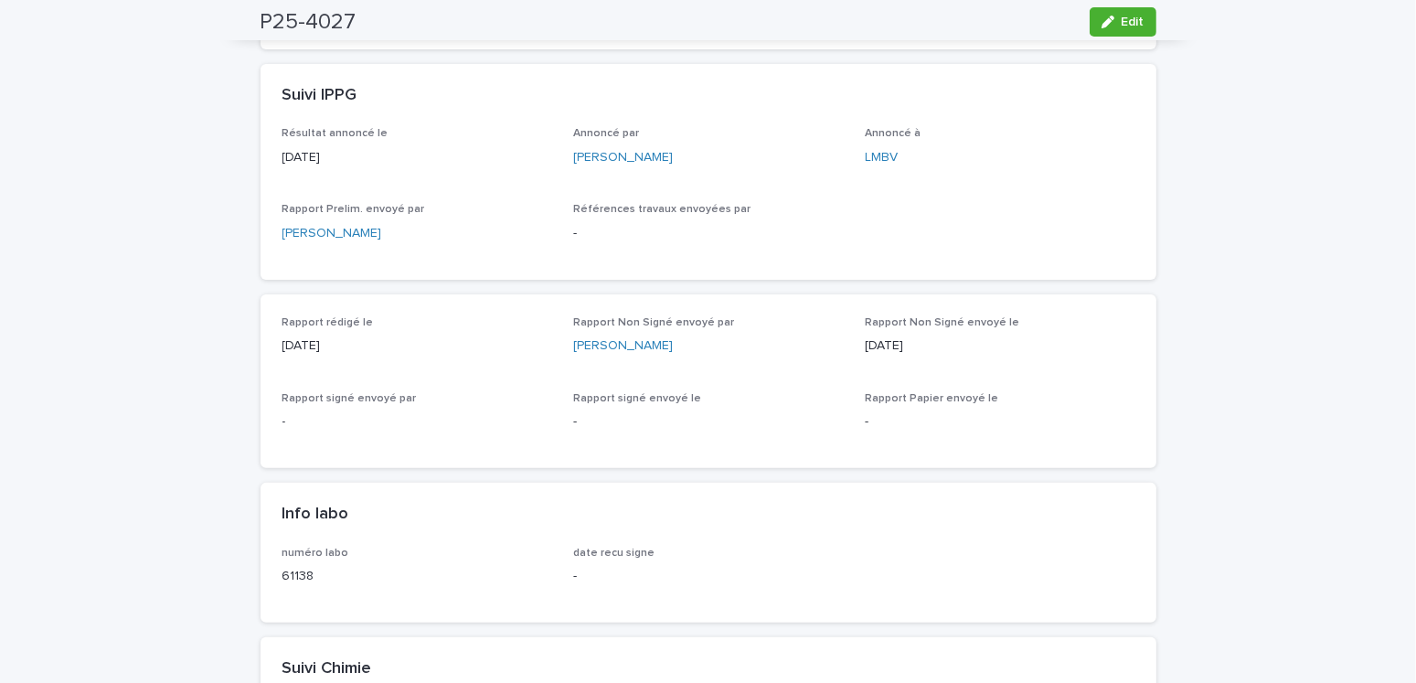
scroll to position [731, 0]
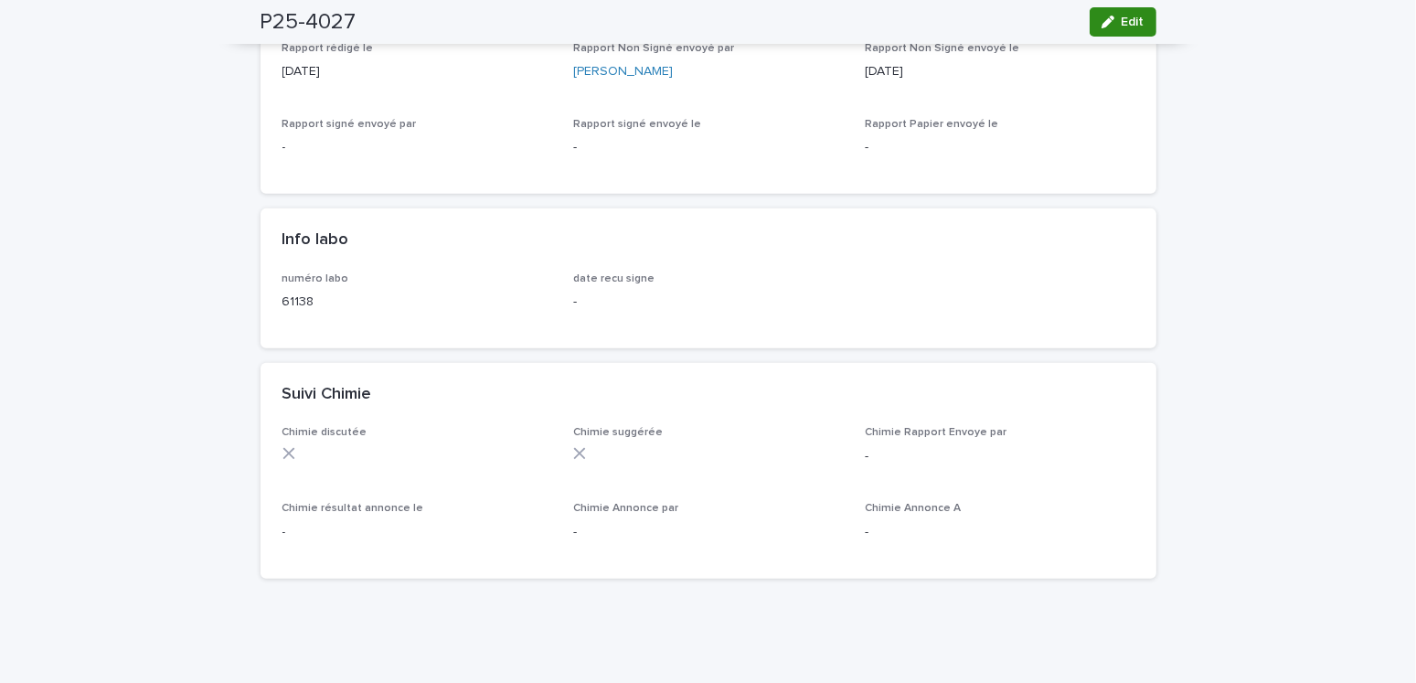
click at [1134, 12] on button "Edit" at bounding box center [1122, 21] width 67 height 29
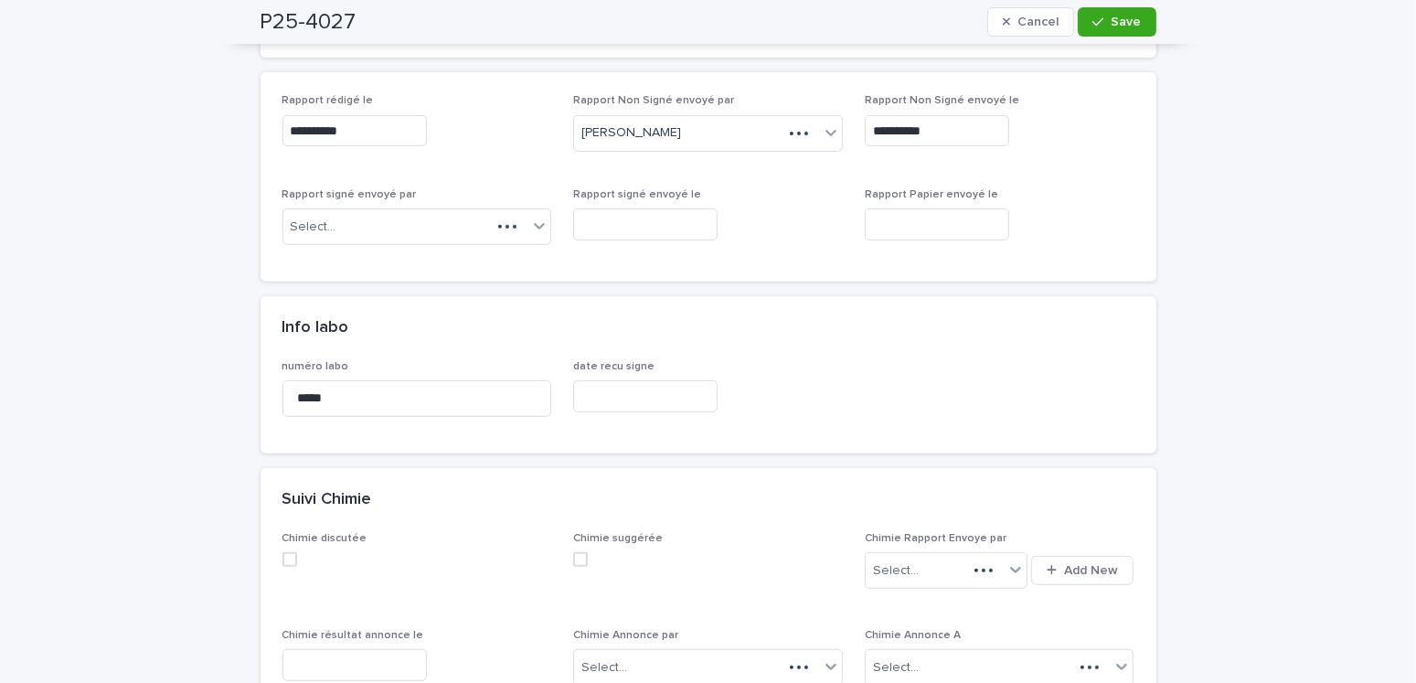
scroll to position [801, 0]
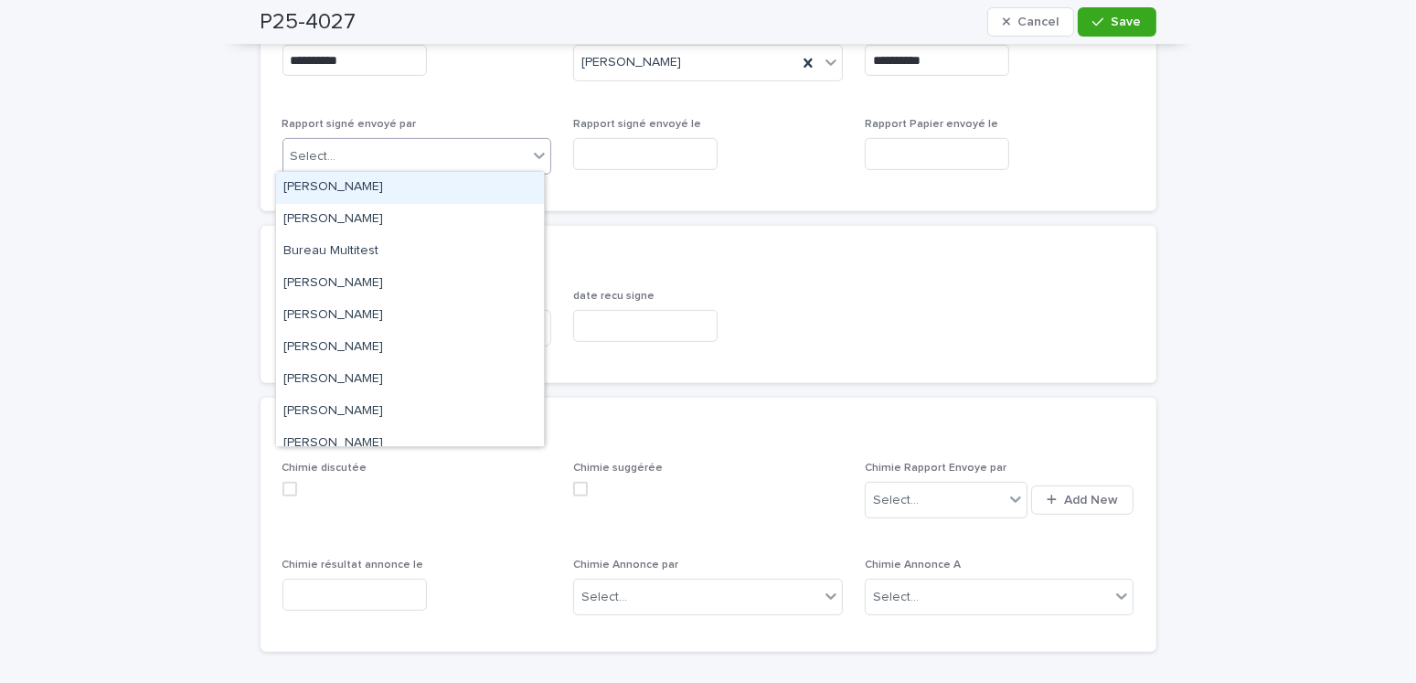
click at [395, 162] on div "Select..." at bounding box center [405, 157] width 245 height 30
click at [382, 194] on div "Amilie Mainville" at bounding box center [410, 188] width 268 height 32
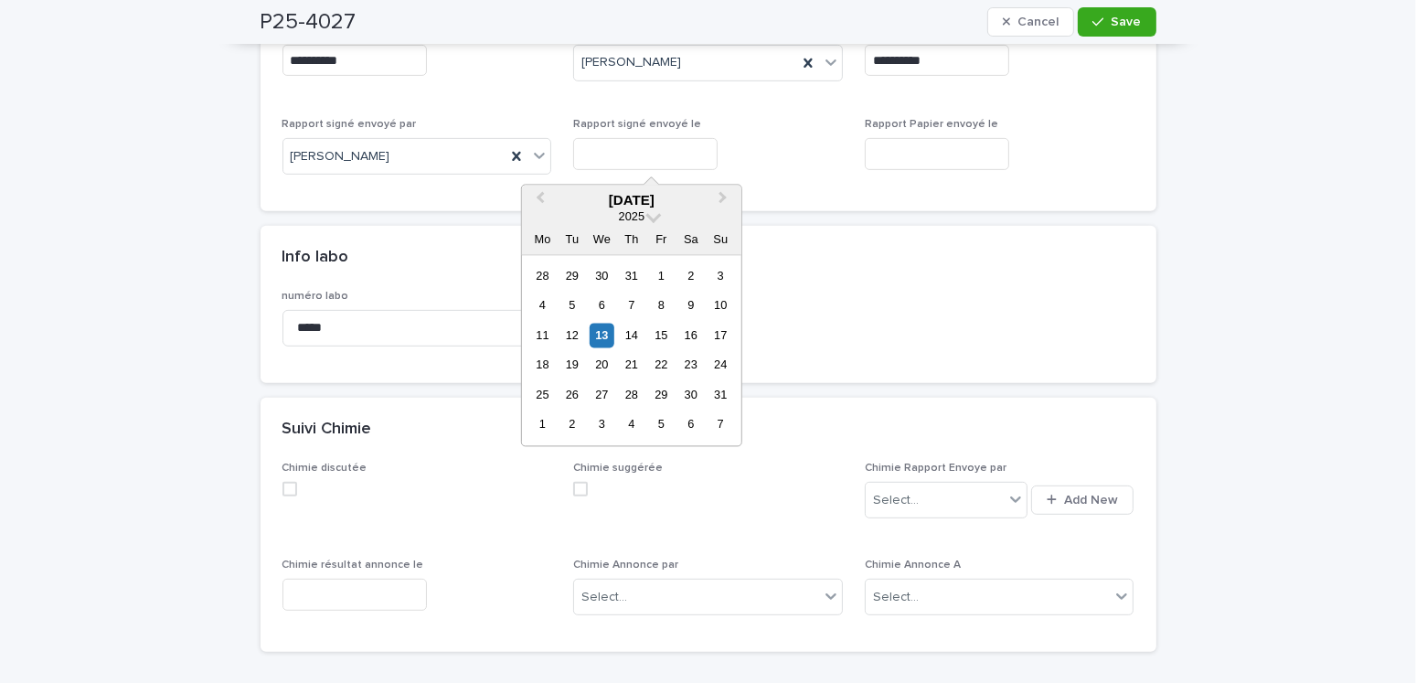
click at [624, 143] on input "text" at bounding box center [645, 154] width 144 height 32
click at [602, 335] on div "13" at bounding box center [601, 335] width 25 height 25
type input "**********"
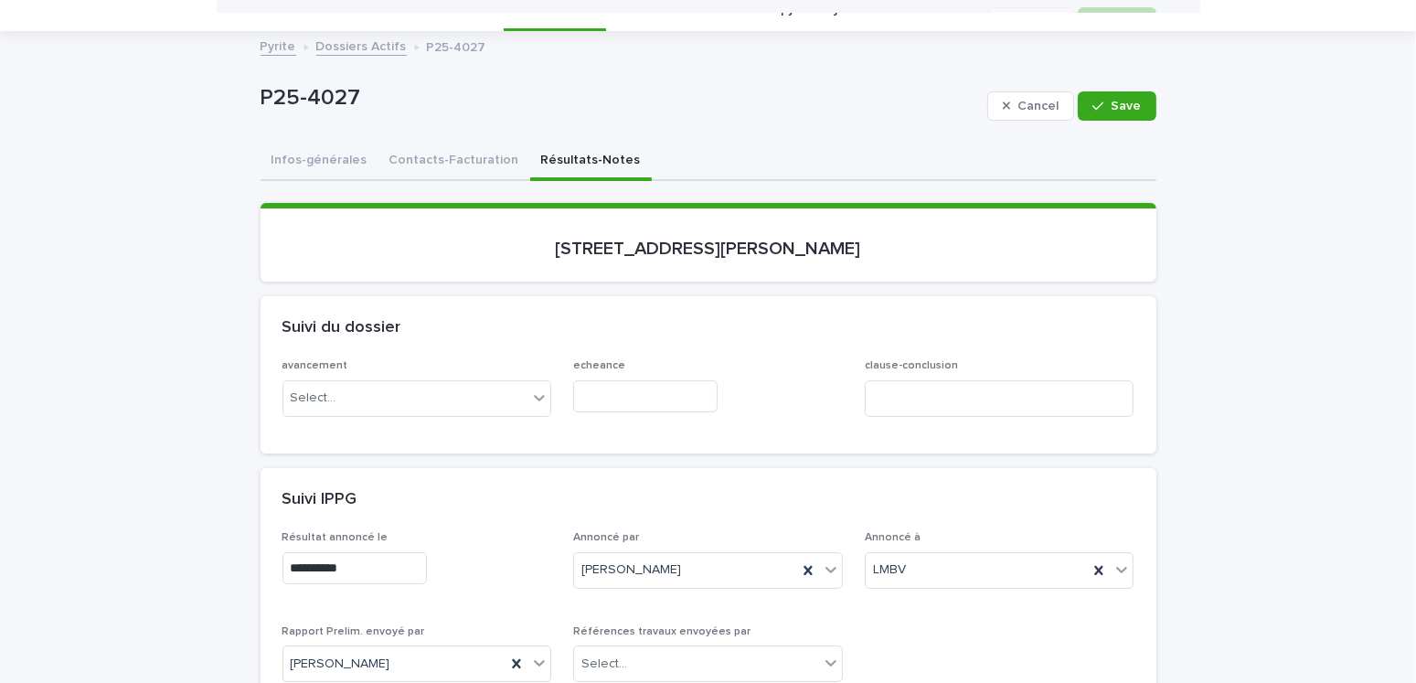
scroll to position [0, 0]
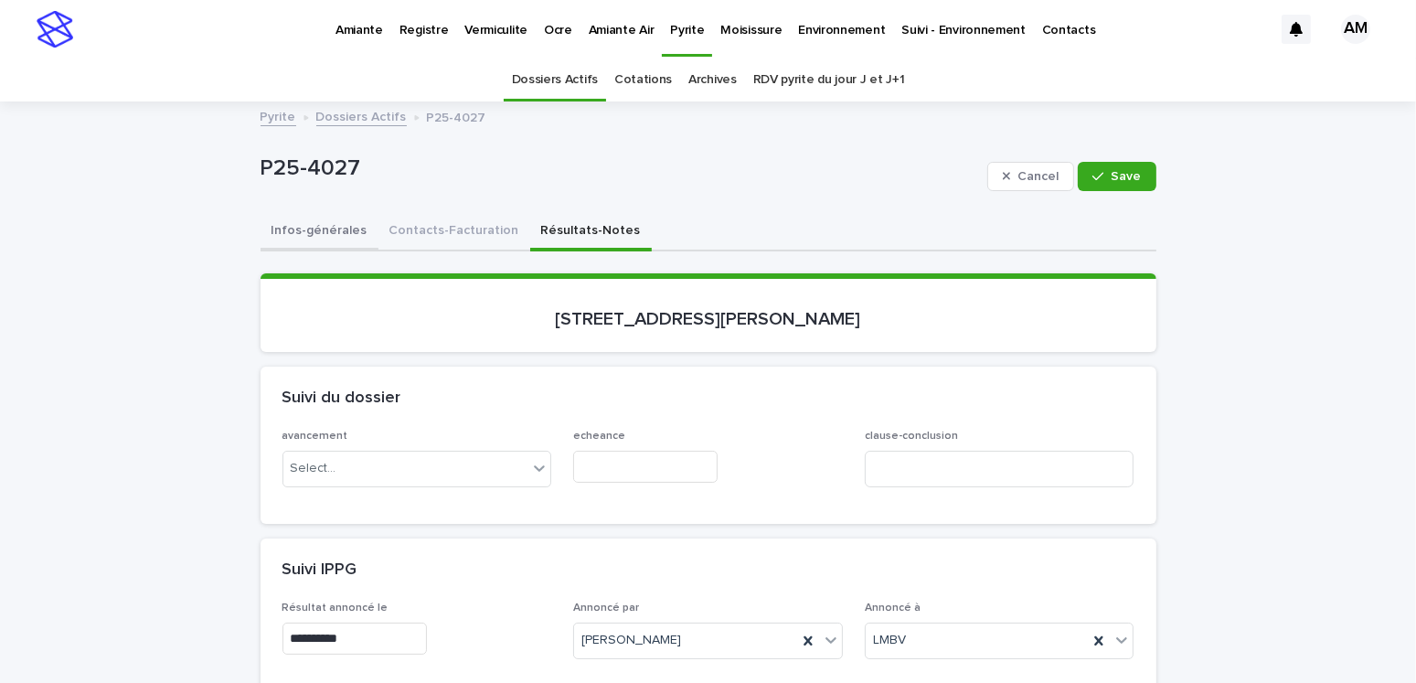
click at [324, 219] on button "Infos-générales" at bounding box center [319, 232] width 118 height 38
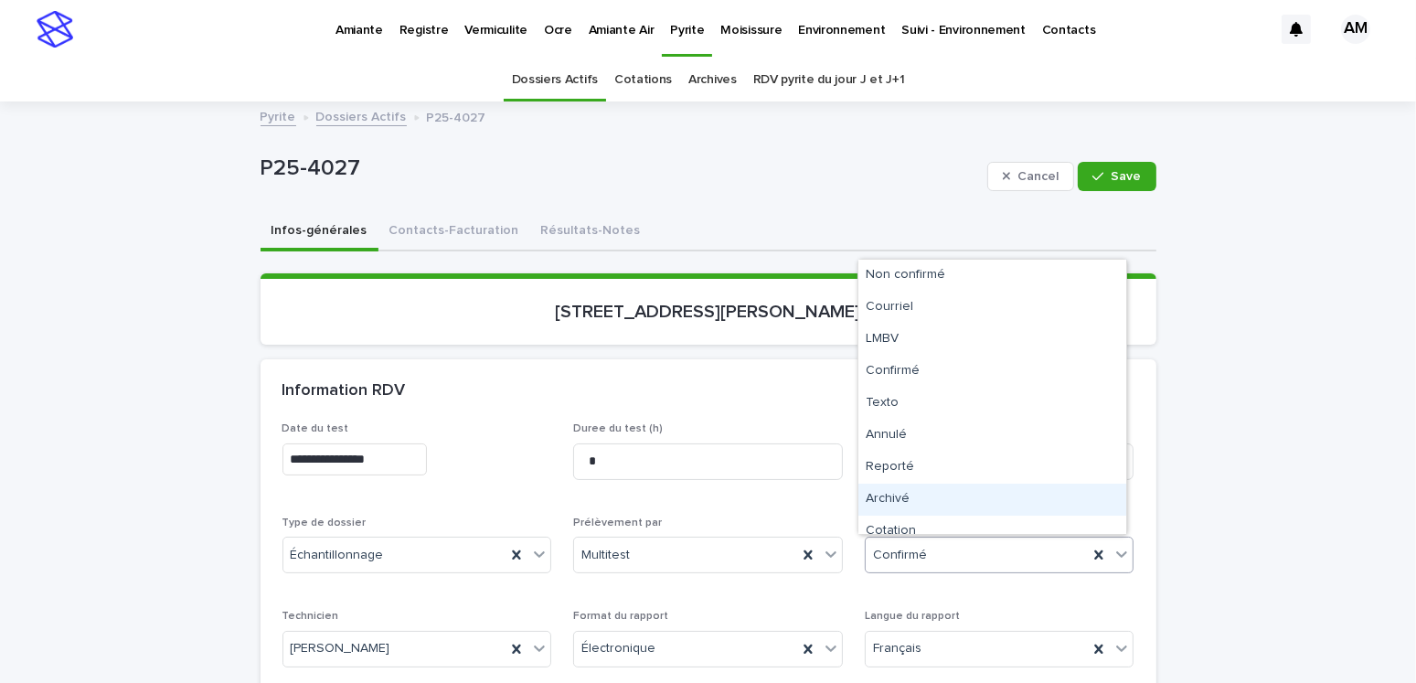
click at [891, 491] on div "Archivé" at bounding box center [992, 499] width 268 height 32
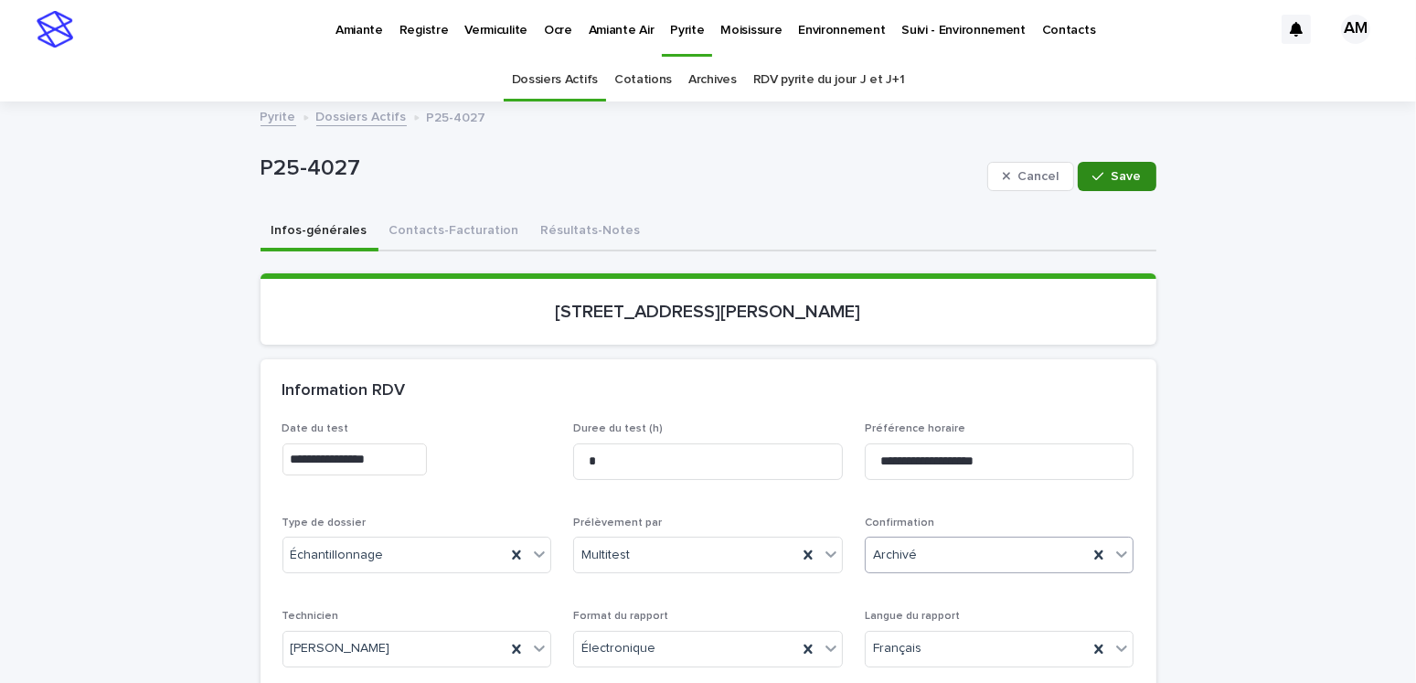
click at [1085, 175] on button "Save" at bounding box center [1116, 176] width 78 height 29
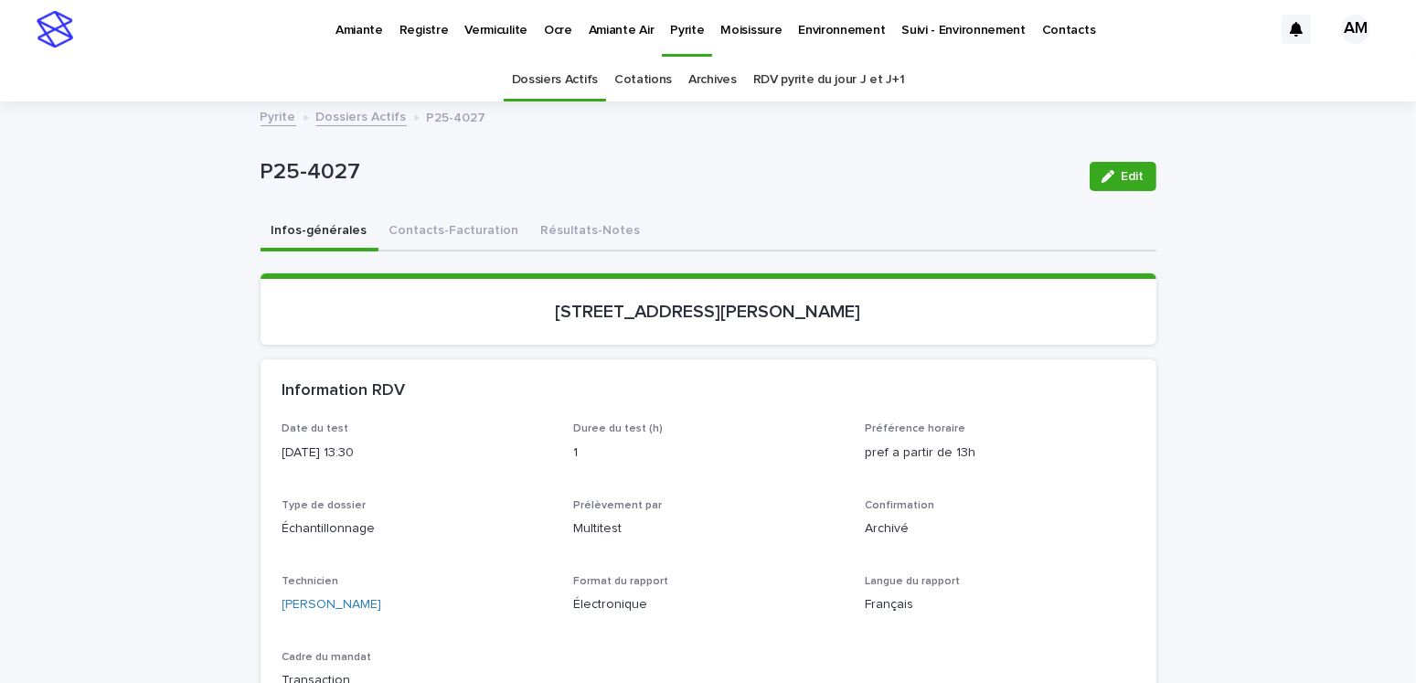
click at [345, 118] on link "Dossiers Actifs" at bounding box center [361, 115] width 90 height 21
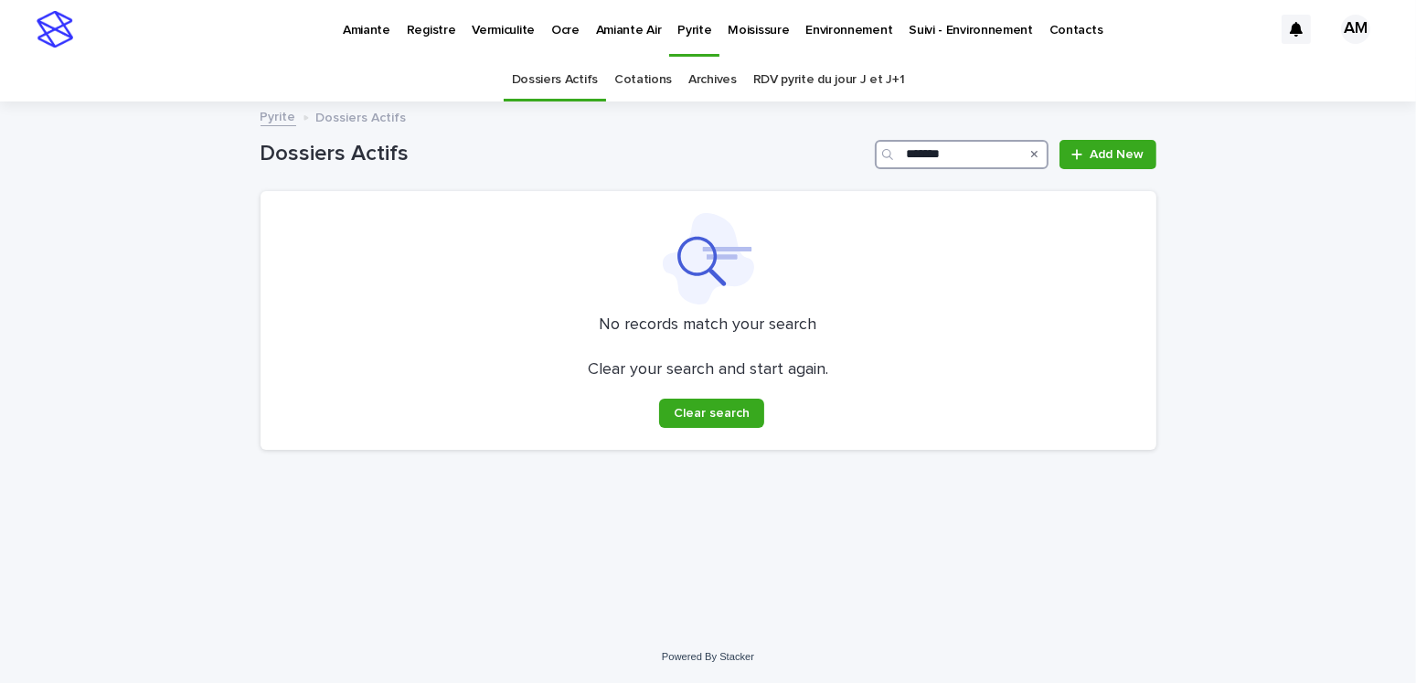
click at [958, 152] on input "*******" at bounding box center [962, 154] width 174 height 29
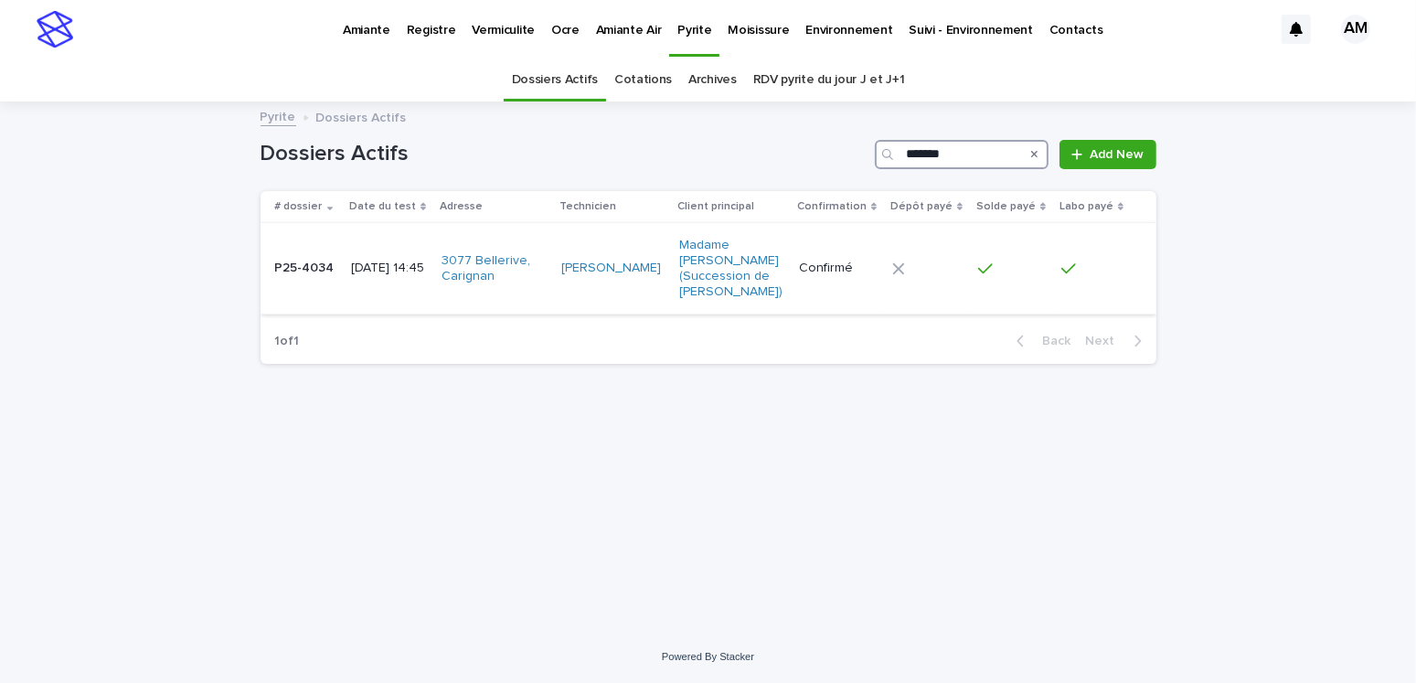
type input "*******"
click at [398, 276] on p "2025-06-02 14:45" at bounding box center [389, 268] width 76 height 16
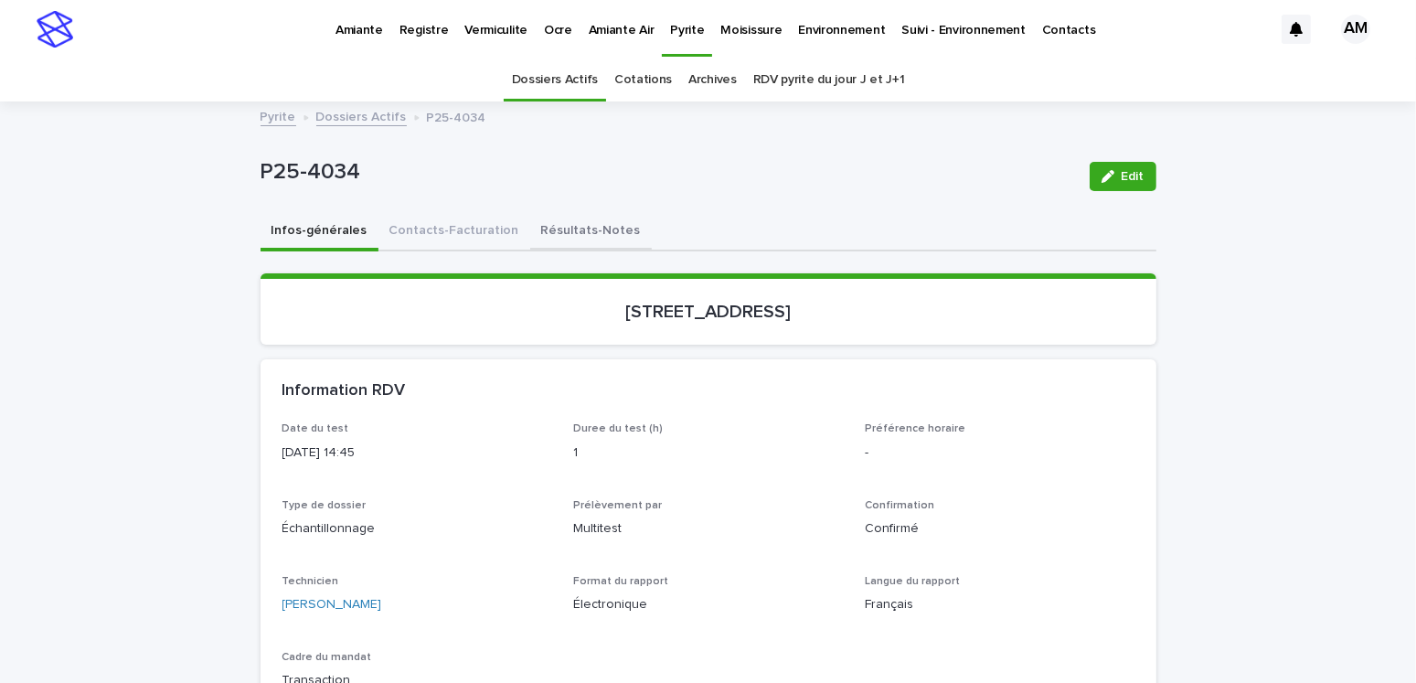
click at [574, 227] on button "Résultats-Notes" at bounding box center [591, 232] width 122 height 38
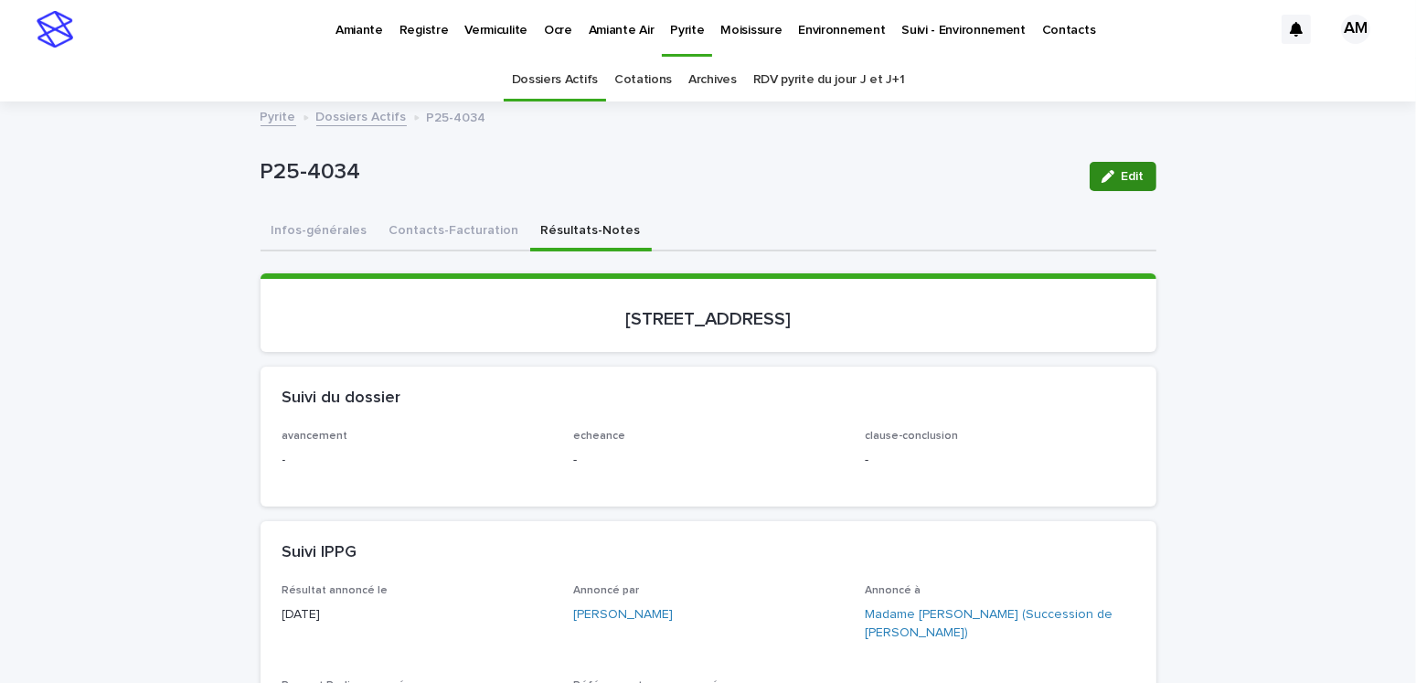
click at [1133, 175] on span "Edit" at bounding box center [1132, 176] width 23 height 13
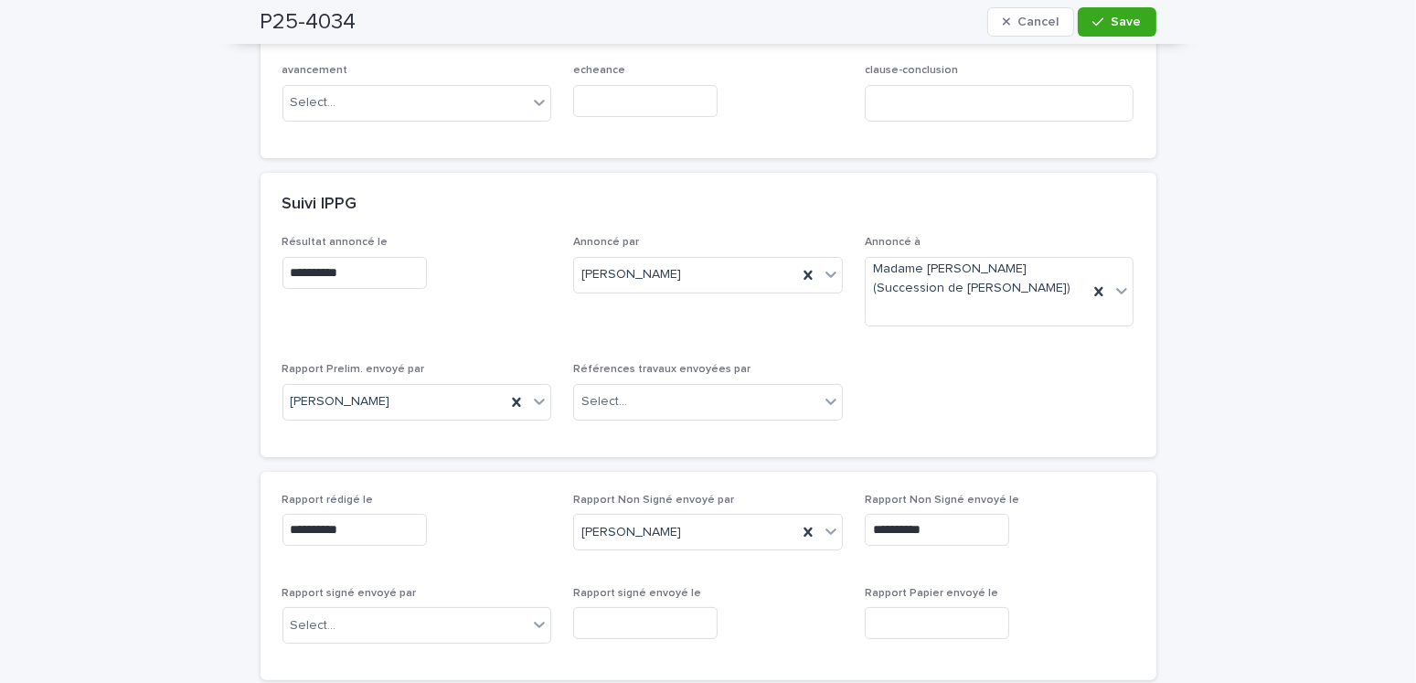
scroll to position [548, 0]
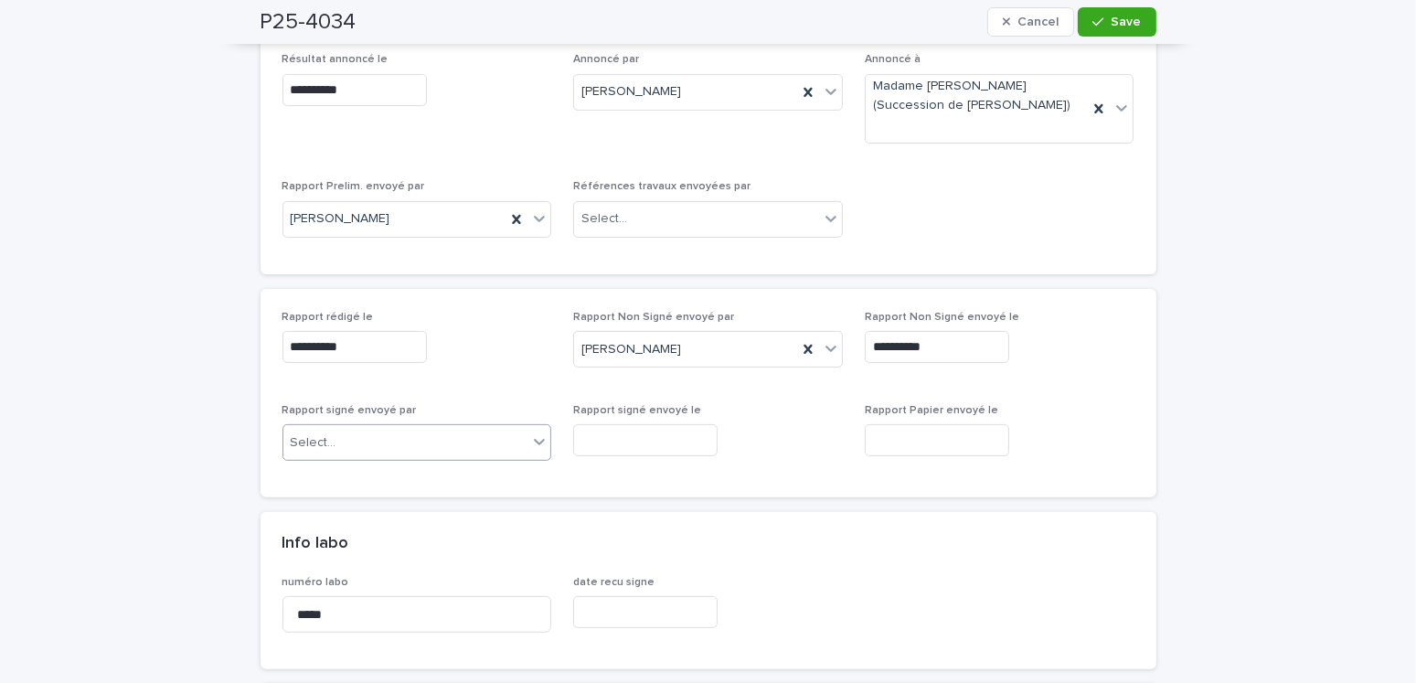
click at [380, 428] on div "Select..." at bounding box center [405, 443] width 245 height 30
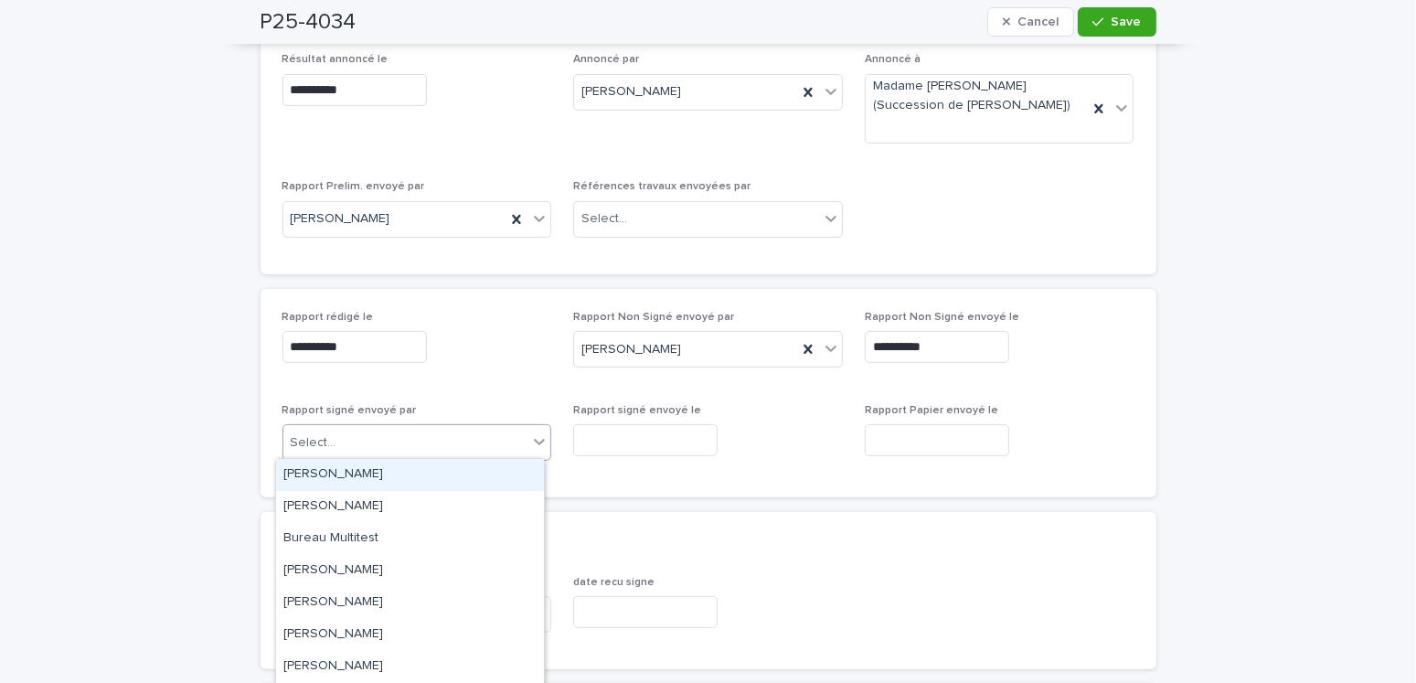
click at [352, 469] on div "Amilie Mainville" at bounding box center [410, 475] width 268 height 32
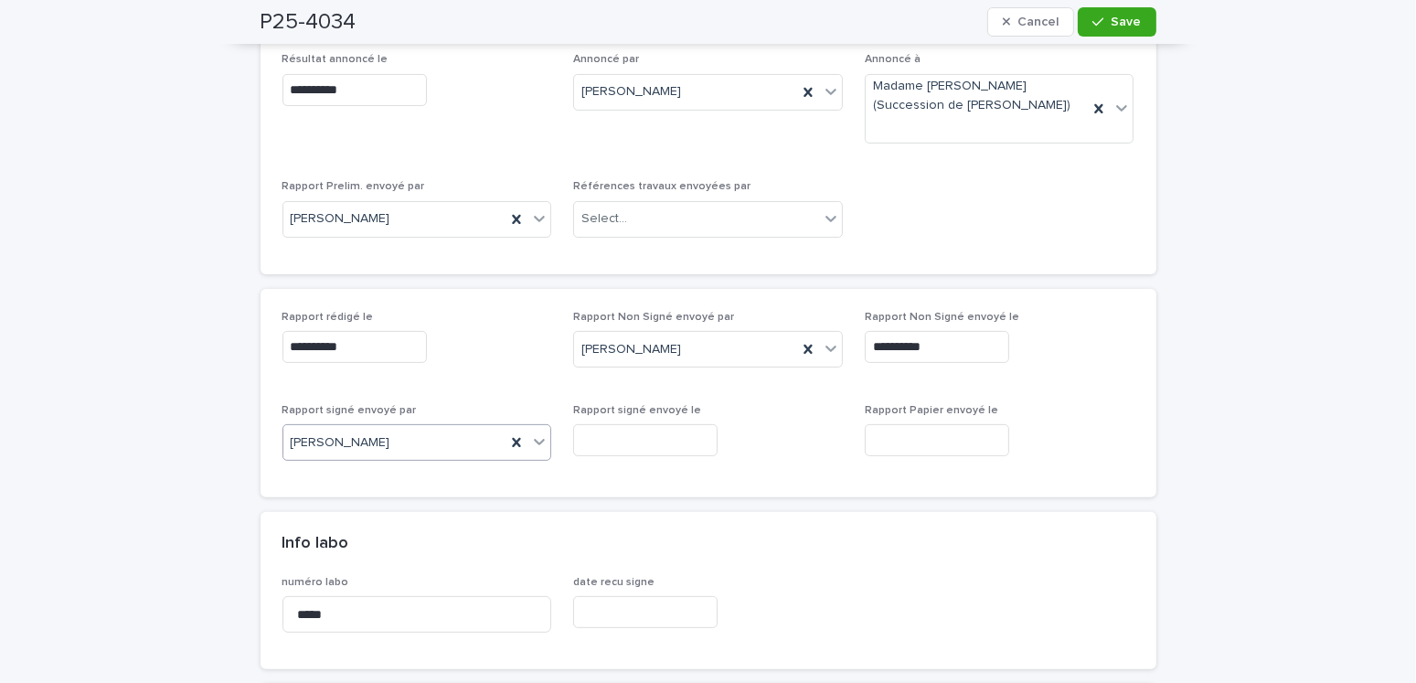
click at [674, 431] on input "text" at bounding box center [645, 440] width 144 height 32
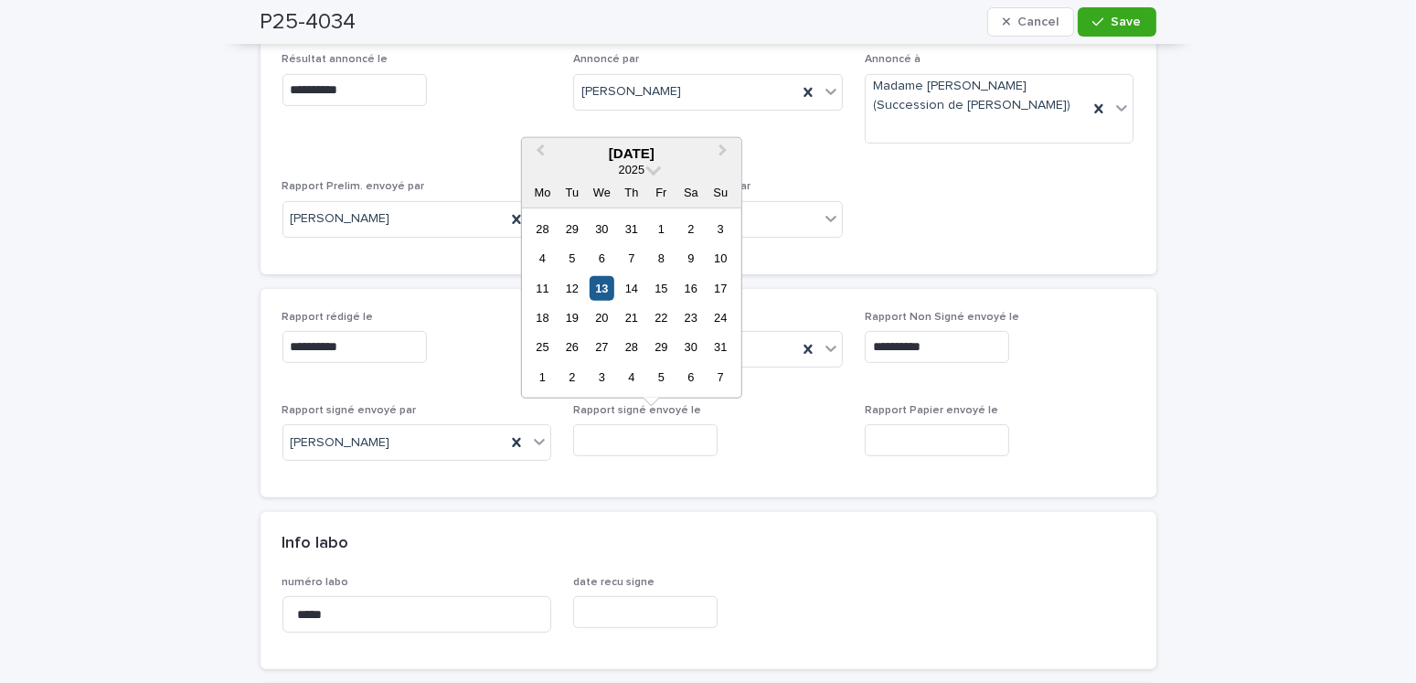
click at [606, 295] on div "13" at bounding box center [601, 287] width 25 height 25
type input "**********"
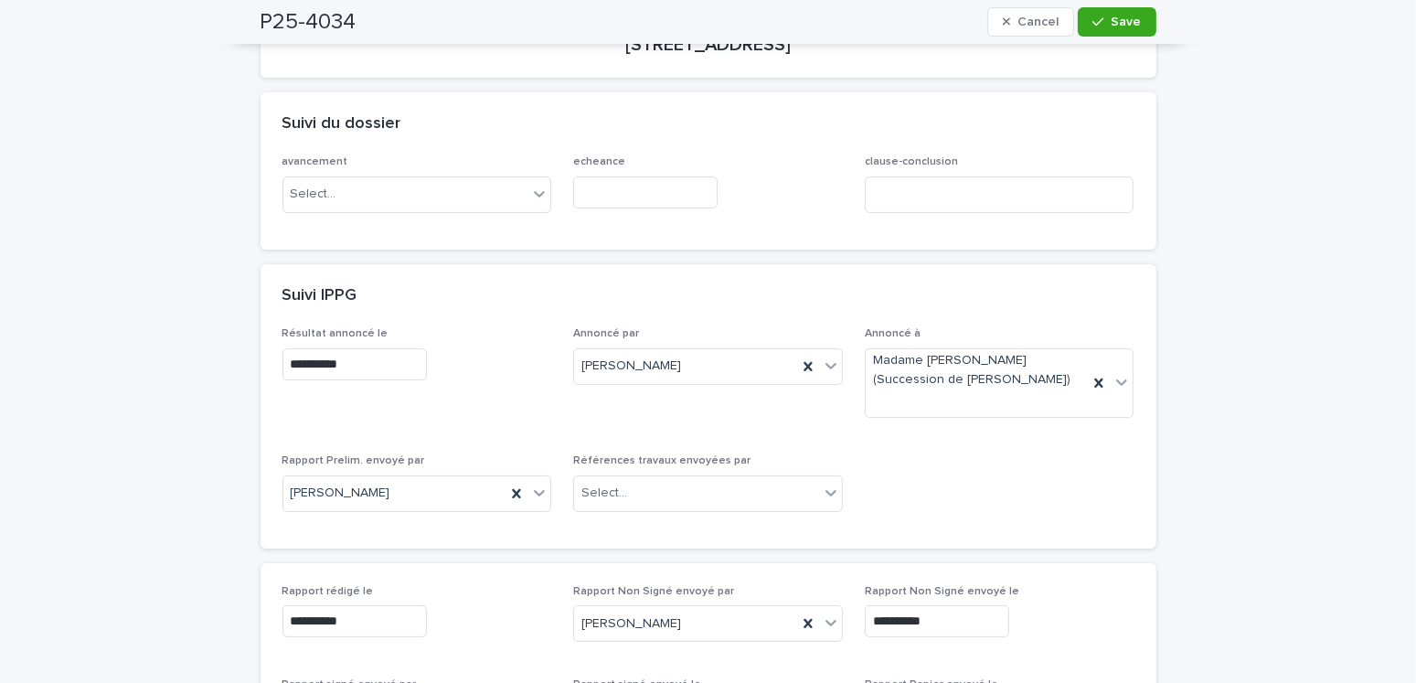
scroll to position [0, 0]
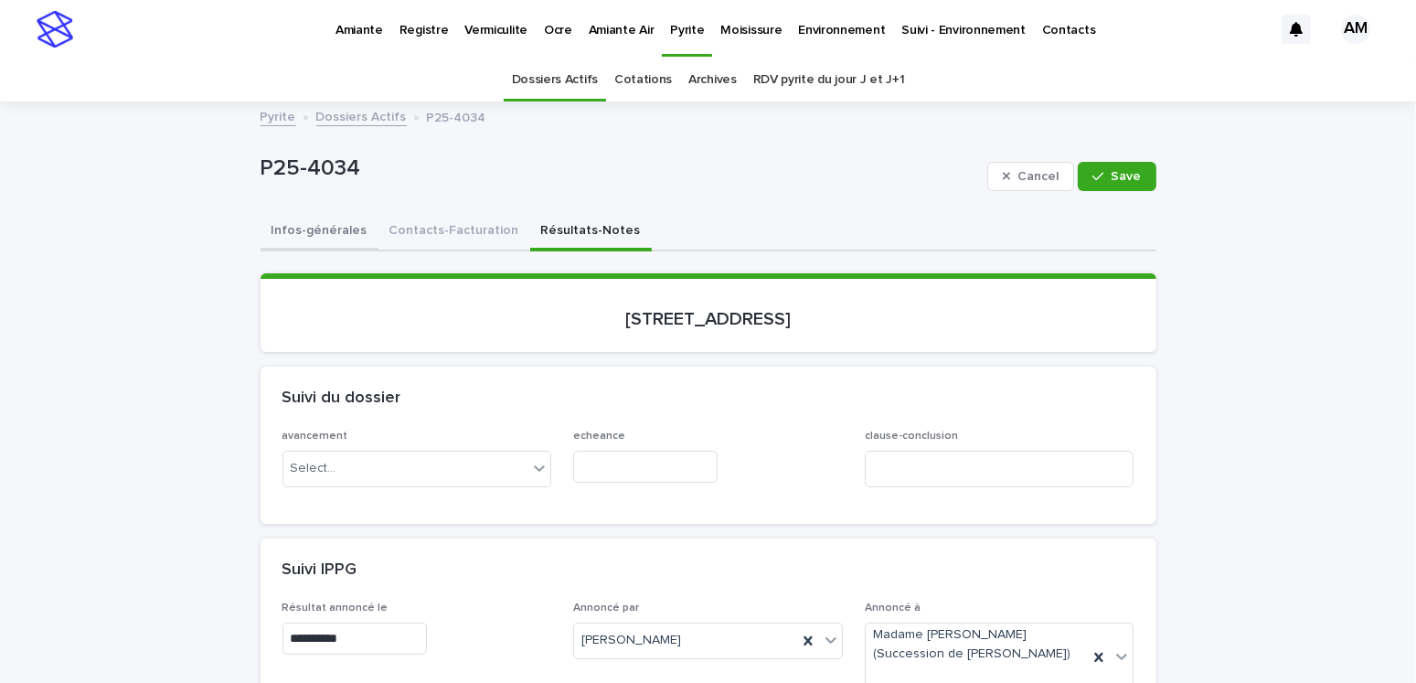
click at [290, 222] on button "Infos-générales" at bounding box center [319, 232] width 118 height 38
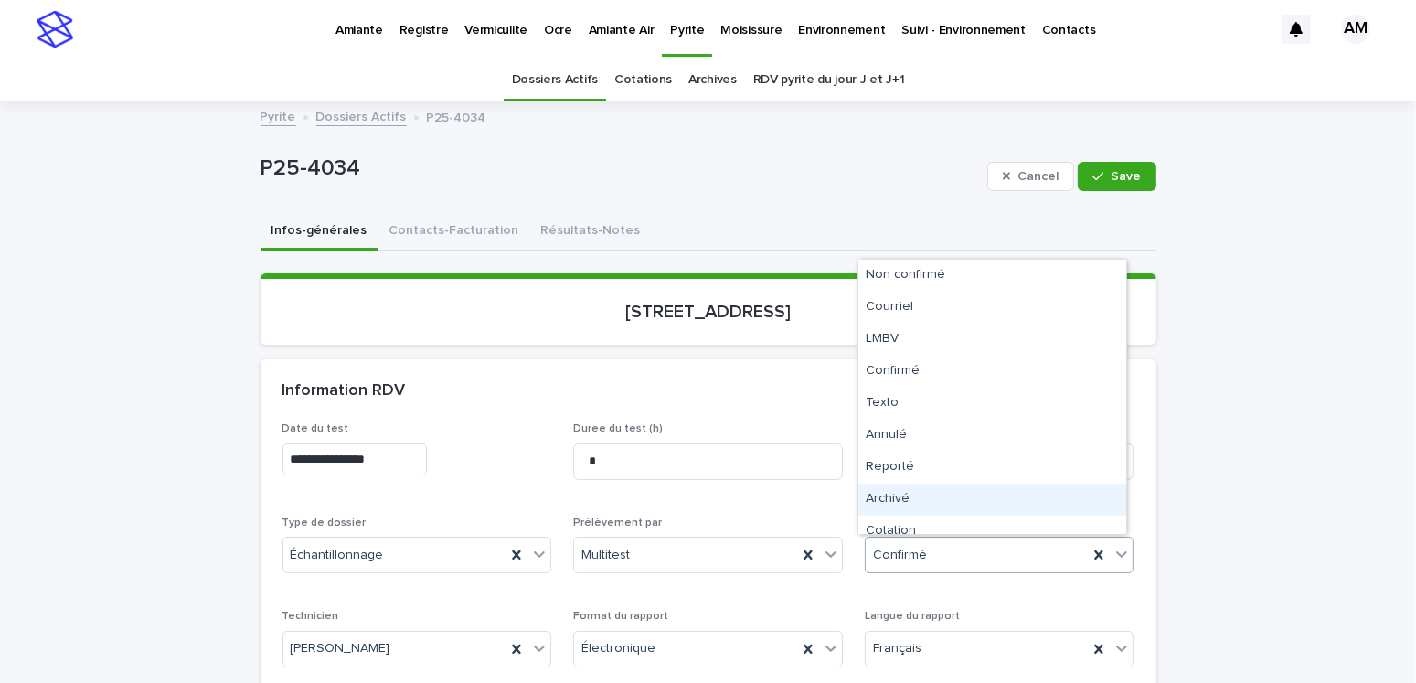
click at [907, 497] on div "Archivé" at bounding box center [992, 499] width 268 height 32
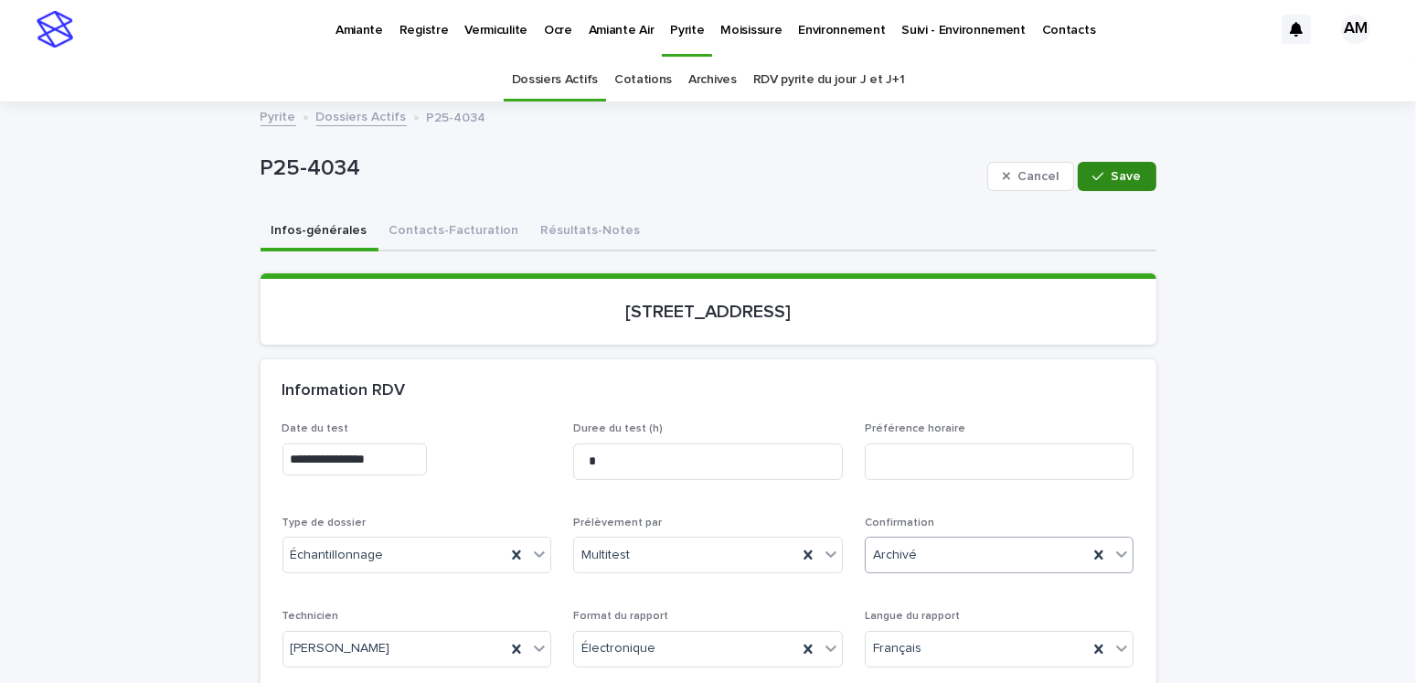
click at [1104, 186] on button "Save" at bounding box center [1116, 176] width 78 height 29
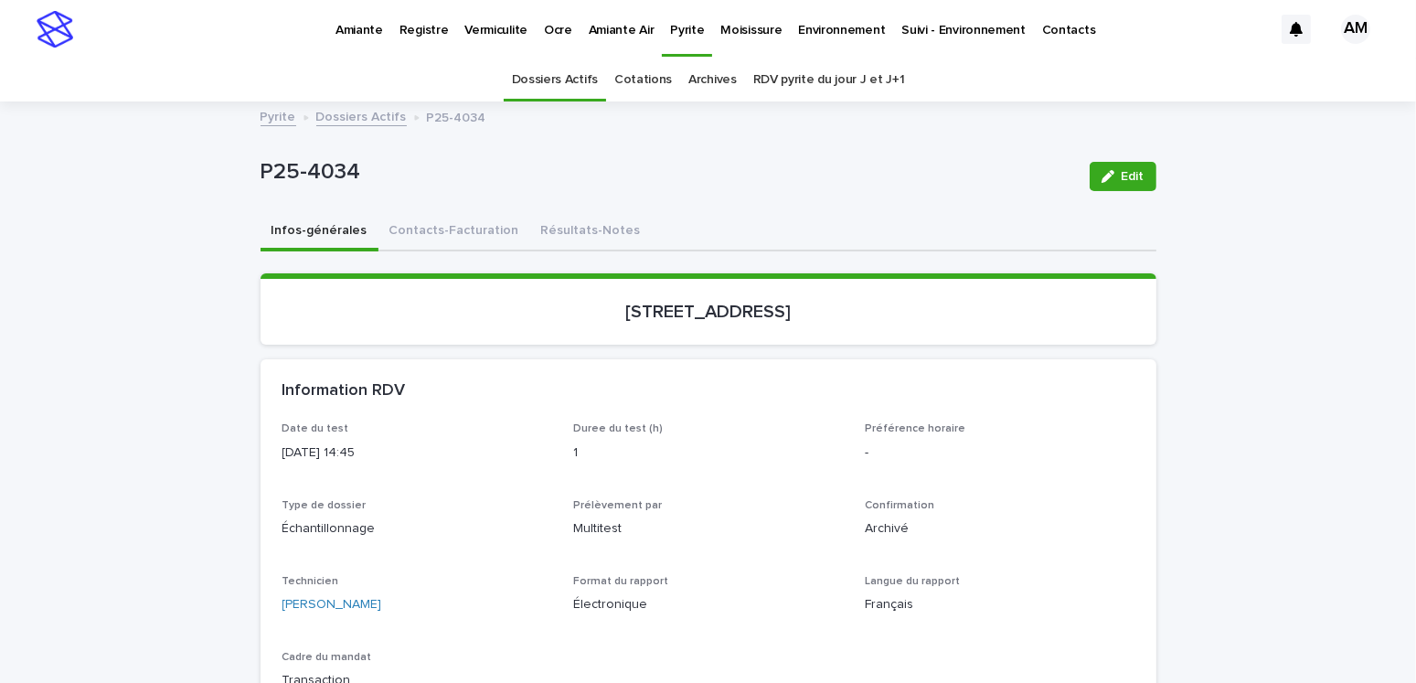
click at [354, 114] on link "Dossiers Actifs" at bounding box center [361, 115] width 90 height 21
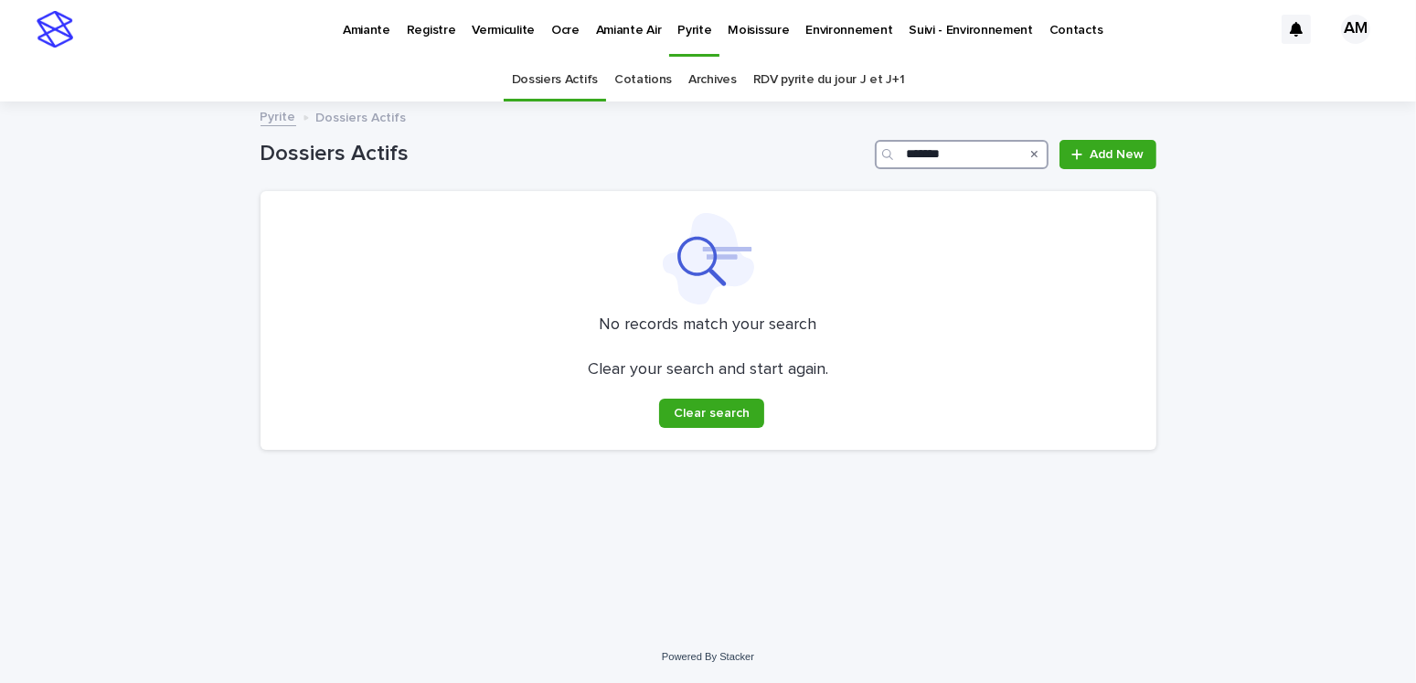
click at [980, 151] on input "*******" at bounding box center [962, 154] width 174 height 29
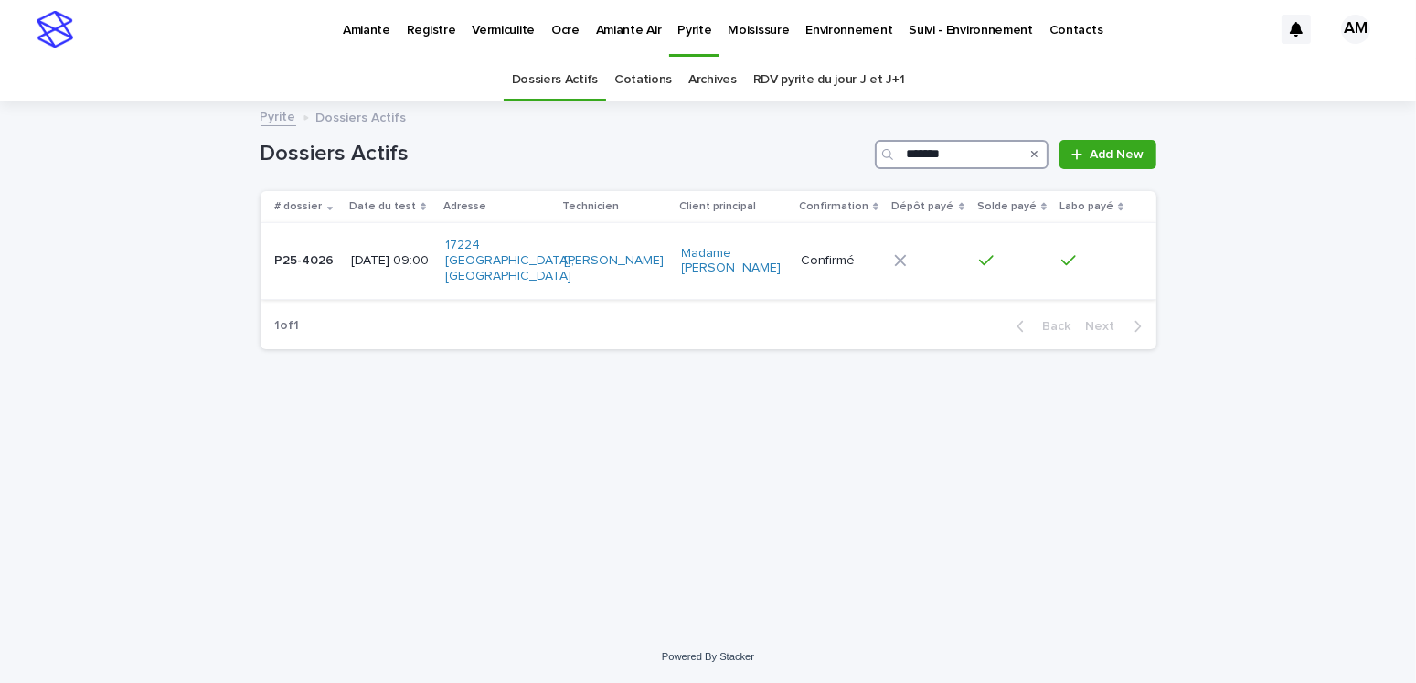
type input "*******"
click at [364, 256] on p "2025-06-03 09:00" at bounding box center [391, 261] width 80 height 16
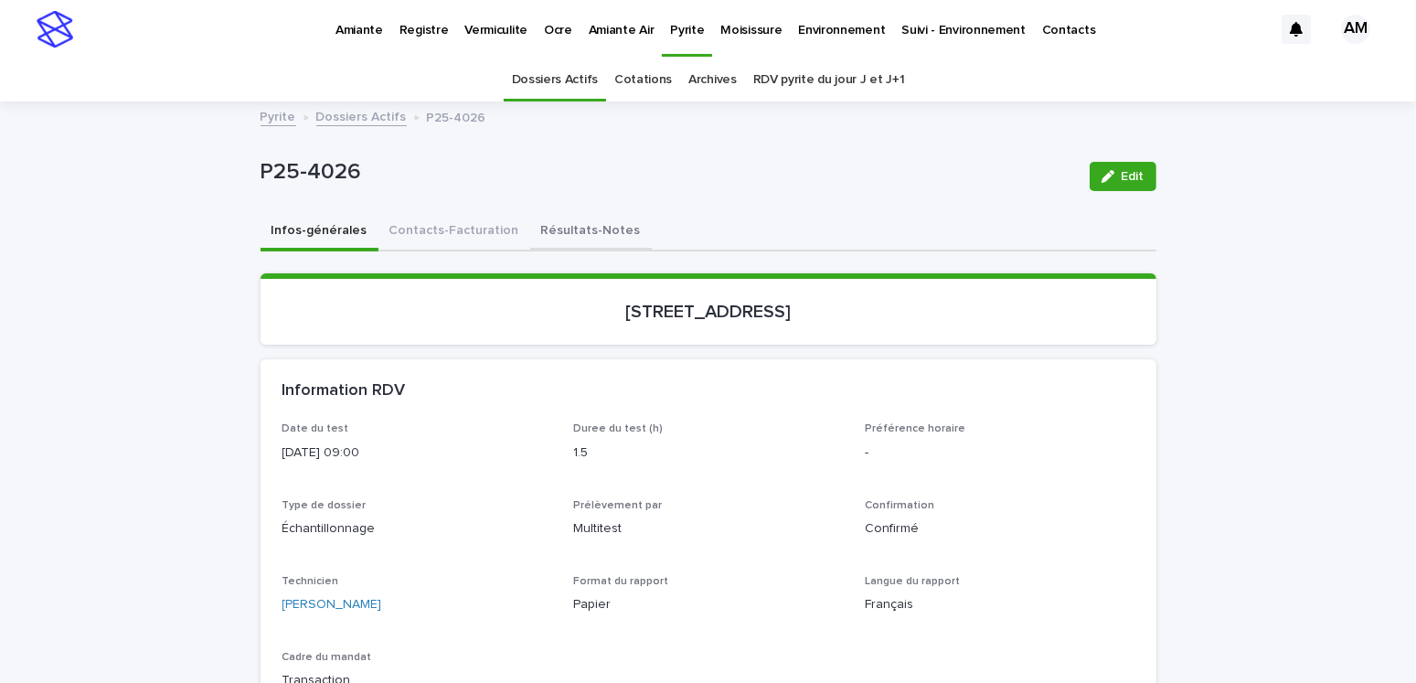
drag, startPoint x: 548, startPoint y: 218, endPoint x: 606, endPoint y: 229, distance: 58.8
click at [548, 218] on button "Résultats-Notes" at bounding box center [591, 232] width 122 height 38
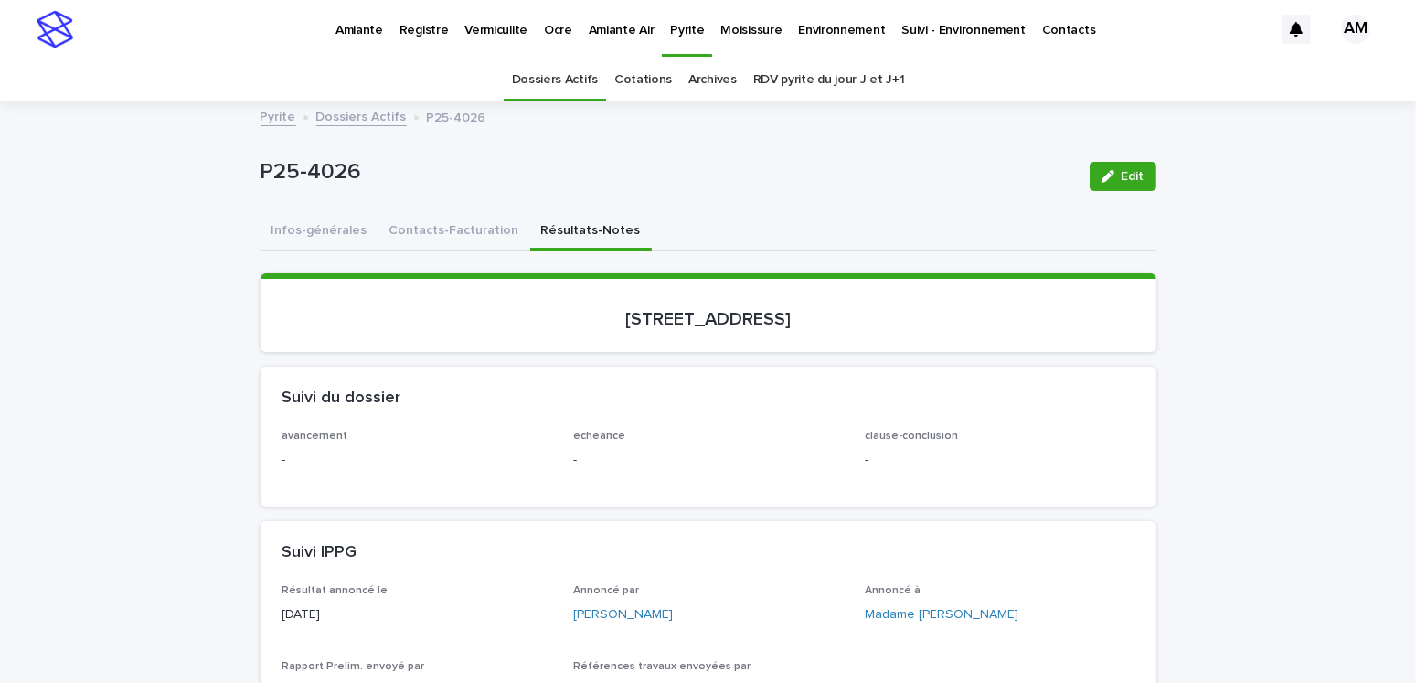
click at [1108, 166] on button "Edit" at bounding box center [1122, 176] width 67 height 29
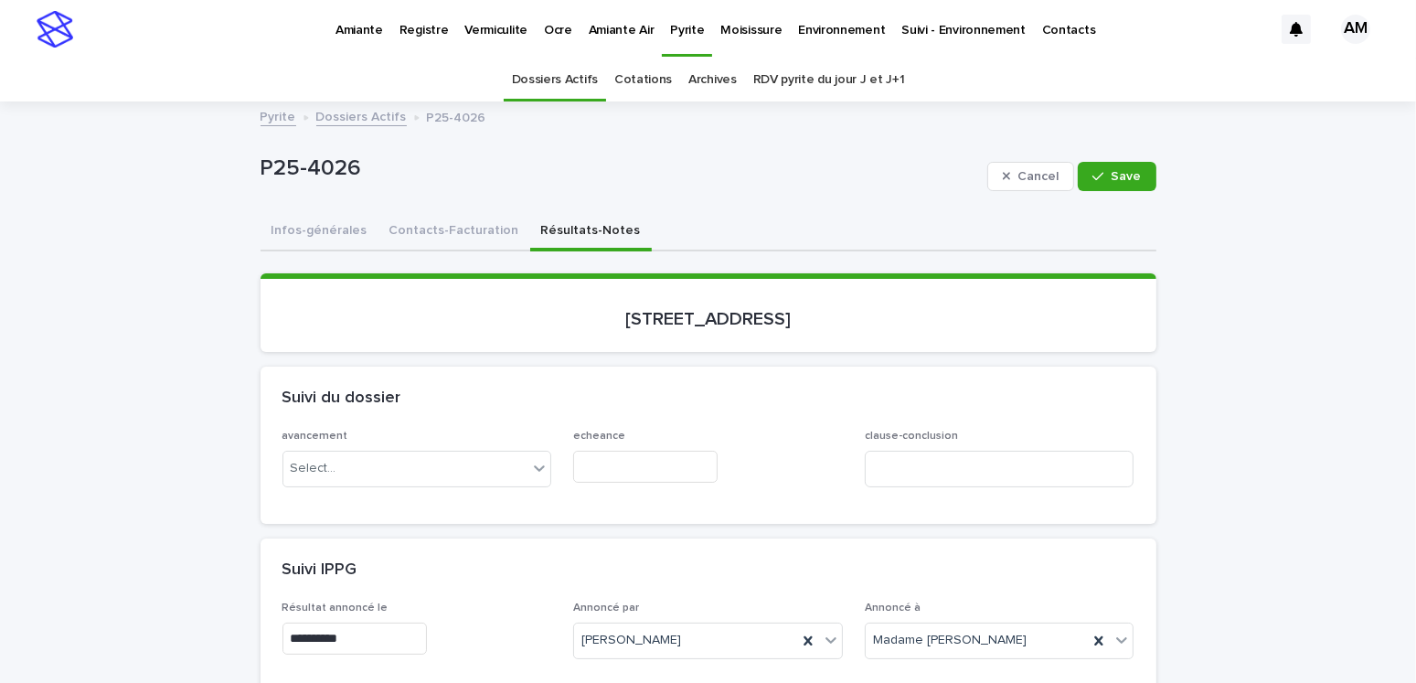
scroll to position [366, 0]
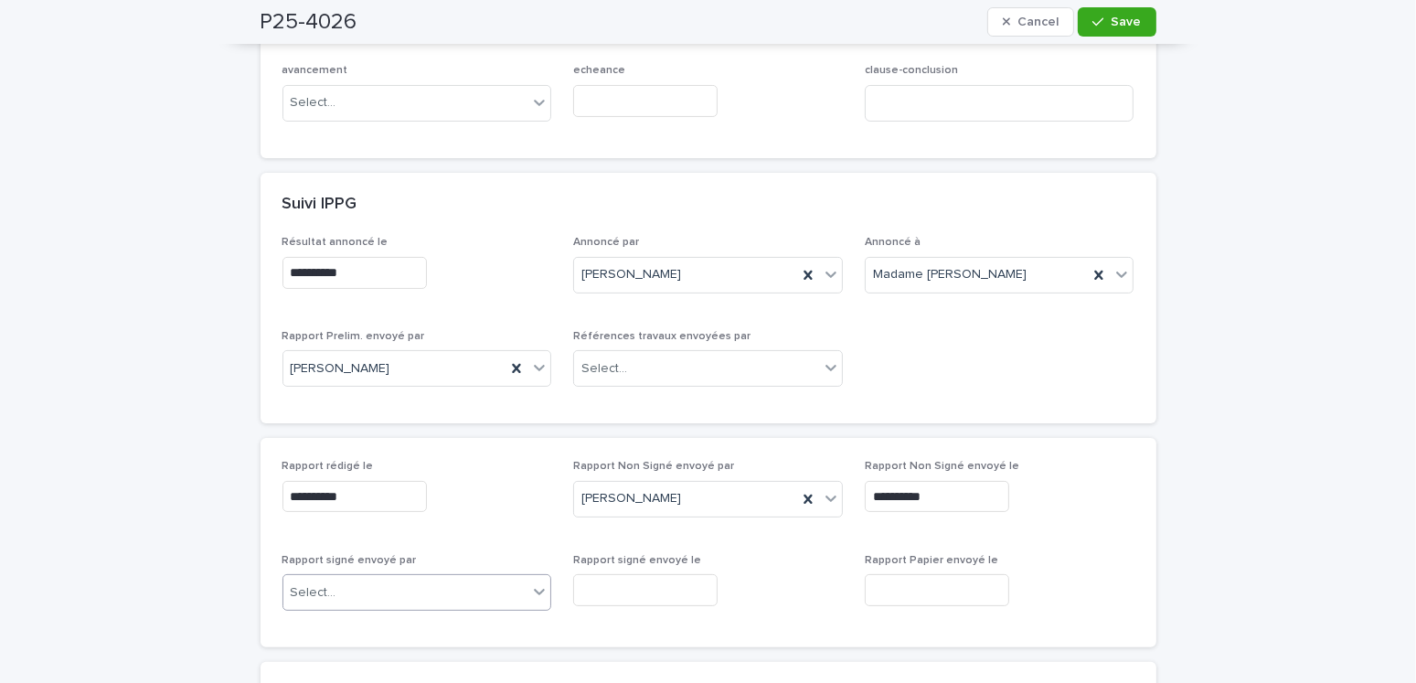
click at [369, 594] on div "Select..." at bounding box center [405, 593] width 245 height 30
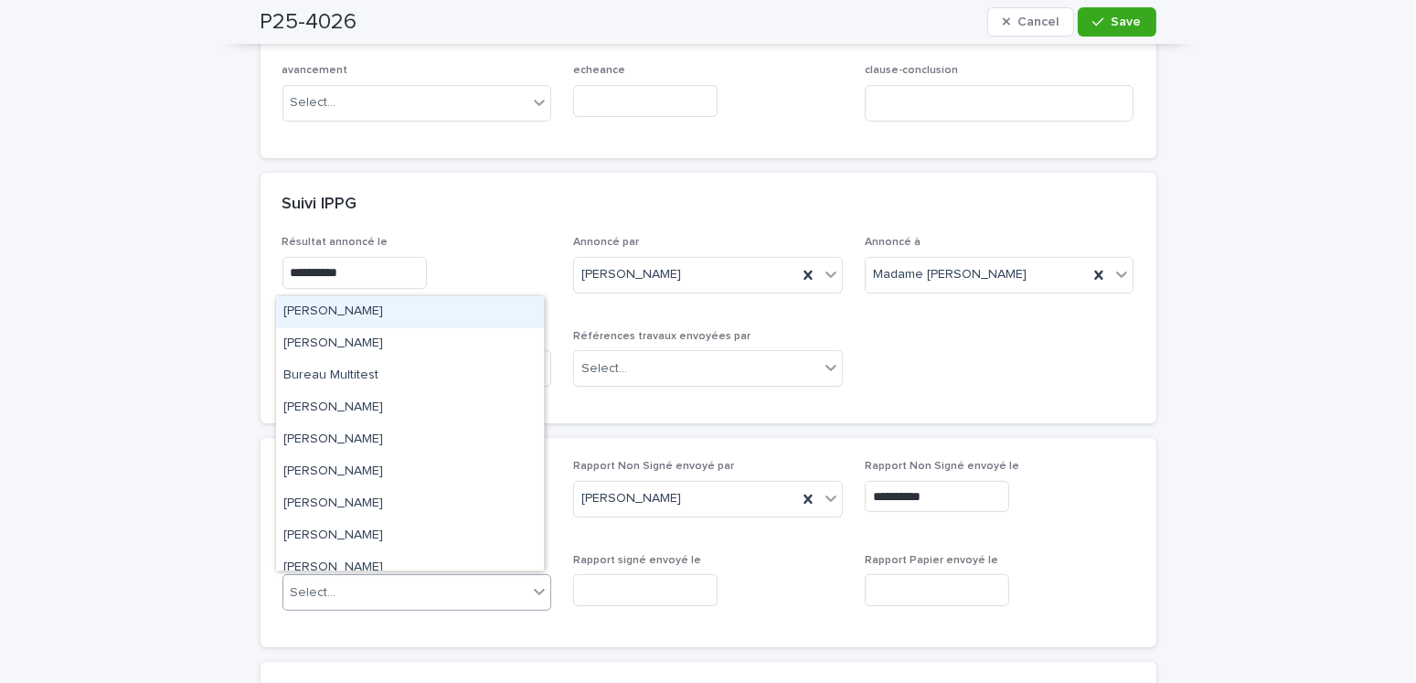
click at [360, 304] on div "Amilie Mainville" at bounding box center [410, 312] width 268 height 32
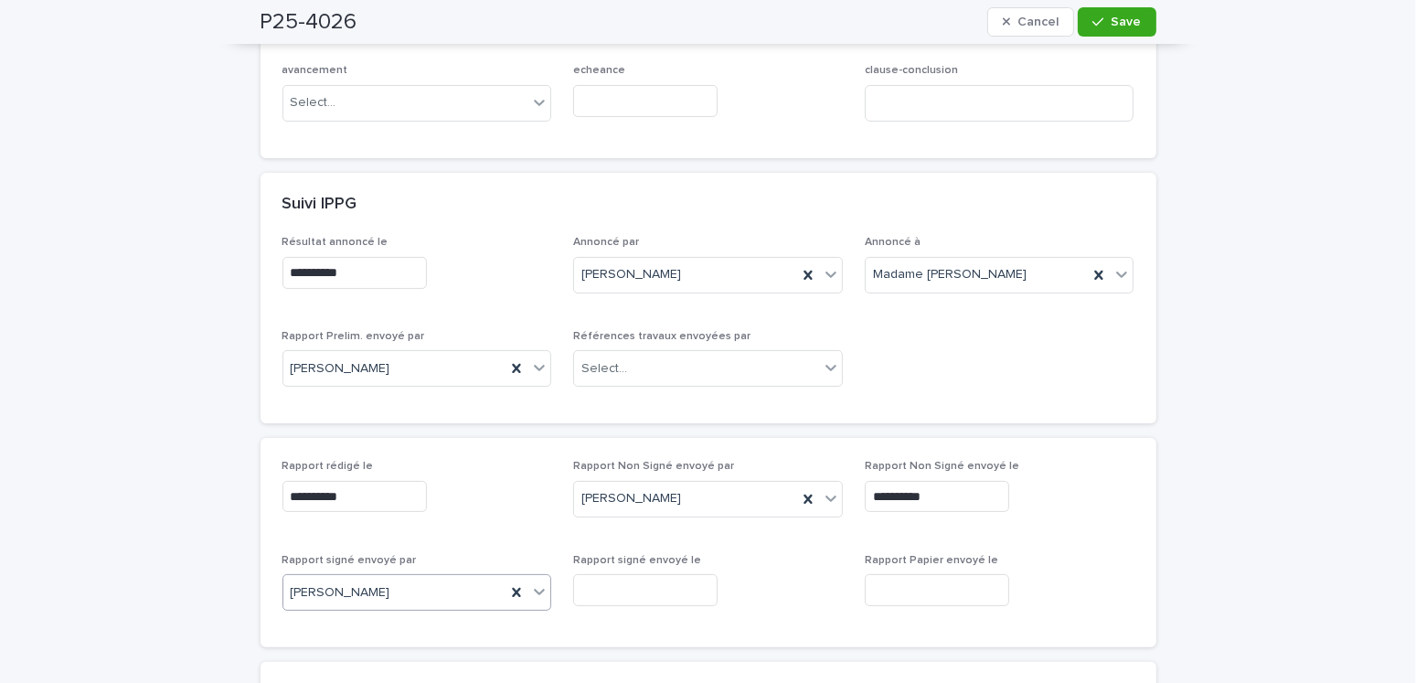
click at [654, 578] on input "text" at bounding box center [645, 590] width 144 height 32
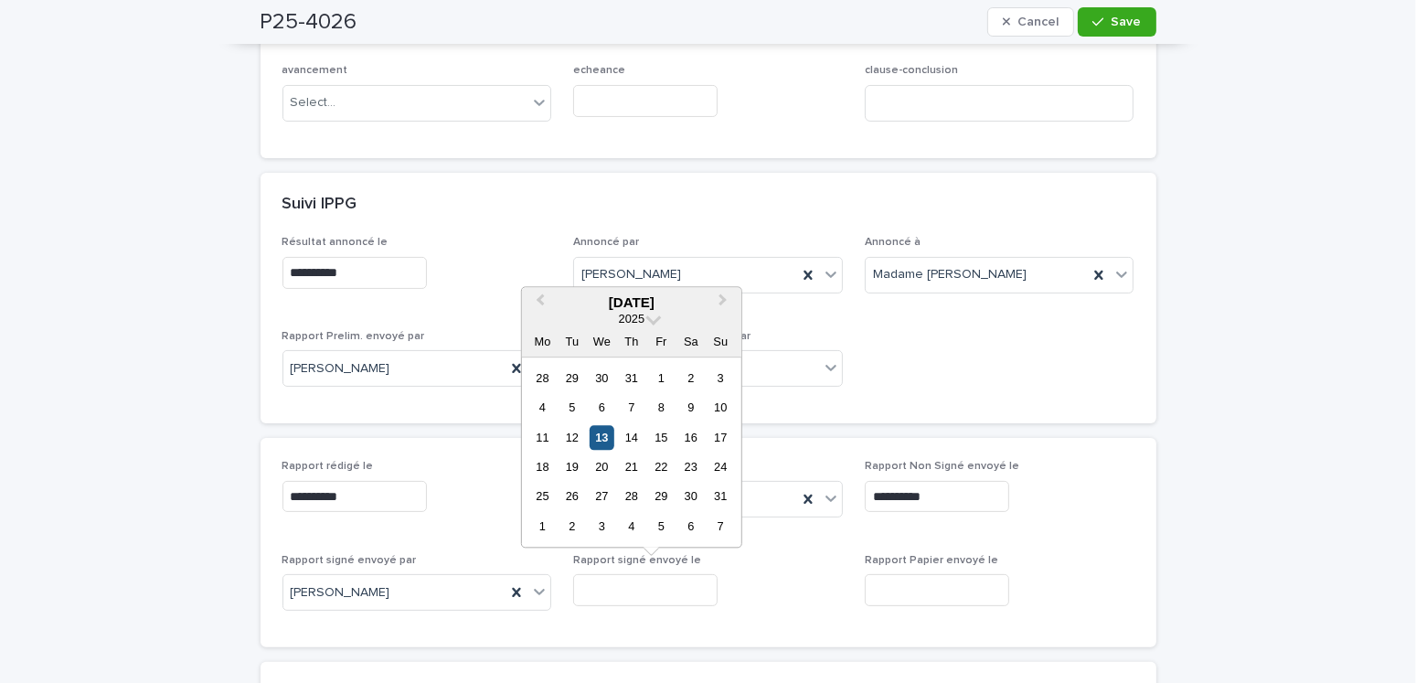
click at [608, 438] on div "13" at bounding box center [601, 437] width 25 height 25
type input "**********"
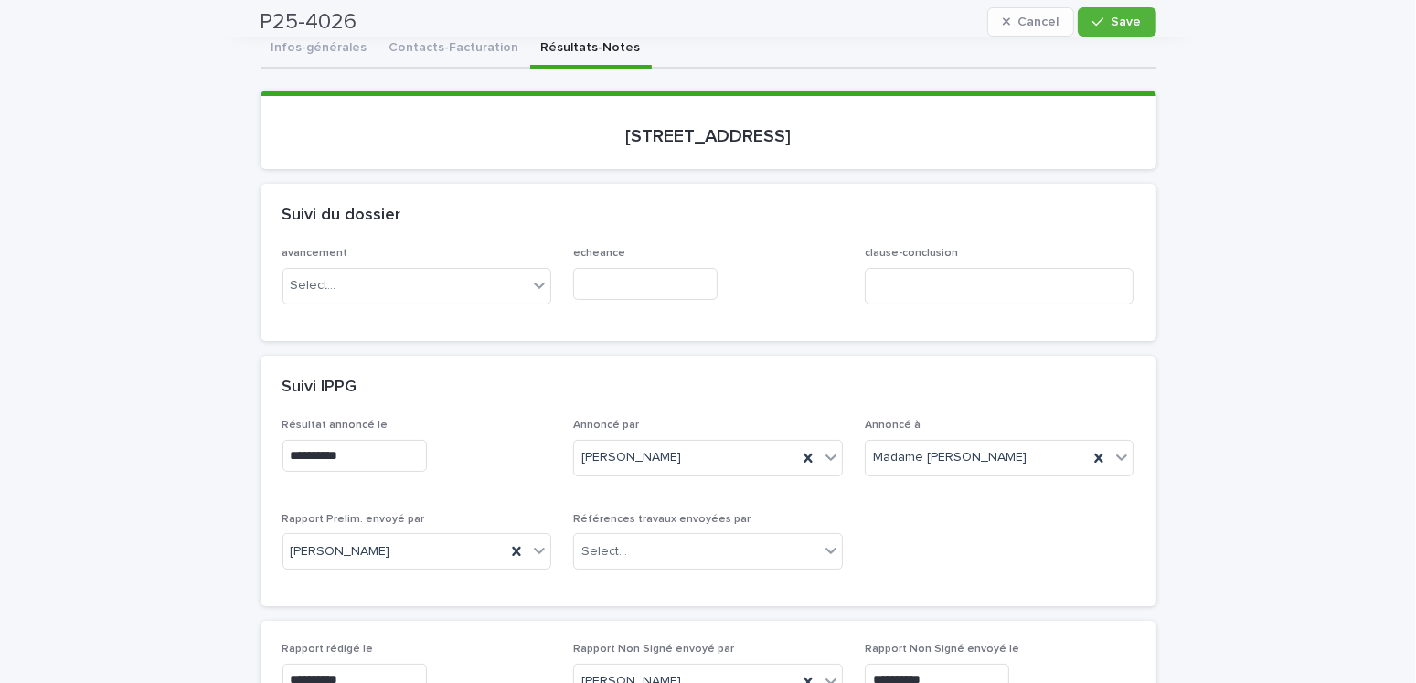
scroll to position [0, 0]
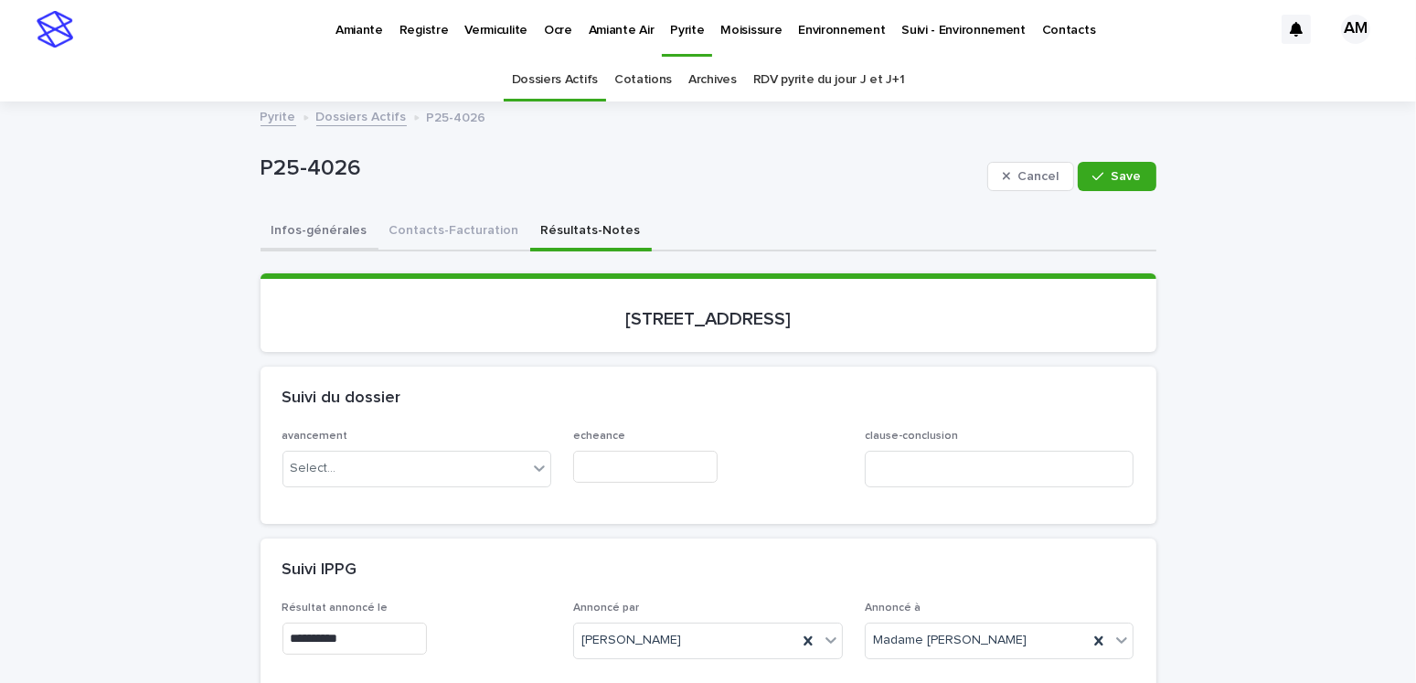
click at [310, 228] on button "Infos-générales" at bounding box center [319, 232] width 118 height 38
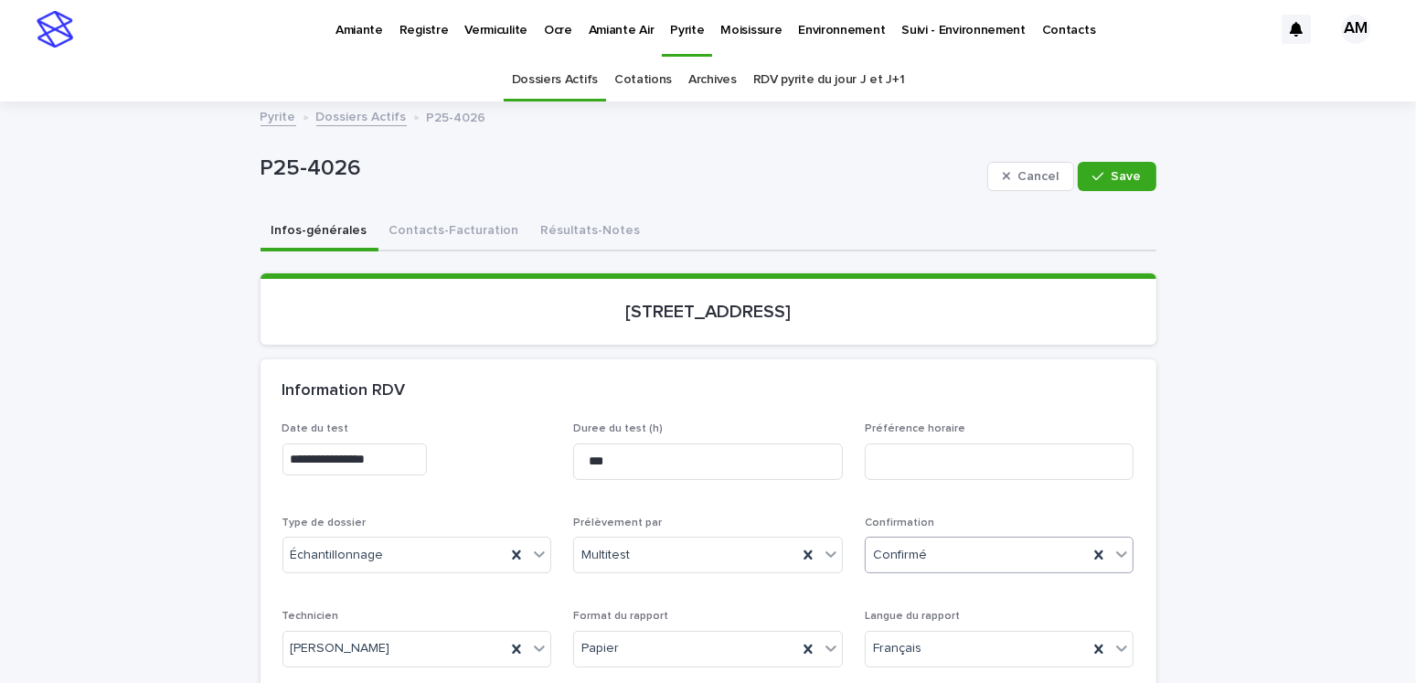
click at [934, 553] on div "Confirmé" at bounding box center [976, 555] width 223 height 30
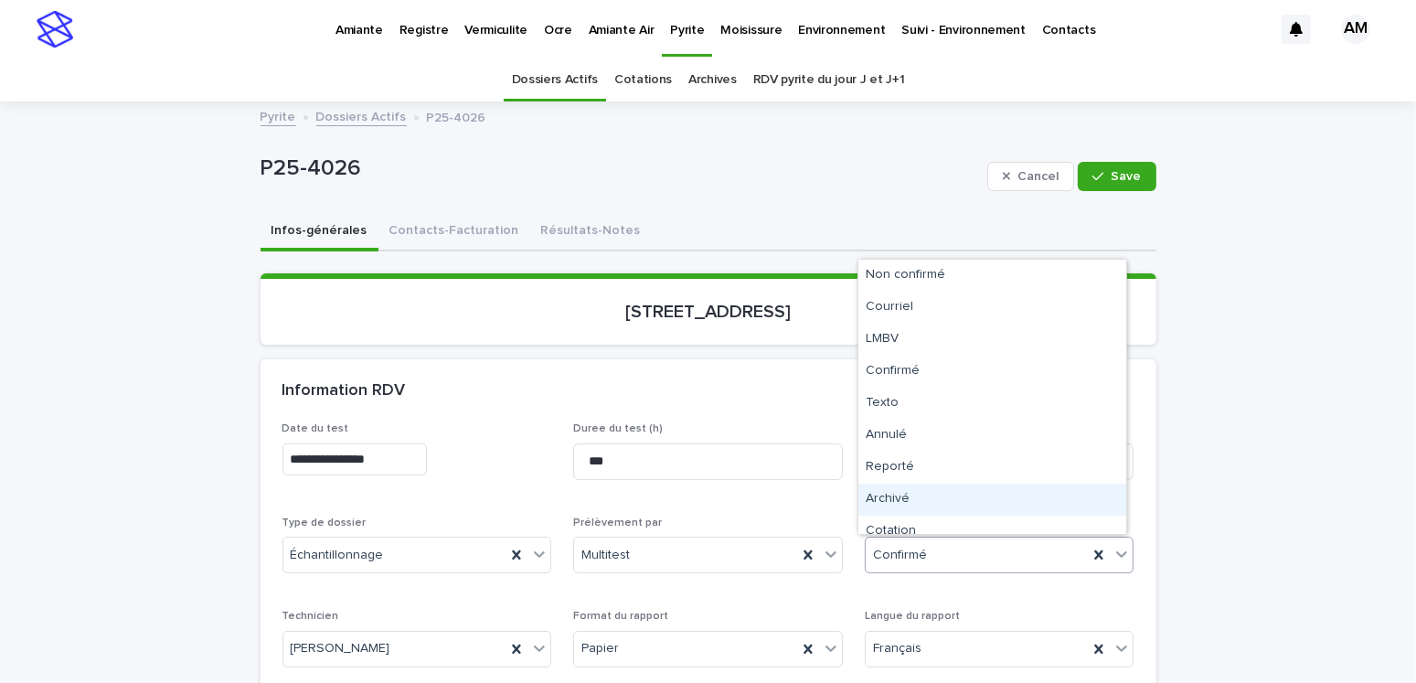
click at [890, 497] on div "Archivé" at bounding box center [992, 499] width 268 height 32
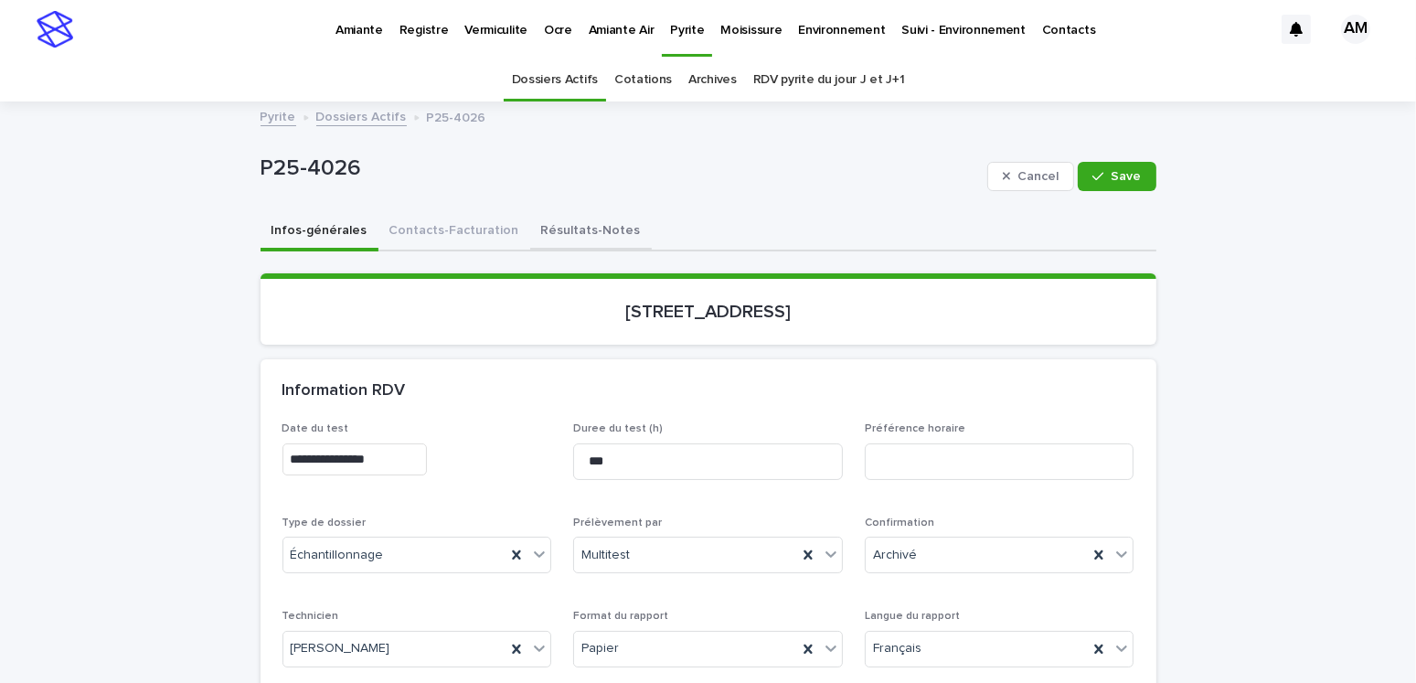
click at [603, 234] on button "Résultats-Notes" at bounding box center [591, 232] width 122 height 38
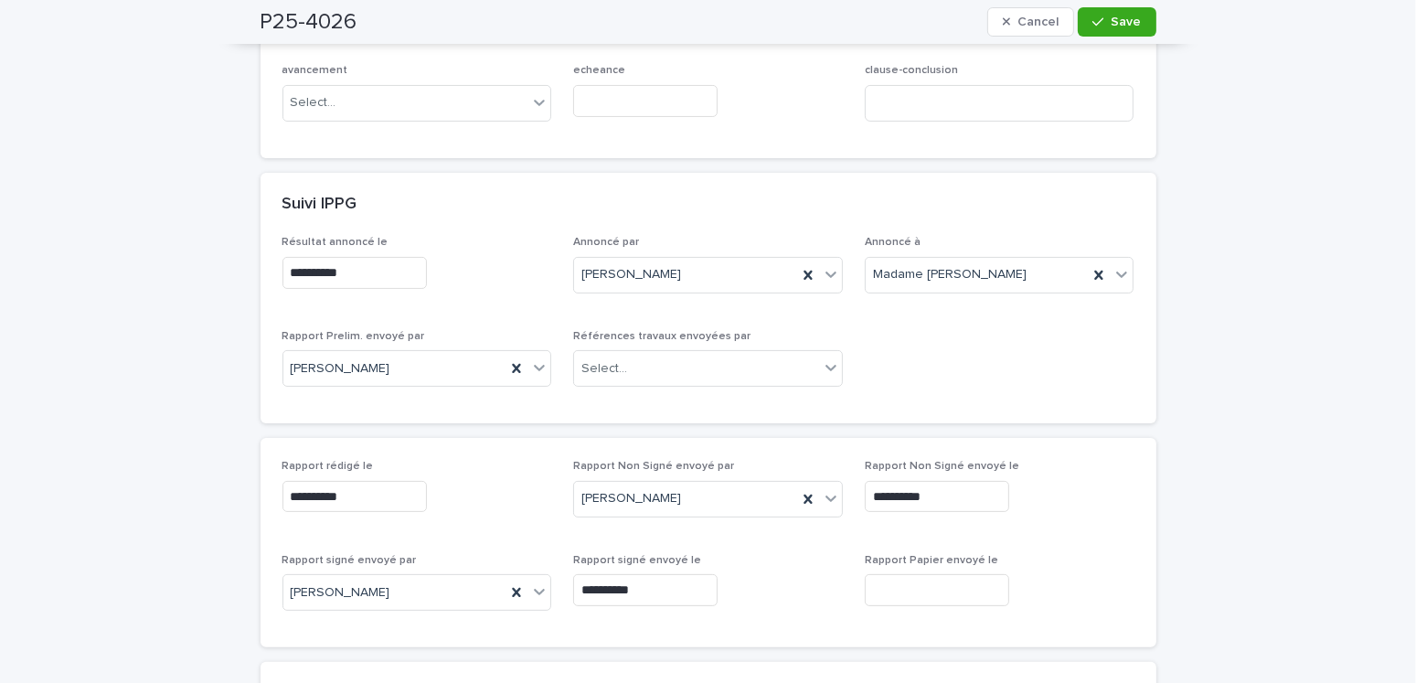
scroll to position [640, 0]
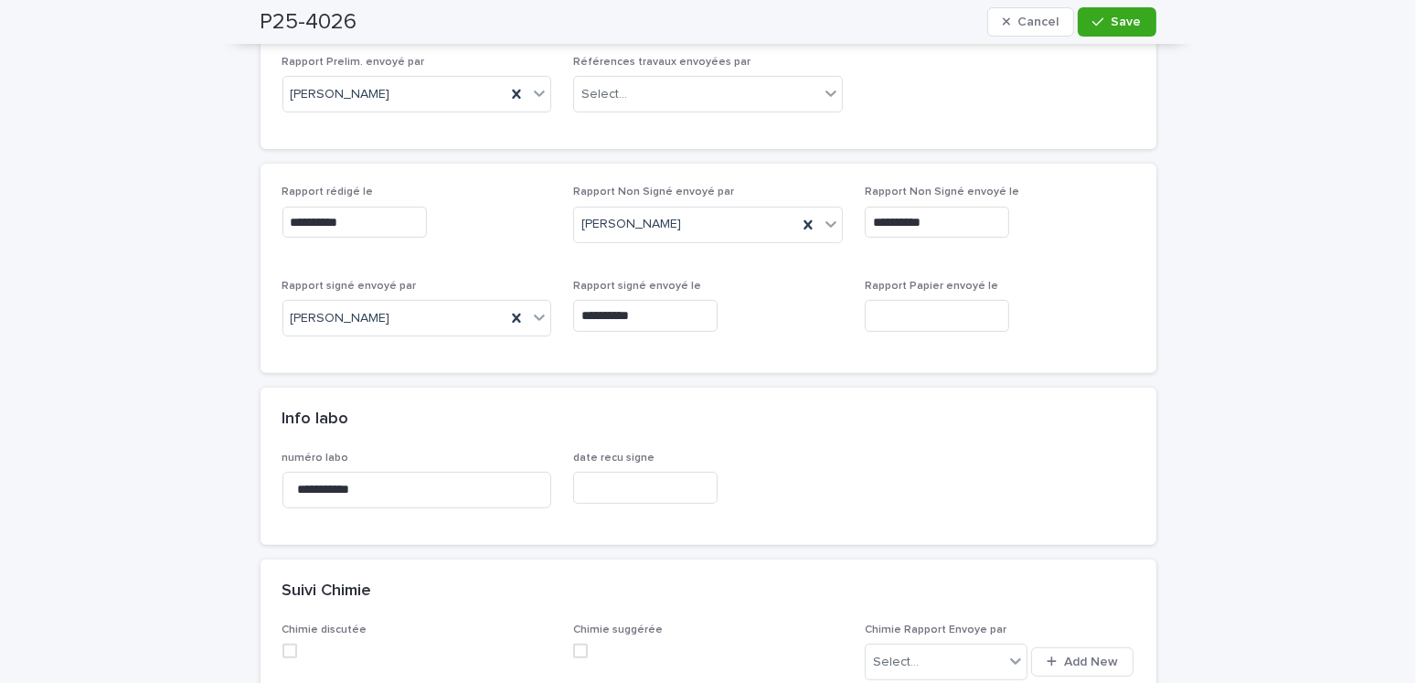
click at [900, 300] on input "text" at bounding box center [937, 316] width 144 height 32
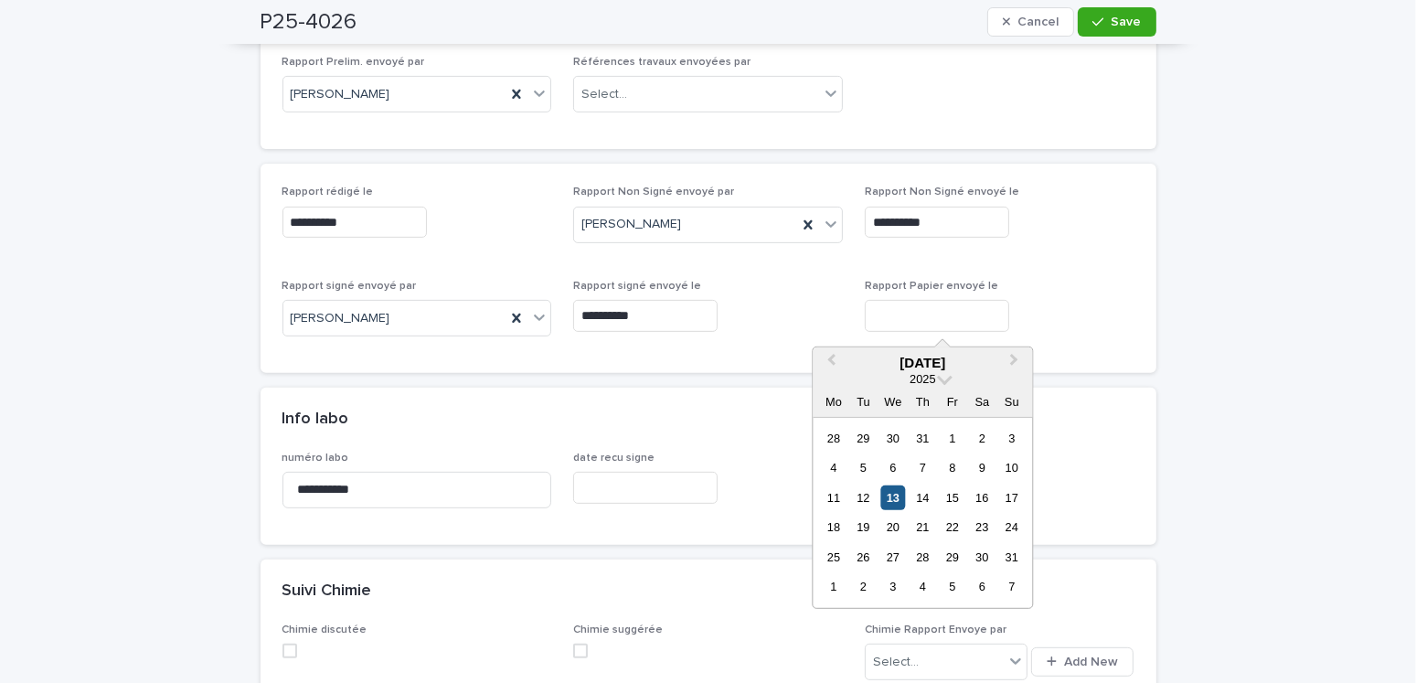
click at [888, 492] on div "13" at bounding box center [892, 497] width 25 height 25
type input "**********"
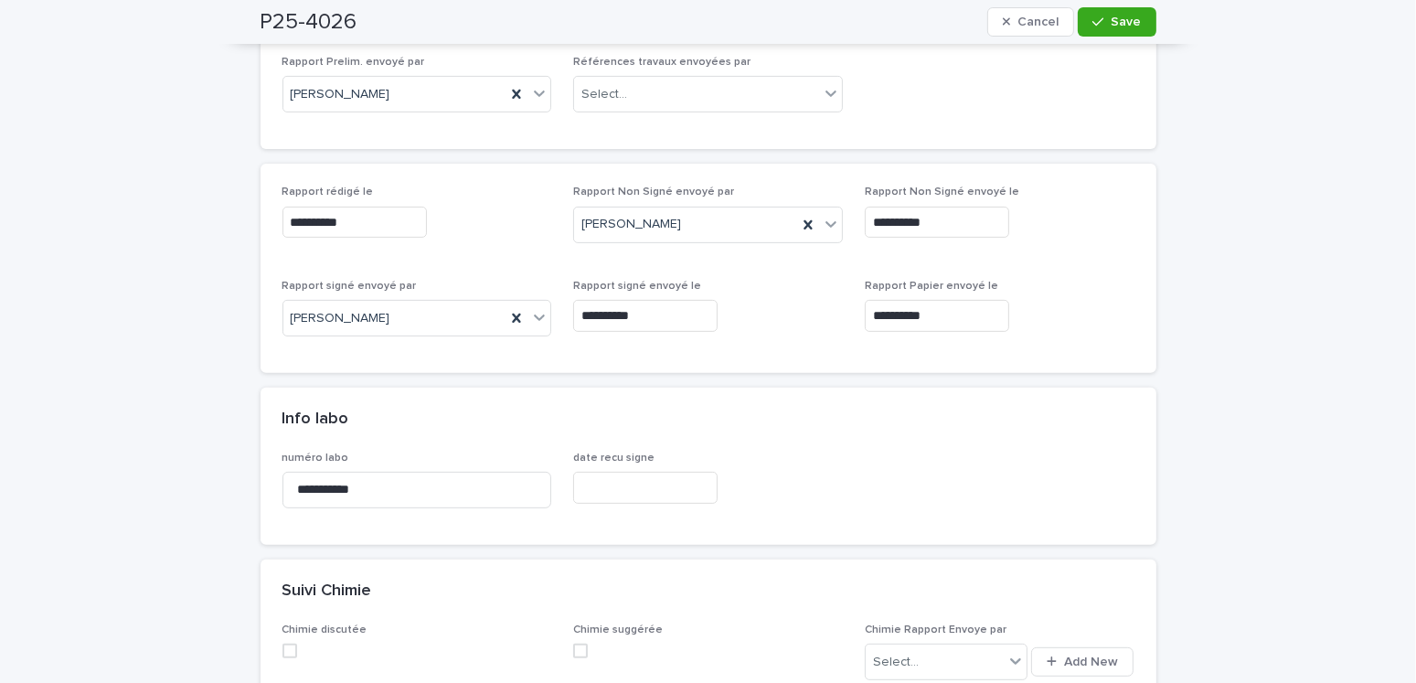
scroll to position [274, 0]
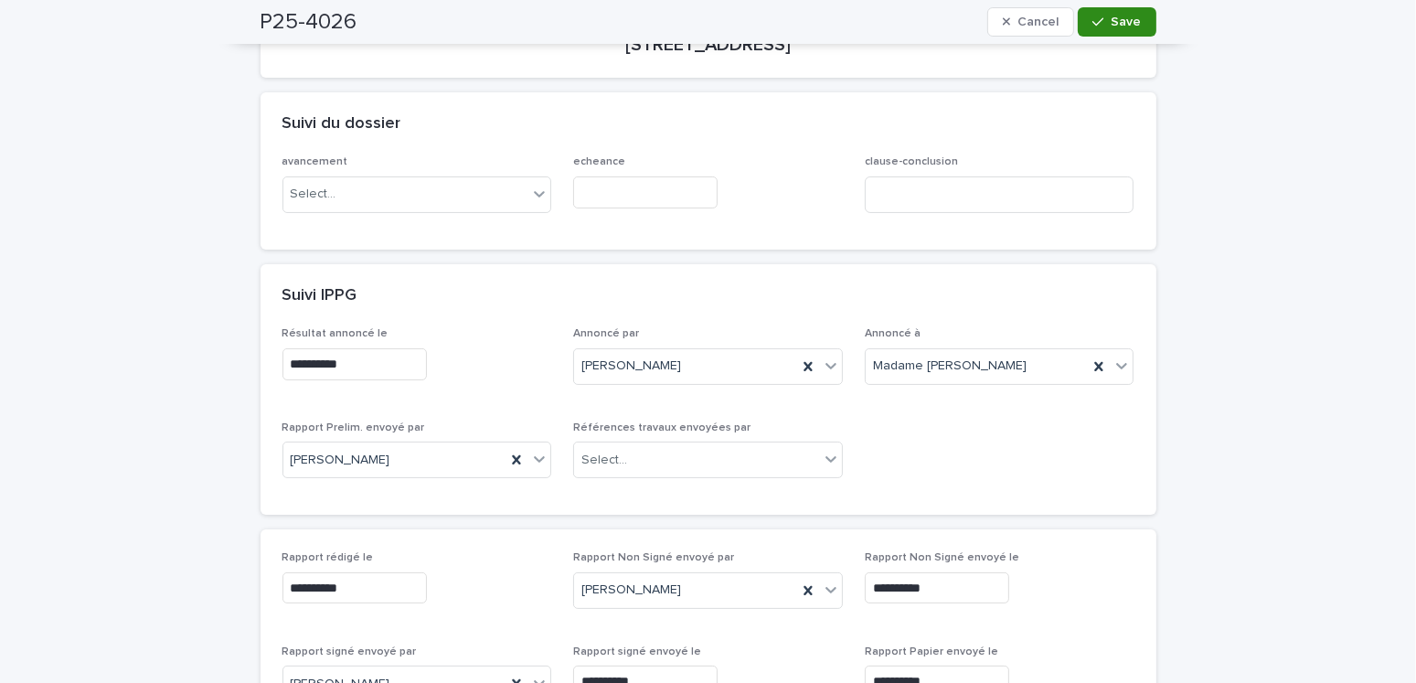
click at [1103, 21] on div "button" at bounding box center [1101, 22] width 18 height 13
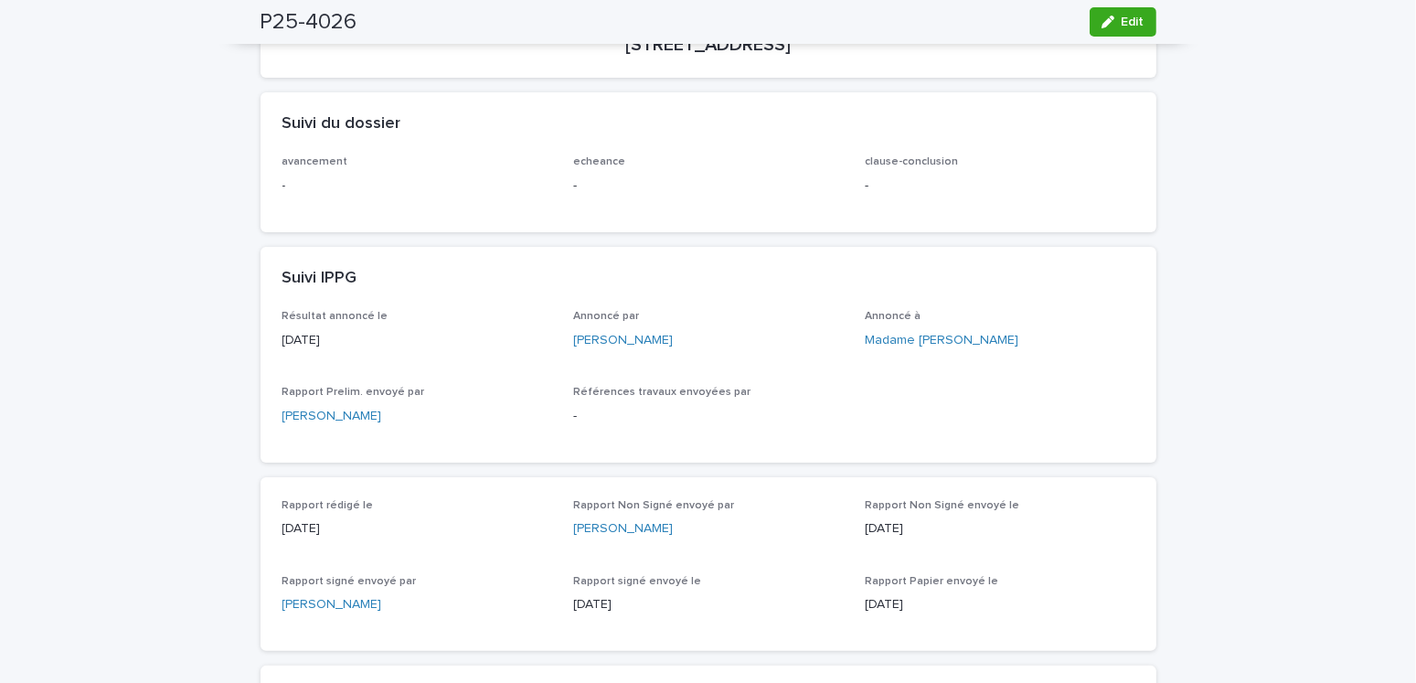
scroll to position [0, 0]
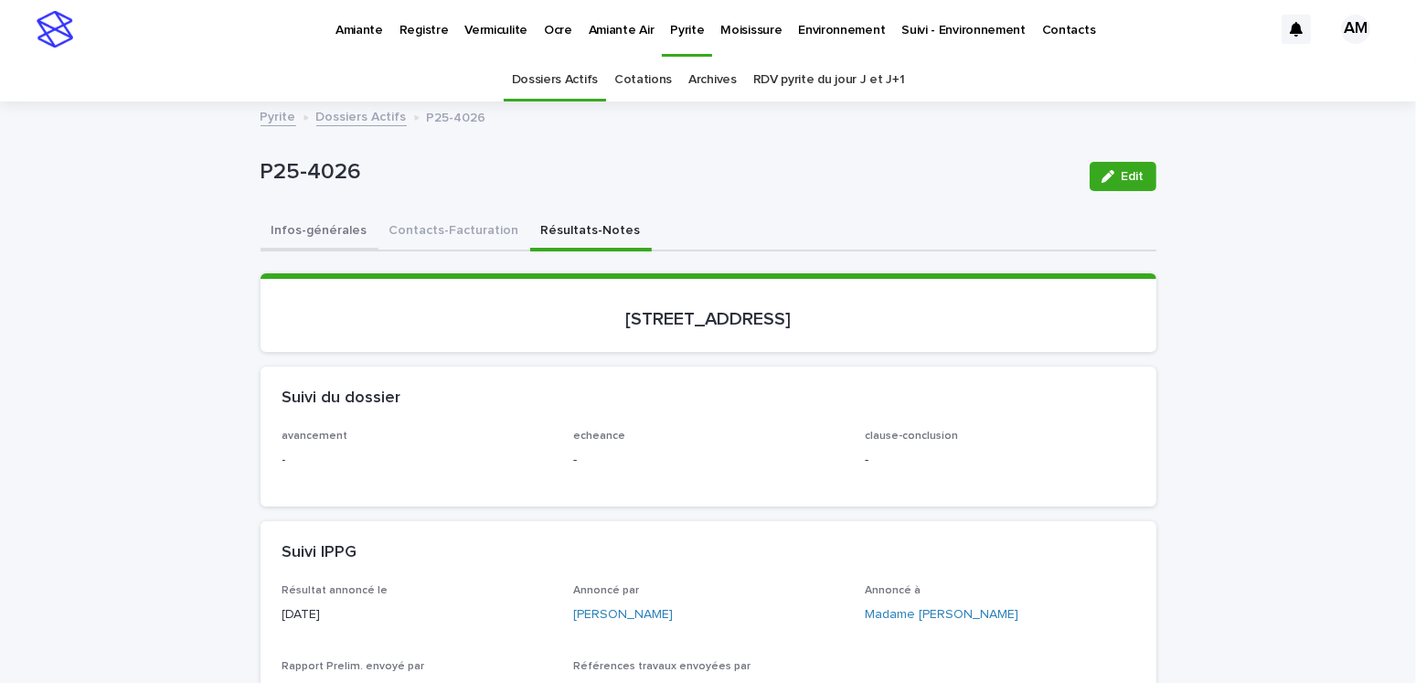
click at [279, 230] on button "Infos-générales" at bounding box center [319, 232] width 118 height 38
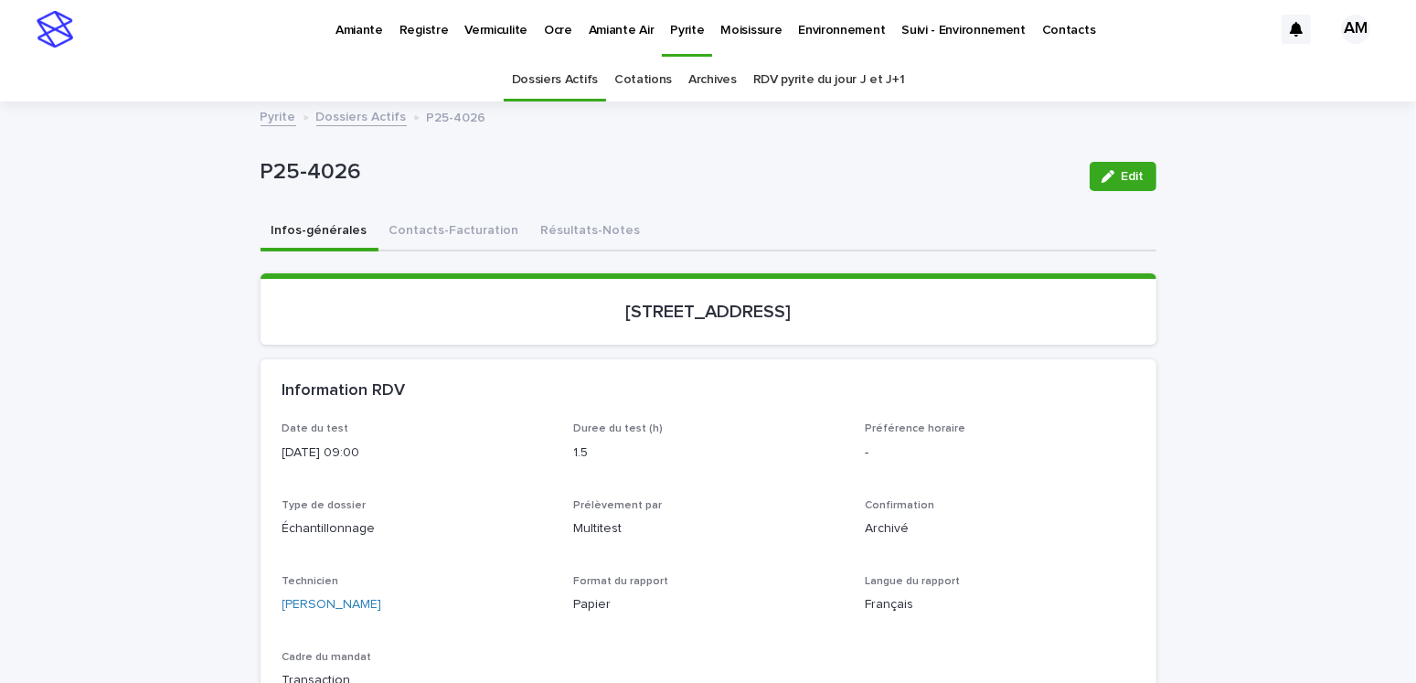
click at [343, 112] on link "Dossiers Actifs" at bounding box center [361, 115] width 90 height 21
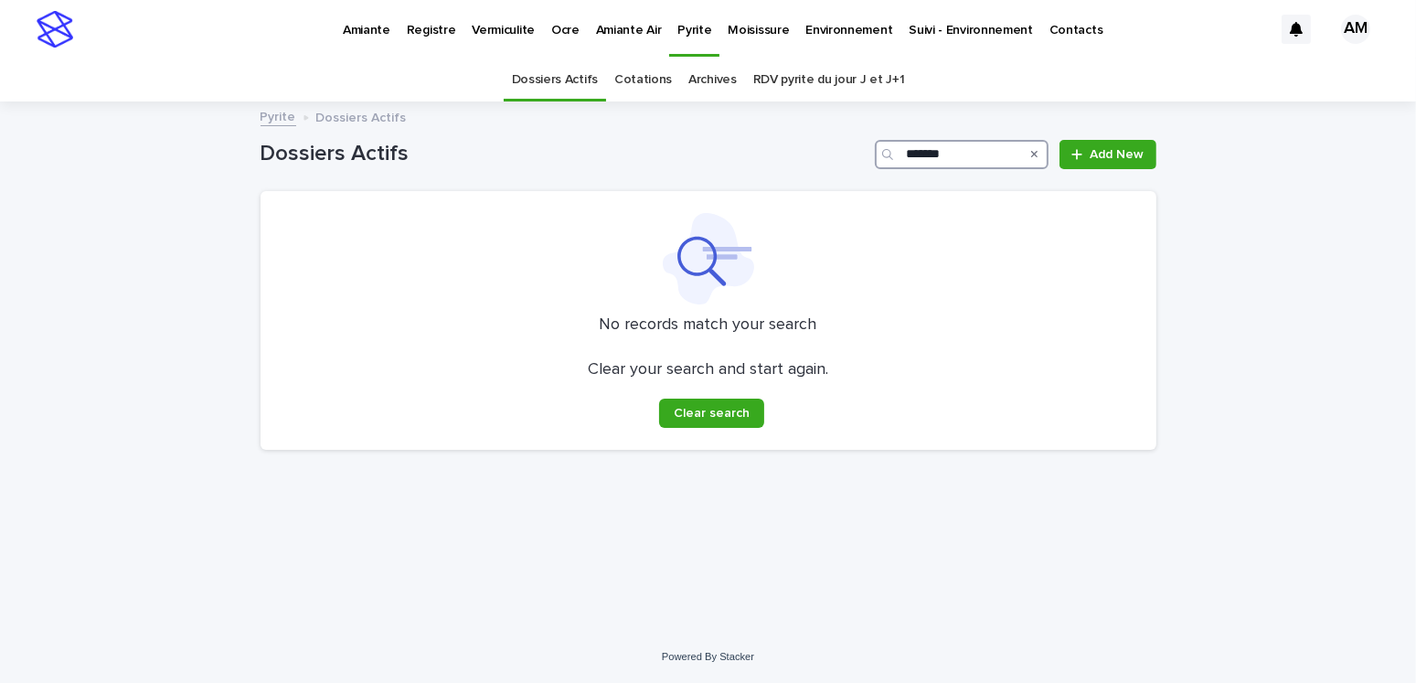
click at [951, 153] on input "*******" at bounding box center [962, 154] width 174 height 29
type input "*******"
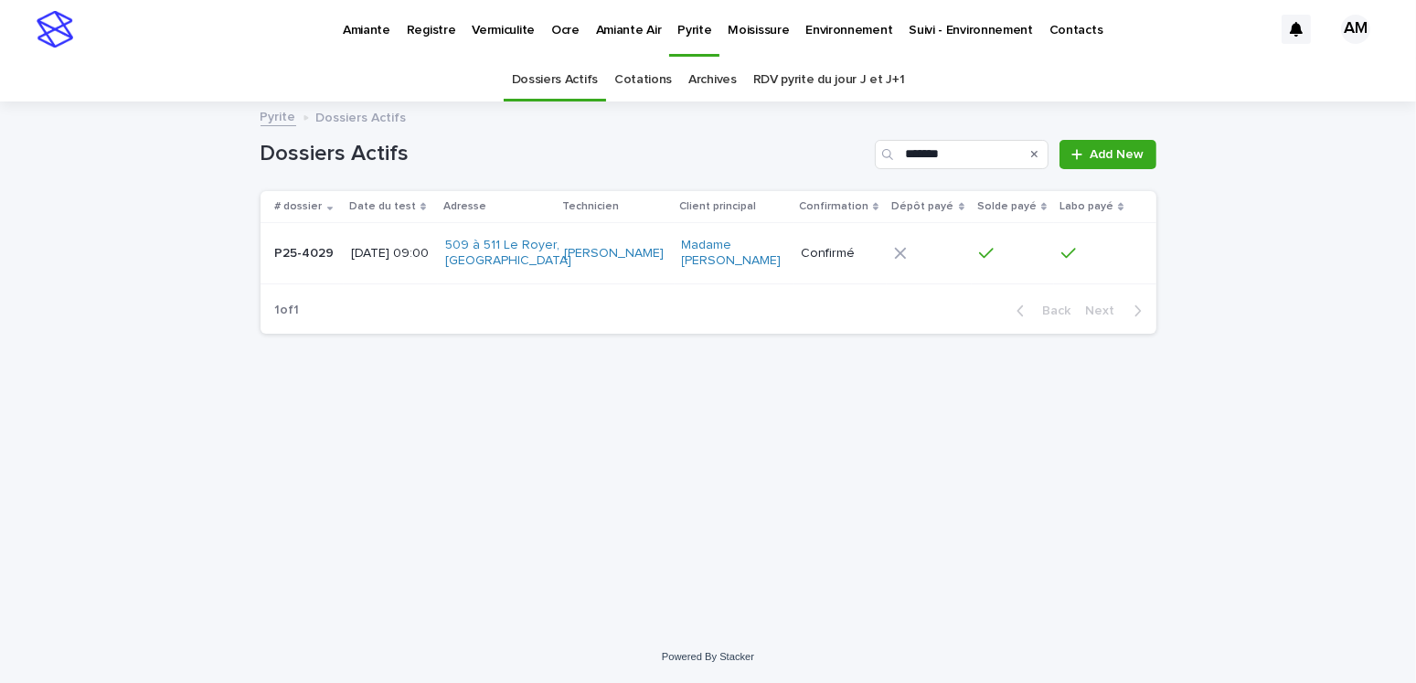
click at [377, 255] on p "2025-06-03 09:00" at bounding box center [391, 254] width 80 height 16
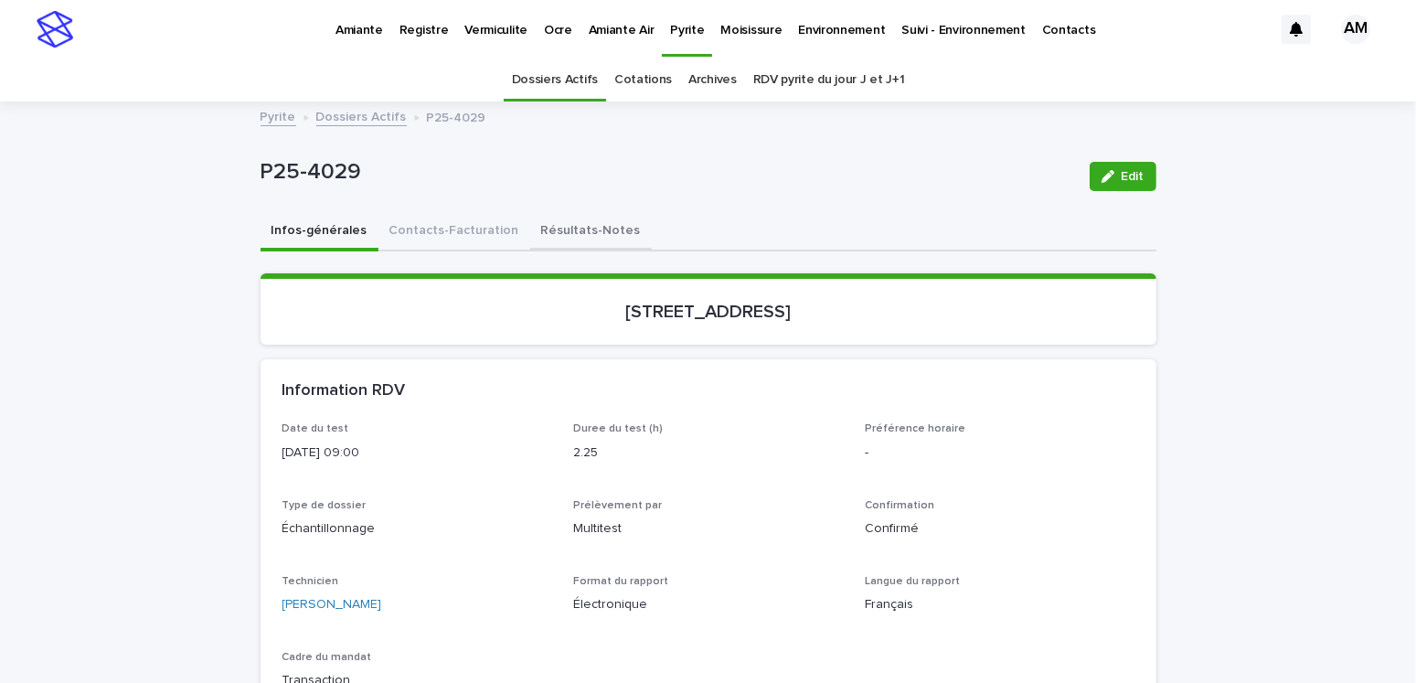
click at [568, 213] on button "Résultats-Notes" at bounding box center [591, 232] width 122 height 38
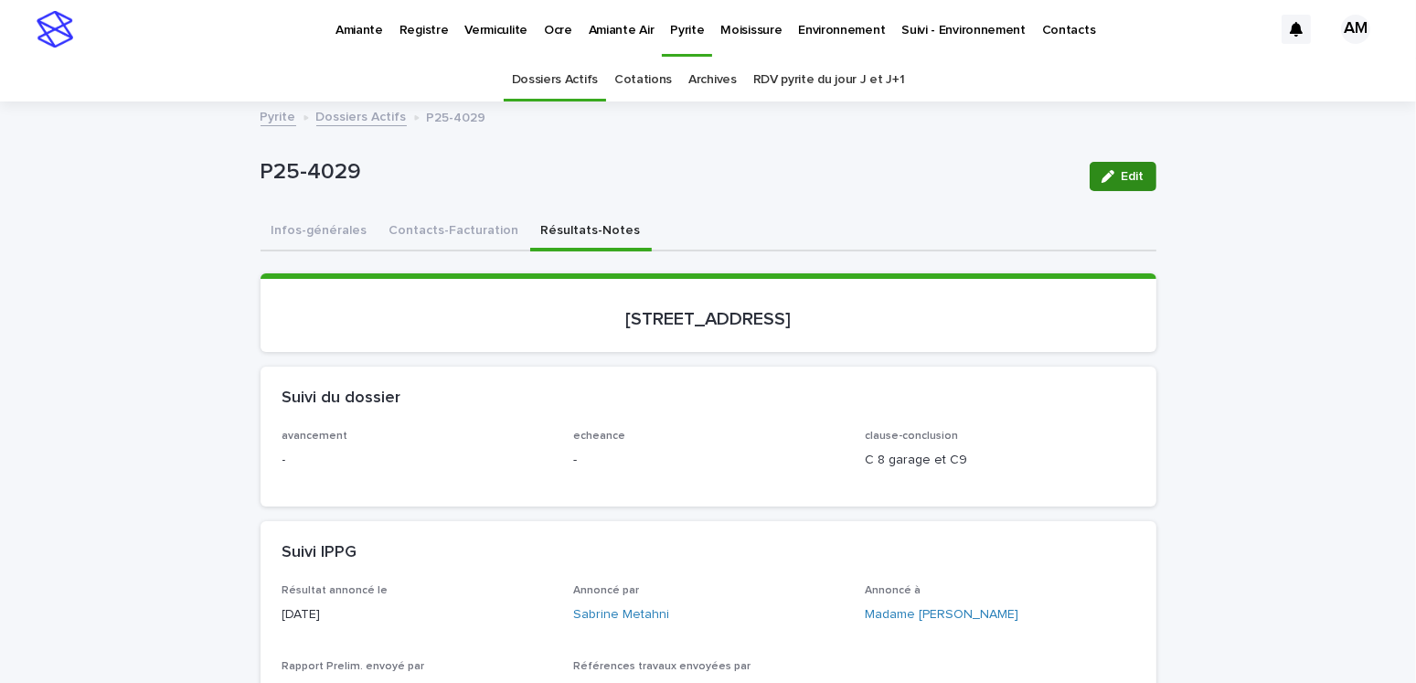
click at [1124, 171] on span "Edit" at bounding box center [1132, 176] width 23 height 13
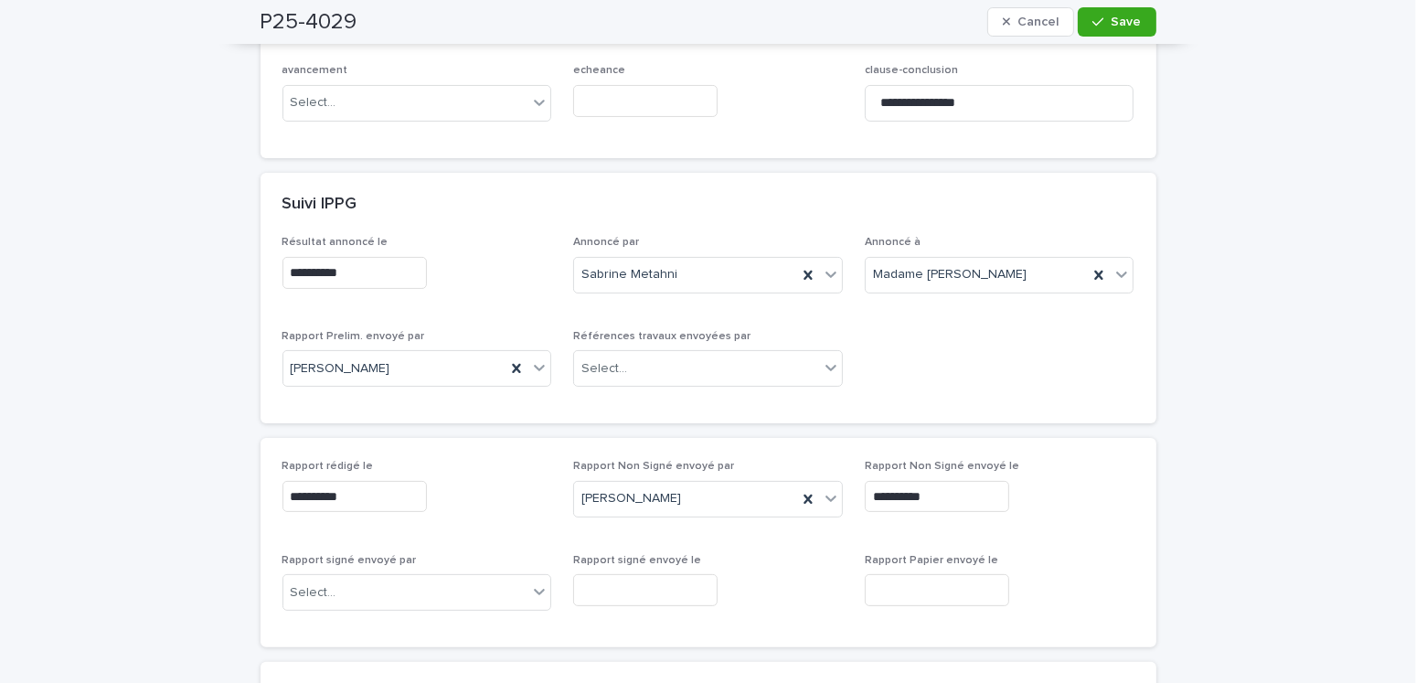
scroll to position [640, 0]
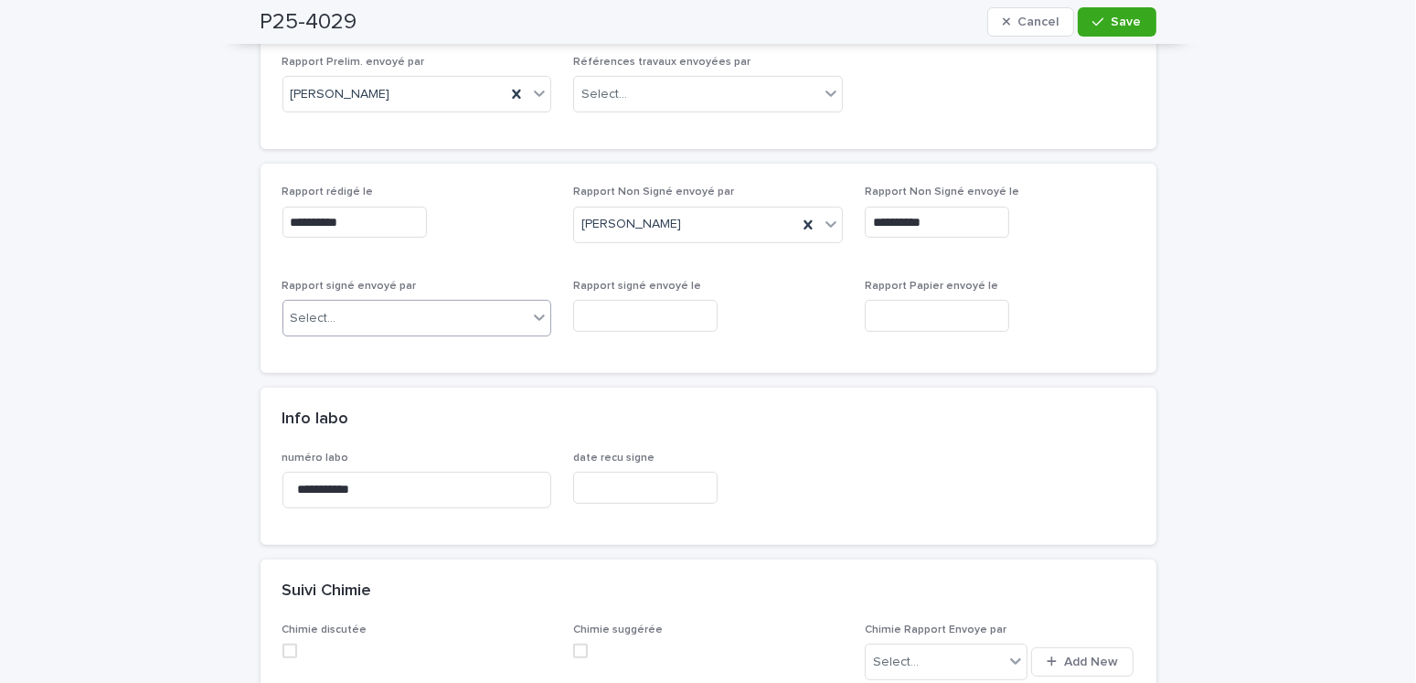
drag, startPoint x: 267, startPoint y: 301, endPoint x: 292, endPoint y: 309, distance: 26.9
click at [269, 301] on div "**********" at bounding box center [708, 268] width 896 height 209
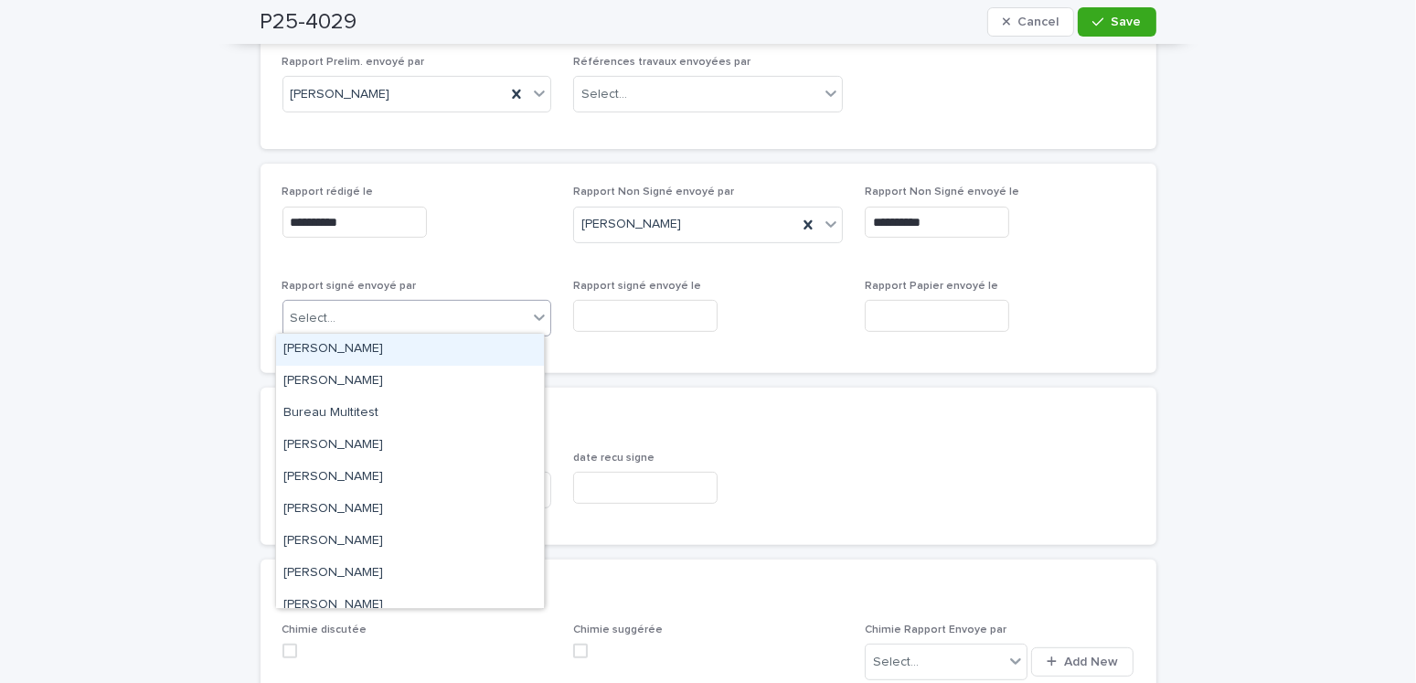
click at [310, 315] on div "Select..." at bounding box center [314, 318] width 46 height 19
click at [327, 341] on div "Amilie Mainville" at bounding box center [410, 350] width 268 height 32
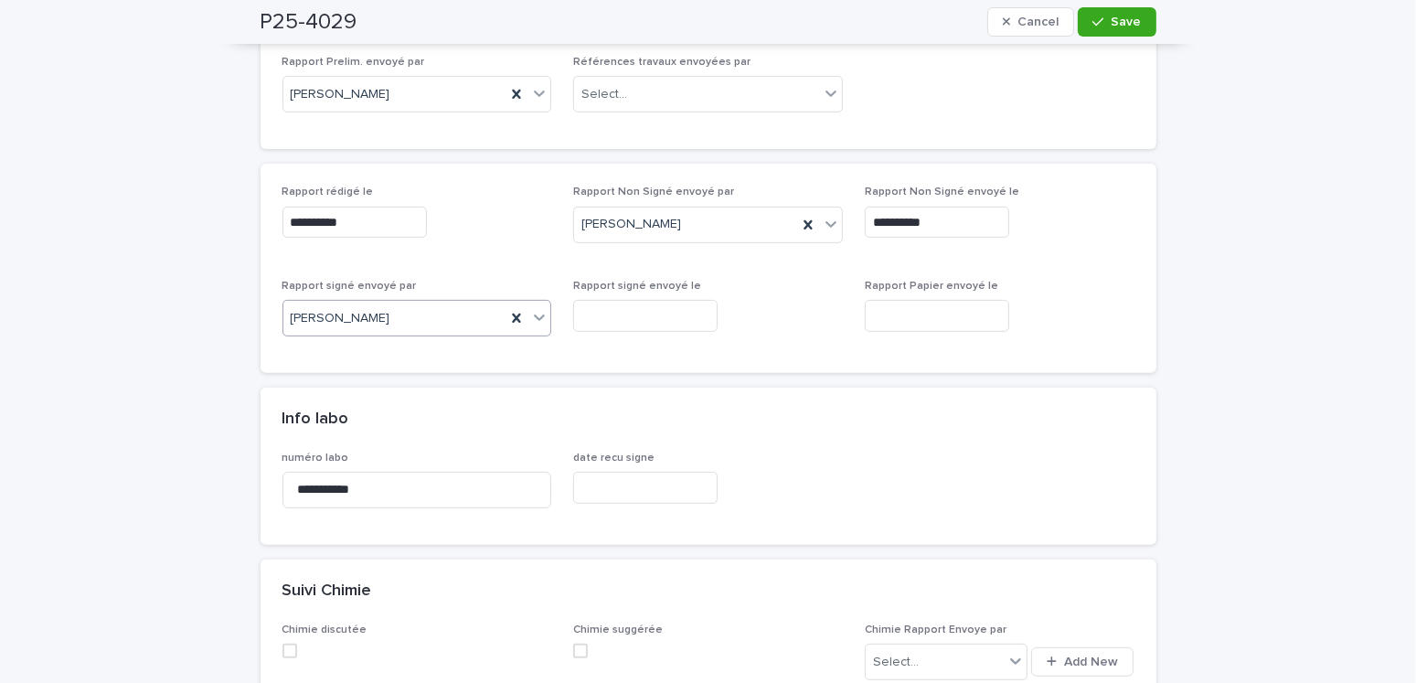
click at [546, 313] on div "**********" at bounding box center [708, 268] width 852 height 165
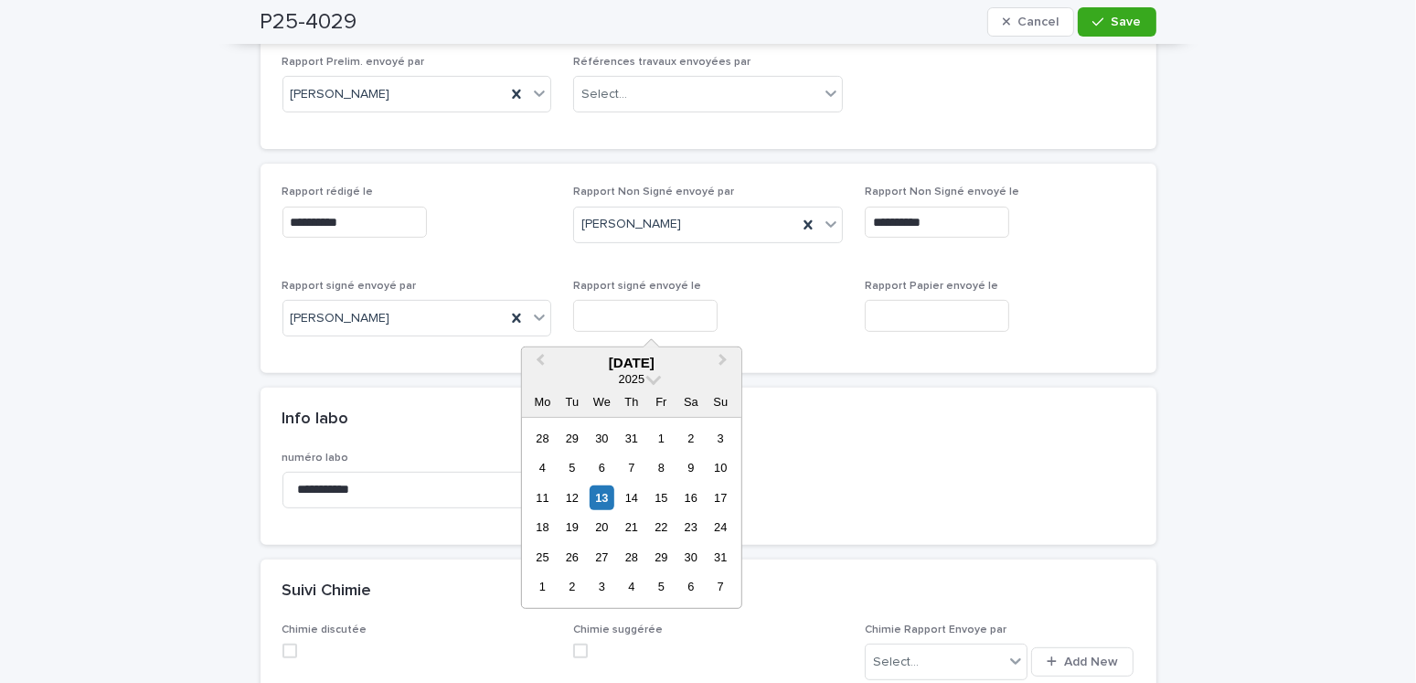
click at [594, 313] on input "text" at bounding box center [645, 316] width 144 height 32
click at [609, 500] on div "13" at bounding box center [601, 497] width 25 height 25
type input "**********"
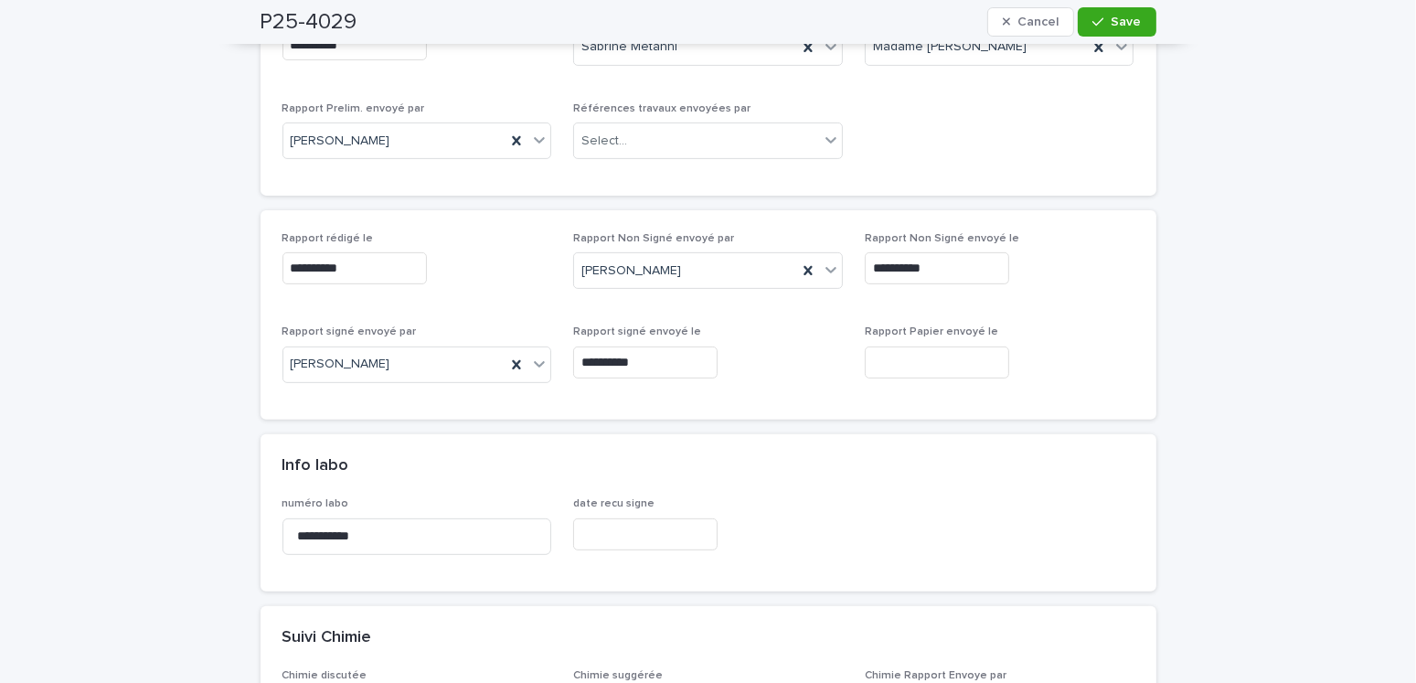
scroll to position [137, 0]
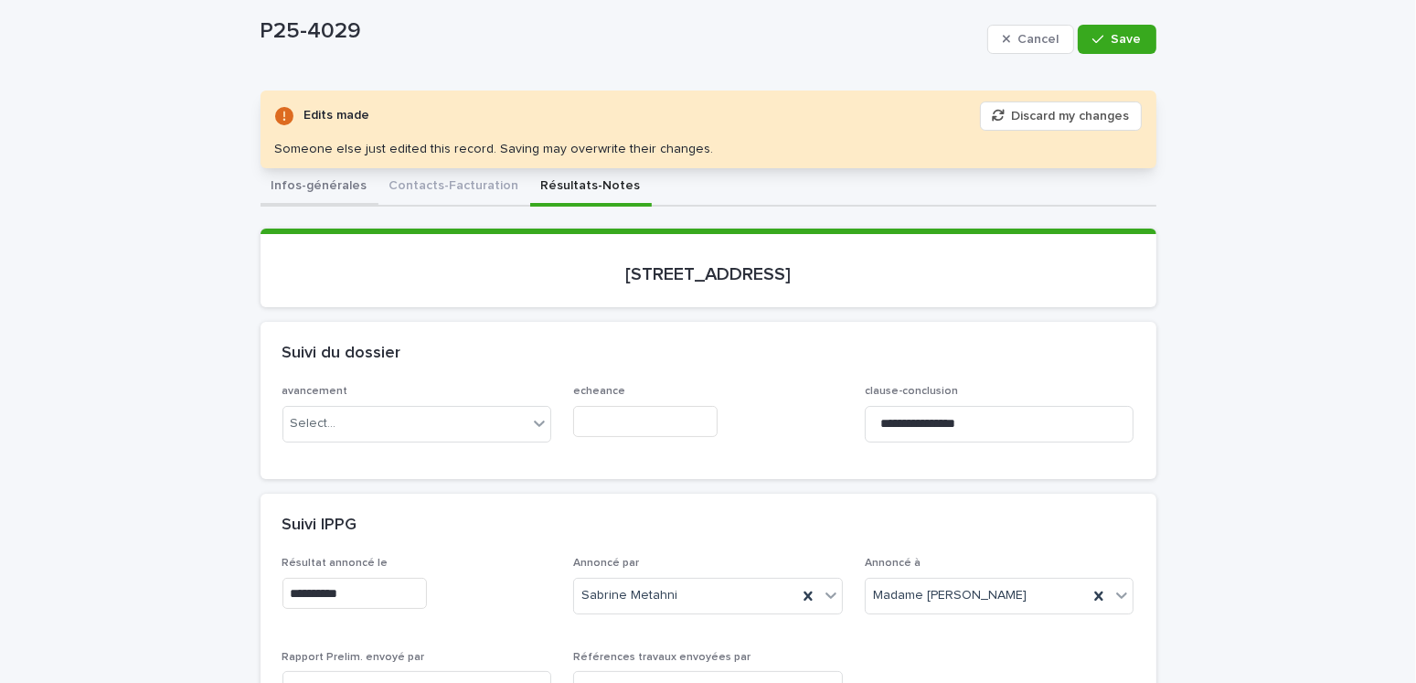
click at [312, 186] on button "Infos-générales" at bounding box center [319, 187] width 118 height 38
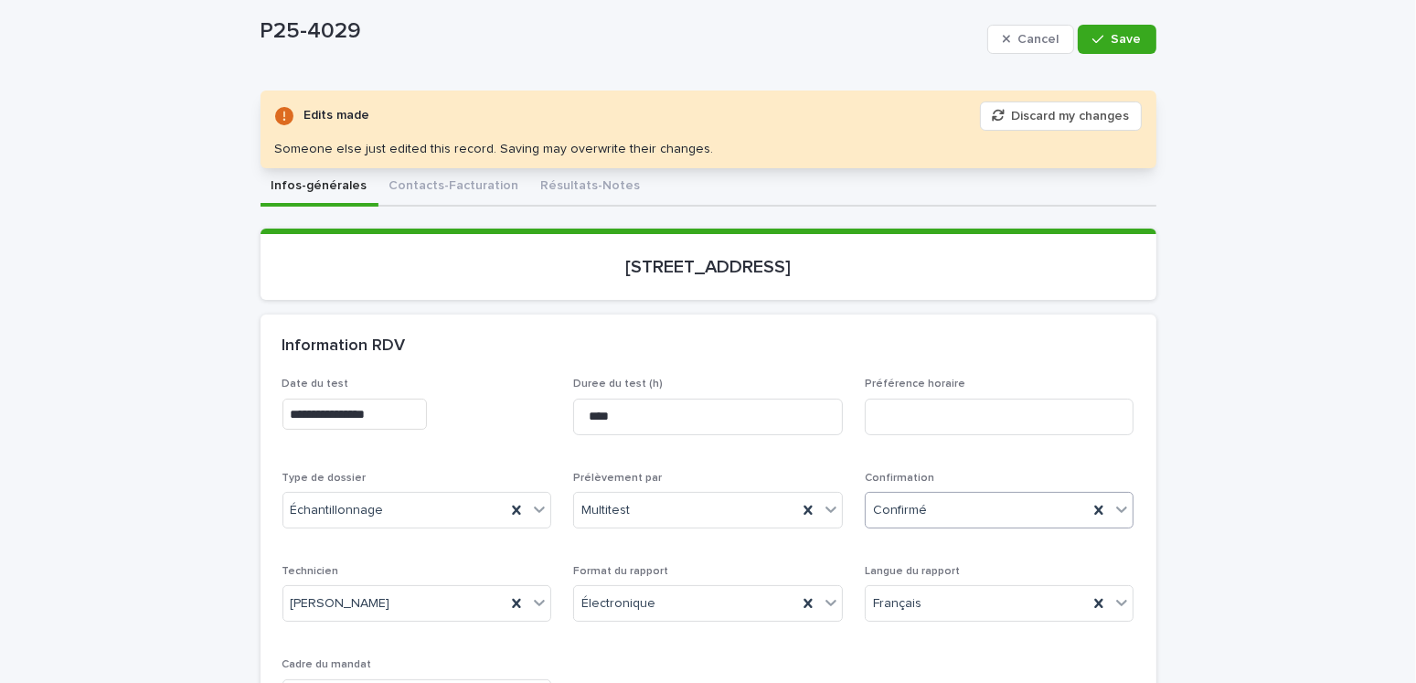
click at [931, 501] on div "Confirmé" at bounding box center [976, 510] width 223 height 30
click at [900, 641] on div "Archivé" at bounding box center [992, 636] width 268 height 32
click at [1141, 19] on div "Cancel Save" at bounding box center [1071, 39] width 169 height 73
click at [1140, 39] on button "Save" at bounding box center [1116, 39] width 78 height 29
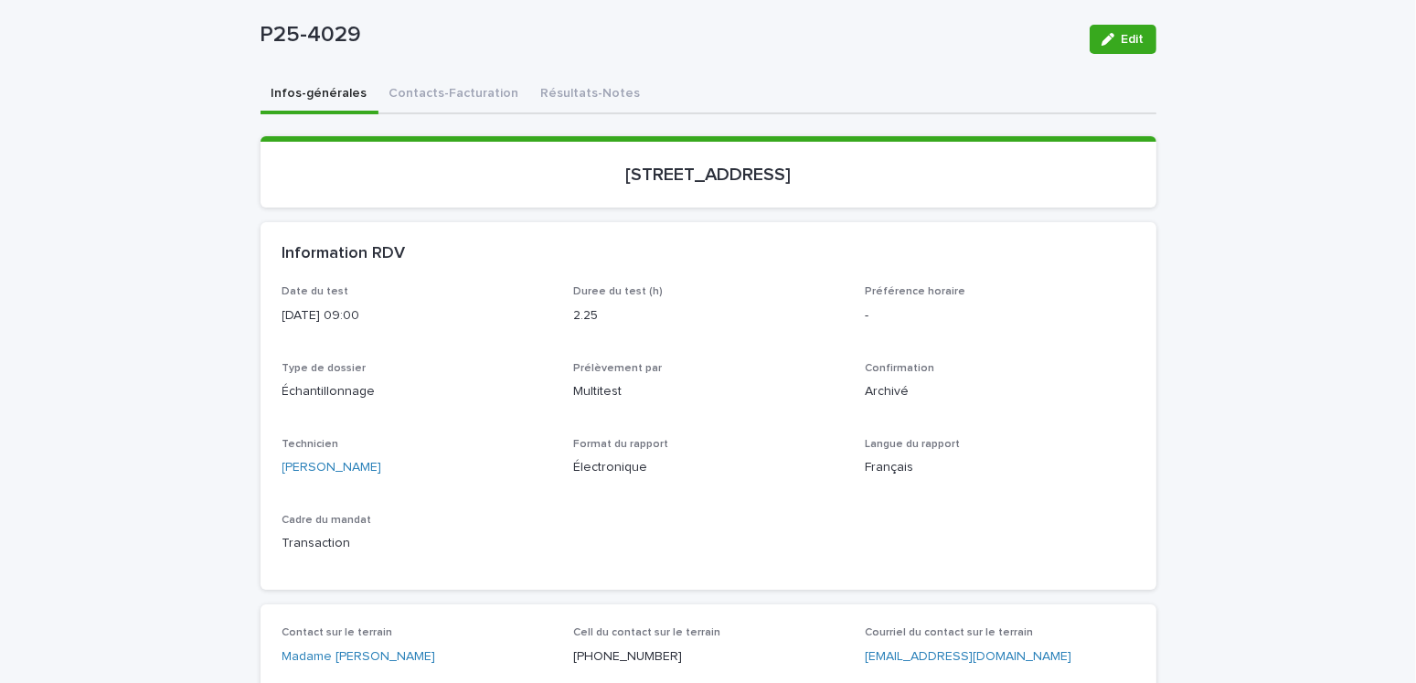
scroll to position [0, 0]
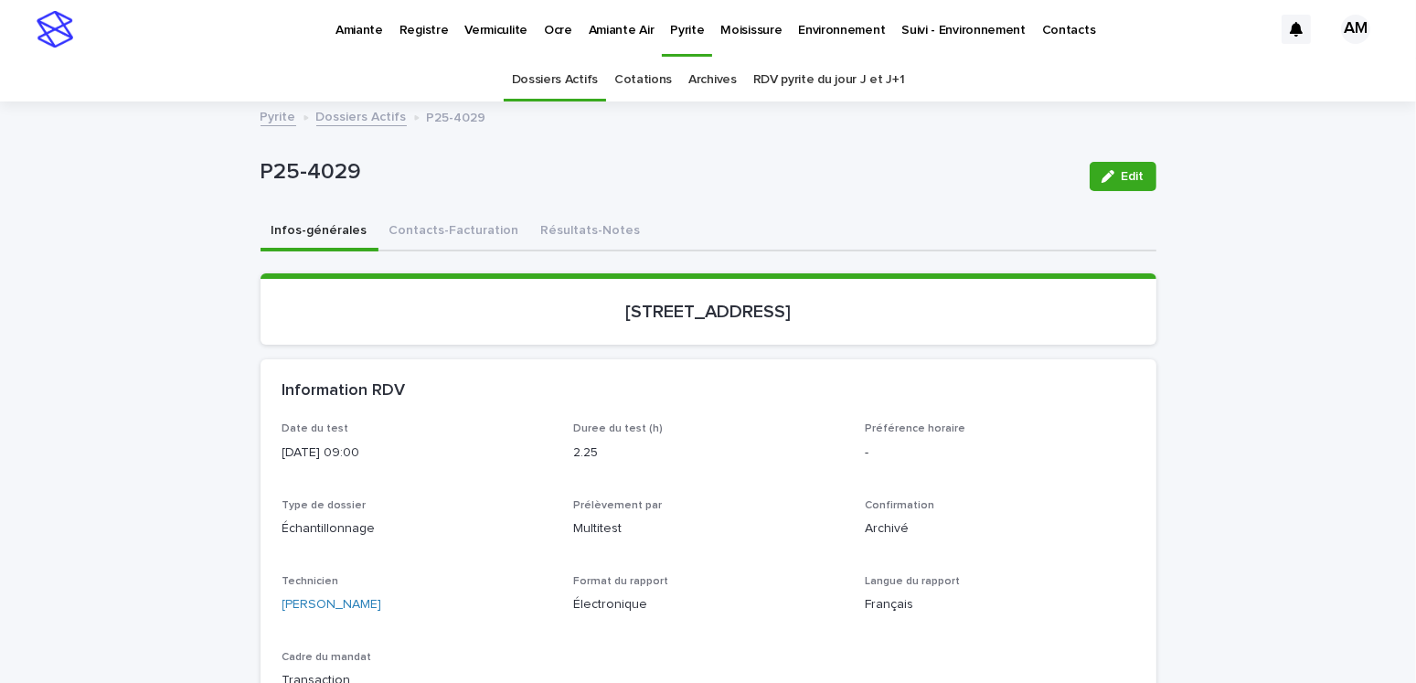
click at [384, 116] on link "Dossiers Actifs" at bounding box center [361, 115] width 90 height 21
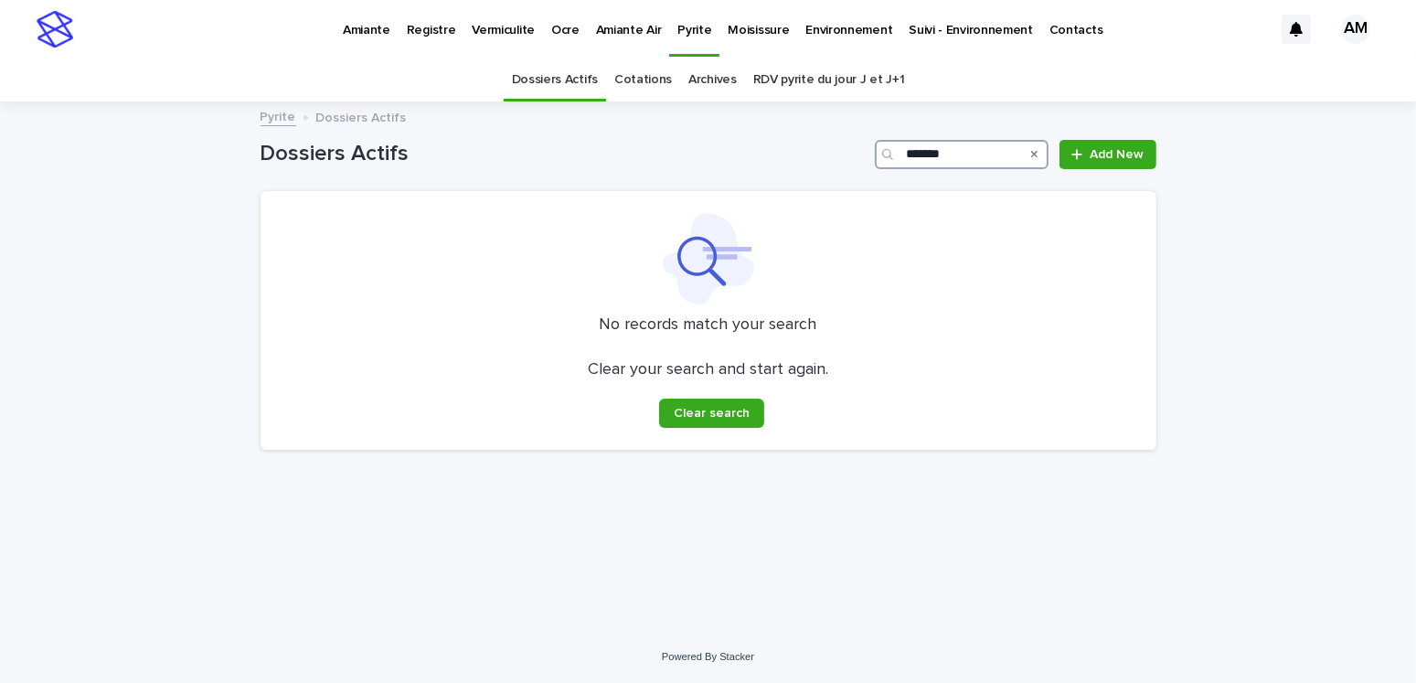
click at [968, 155] on input "*******" at bounding box center [962, 154] width 174 height 29
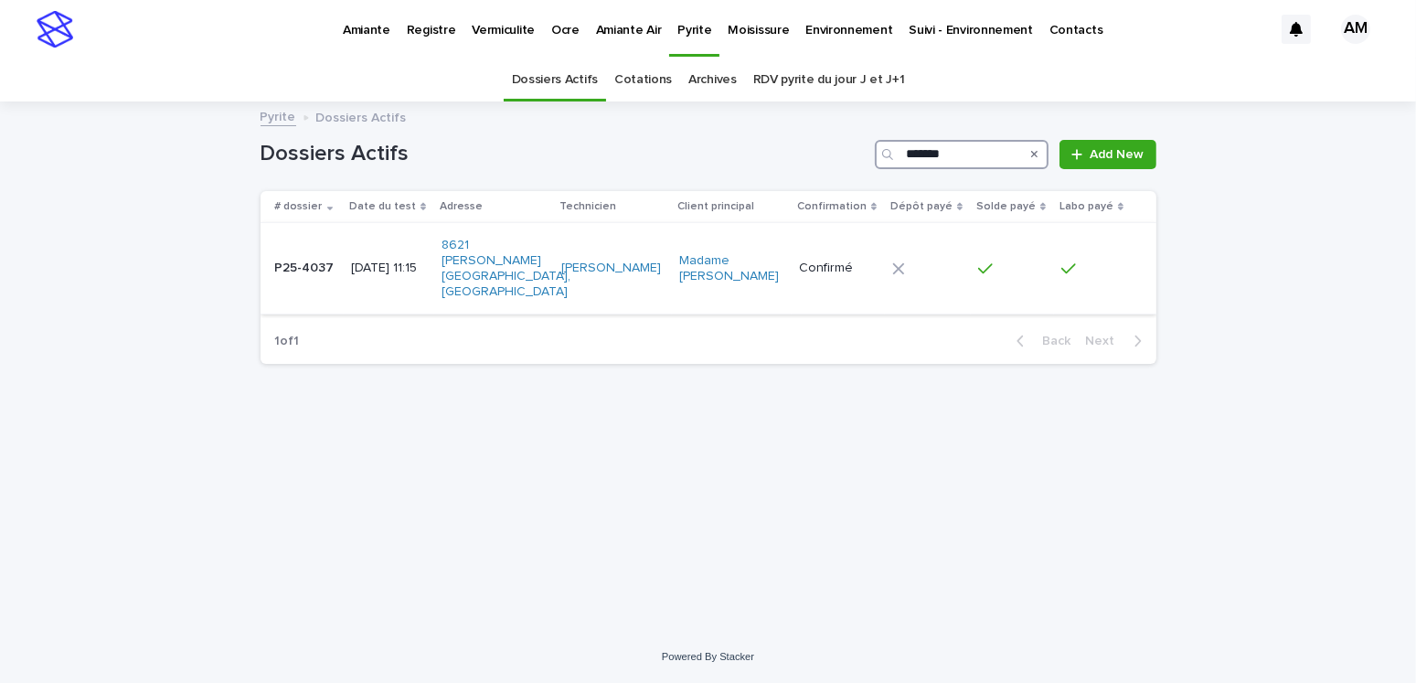
type input "*******"
click at [386, 260] on p "2025-06-03 11:15" at bounding box center [389, 268] width 76 height 16
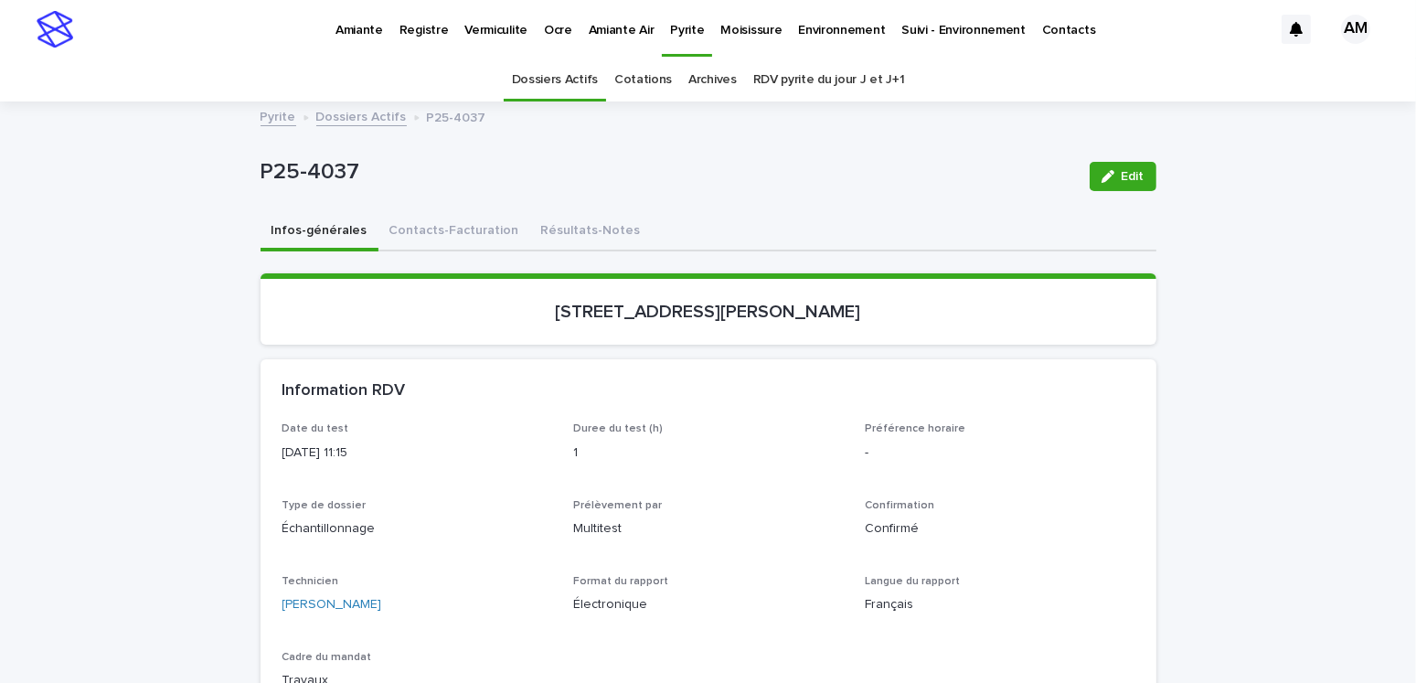
click at [572, 218] on button "Résultats-Notes" at bounding box center [591, 232] width 122 height 38
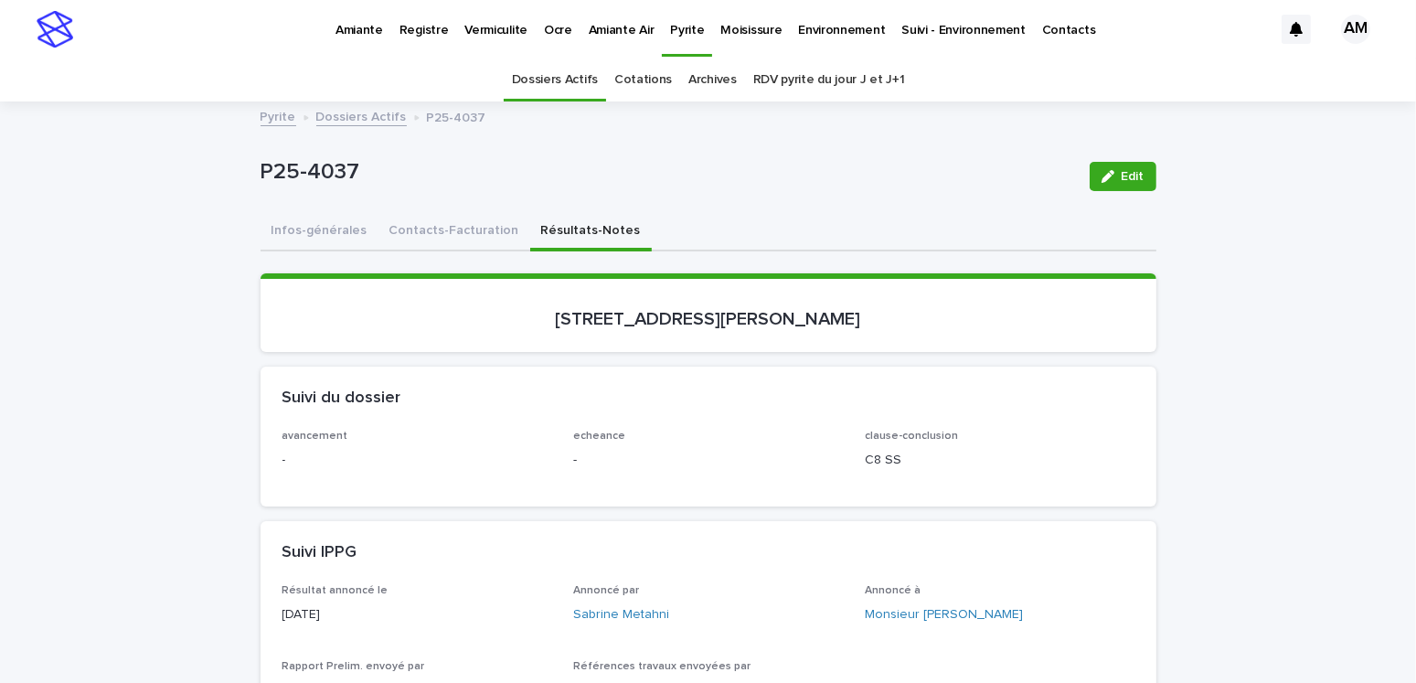
click at [1121, 172] on span "Edit" at bounding box center [1132, 176] width 23 height 13
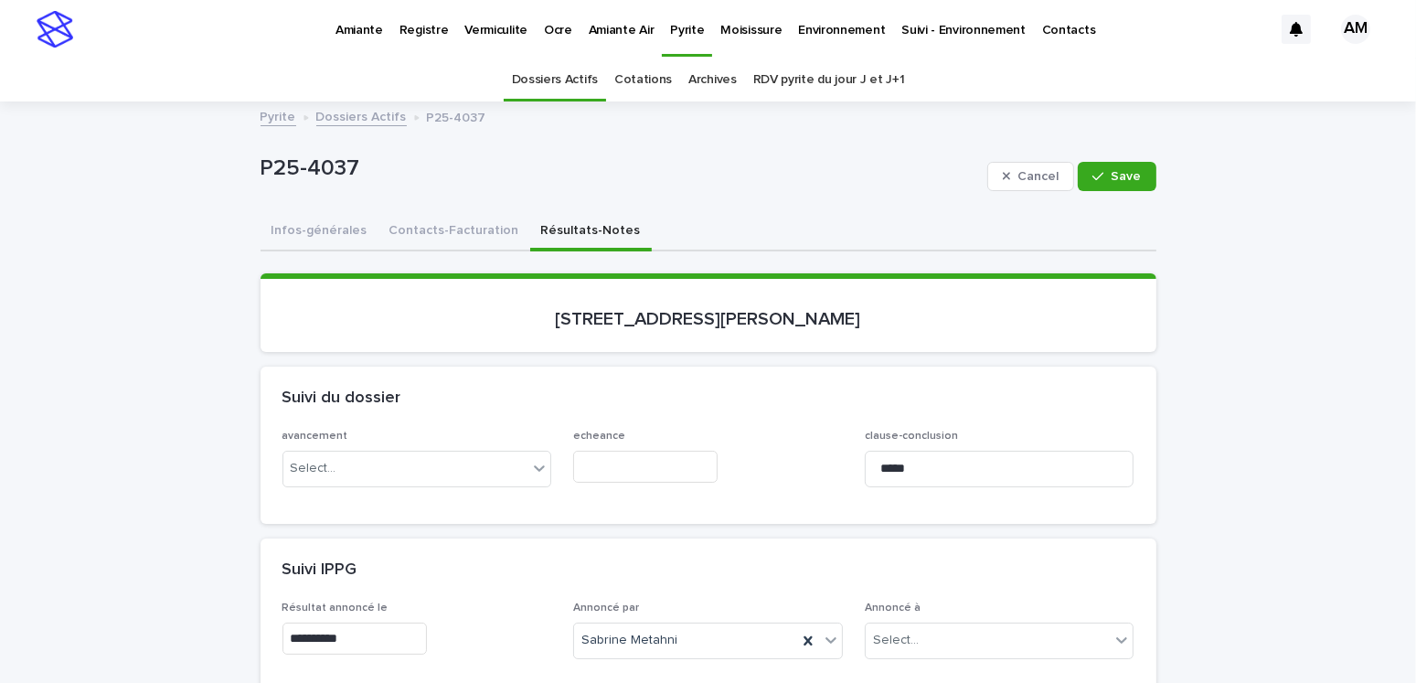
scroll to position [366, 0]
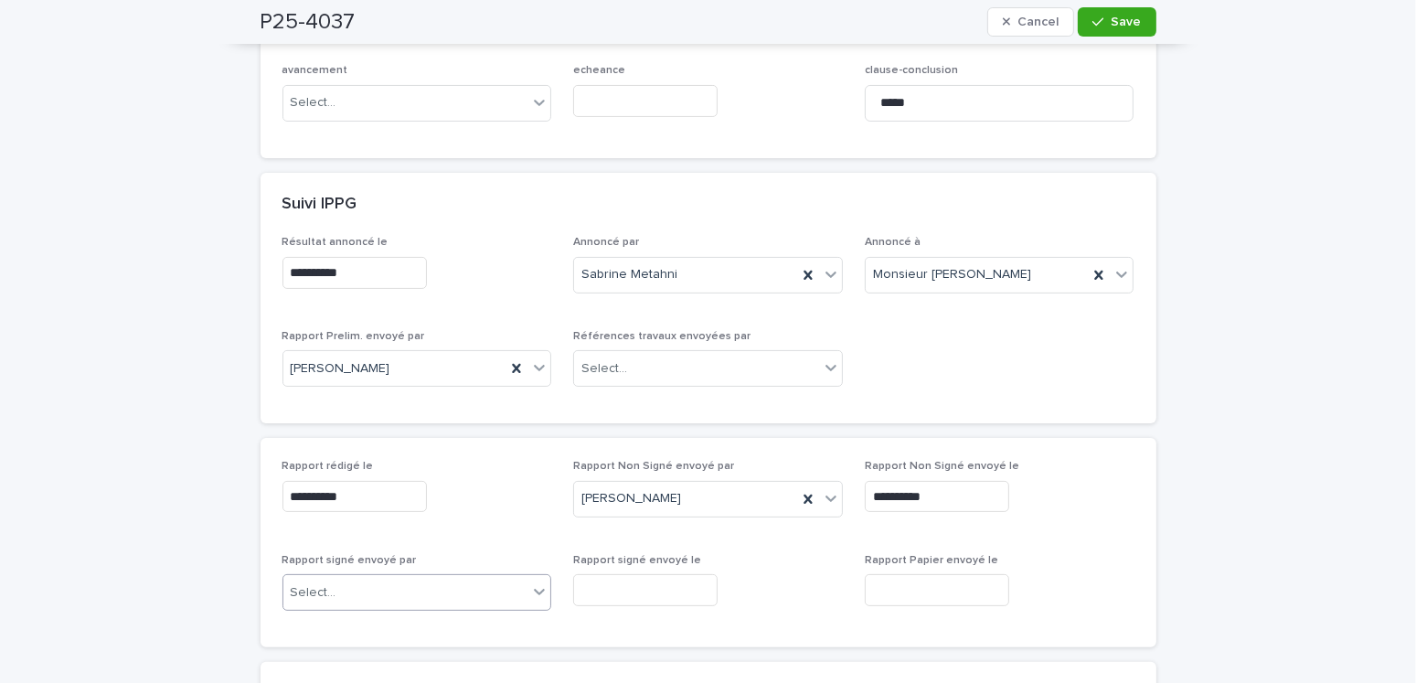
click at [414, 592] on div "Select..." at bounding box center [405, 593] width 245 height 30
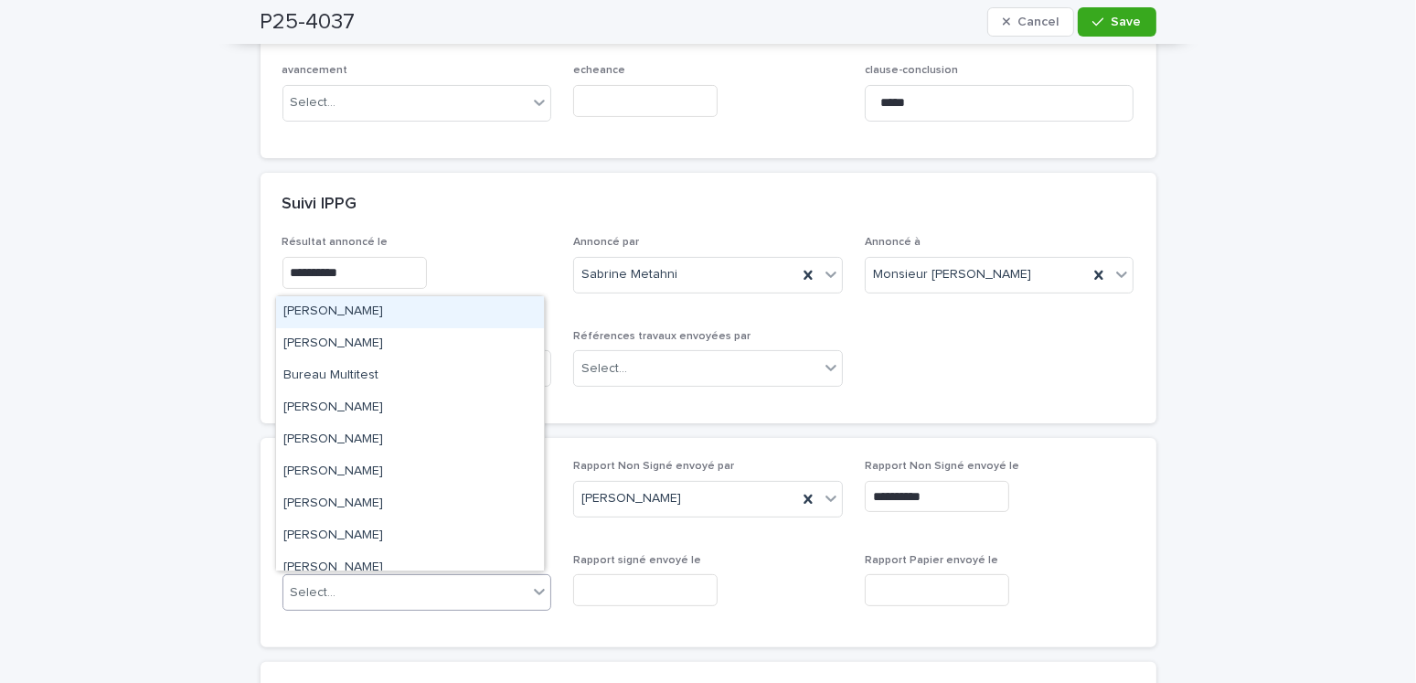
click at [354, 309] on div "Amilie Mainville" at bounding box center [410, 312] width 268 height 32
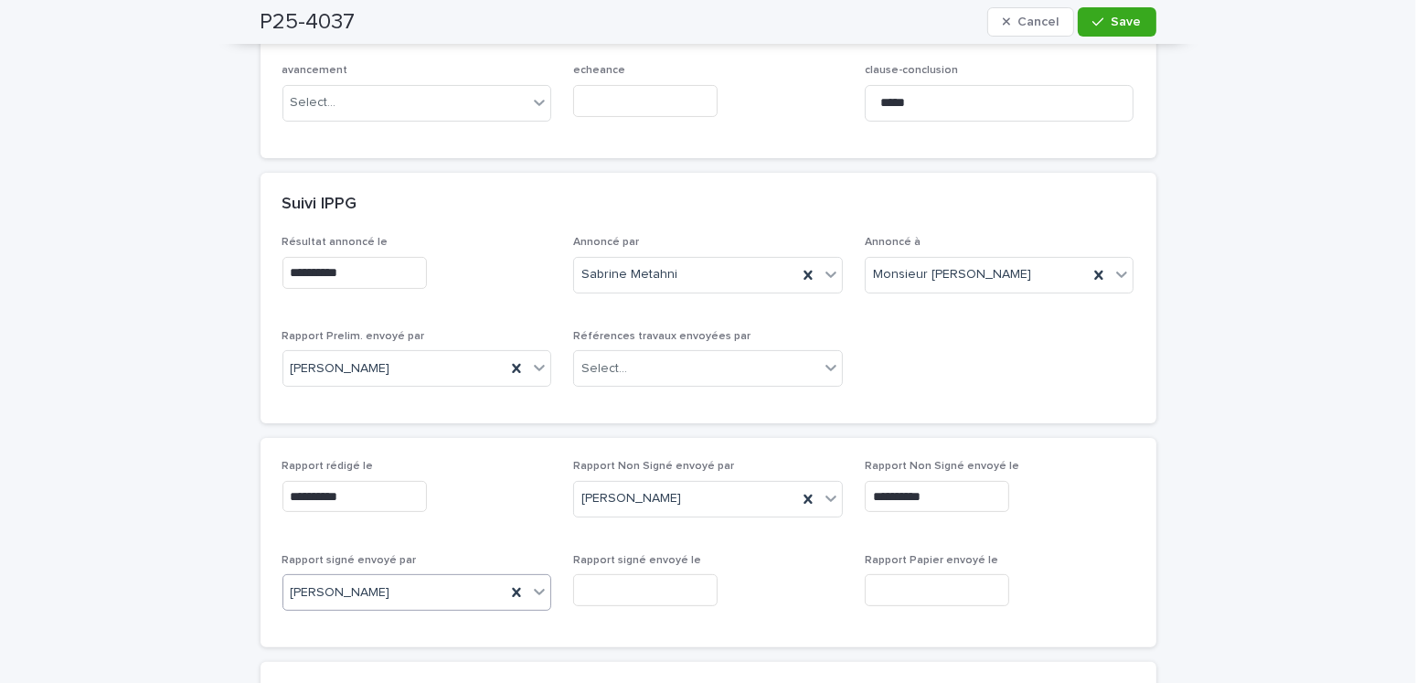
click at [716, 594] on input "text" at bounding box center [645, 590] width 144 height 32
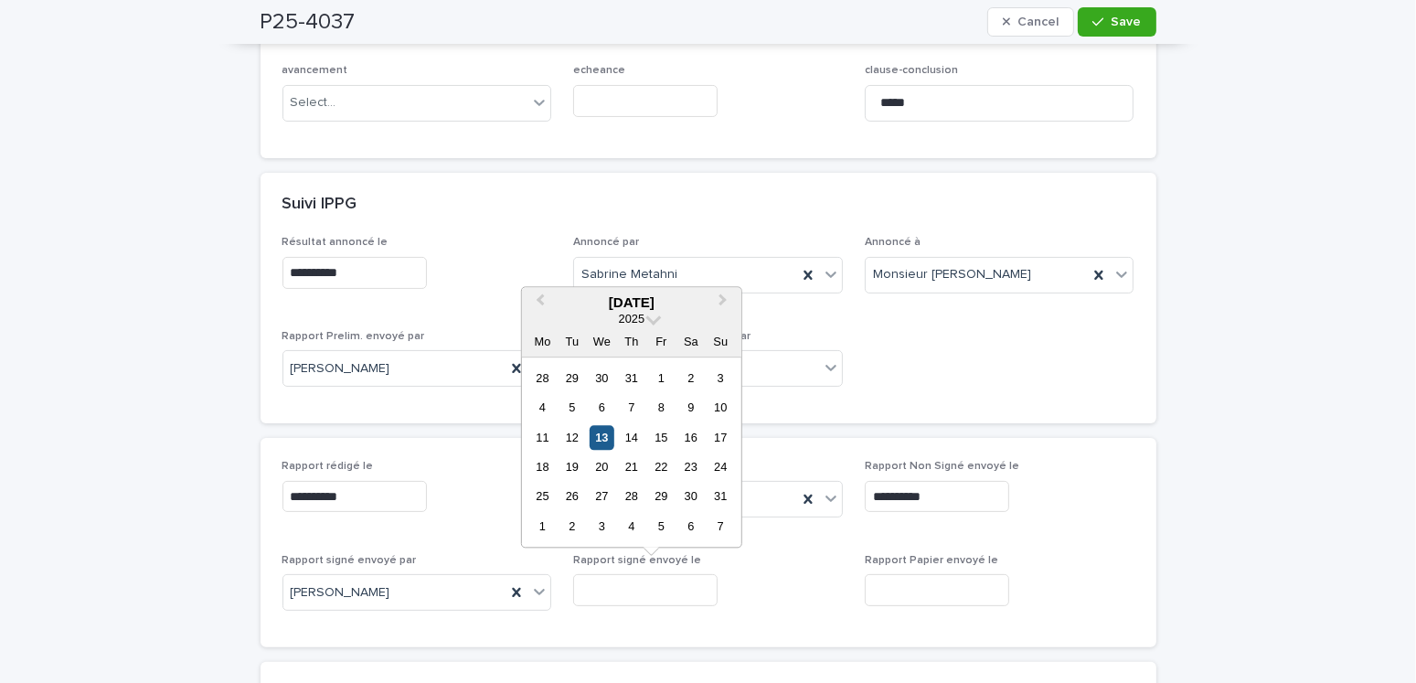
click at [610, 441] on div "13" at bounding box center [601, 437] width 25 height 25
type input "**********"
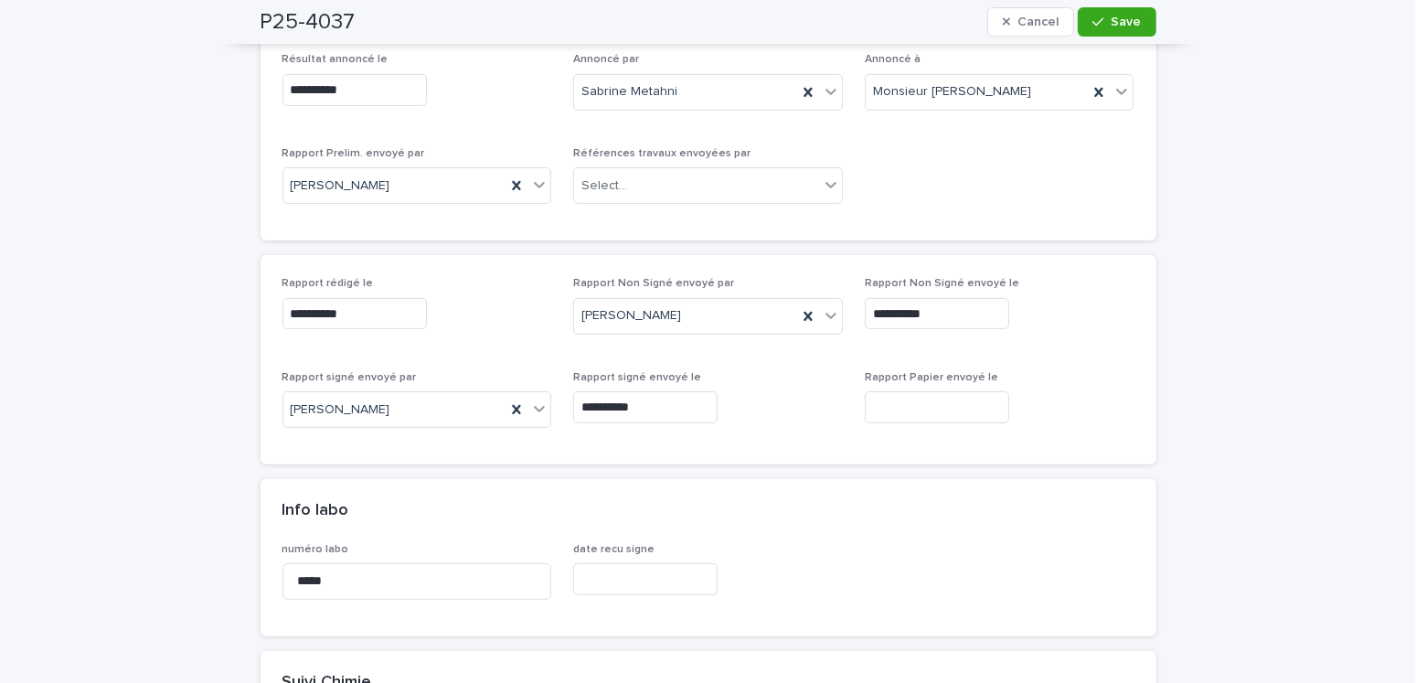
scroll to position [0, 0]
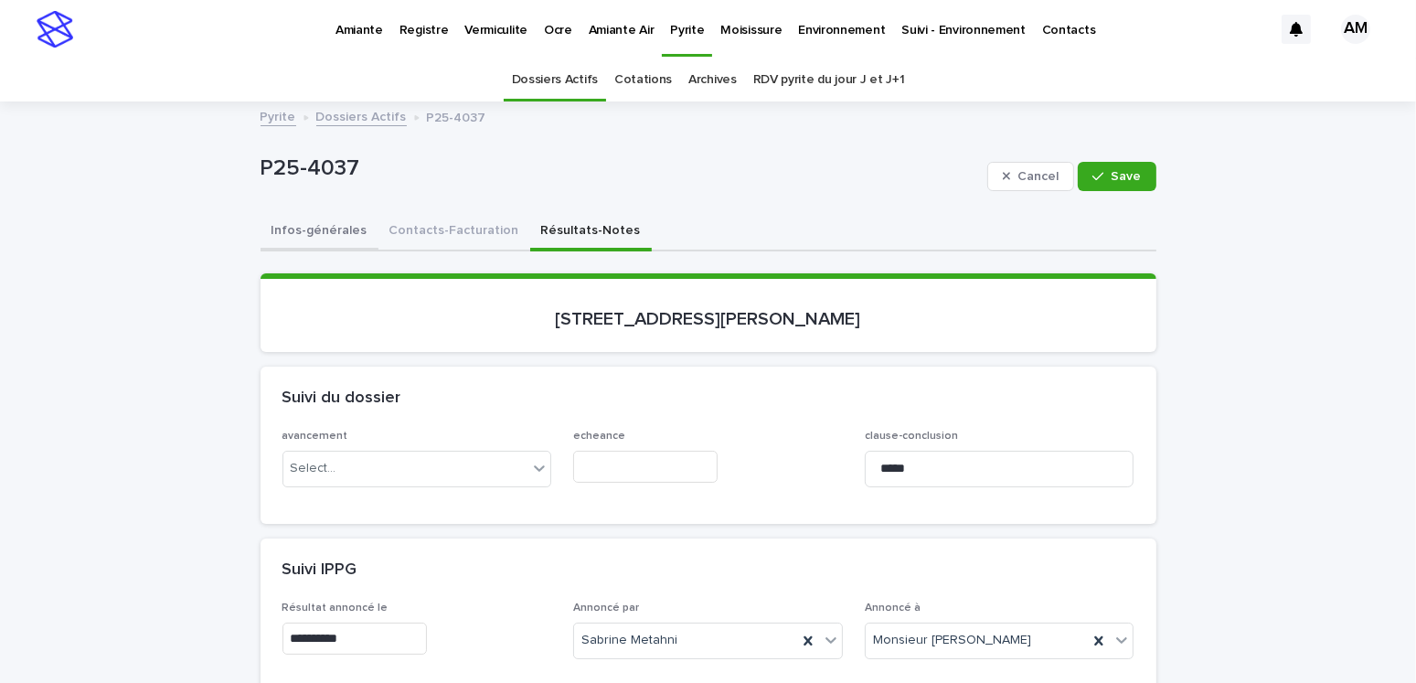
click at [296, 226] on button "Infos-générales" at bounding box center [319, 232] width 118 height 38
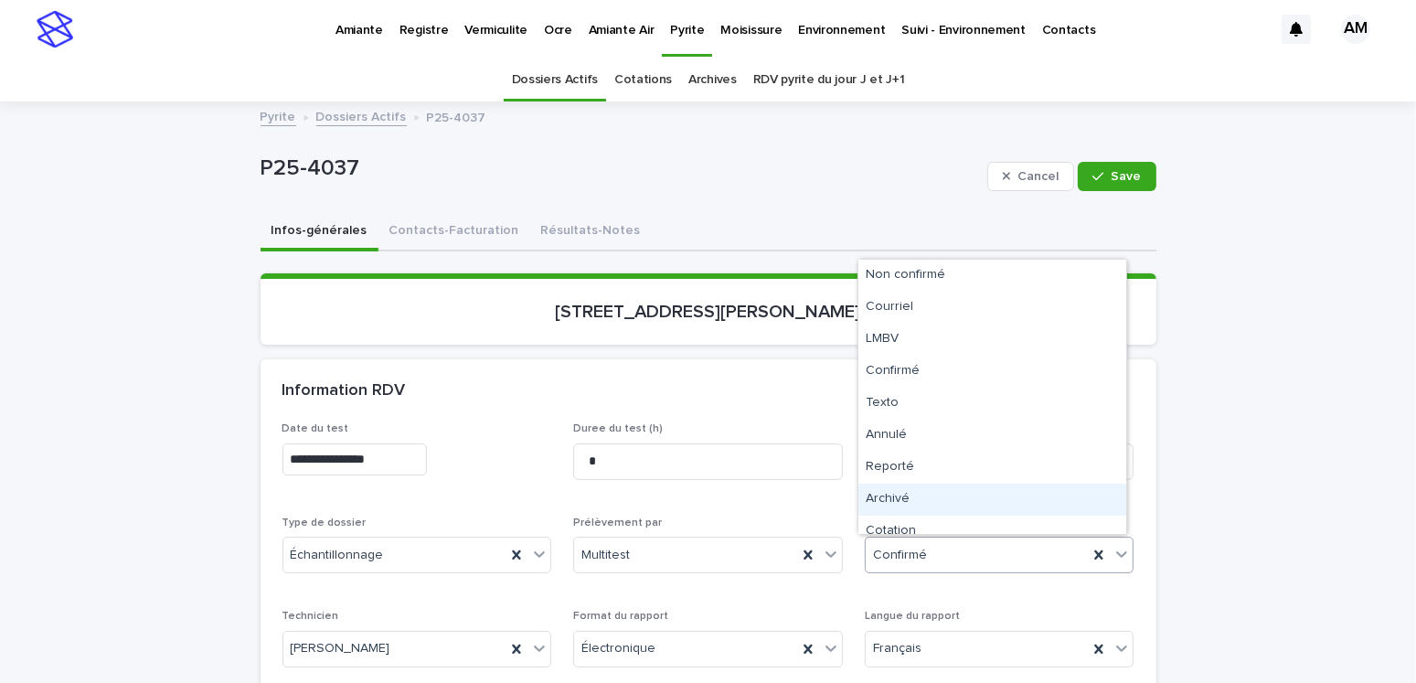
click at [890, 498] on div "Archivé" at bounding box center [992, 499] width 268 height 32
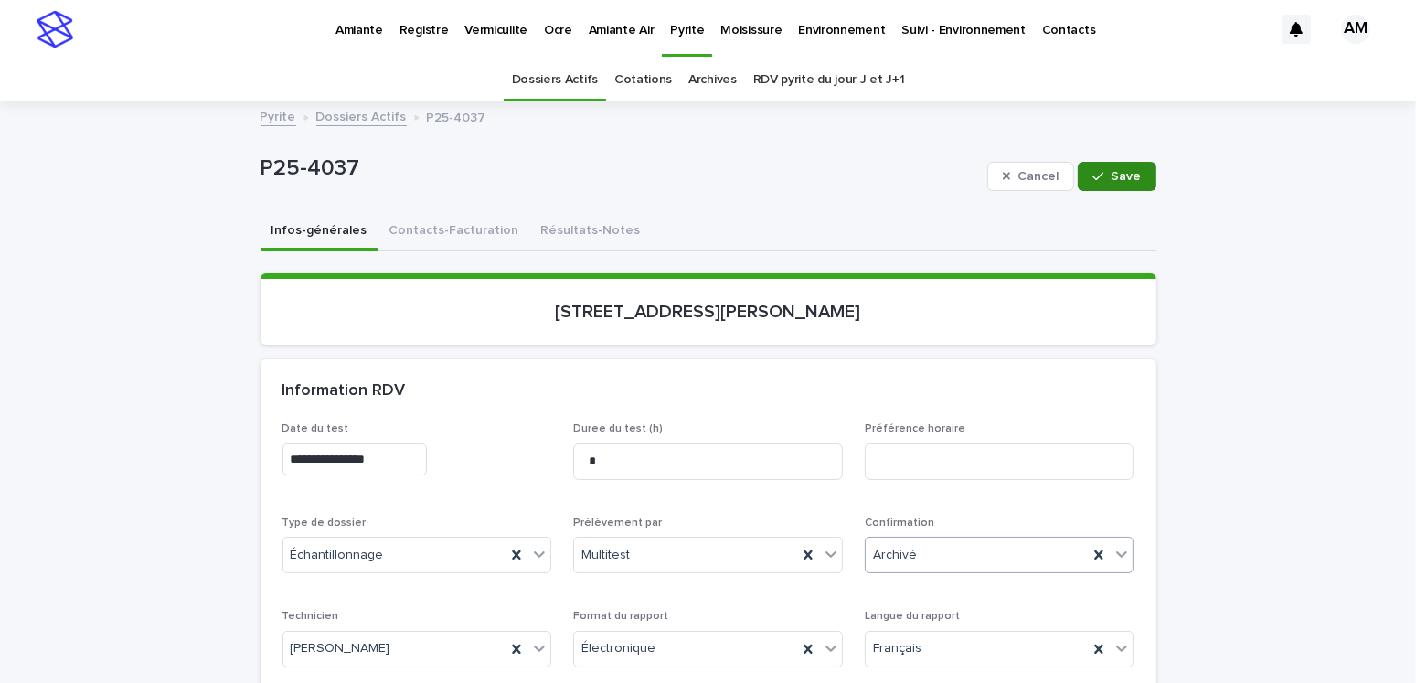
click at [1121, 175] on span "Save" at bounding box center [1126, 176] width 30 height 13
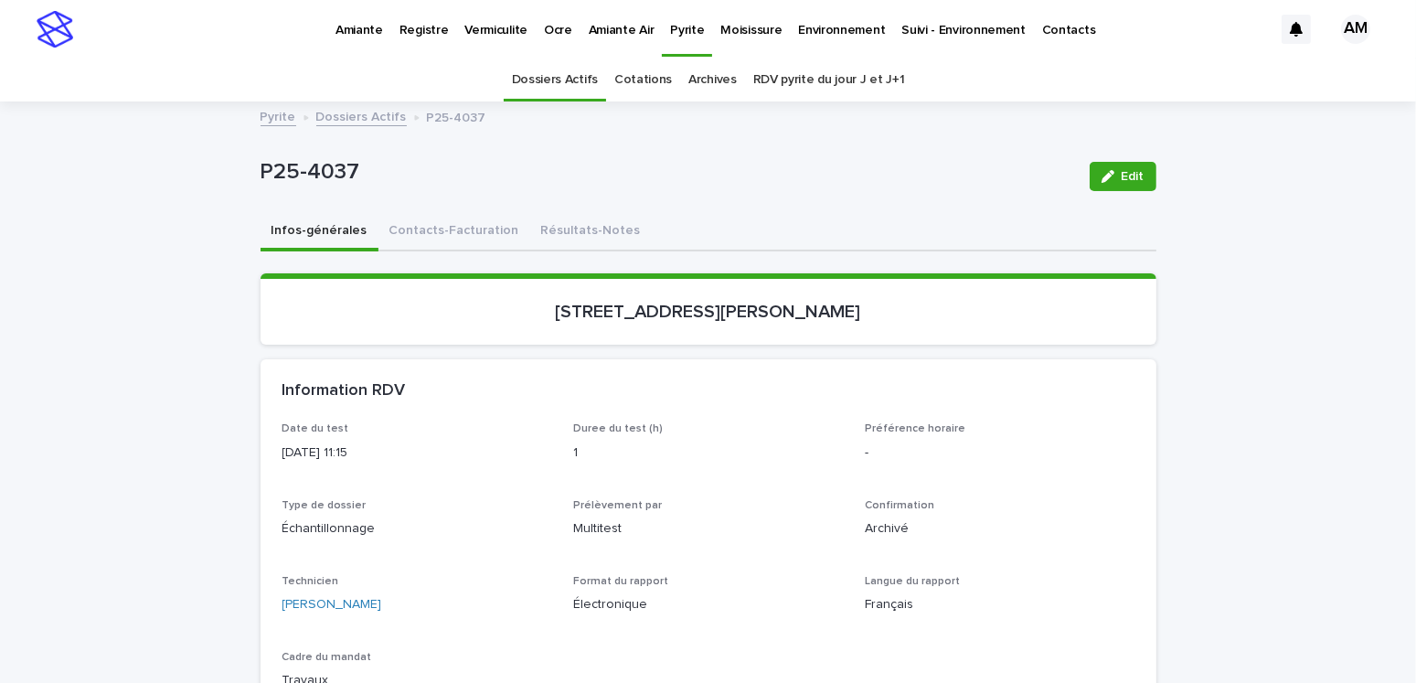
click at [329, 114] on link "Dossiers Actifs" at bounding box center [361, 115] width 90 height 21
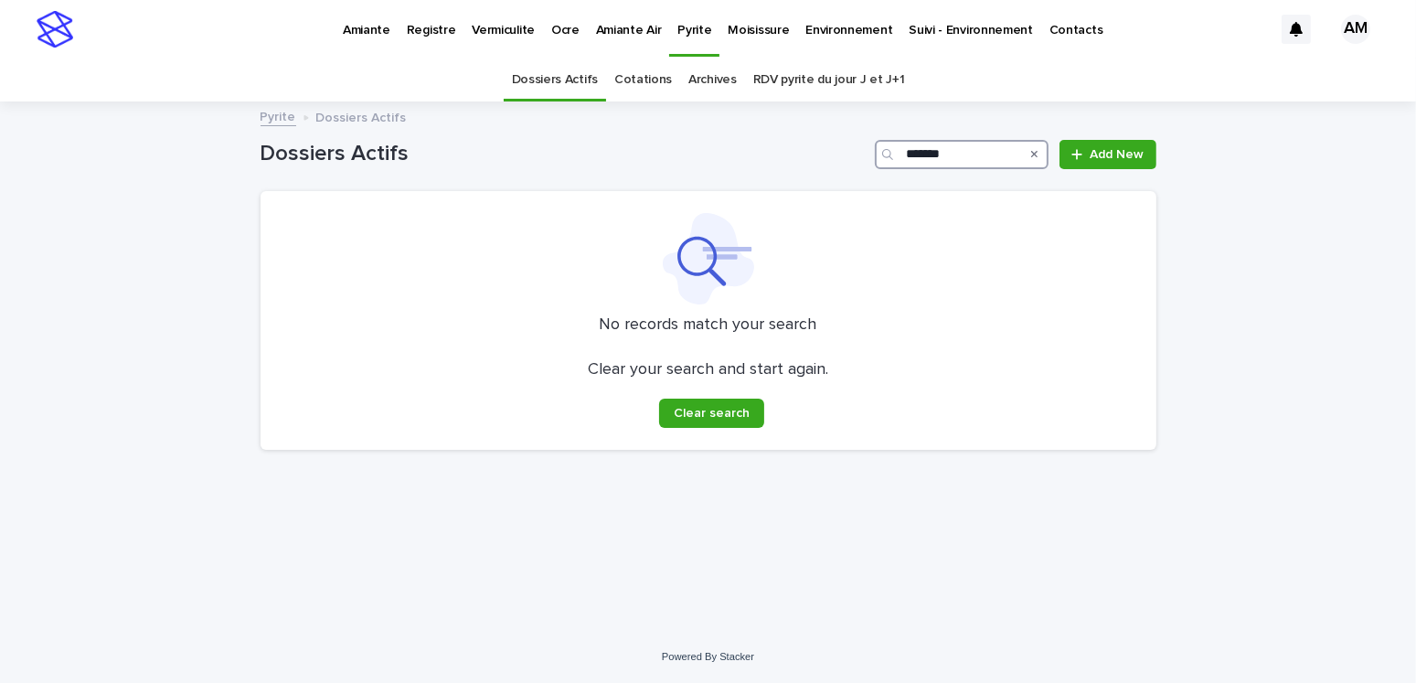
click at [955, 153] on input "*******" at bounding box center [962, 154] width 174 height 29
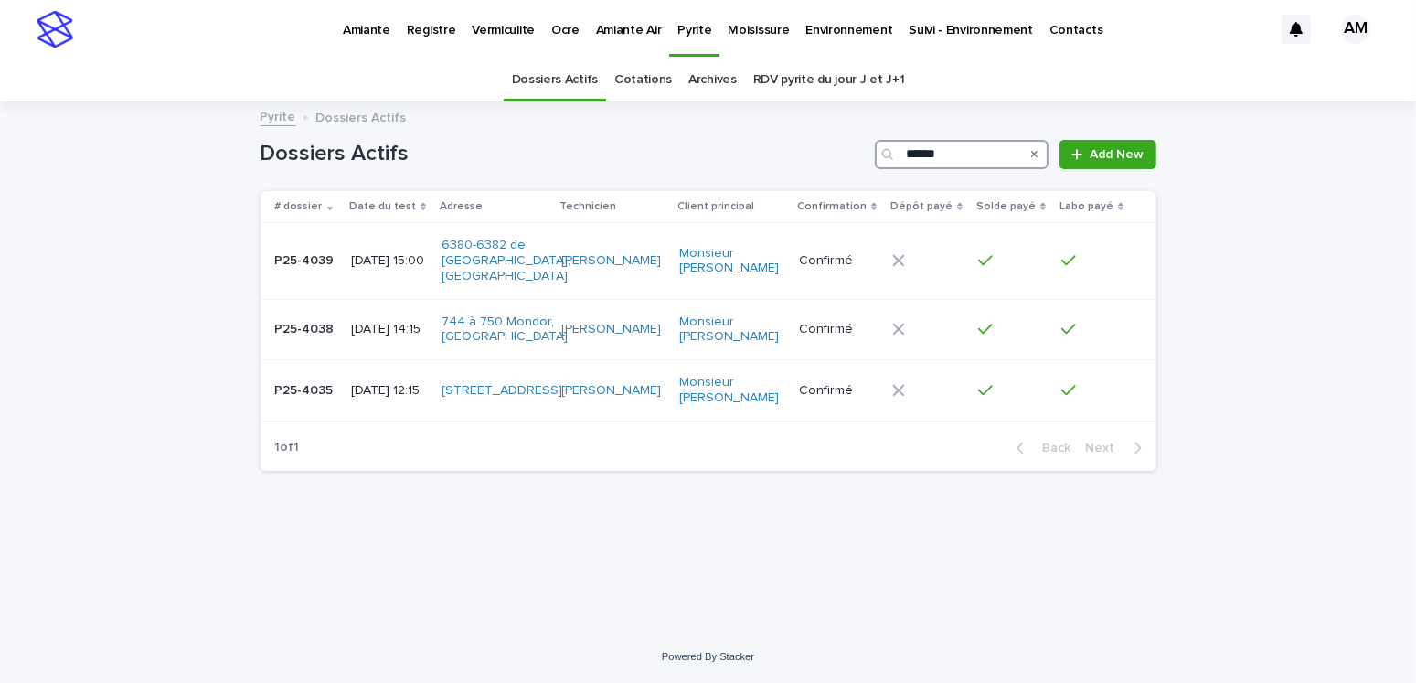
type input "*******"
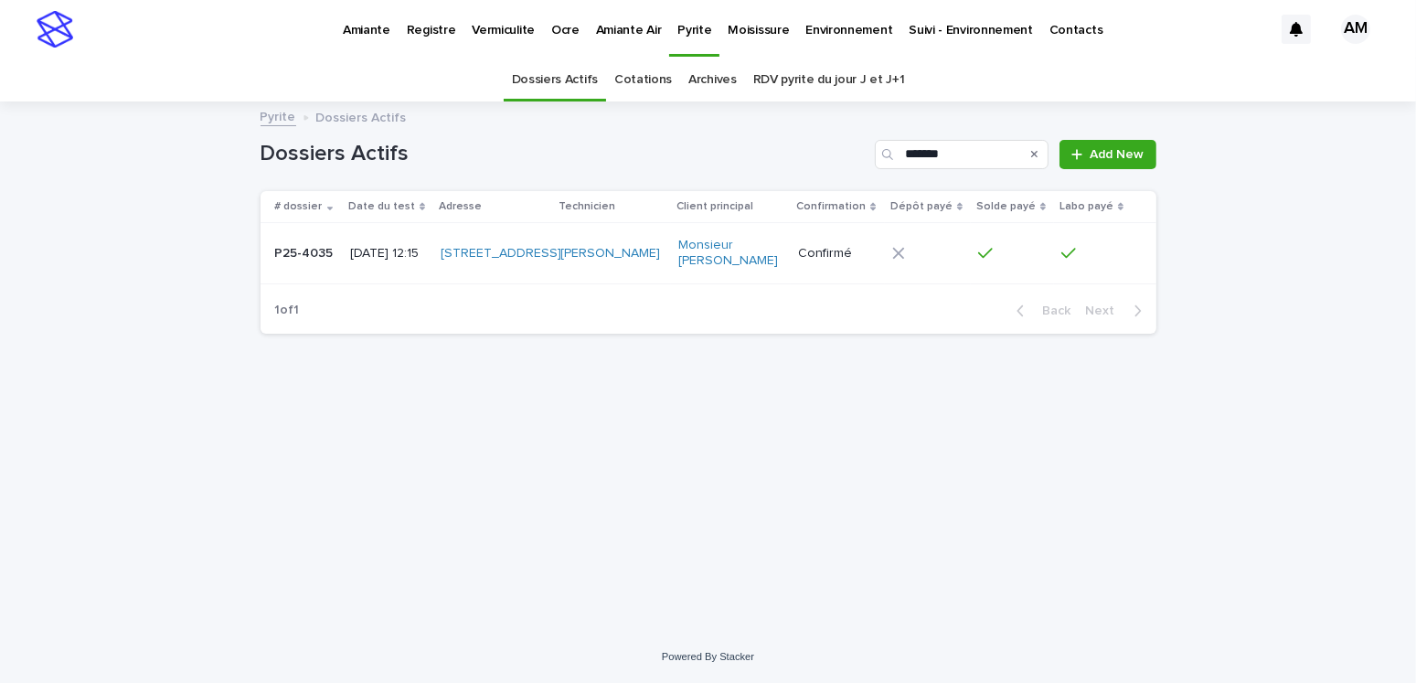
click at [419, 254] on p "2025-06-03 12:15" at bounding box center [388, 254] width 76 height 16
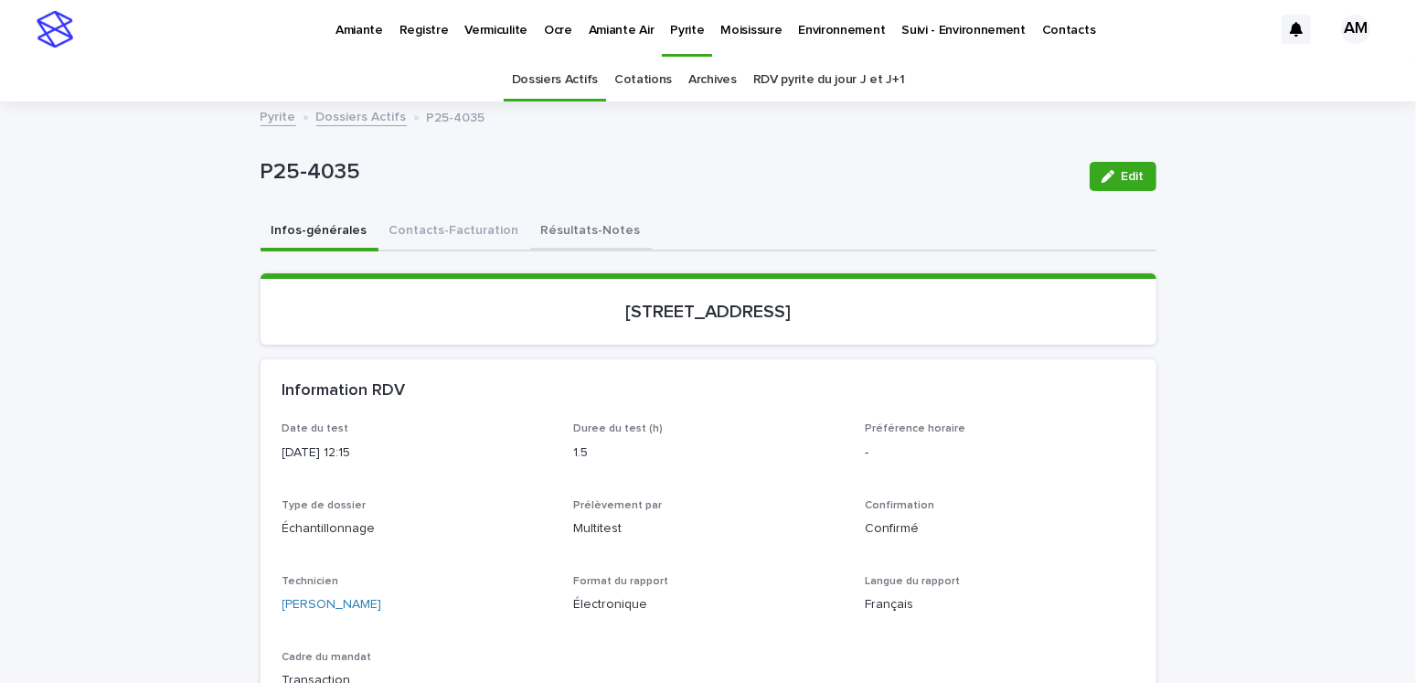
click at [570, 230] on button "Résultats-Notes" at bounding box center [591, 232] width 122 height 38
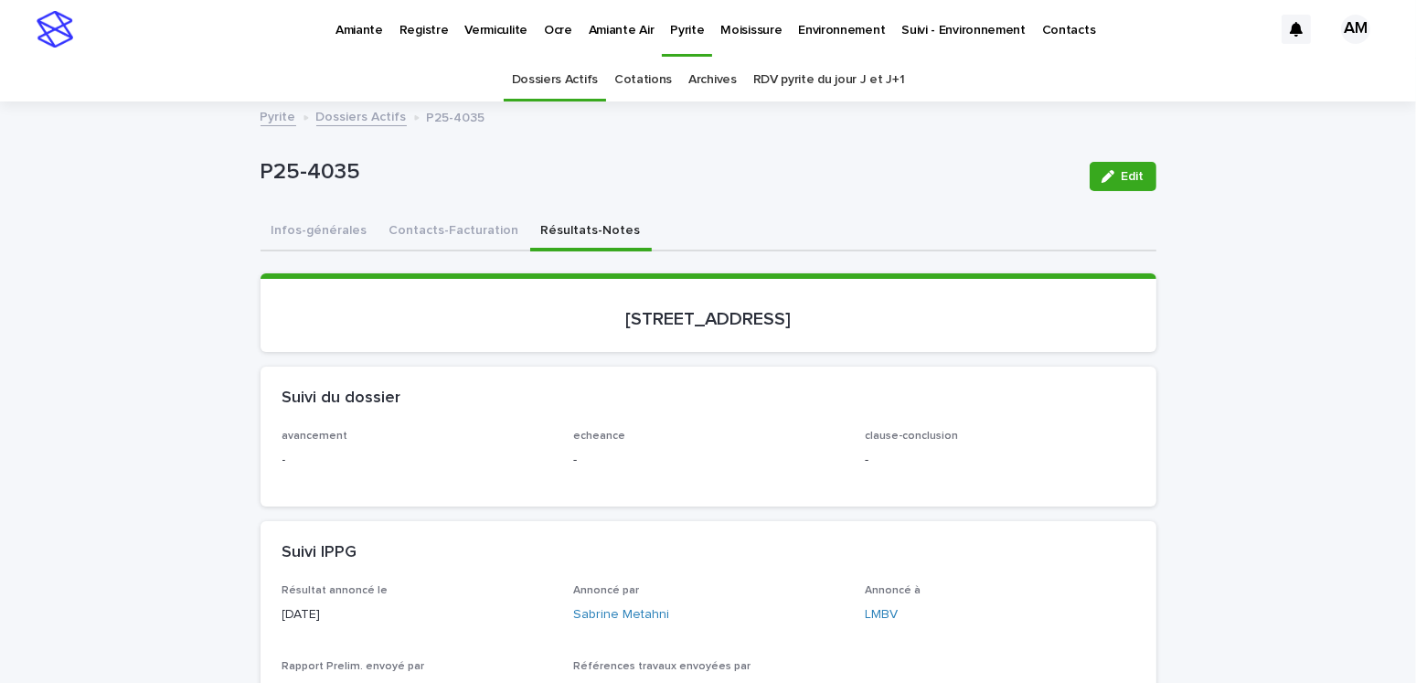
scroll to position [457, 0]
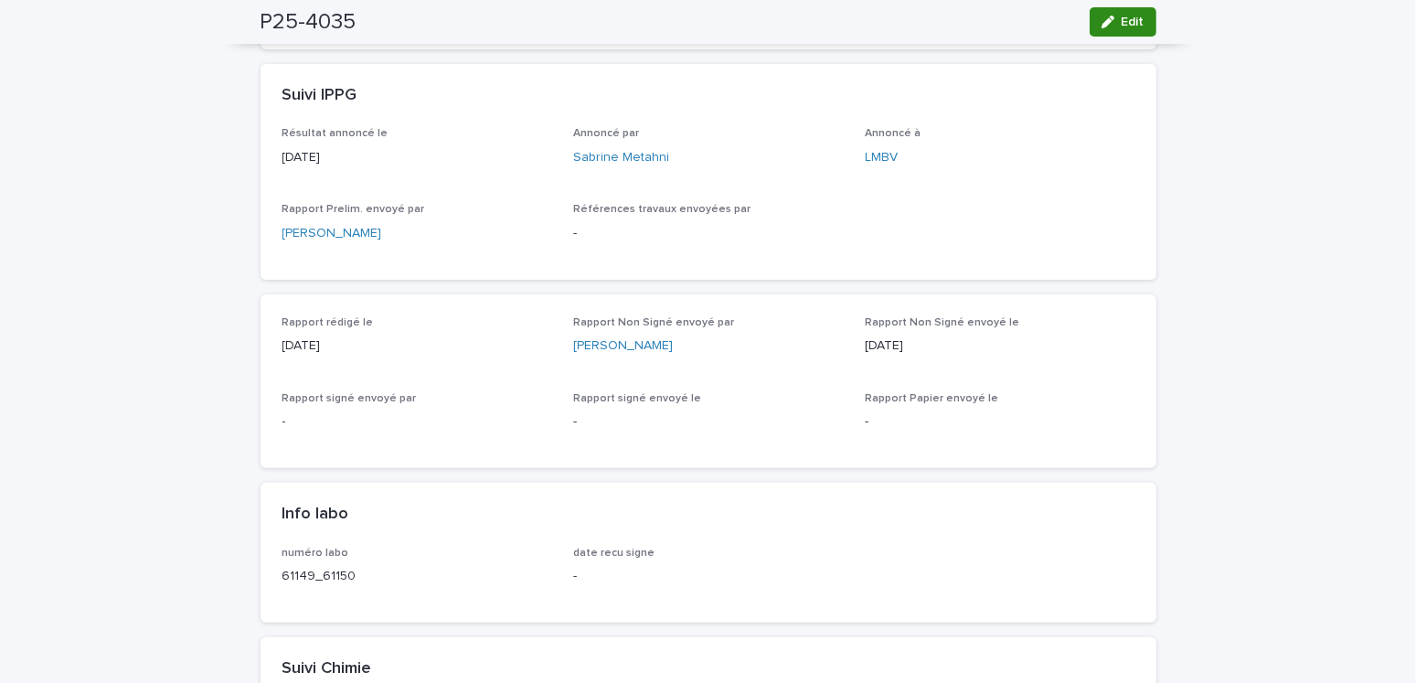
click at [1089, 19] on button "Edit" at bounding box center [1122, 21] width 67 height 29
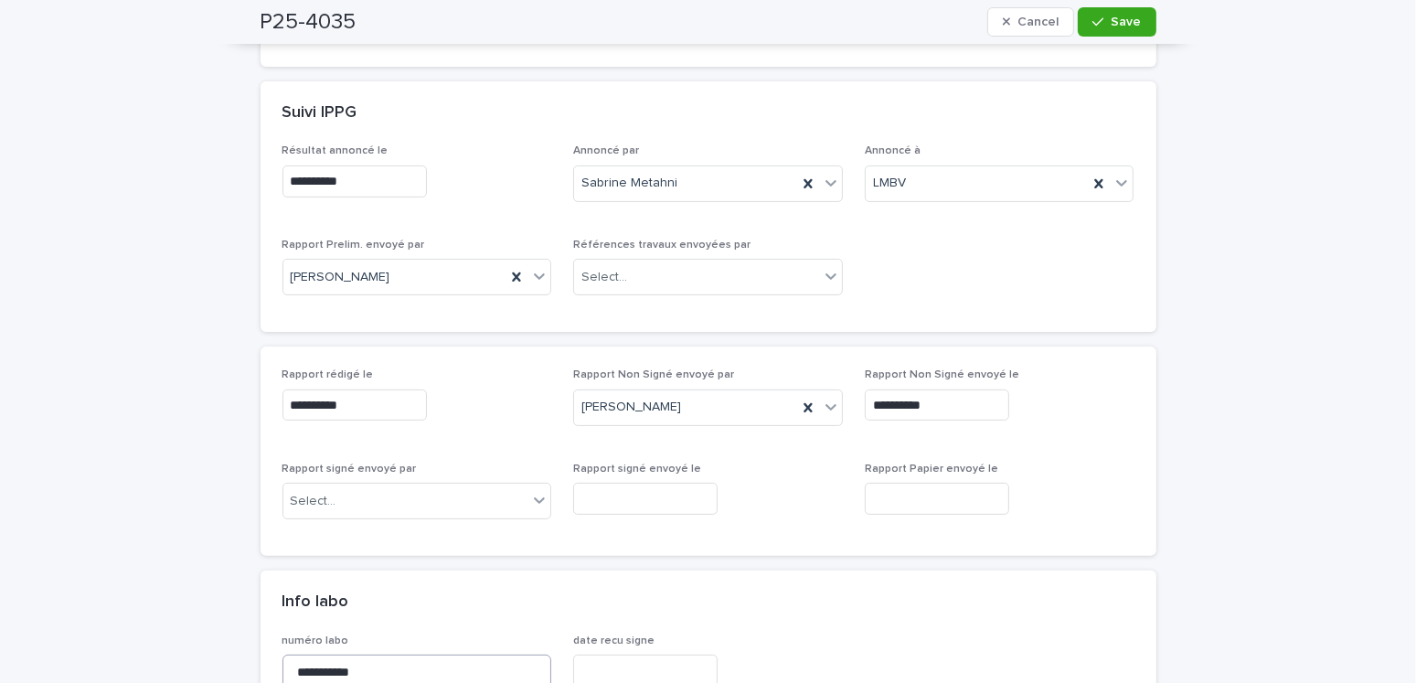
scroll to position [731, 0]
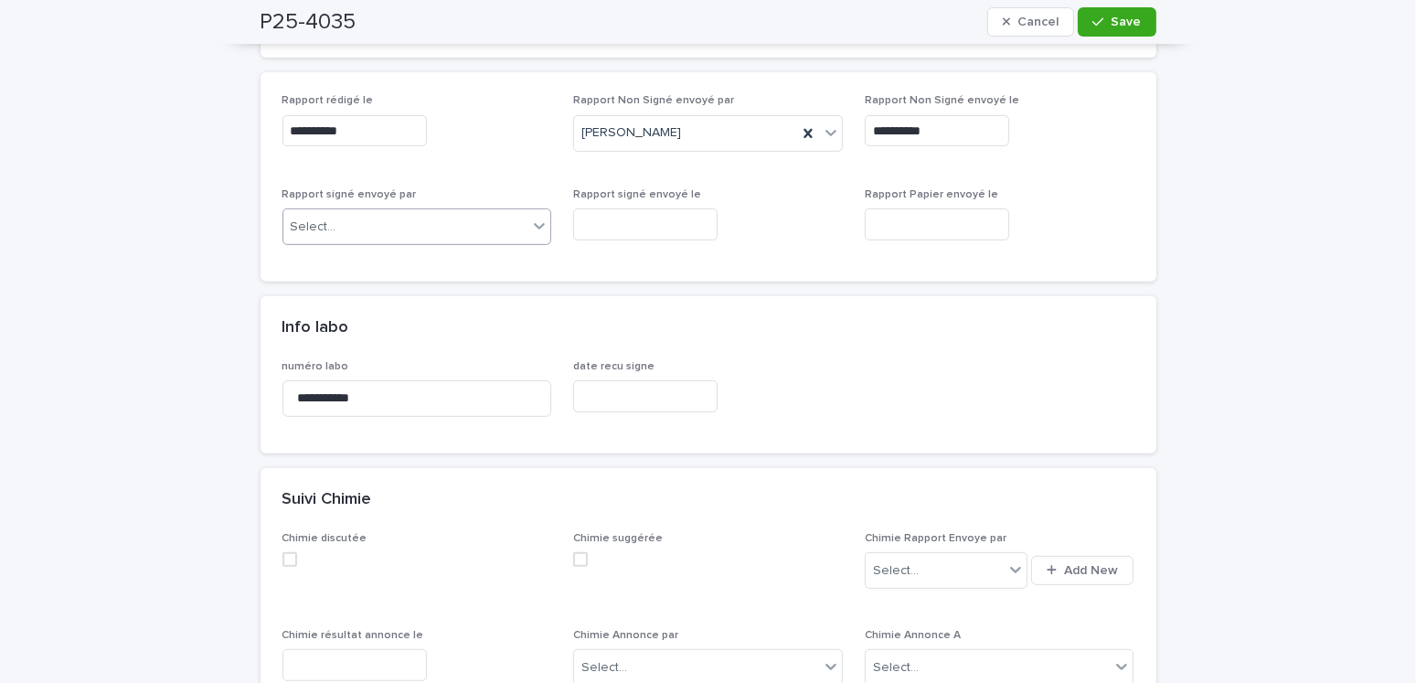
click at [346, 229] on div "Select..." at bounding box center [405, 227] width 245 height 30
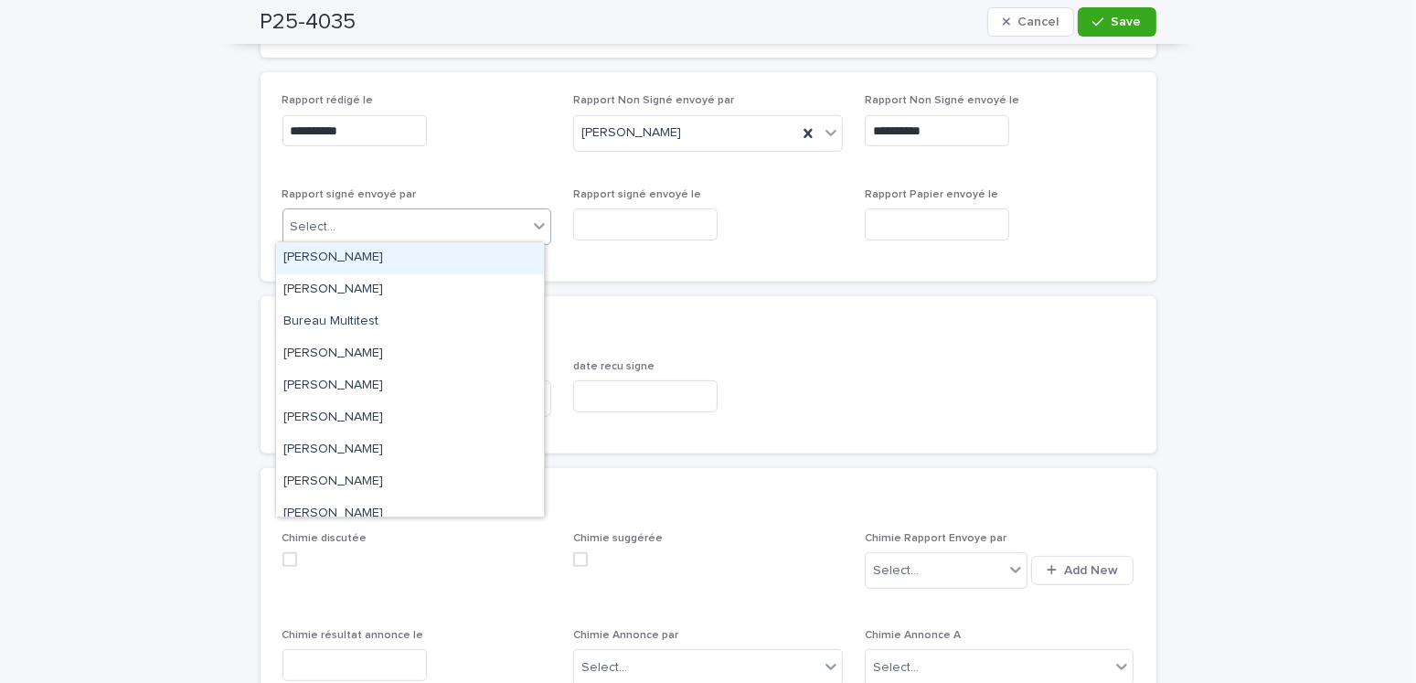
click at [355, 271] on div "Amilie Mainville" at bounding box center [410, 258] width 268 height 32
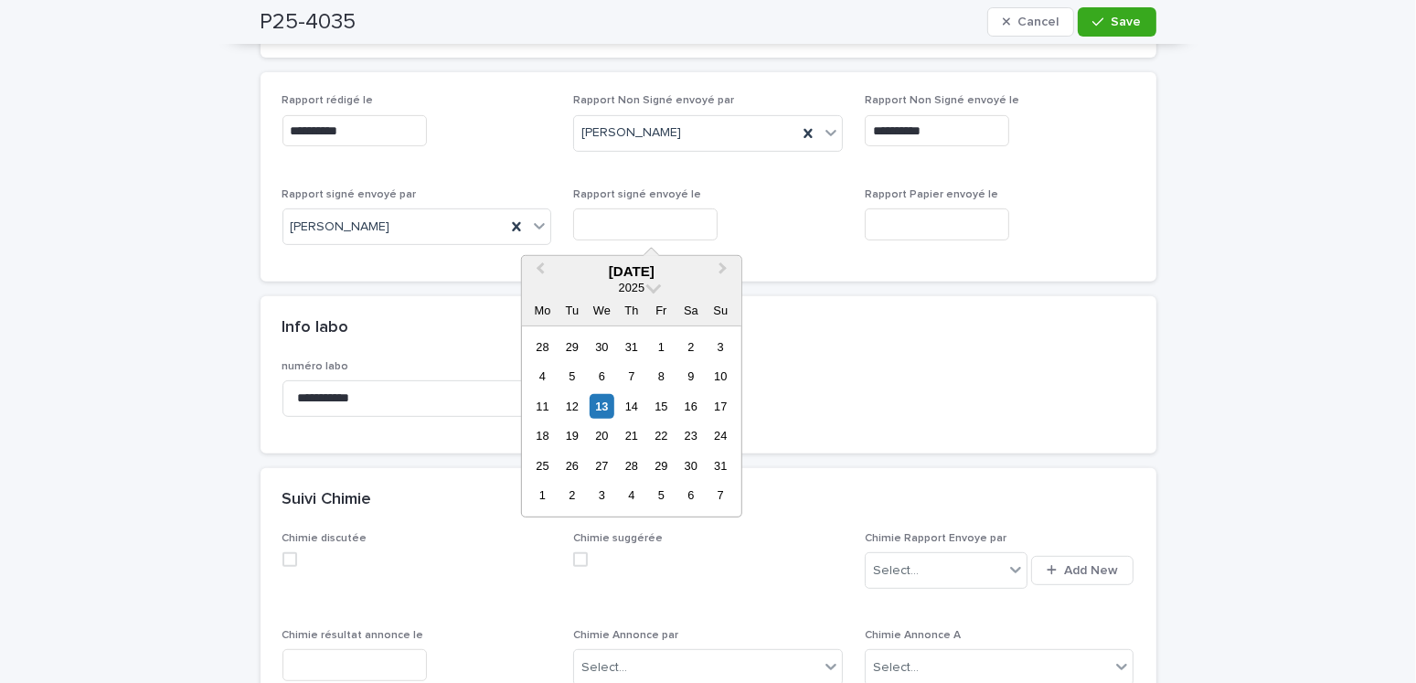
click at [615, 228] on input "text" at bounding box center [645, 224] width 144 height 32
click at [600, 400] on div "13" at bounding box center [601, 406] width 25 height 25
type input "**********"
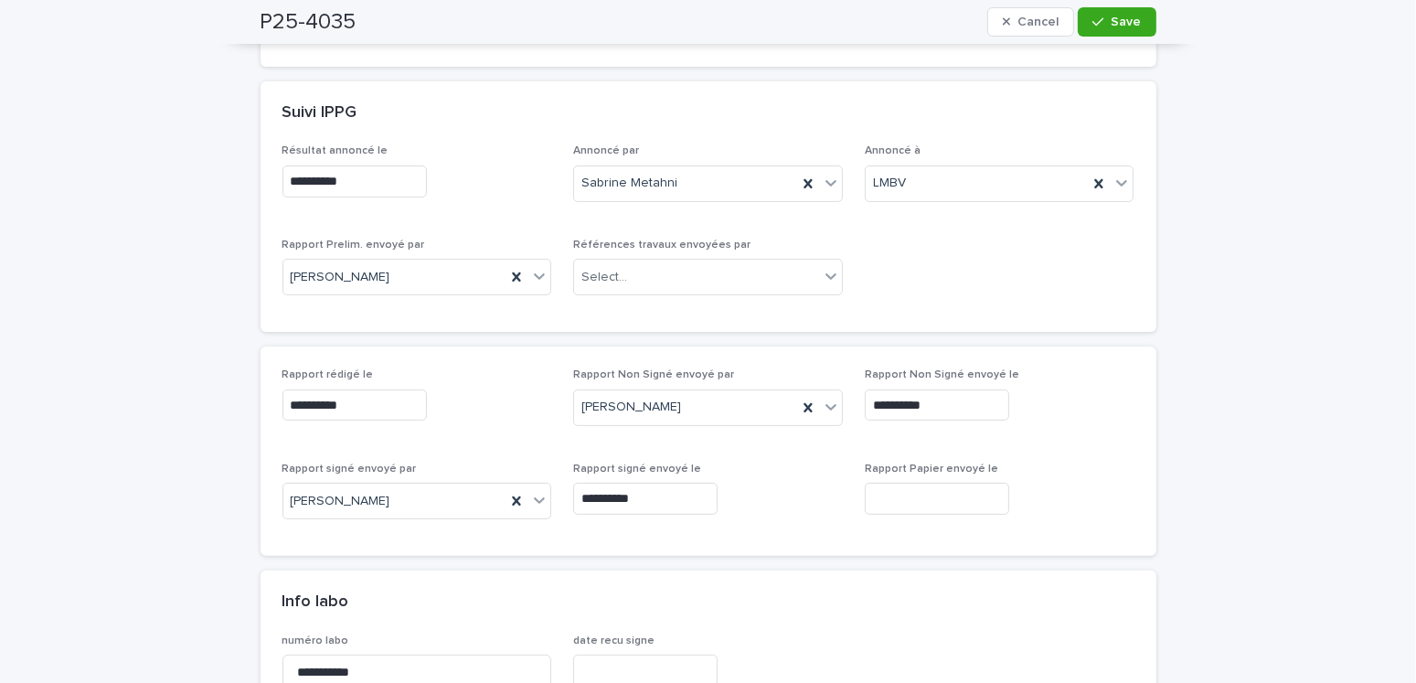
scroll to position [0, 0]
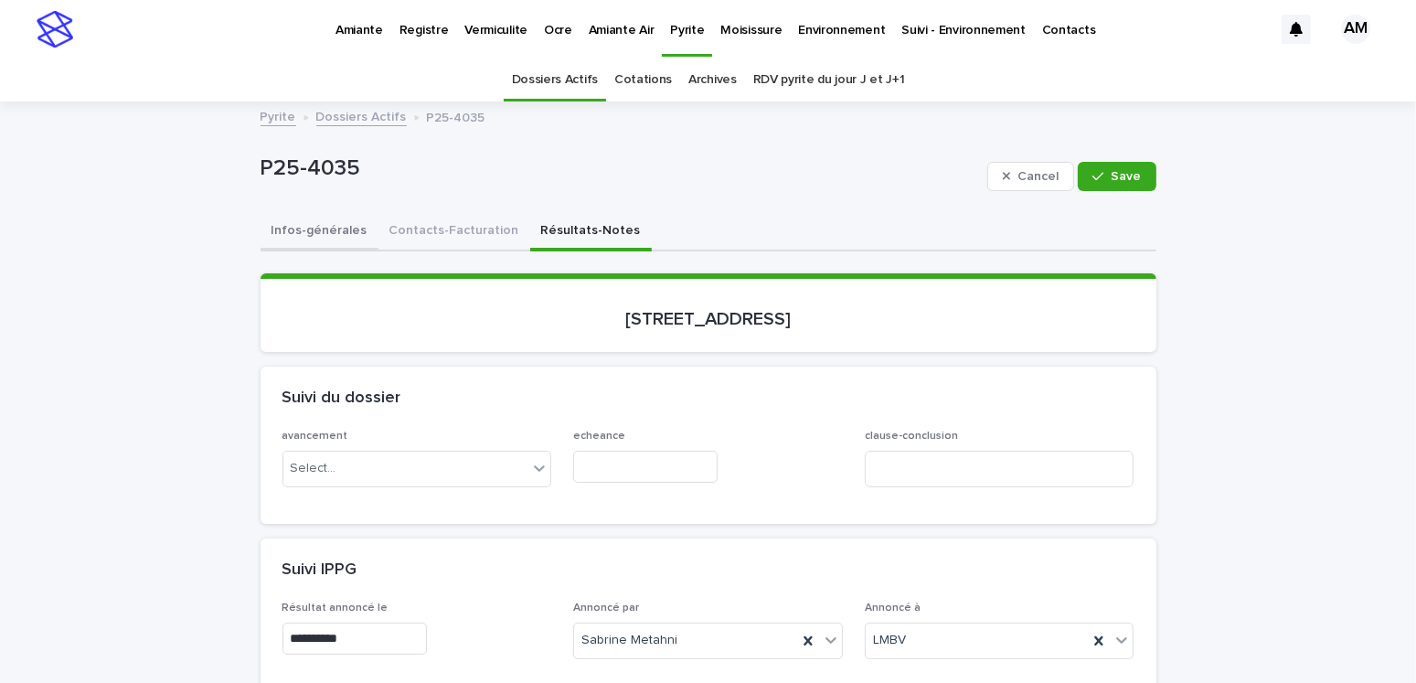
click at [328, 226] on button "Infos-générales" at bounding box center [319, 232] width 118 height 38
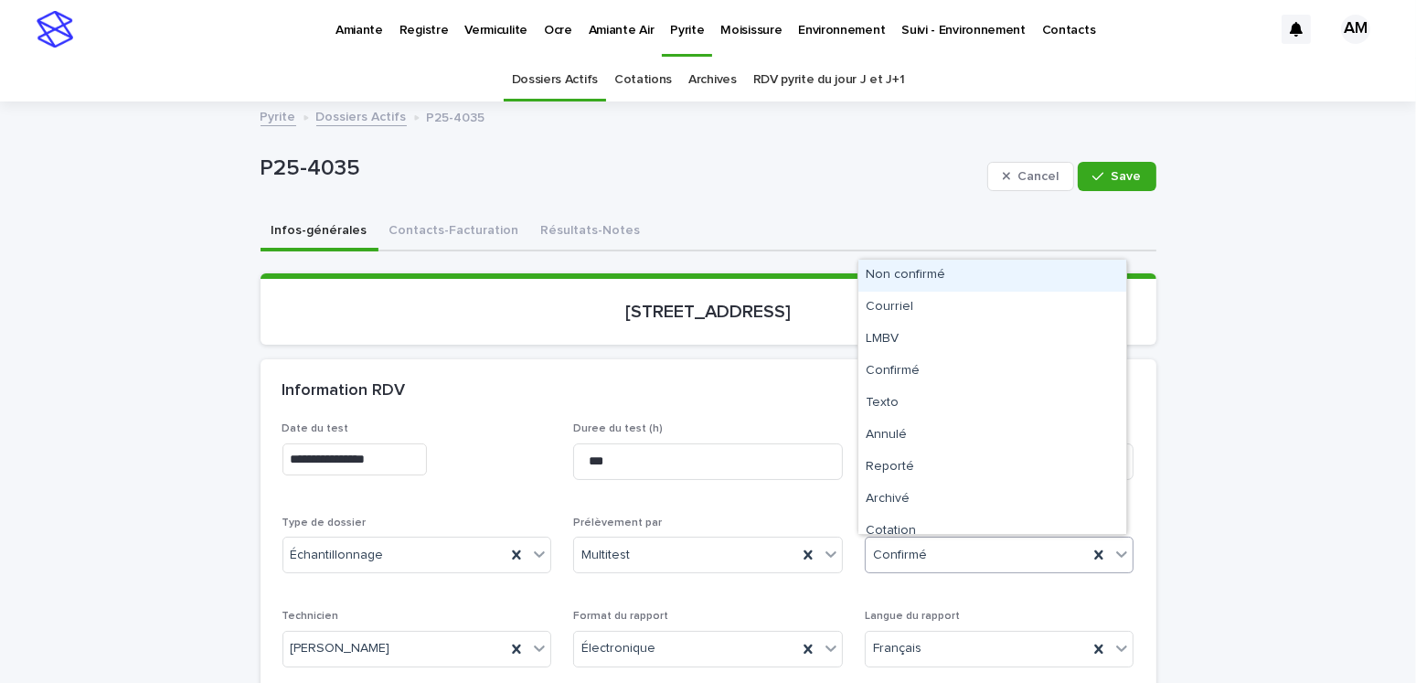
click at [925, 565] on div "Confirmé" at bounding box center [976, 555] width 223 height 30
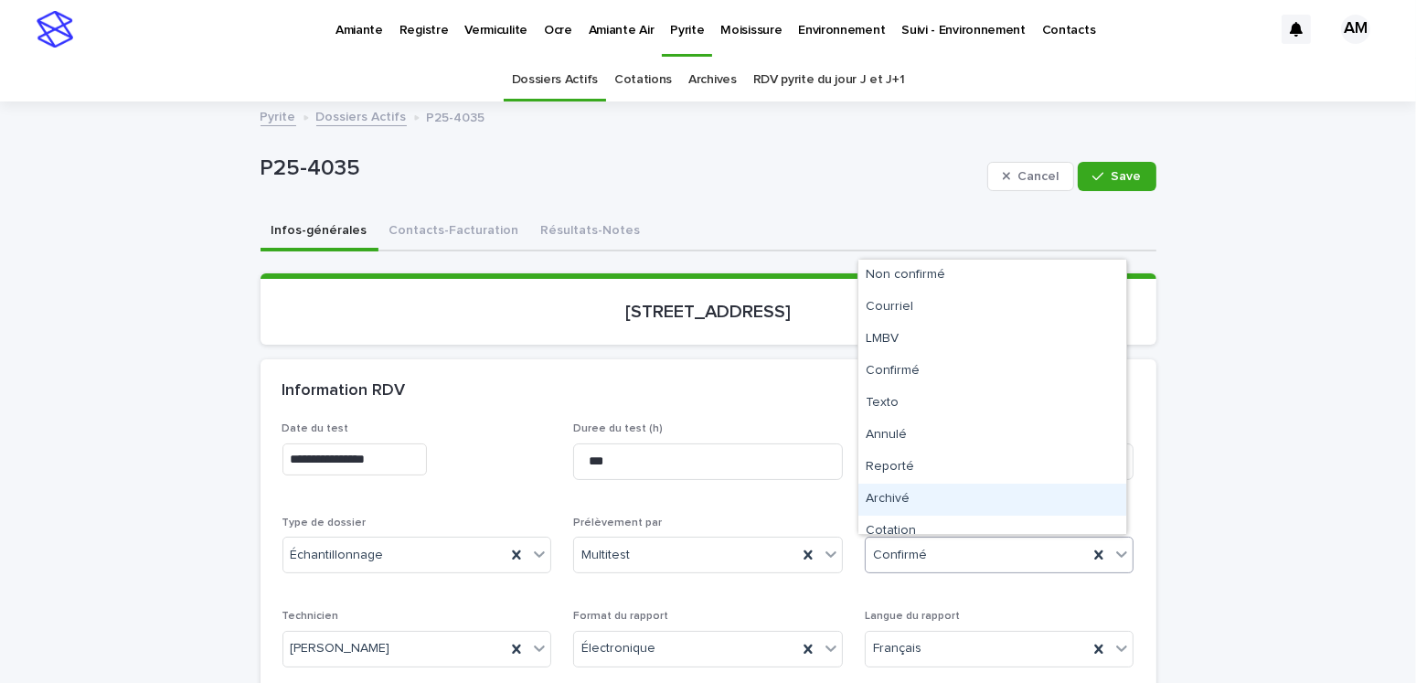
click at [906, 503] on div "Archivé" at bounding box center [992, 499] width 268 height 32
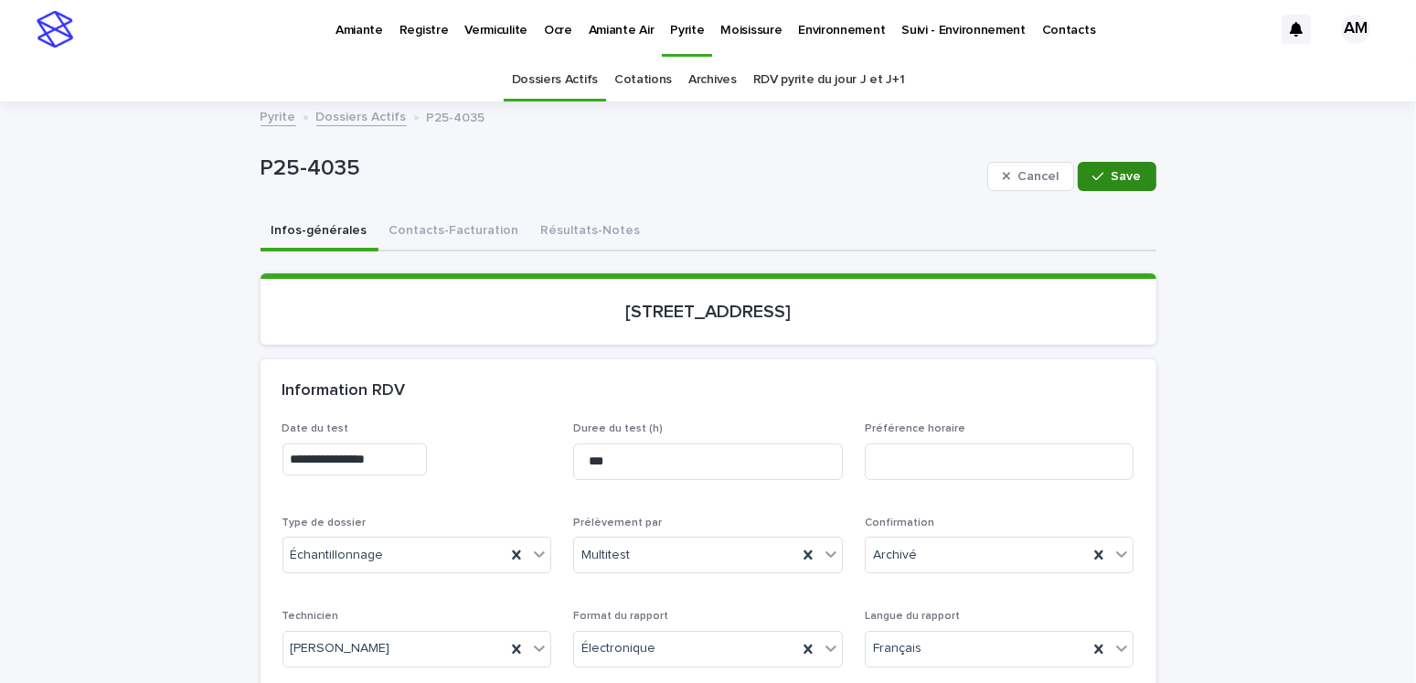
click at [1098, 185] on button "Save" at bounding box center [1116, 176] width 78 height 29
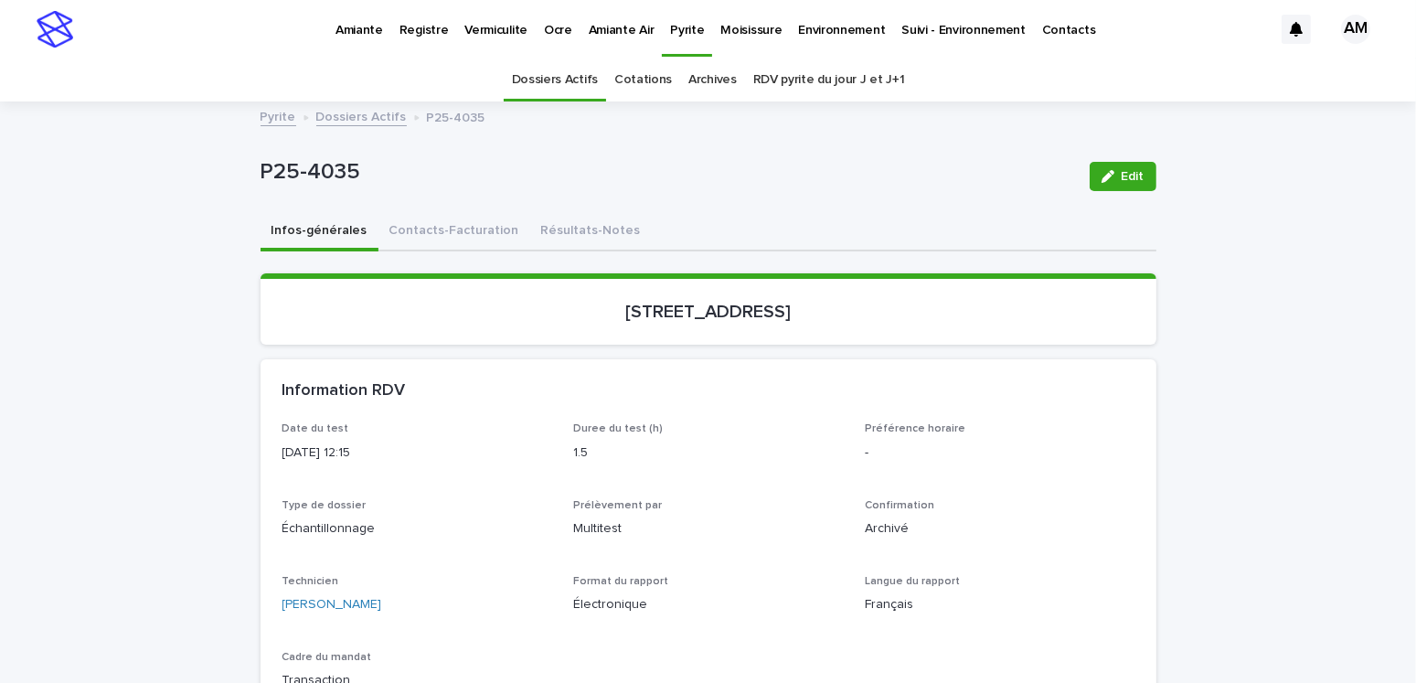
click at [376, 122] on link "Dossiers Actifs" at bounding box center [361, 115] width 90 height 21
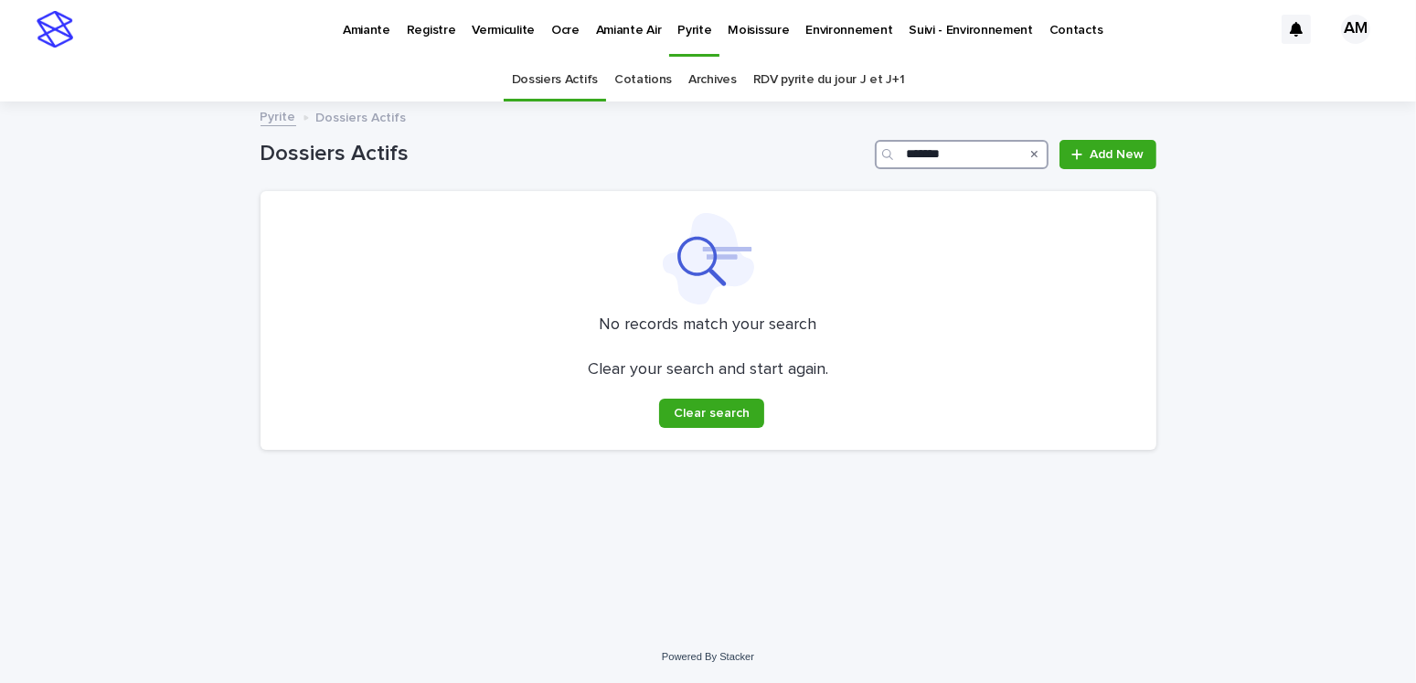
click at [967, 155] on input "*******" at bounding box center [962, 154] width 174 height 29
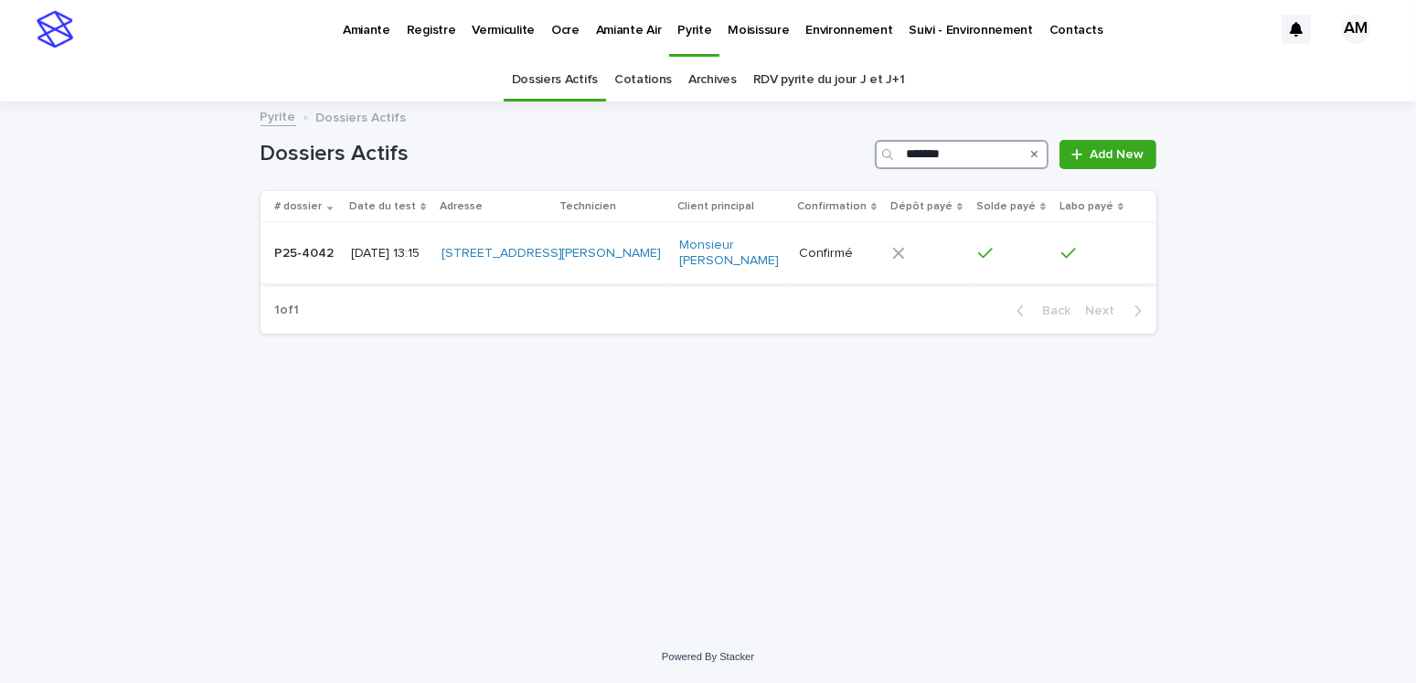
type input "*******"
click at [415, 269] on div "2025-06-03 13:15" at bounding box center [389, 254] width 76 height 30
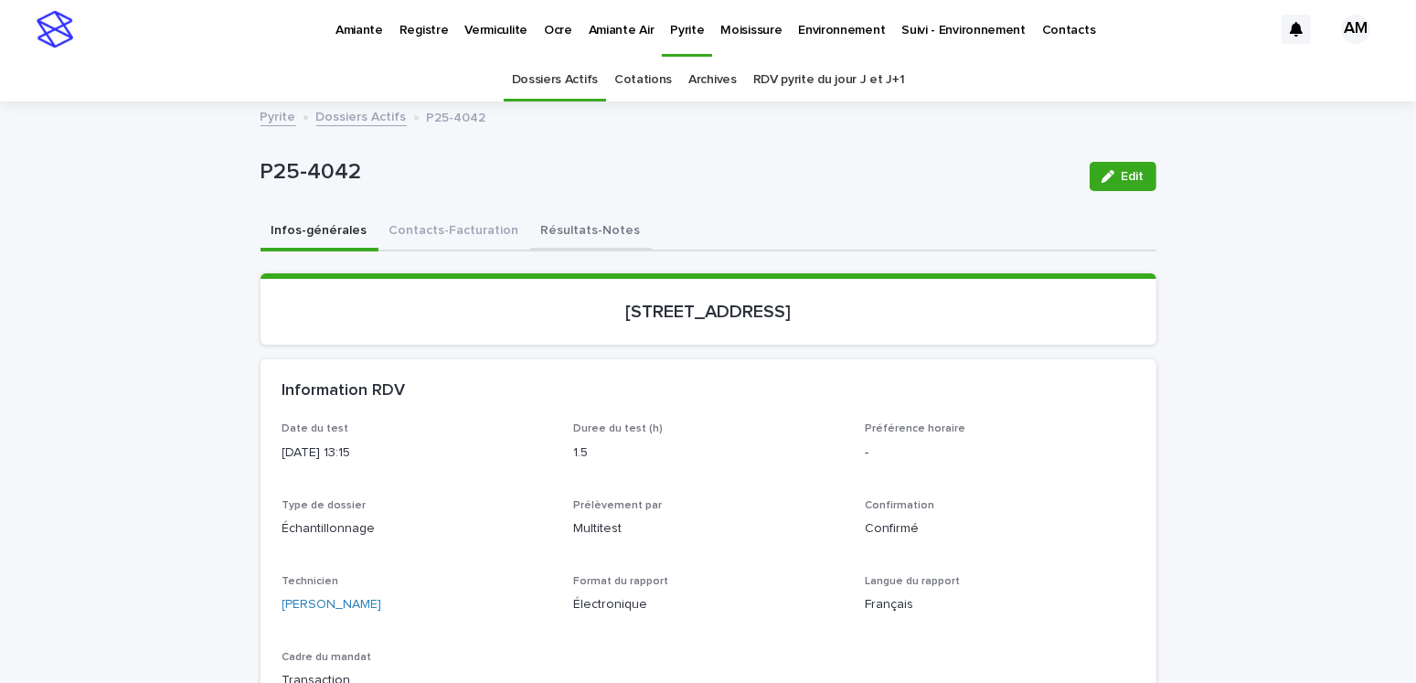
click at [543, 221] on button "Résultats-Notes" at bounding box center [591, 232] width 122 height 38
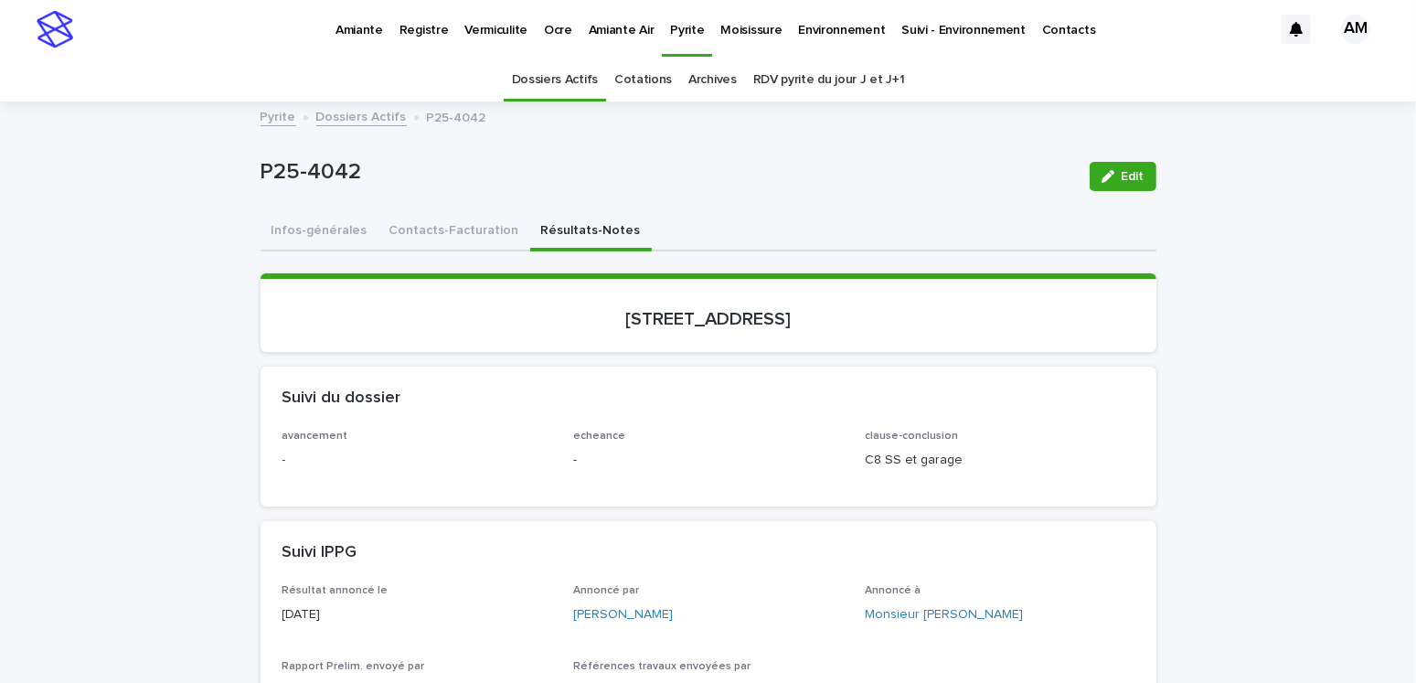
scroll to position [366, 0]
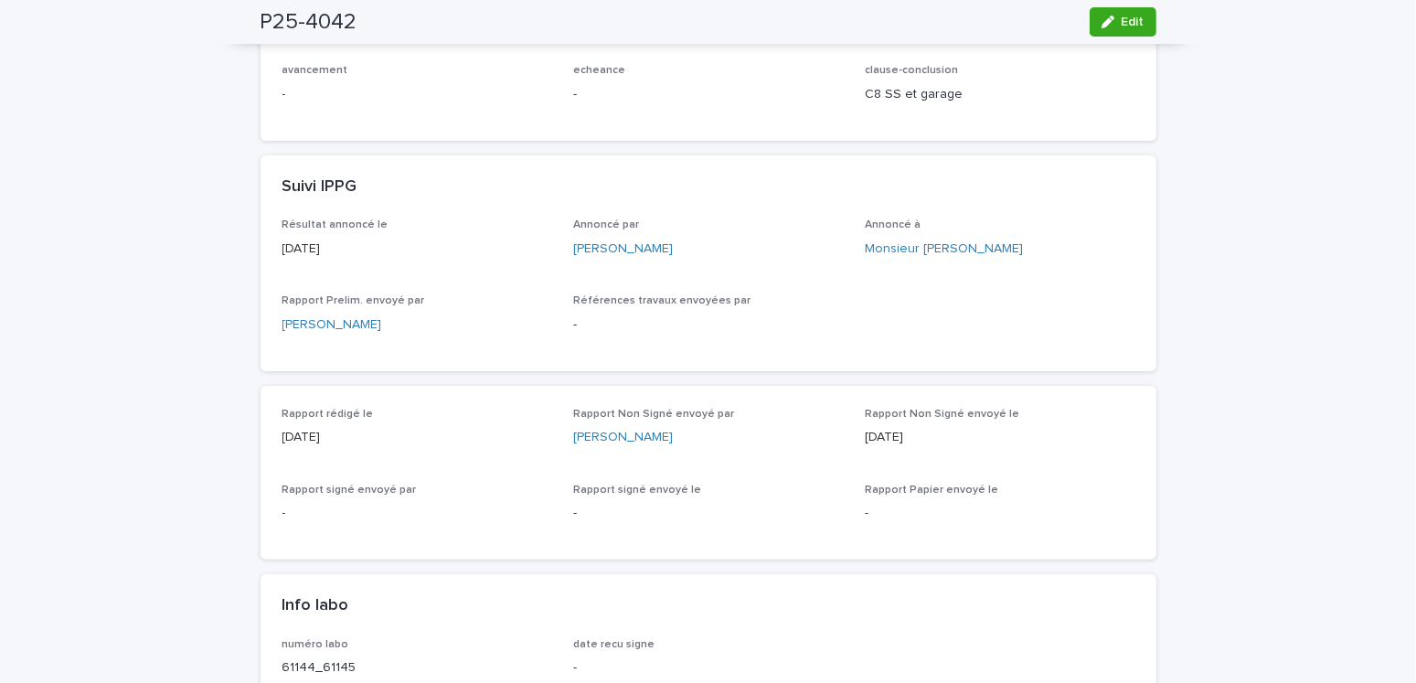
click at [1108, 37] on div "P25-4042 Edit" at bounding box center [708, 22] width 896 height 44
click at [1123, 20] on span "Edit" at bounding box center [1132, 22] width 23 height 13
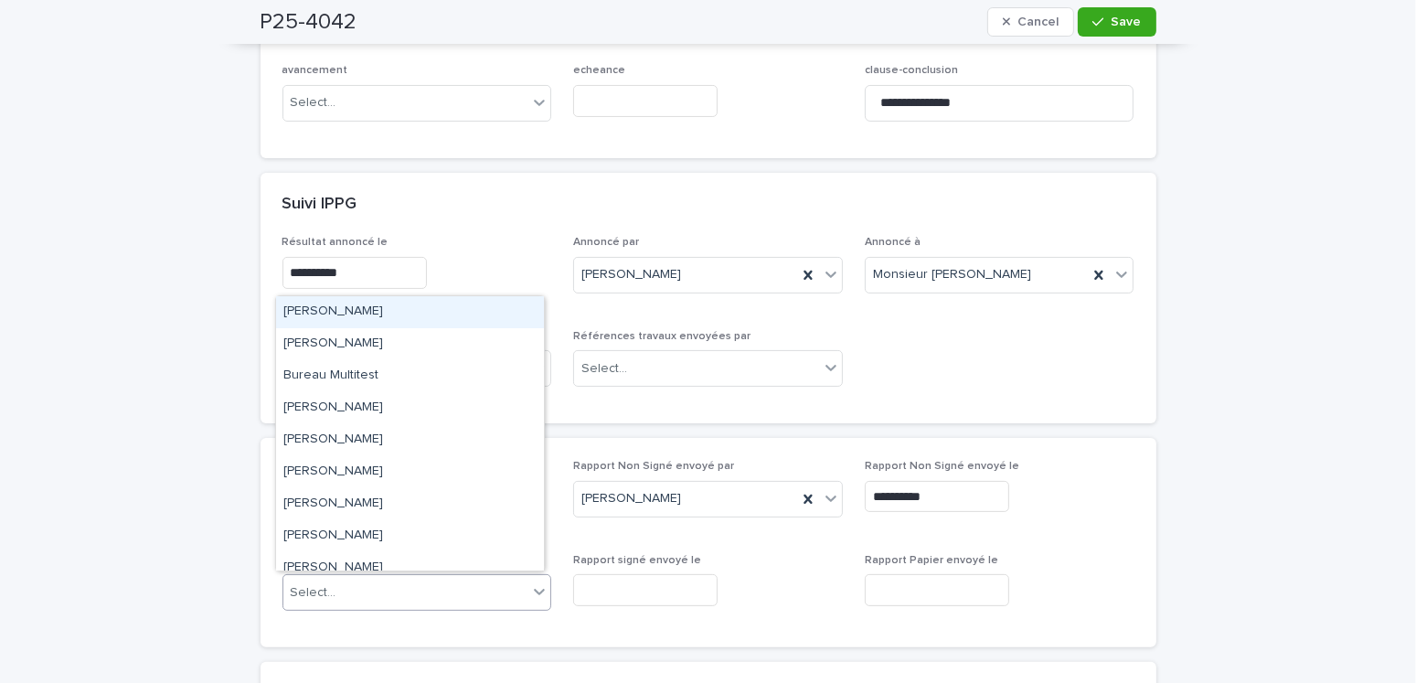
click at [369, 593] on div "Select..." at bounding box center [405, 593] width 245 height 30
click at [341, 313] on div "Amilie Mainville" at bounding box center [410, 312] width 268 height 32
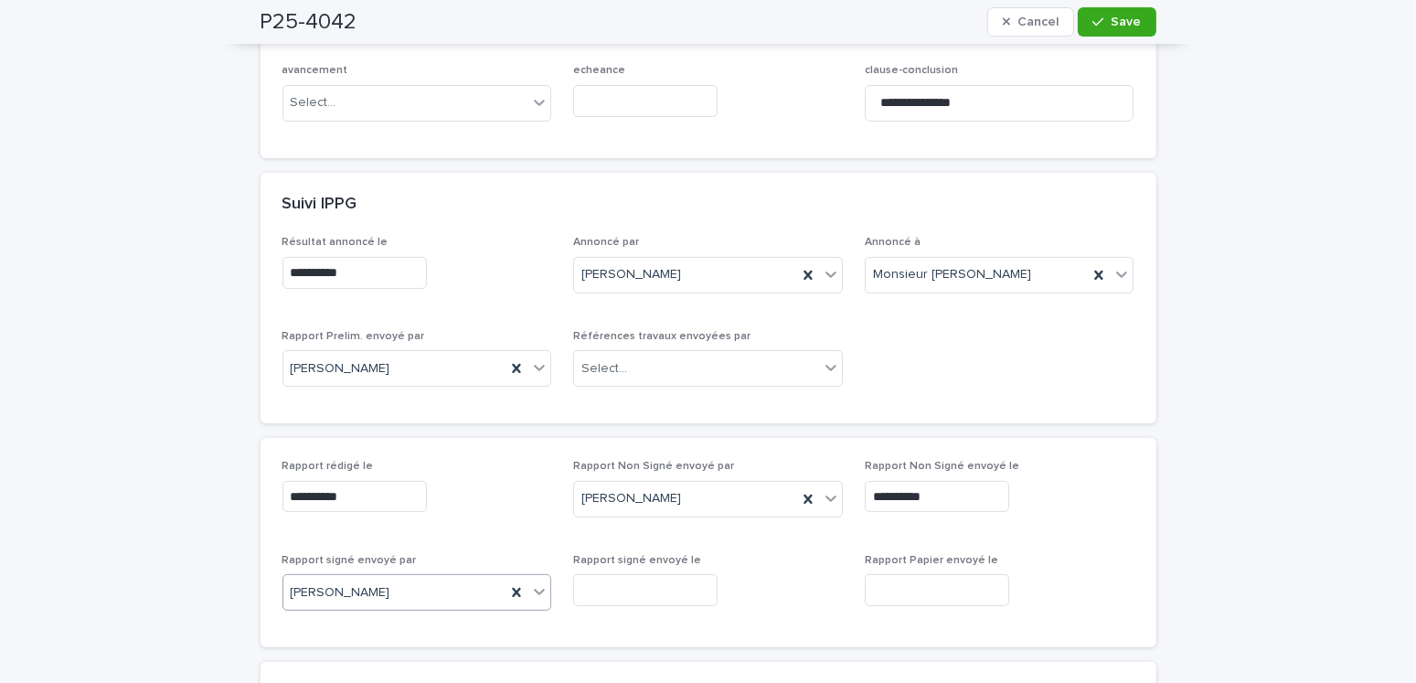
click at [659, 580] on input "text" at bounding box center [645, 590] width 144 height 32
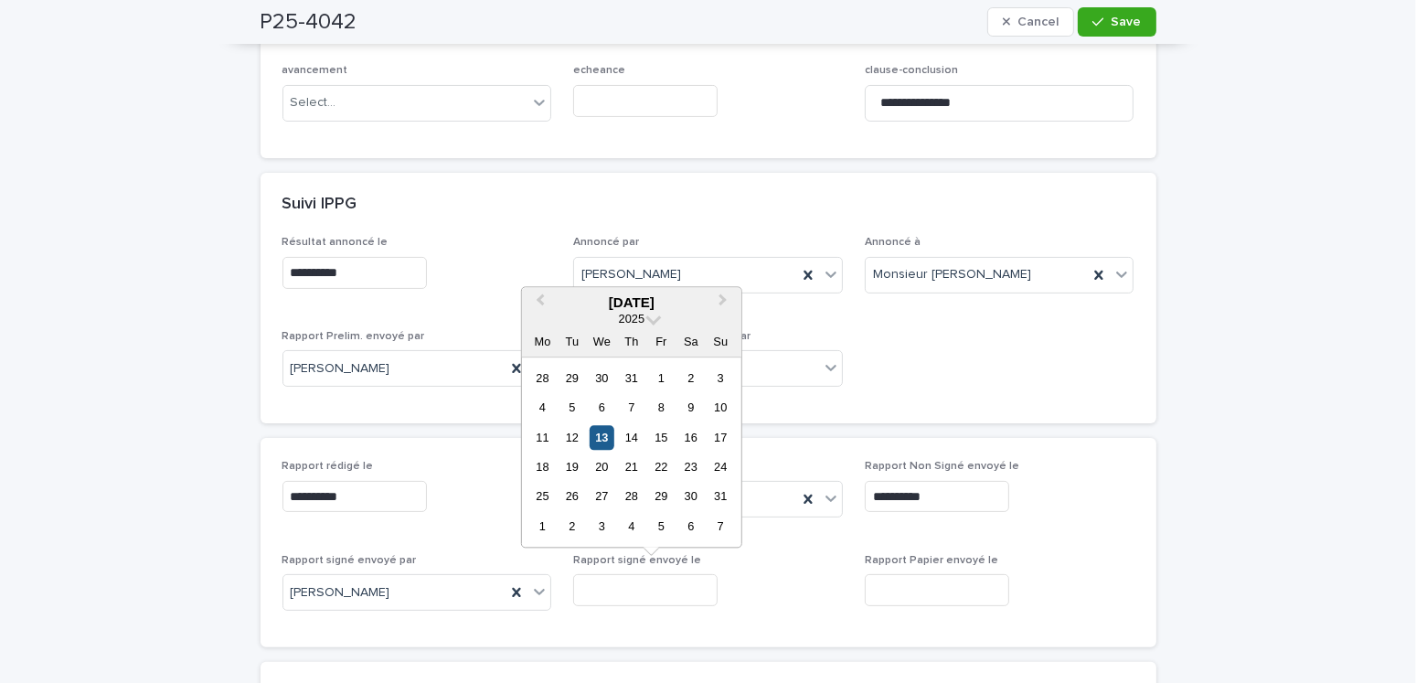
click at [597, 434] on div "13" at bounding box center [601, 437] width 25 height 25
type input "**********"
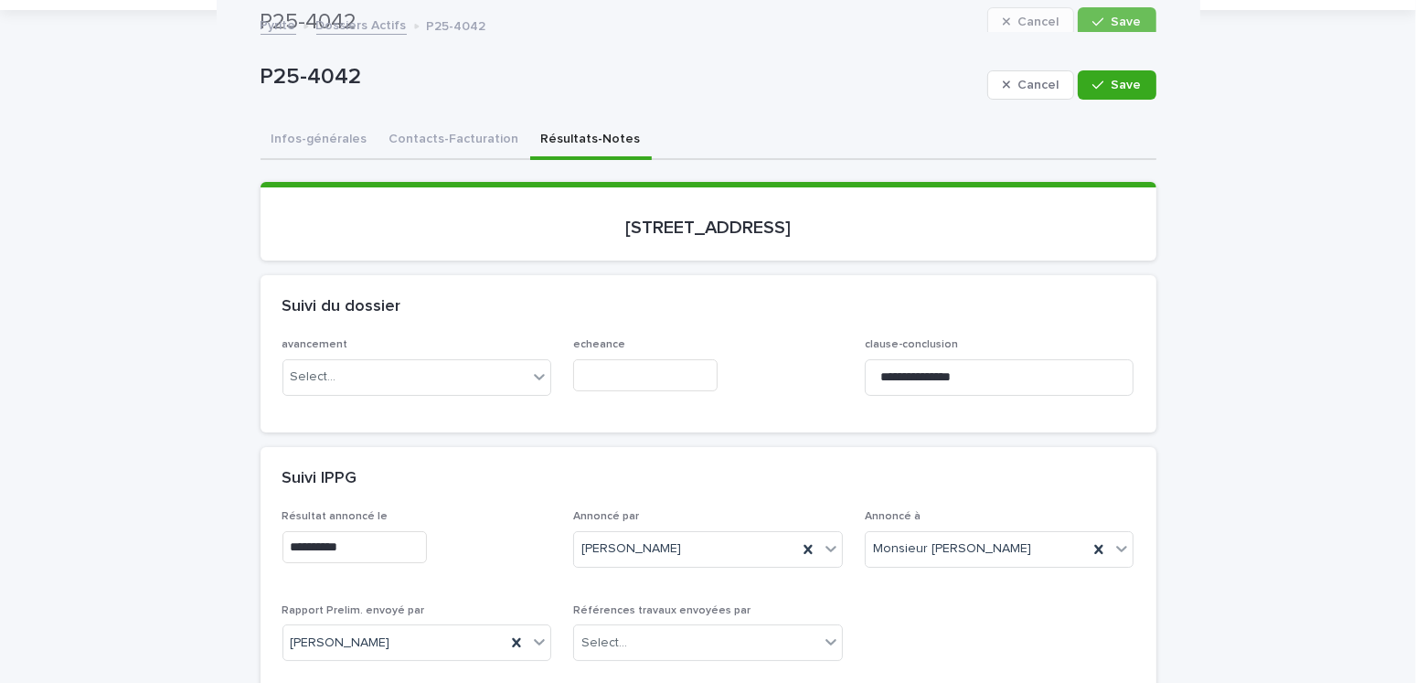
scroll to position [0, 0]
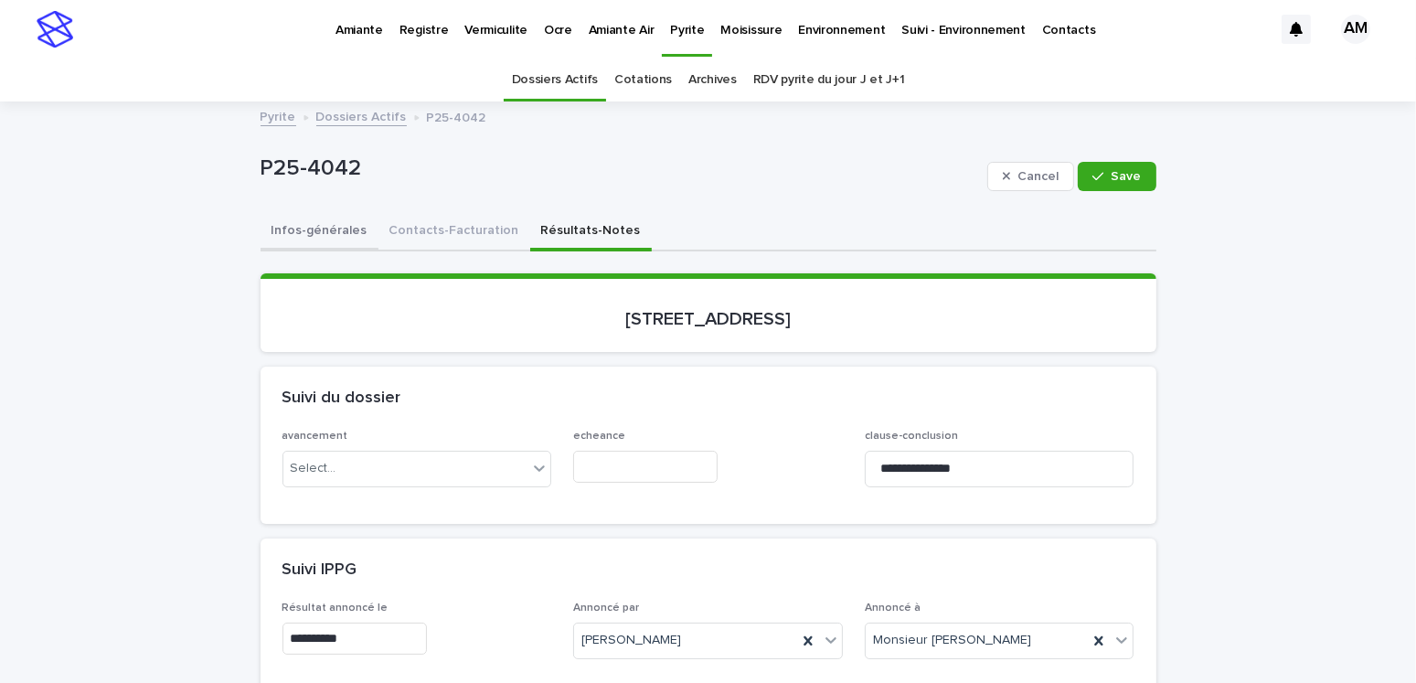
click at [304, 229] on button "Infos-générales" at bounding box center [319, 232] width 118 height 38
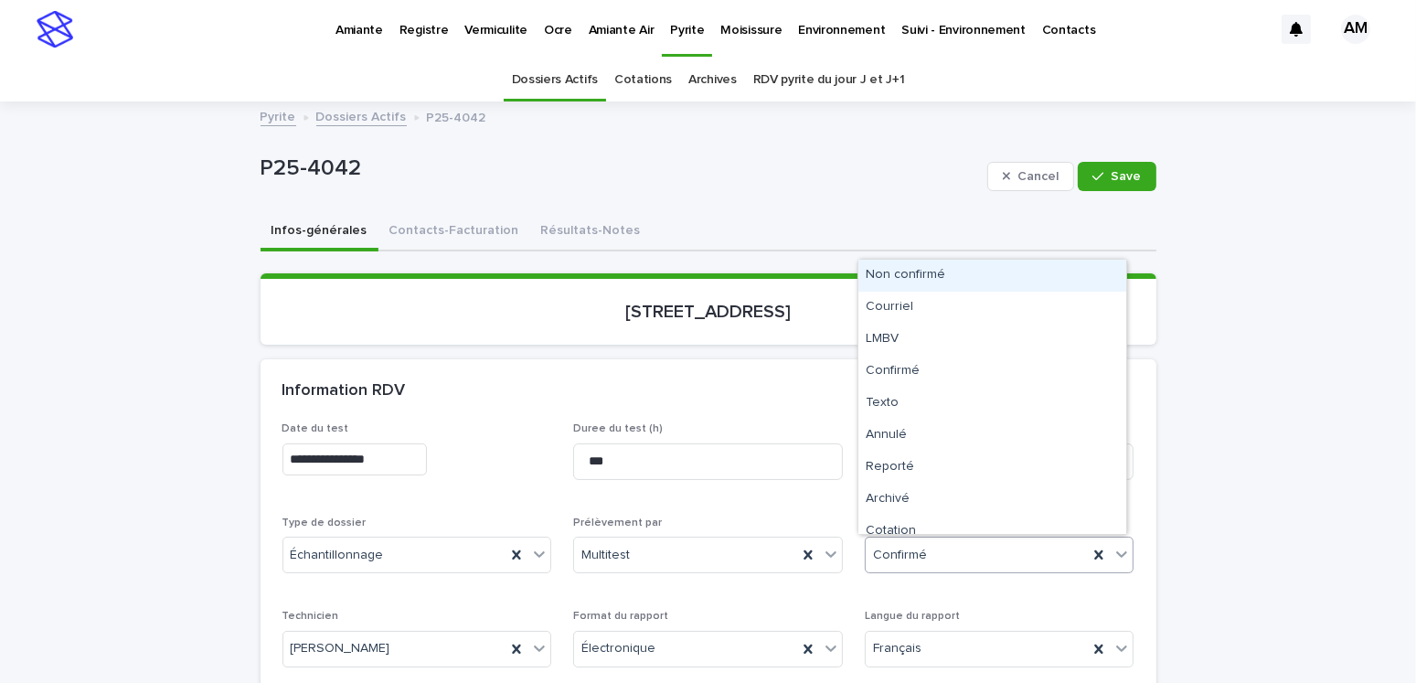
click at [954, 540] on div "Confirmé" at bounding box center [976, 555] width 223 height 30
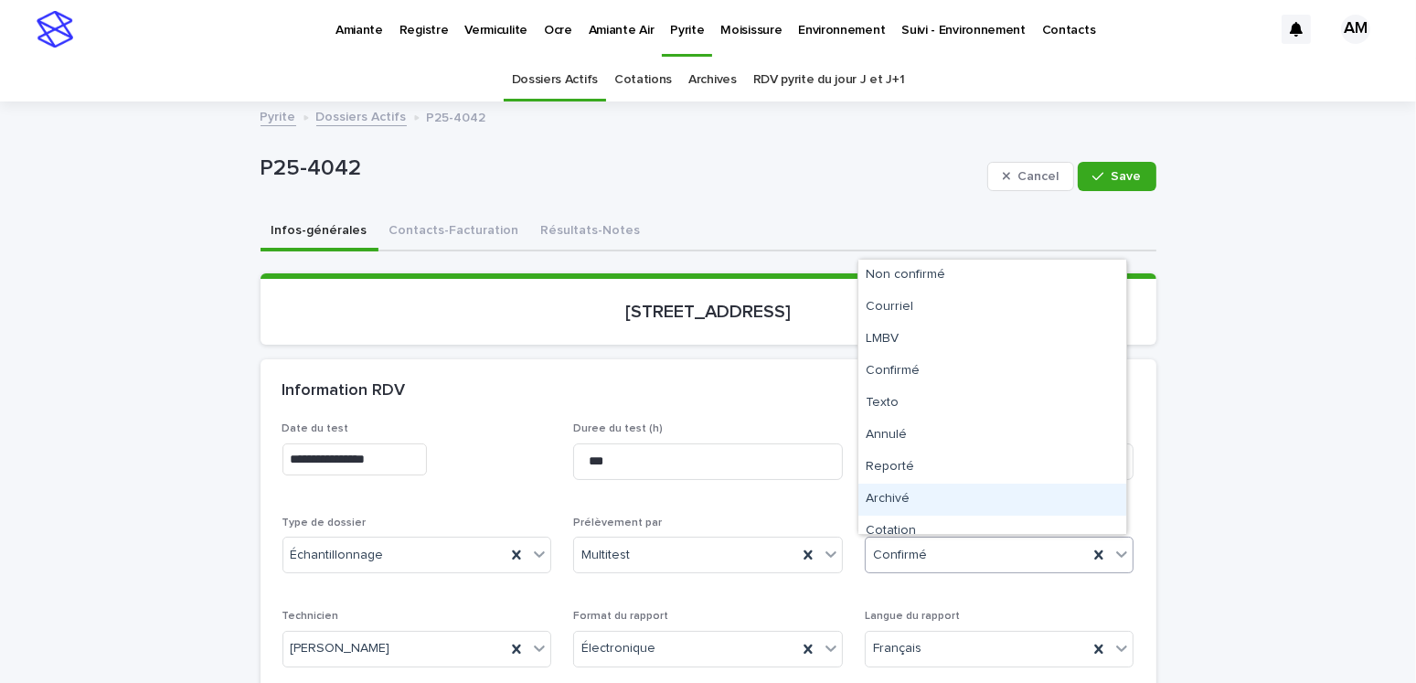
click at [878, 495] on div "Archivé" at bounding box center [992, 499] width 268 height 32
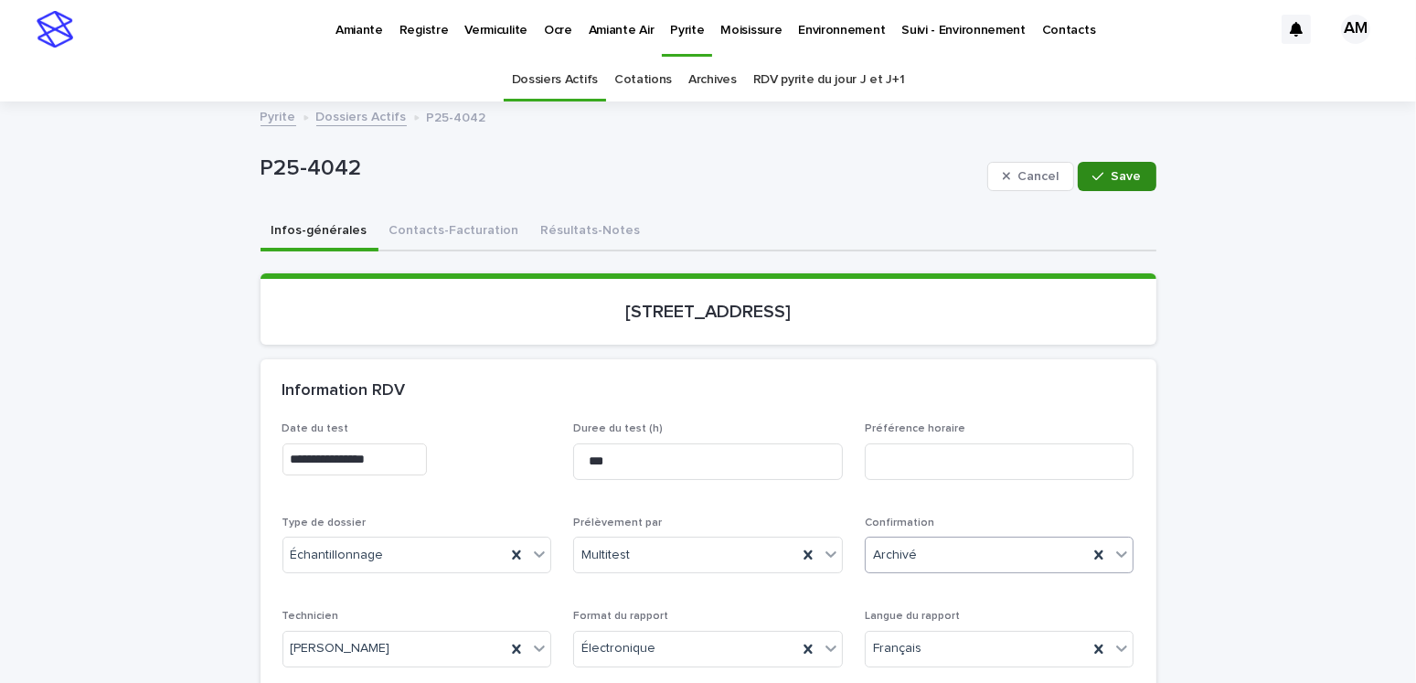
click at [1129, 178] on span "Save" at bounding box center [1126, 176] width 30 height 13
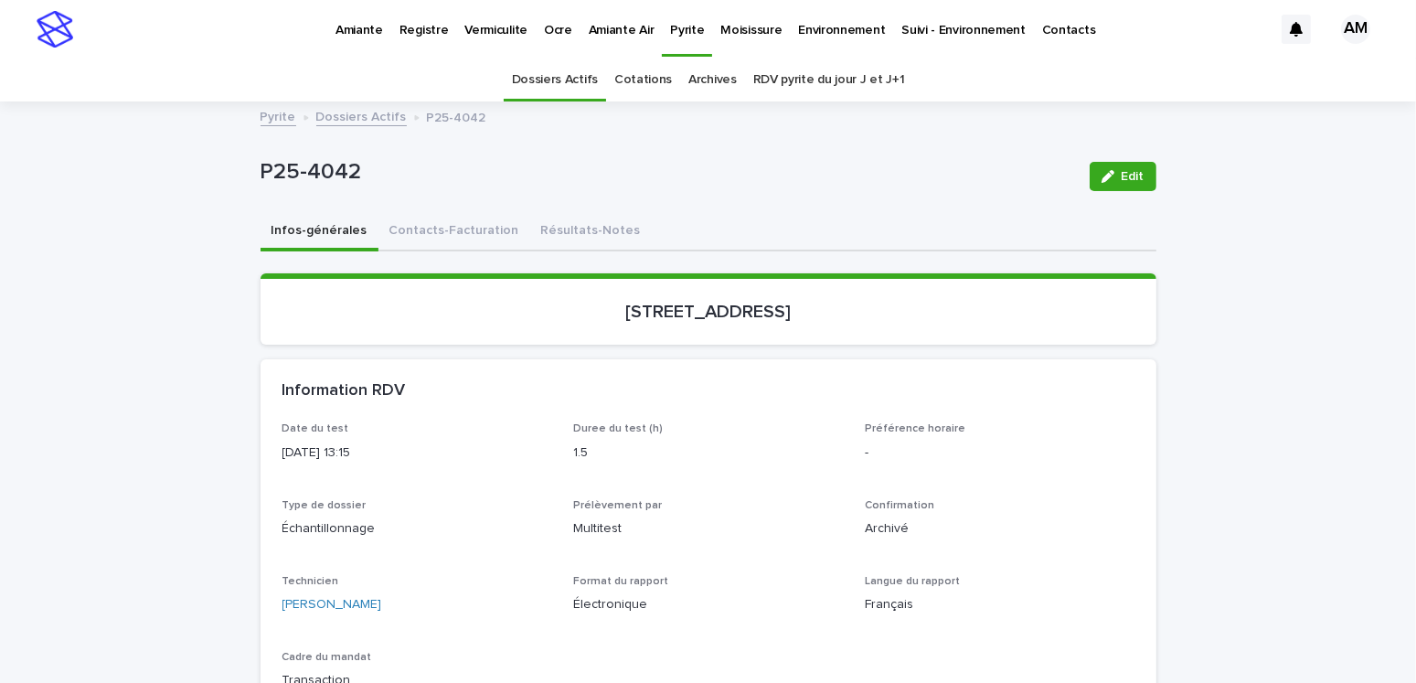
click at [347, 118] on link "Dossiers Actifs" at bounding box center [361, 115] width 90 height 21
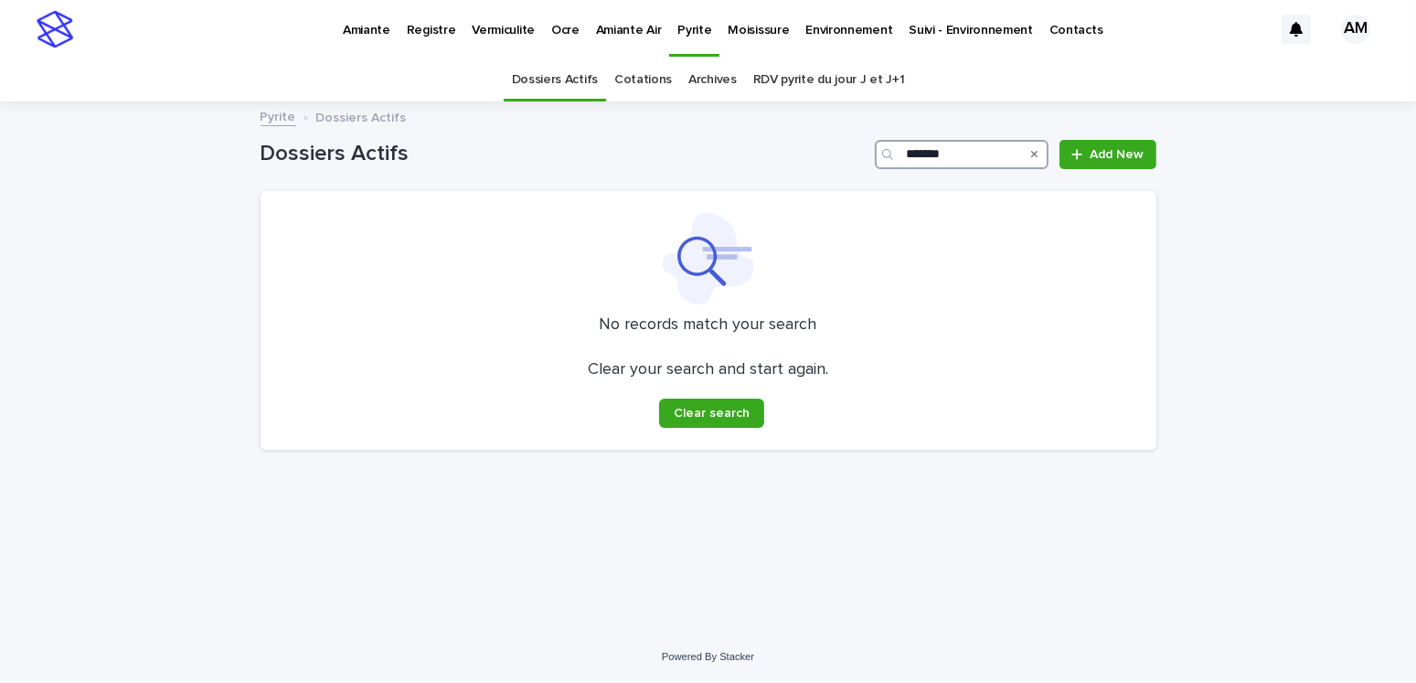
click at [957, 151] on input "*******" at bounding box center [962, 154] width 174 height 29
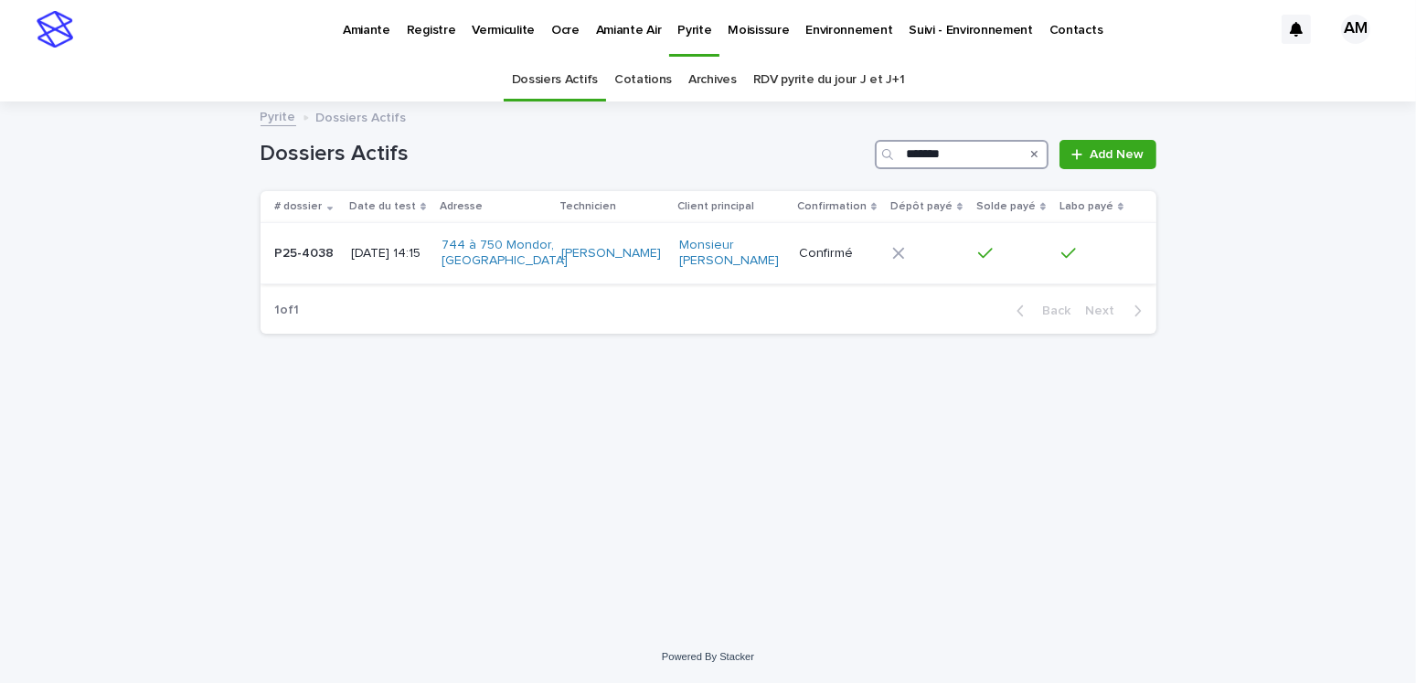
type input "*******"
click at [414, 259] on p "2025-06-03 14:15" at bounding box center [389, 254] width 76 height 16
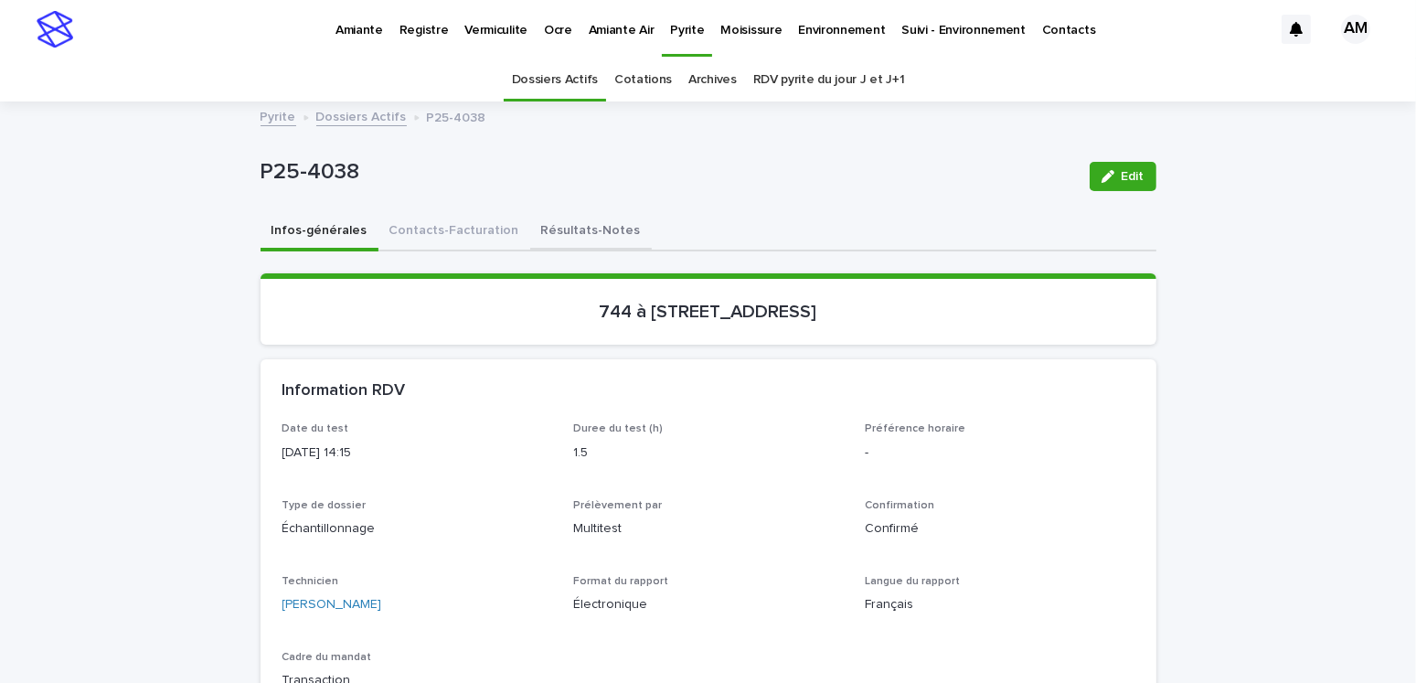
click at [562, 232] on button "Résultats-Notes" at bounding box center [591, 232] width 122 height 38
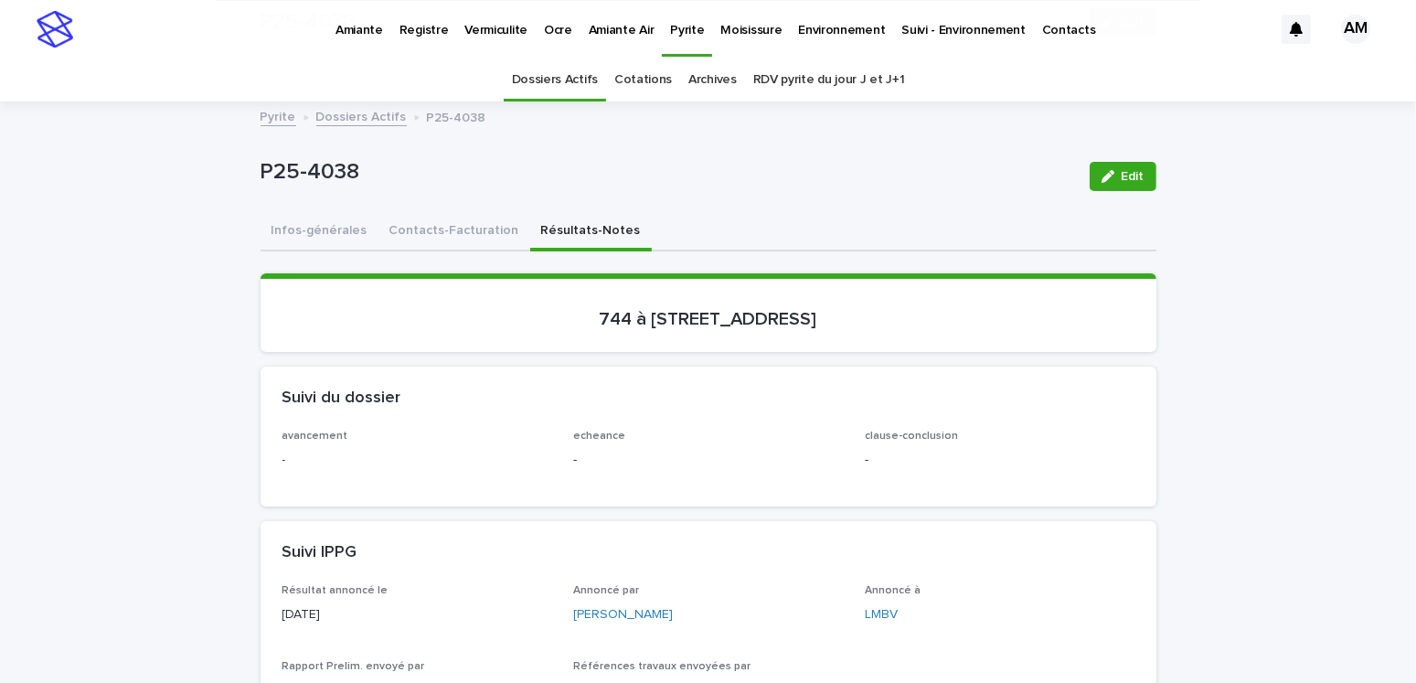
scroll to position [457, 0]
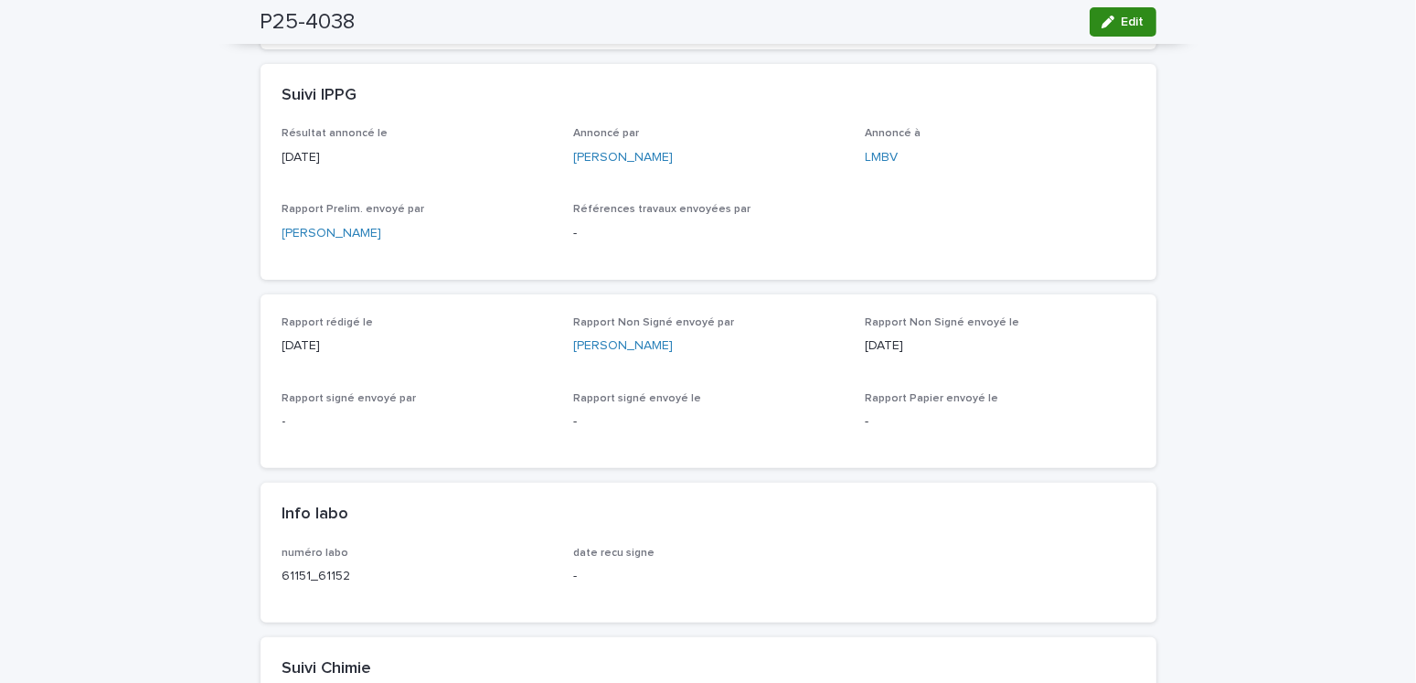
drag, startPoint x: 1106, startPoint y: 14, endPoint x: 1100, endPoint y: 49, distance: 36.1
click at [1105, 14] on button "Edit" at bounding box center [1122, 21] width 67 height 29
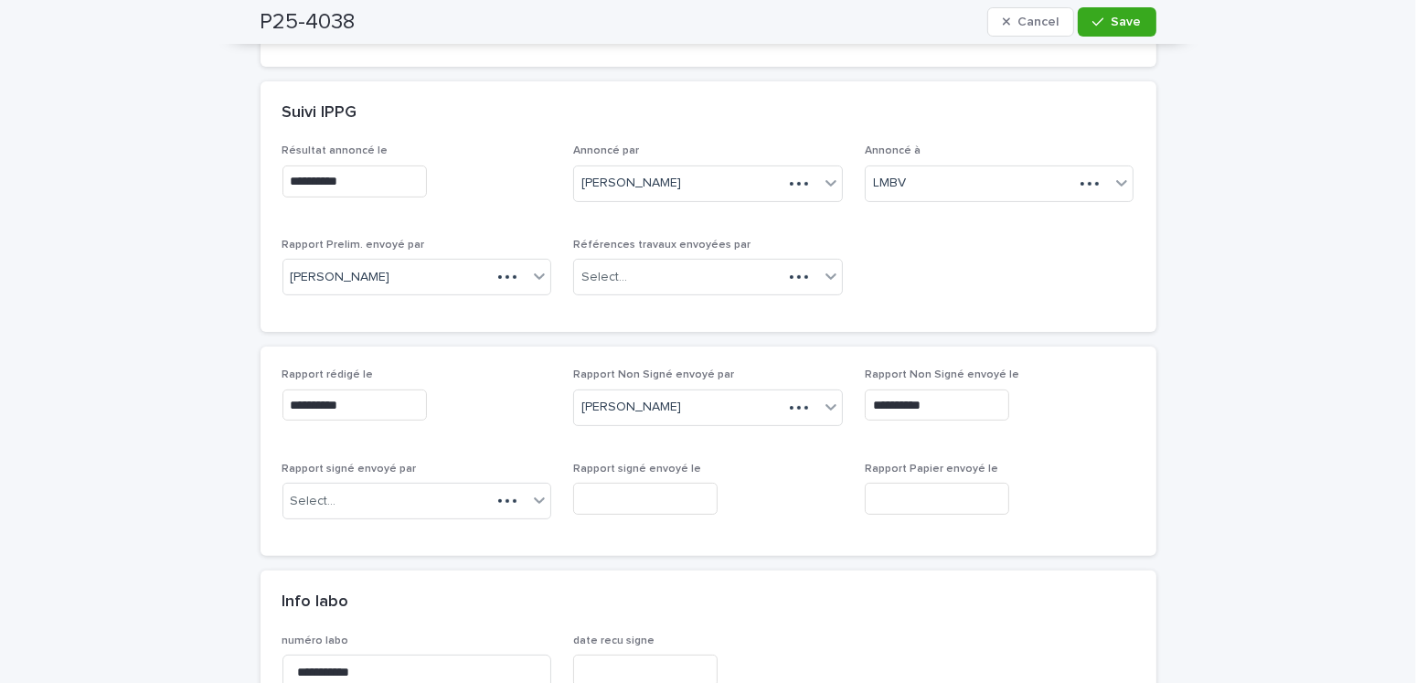
scroll to position [527, 0]
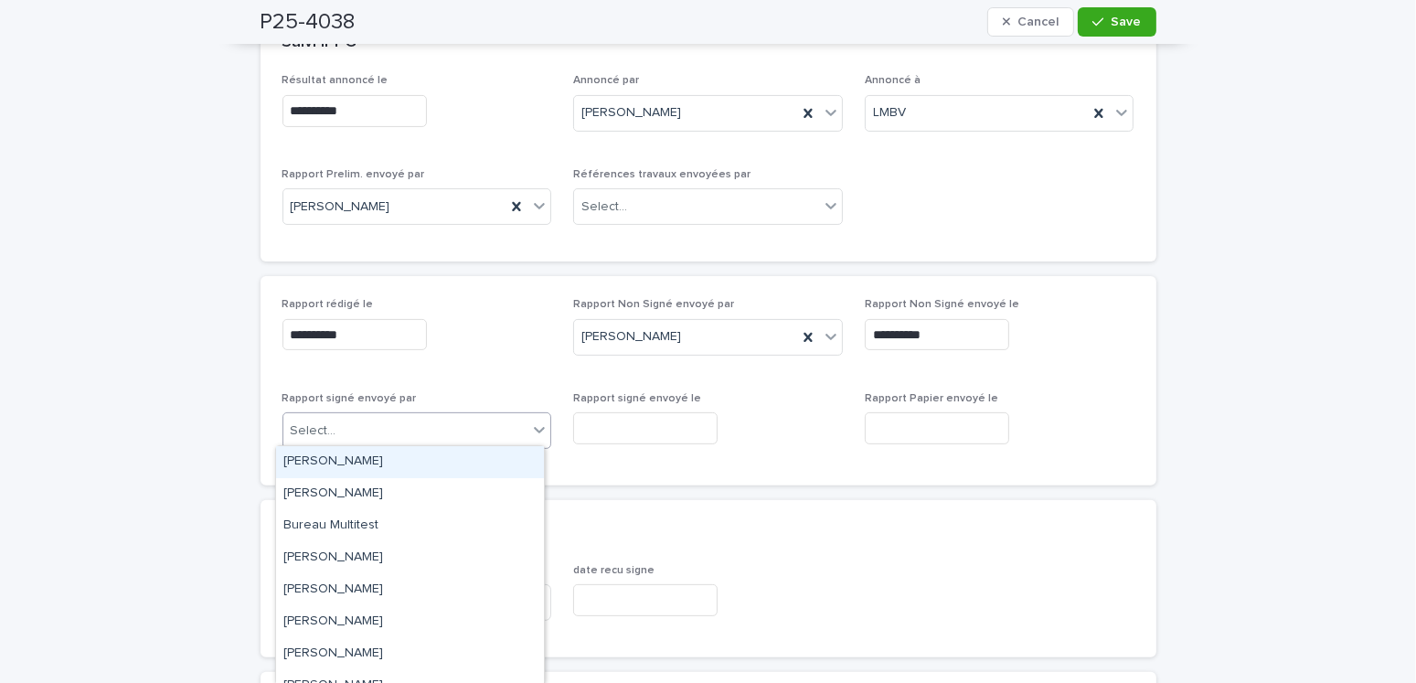
click at [353, 431] on div "Select..." at bounding box center [405, 431] width 245 height 30
click at [339, 453] on div "Amilie Mainville" at bounding box center [410, 462] width 268 height 32
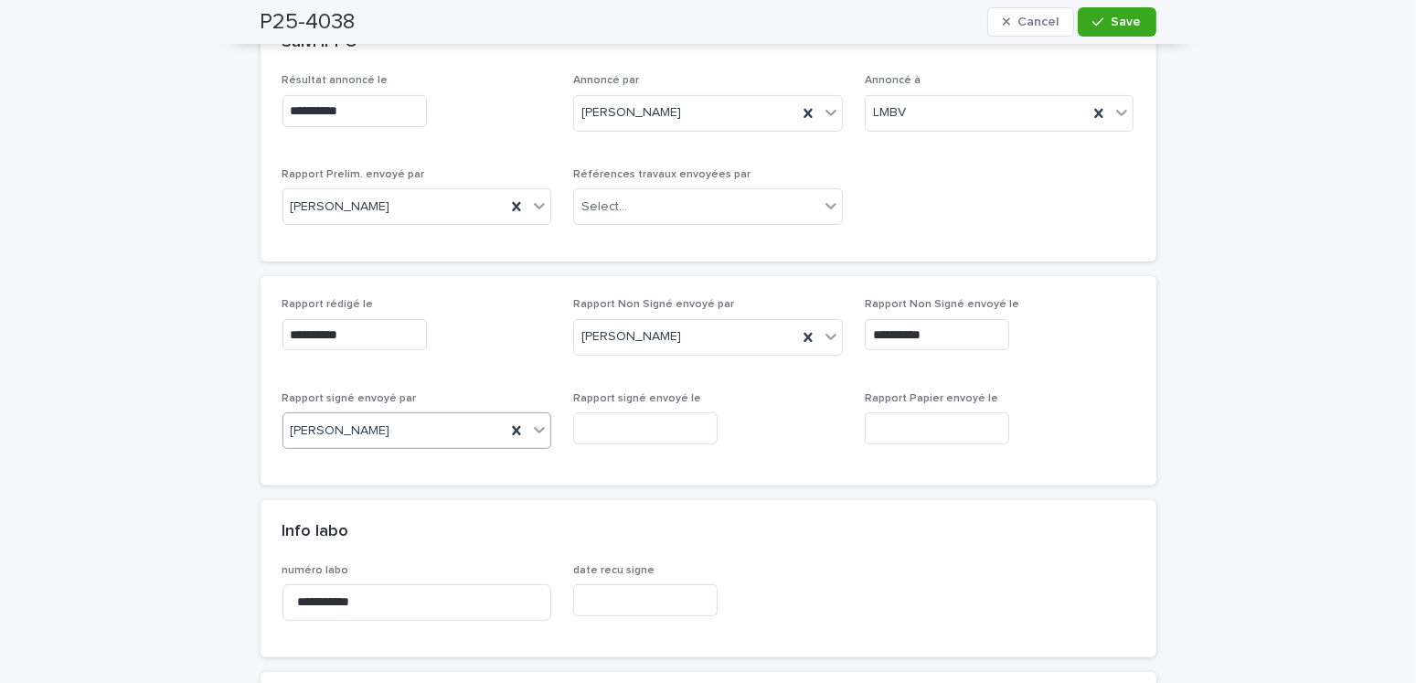
click at [631, 426] on input "text" at bounding box center [645, 428] width 144 height 32
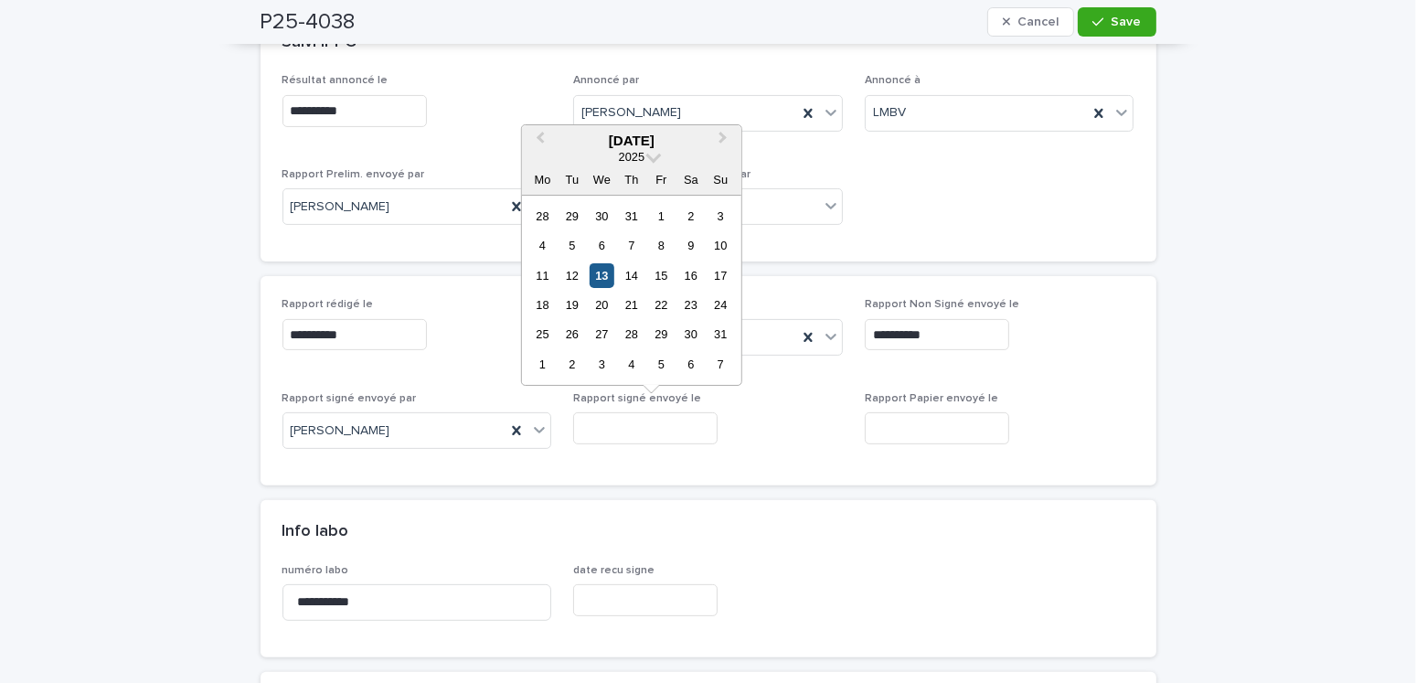
click at [600, 283] on div "13" at bounding box center [601, 275] width 25 height 25
type input "**********"
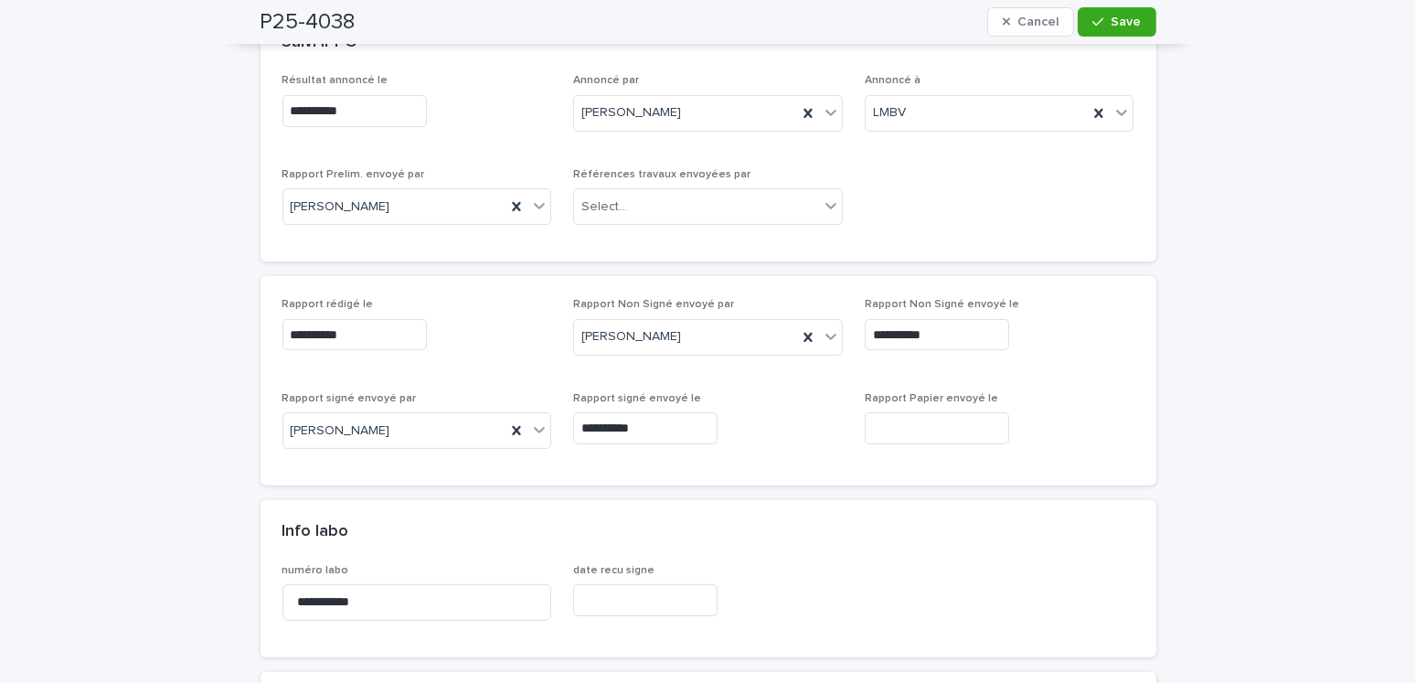
scroll to position [0, 0]
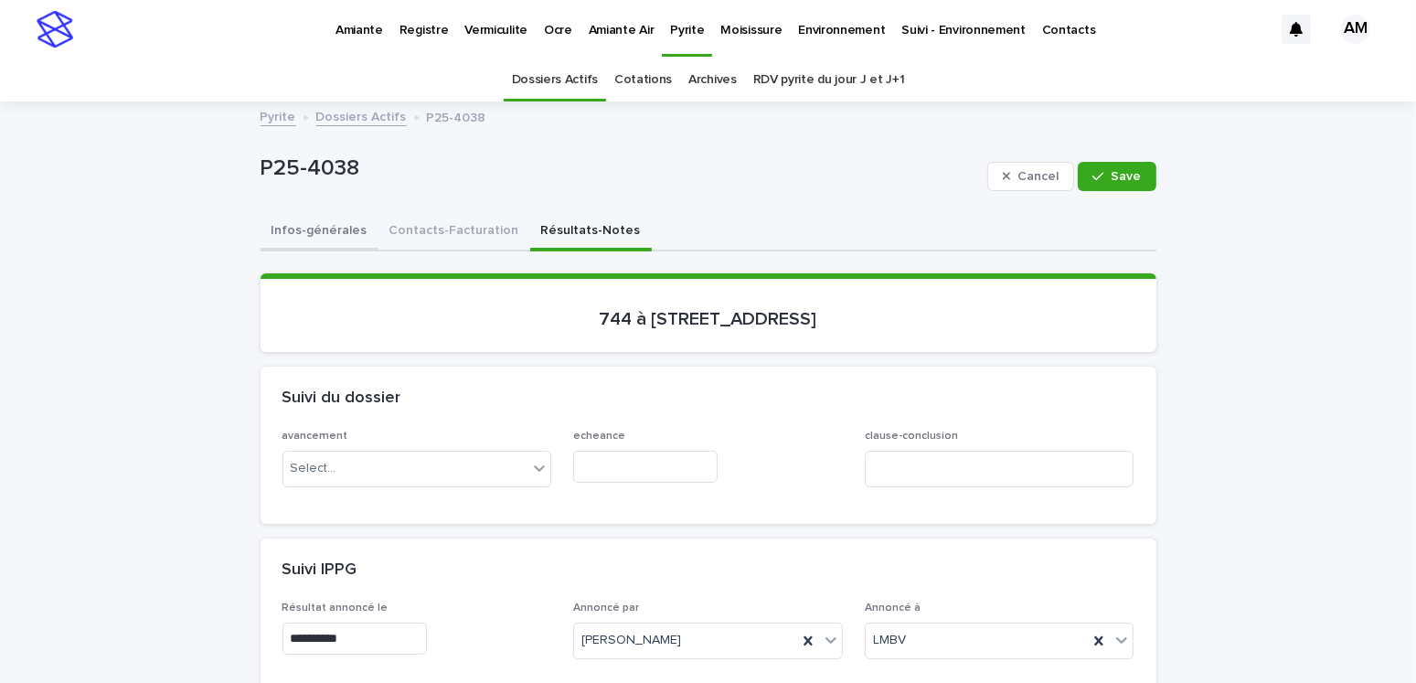
click at [318, 221] on button "Infos-générales" at bounding box center [319, 232] width 118 height 38
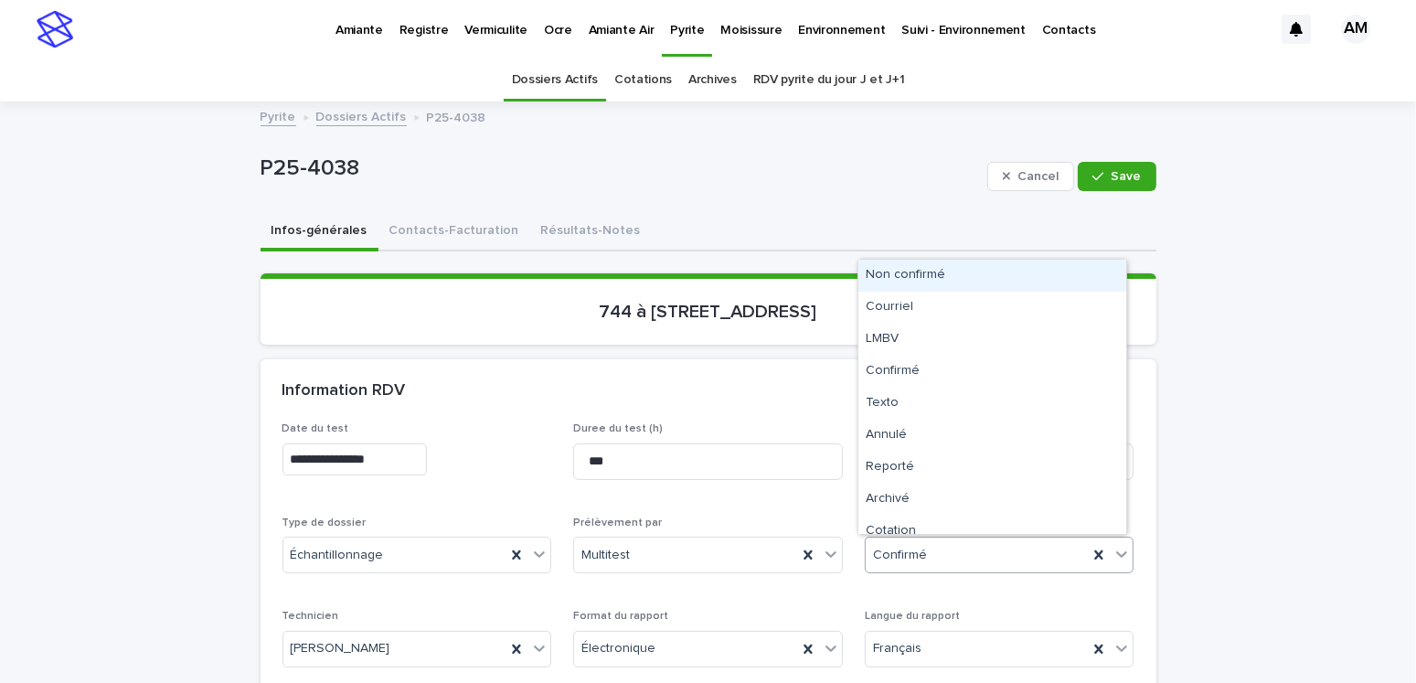
click at [932, 548] on div "Confirmé" at bounding box center [976, 555] width 223 height 30
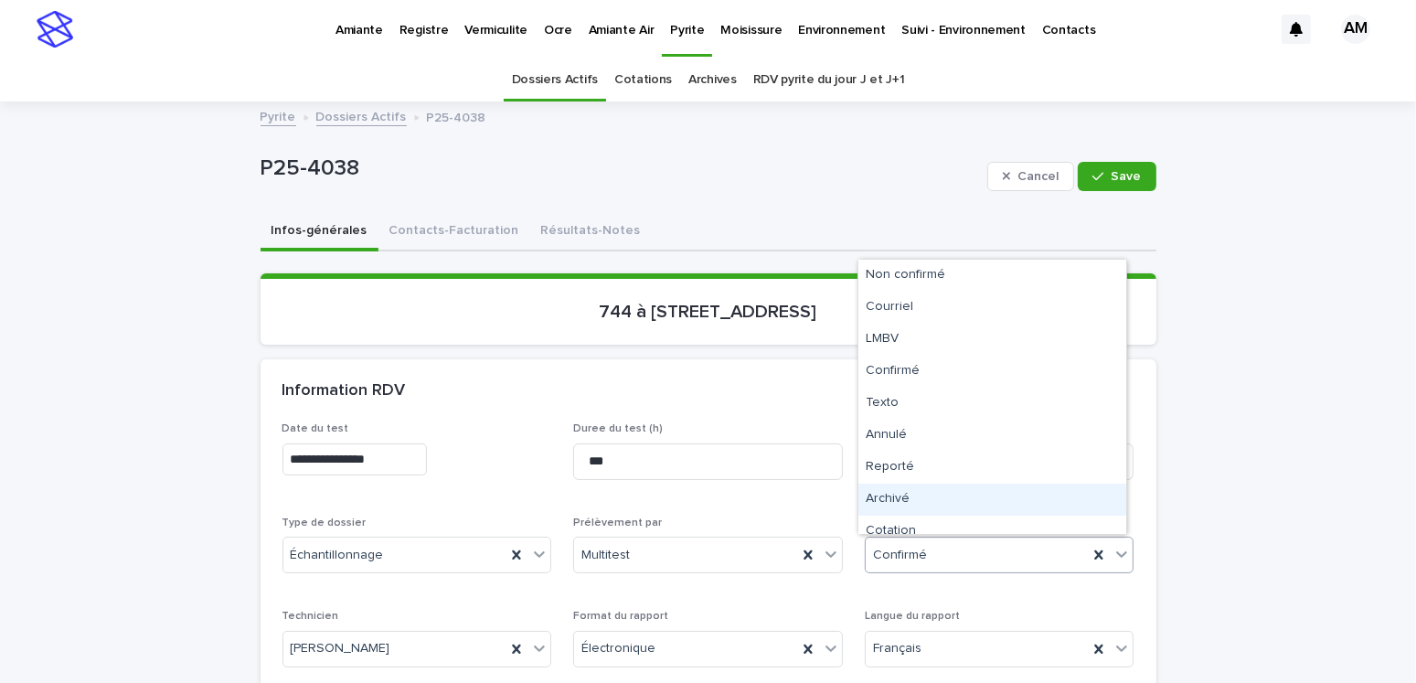
click at [901, 503] on div "Archivé" at bounding box center [992, 499] width 268 height 32
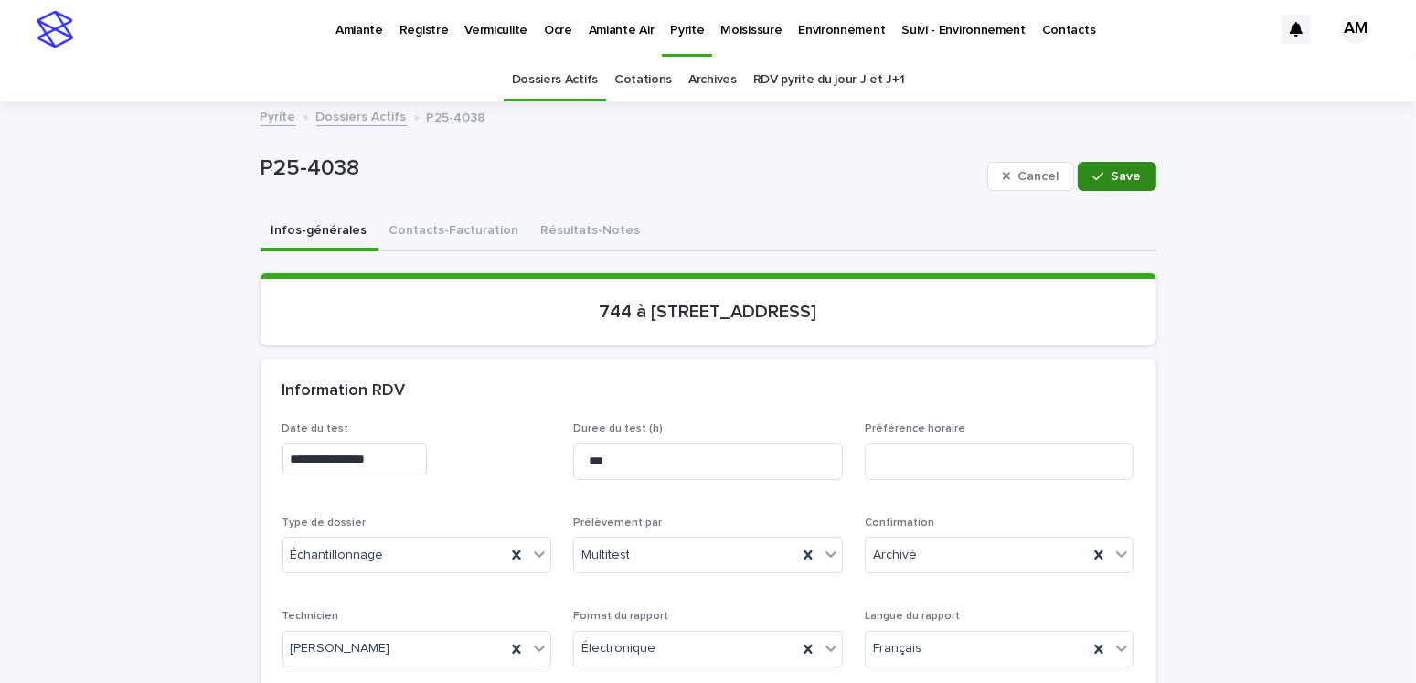
click at [1114, 183] on button "Save" at bounding box center [1116, 176] width 78 height 29
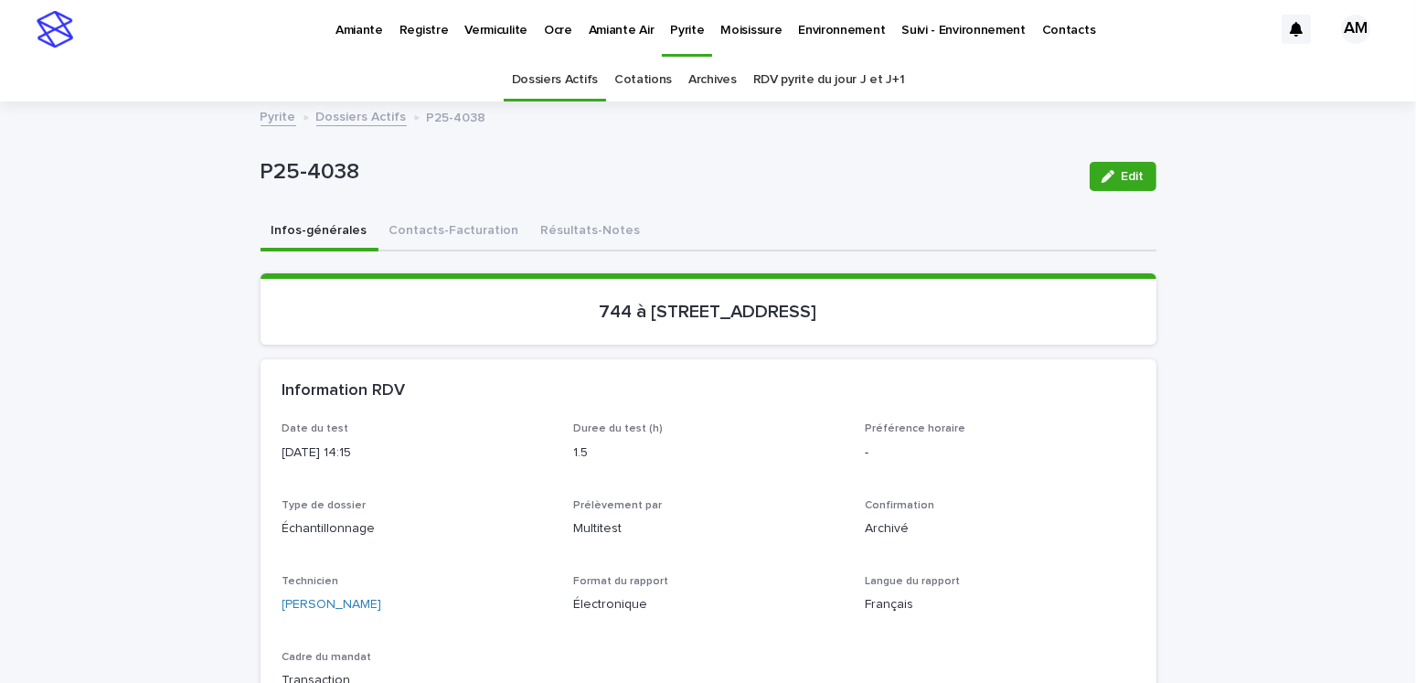
click at [355, 114] on link "Dossiers Actifs" at bounding box center [361, 115] width 90 height 21
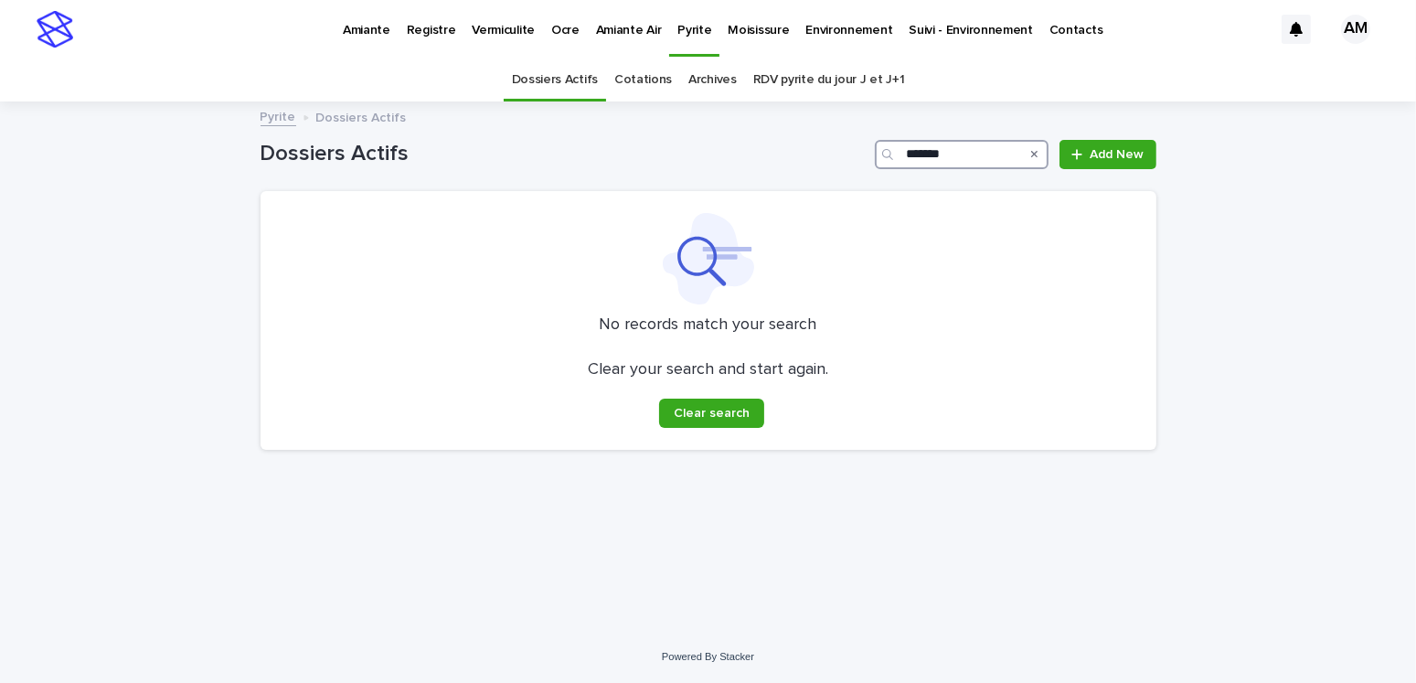
click at [968, 156] on input "*******" at bounding box center [962, 154] width 174 height 29
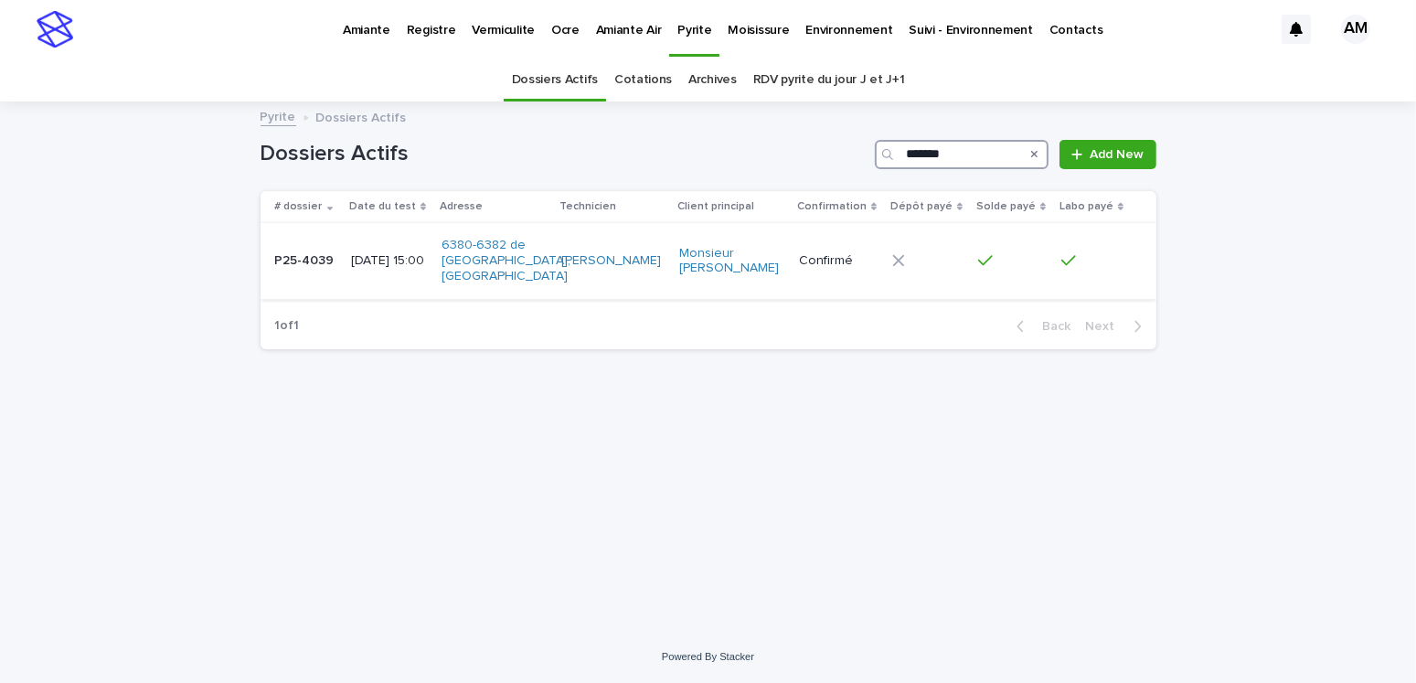
type input "*******"
click at [377, 269] on p "2025-06-03 15:00" at bounding box center [389, 261] width 76 height 16
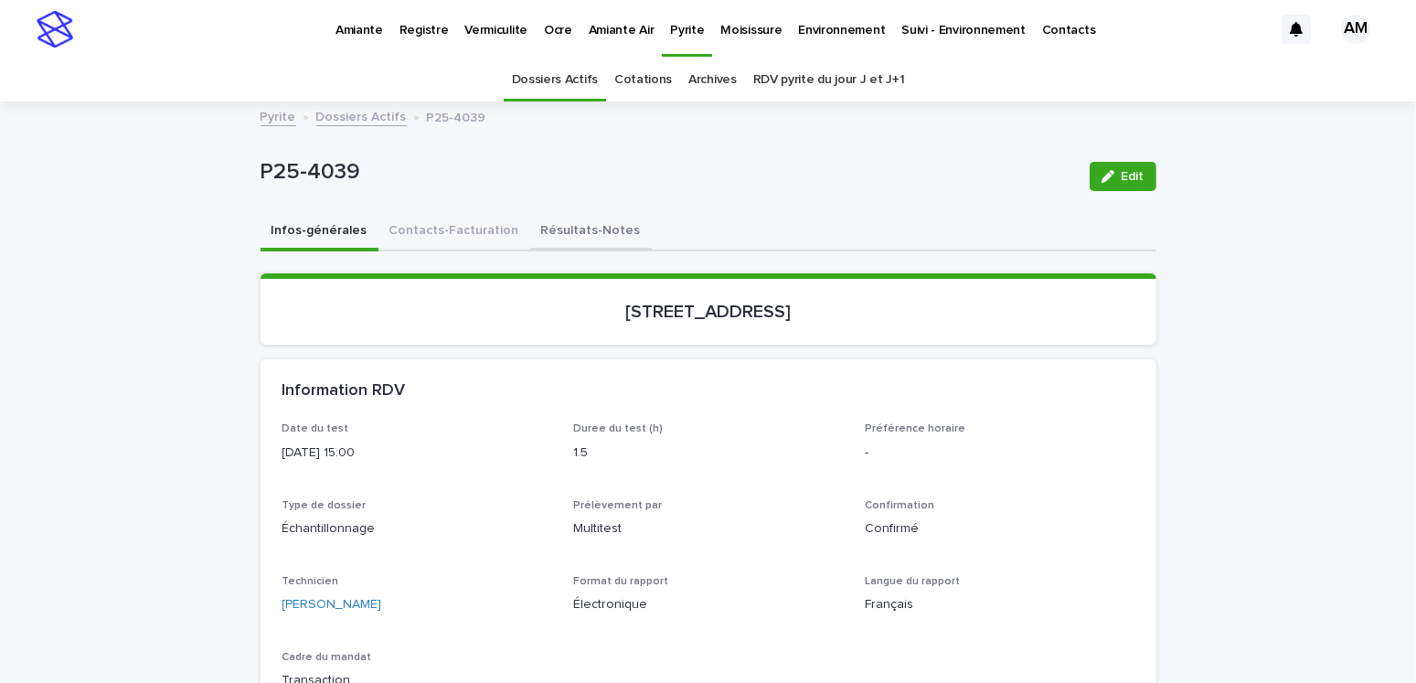
click at [576, 235] on button "Résultats-Notes" at bounding box center [591, 232] width 122 height 38
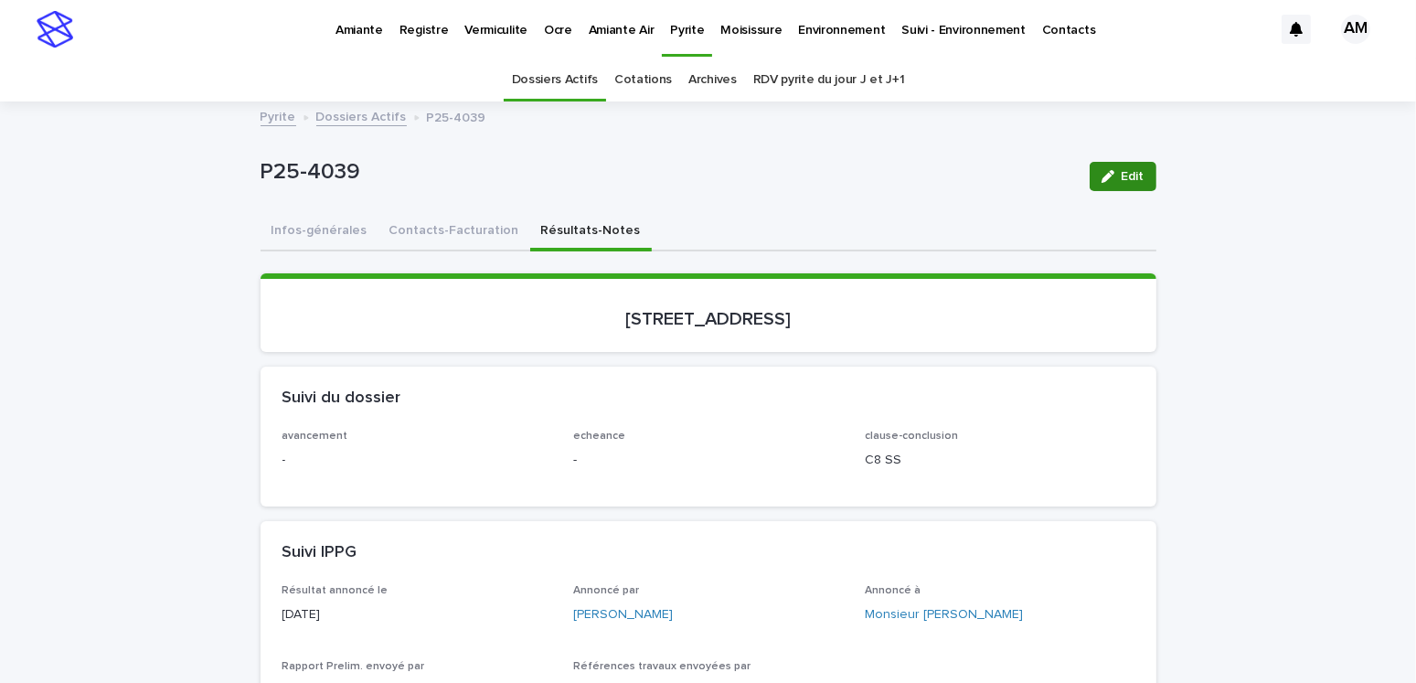
click at [1130, 177] on span "Edit" at bounding box center [1132, 176] width 23 height 13
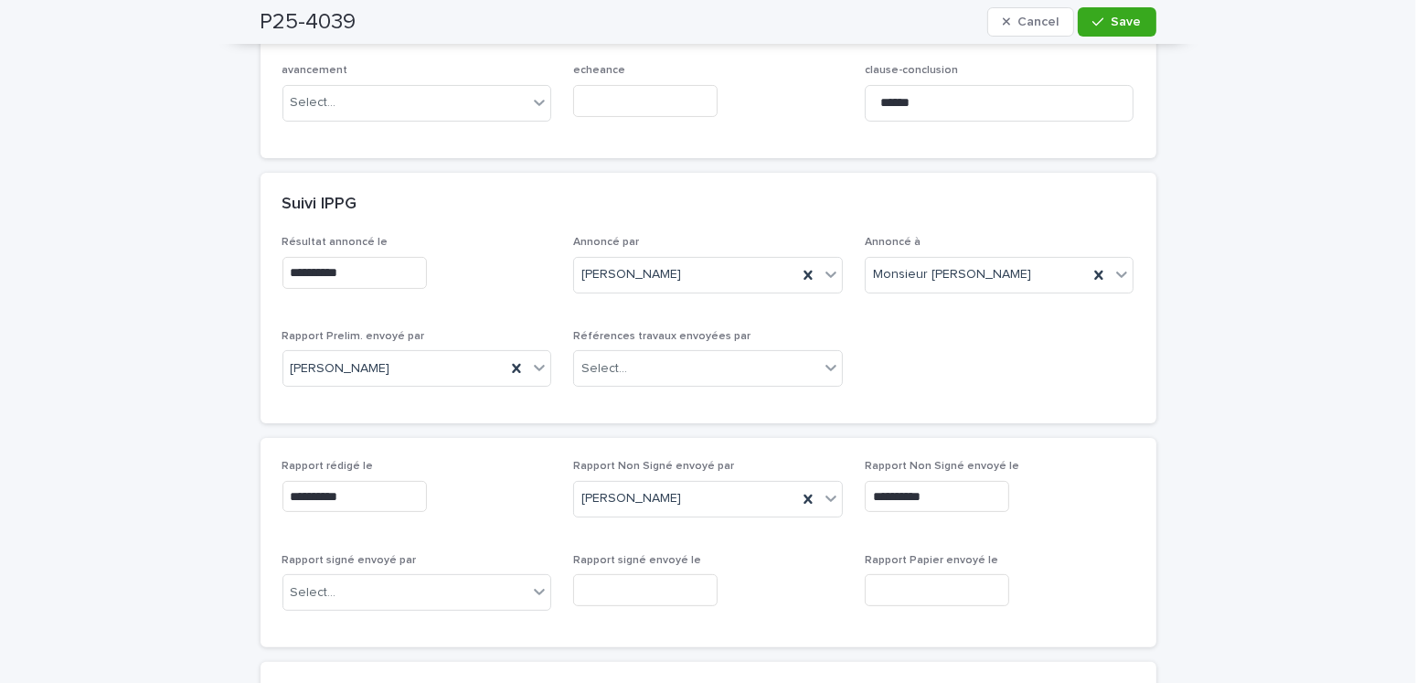
scroll to position [457, 0]
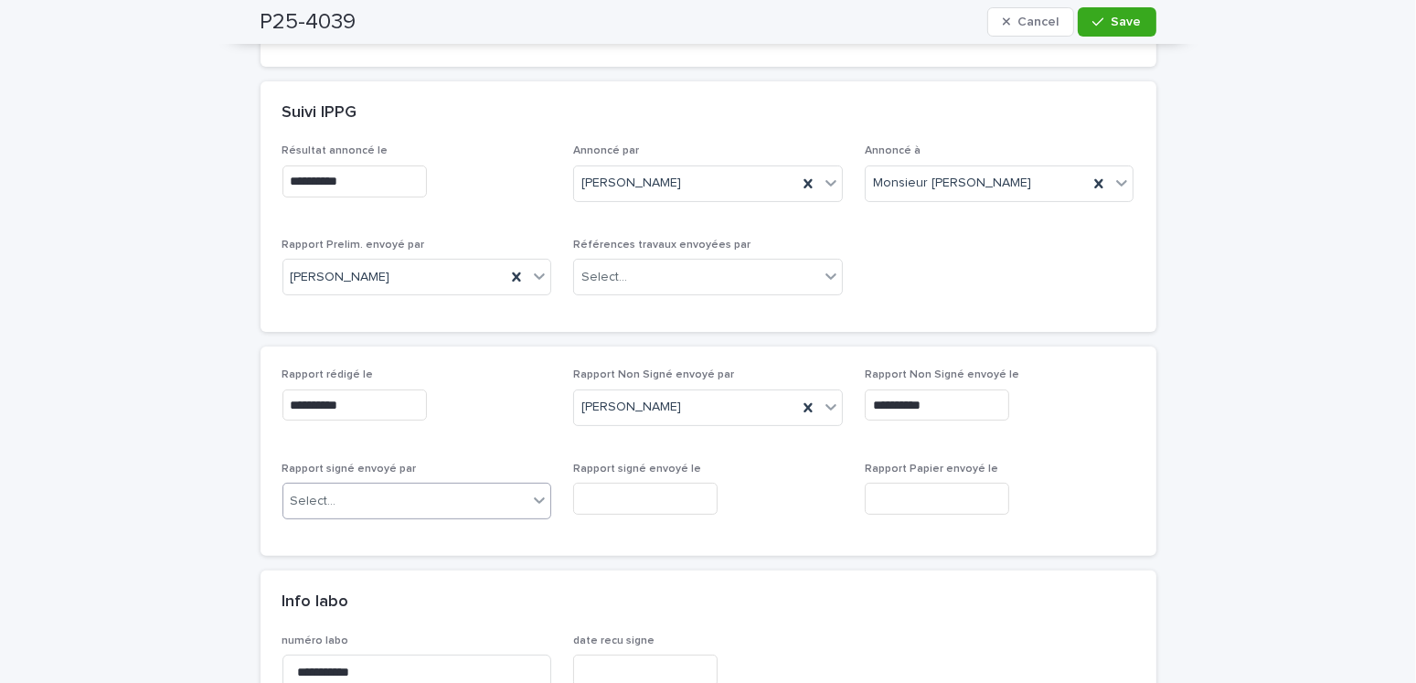
click at [373, 505] on div "Select..." at bounding box center [405, 501] width 245 height 30
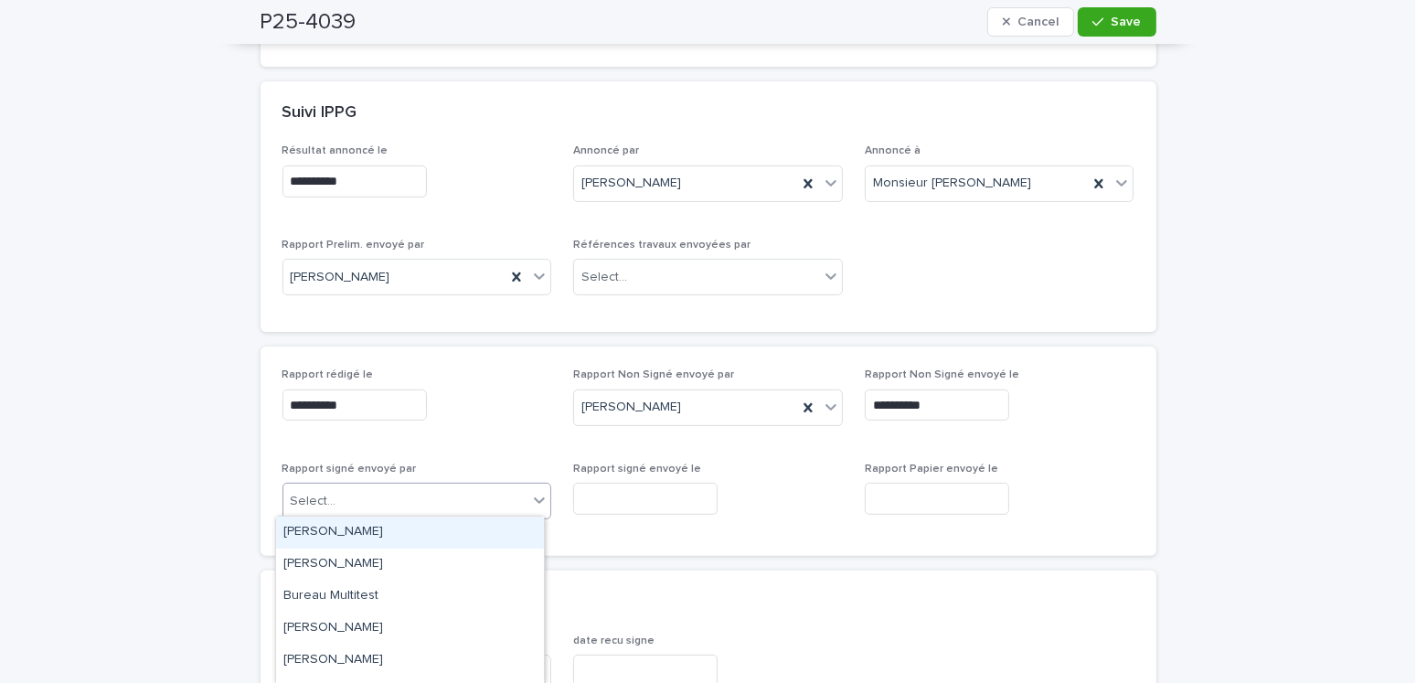
click at [343, 525] on div "Amilie Mainville" at bounding box center [410, 532] width 268 height 32
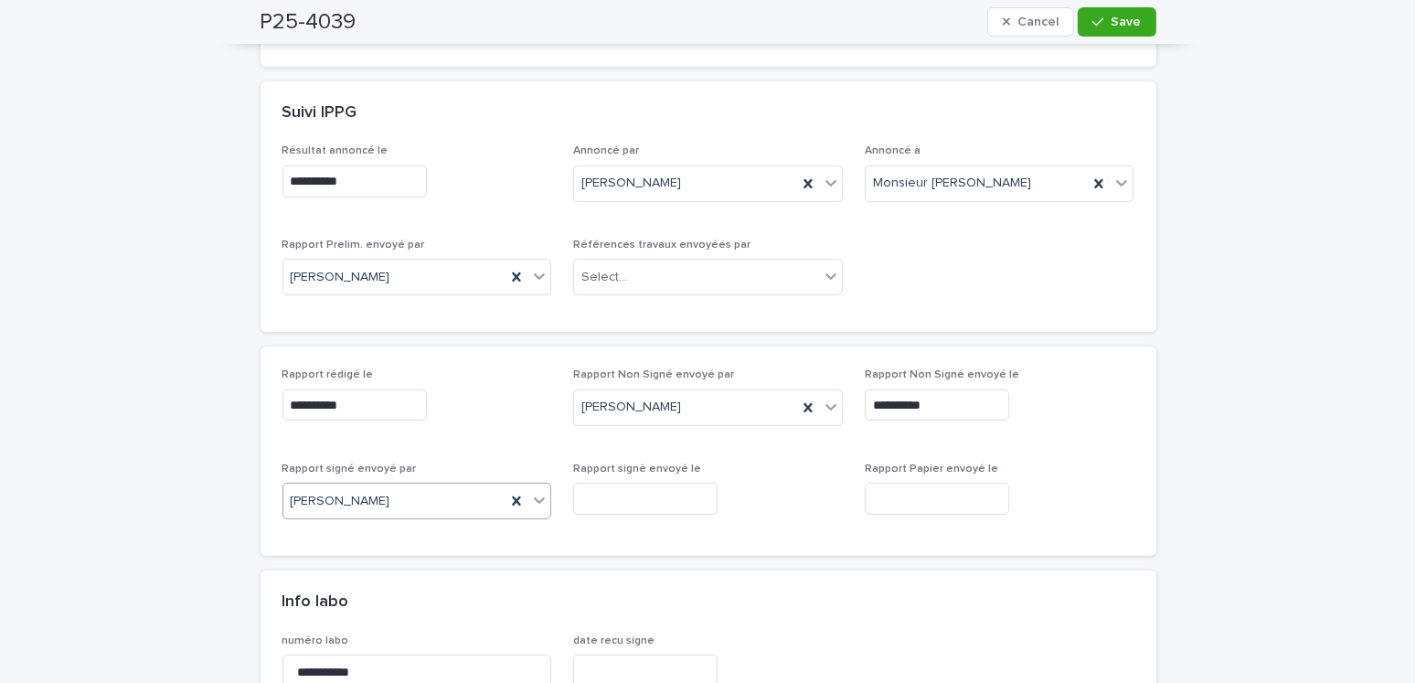
click at [643, 483] on input "text" at bounding box center [645, 499] width 144 height 32
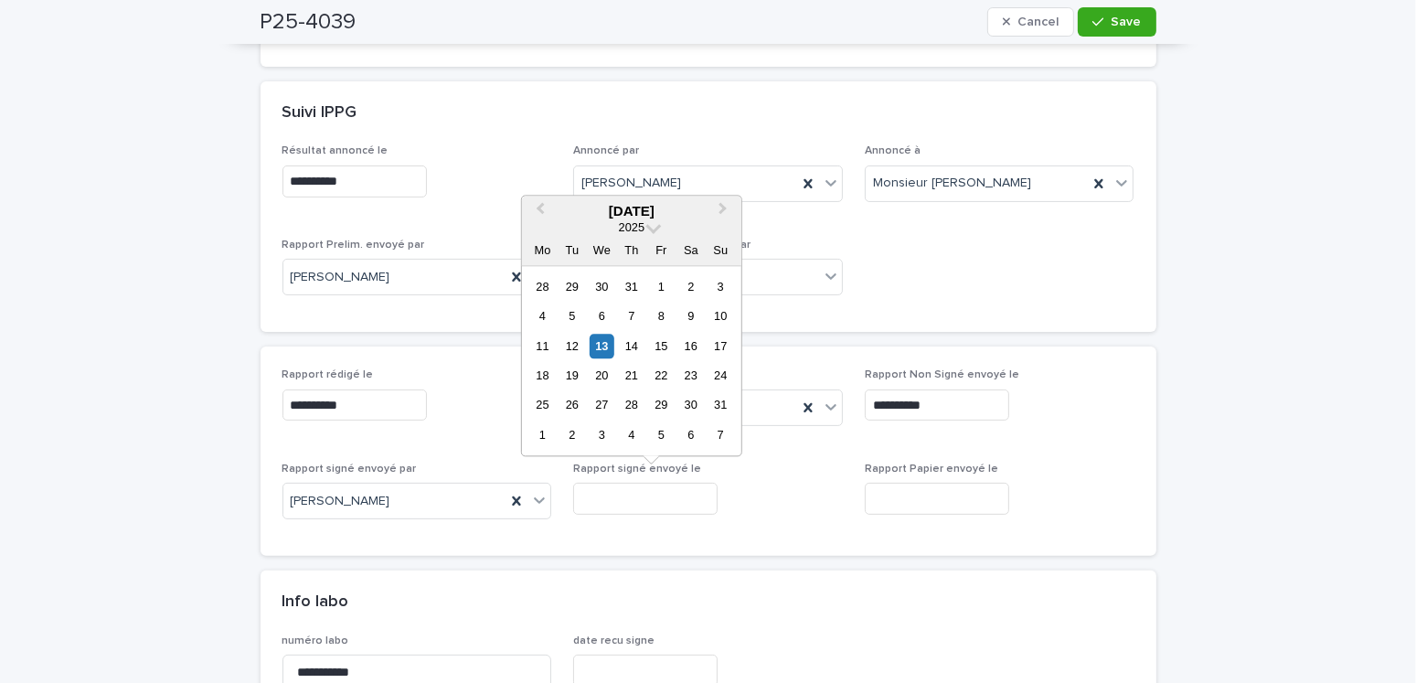
click at [602, 345] on div "13" at bounding box center [601, 346] width 25 height 25
type input "**********"
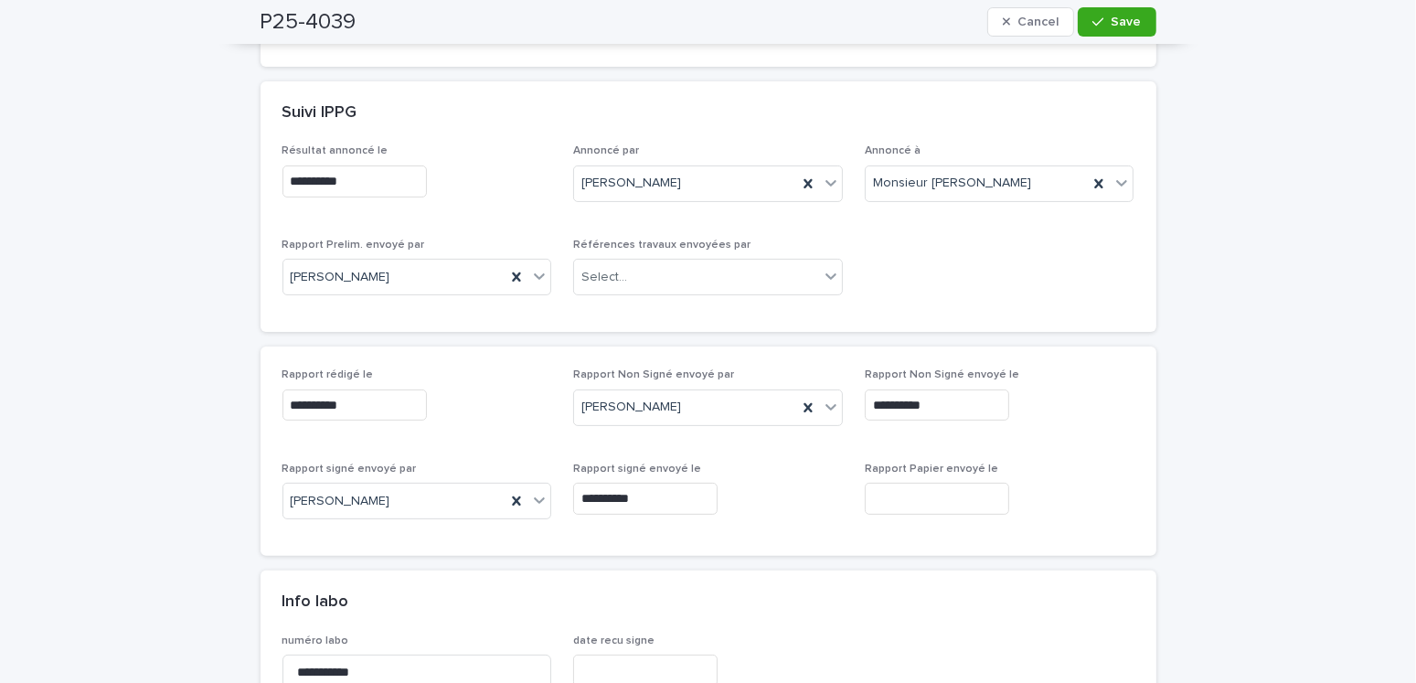
scroll to position [0, 0]
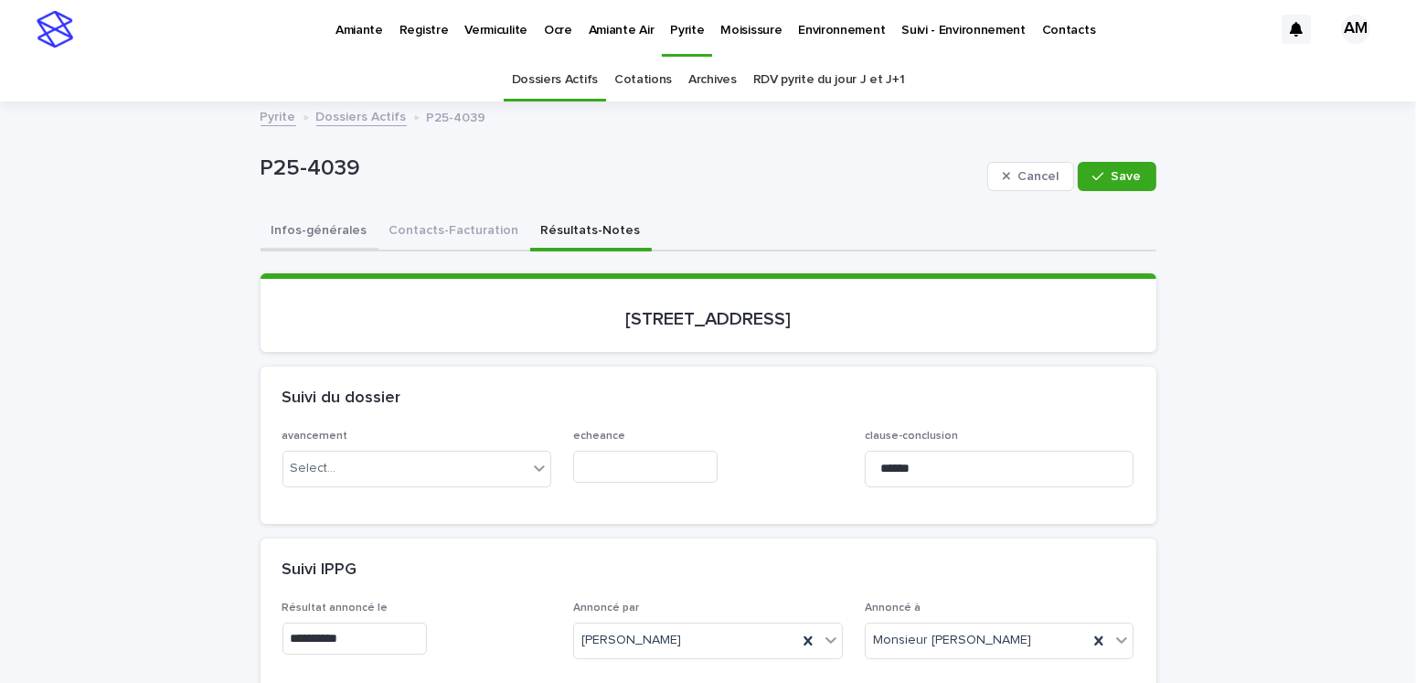
click at [301, 218] on button "Infos-générales" at bounding box center [319, 232] width 118 height 38
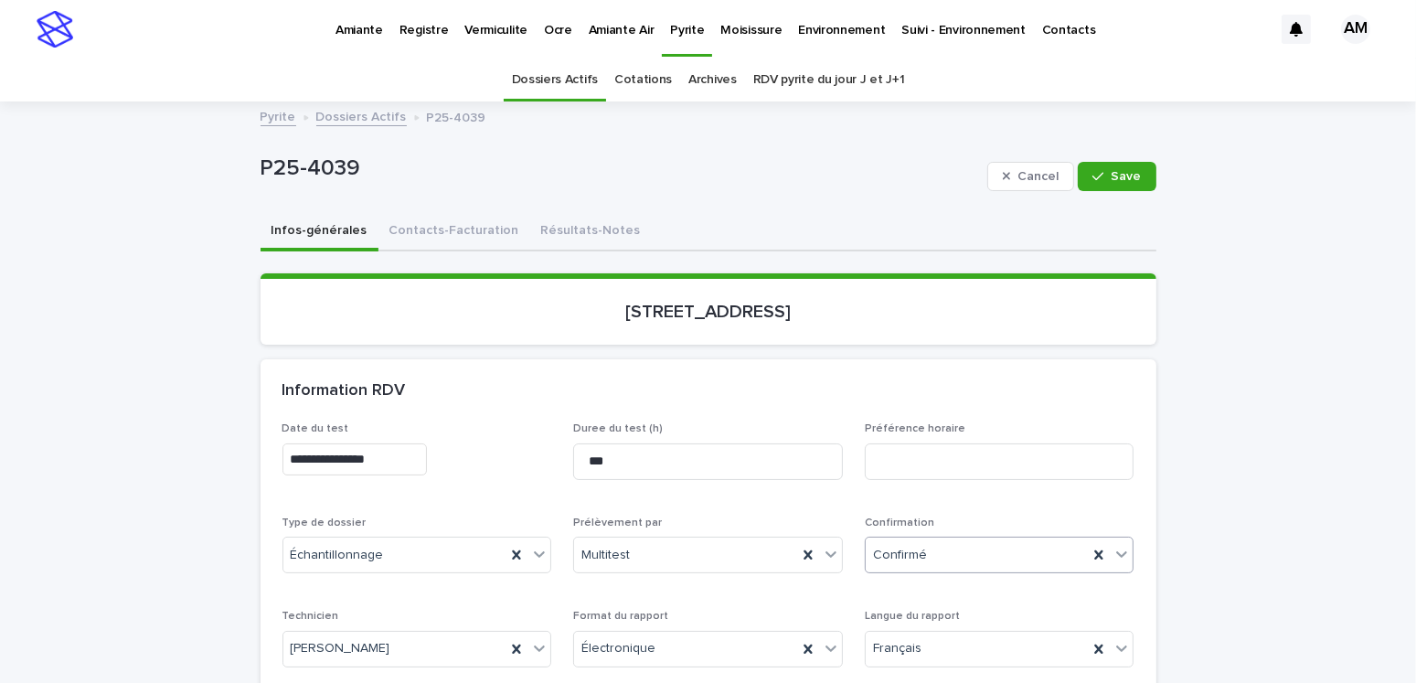
click at [932, 558] on div "Confirmé" at bounding box center [976, 555] width 223 height 30
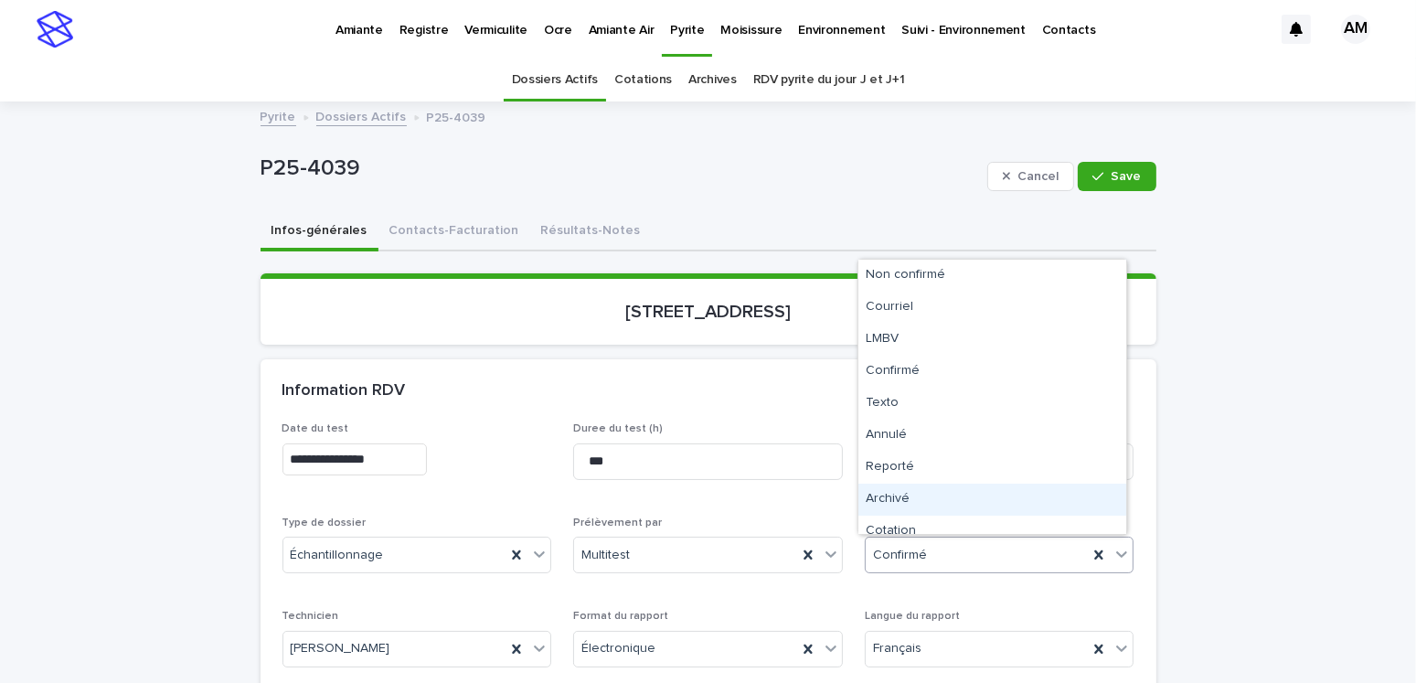
click at [889, 492] on div "Archivé" at bounding box center [992, 499] width 268 height 32
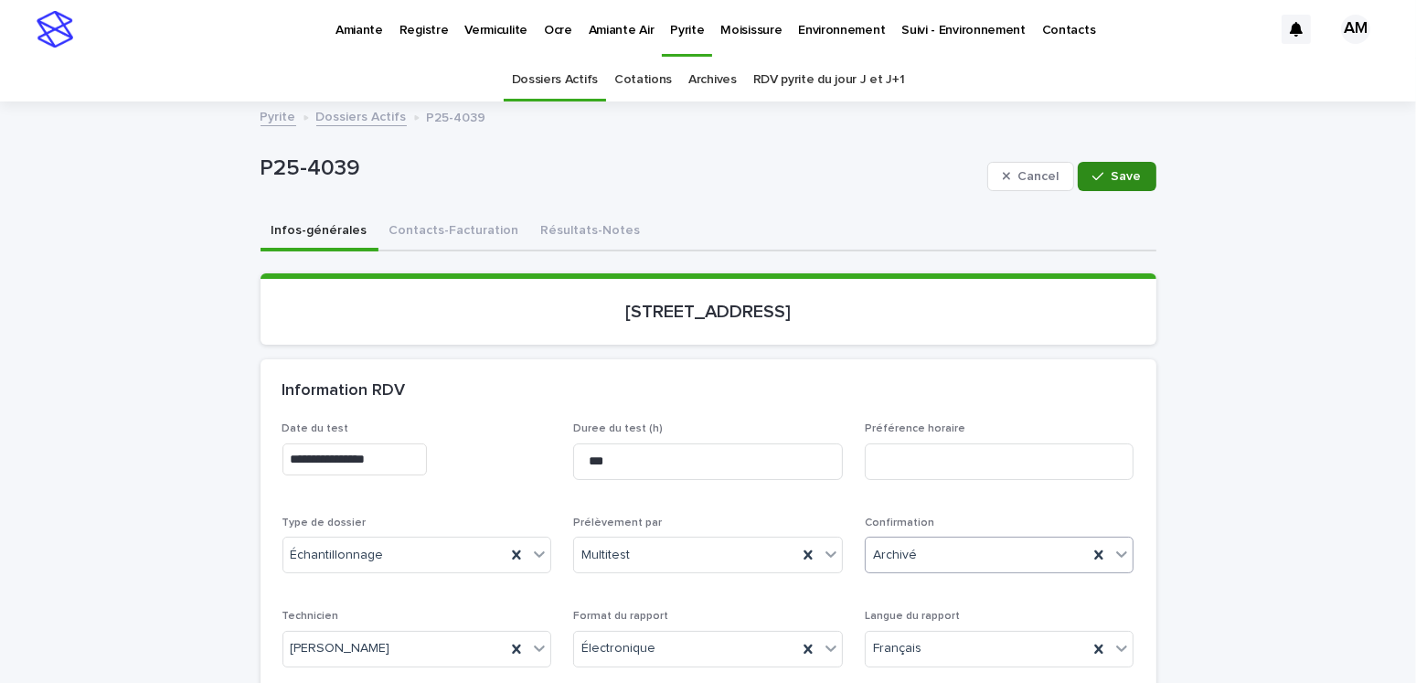
click at [1097, 181] on icon "button" at bounding box center [1097, 176] width 11 height 13
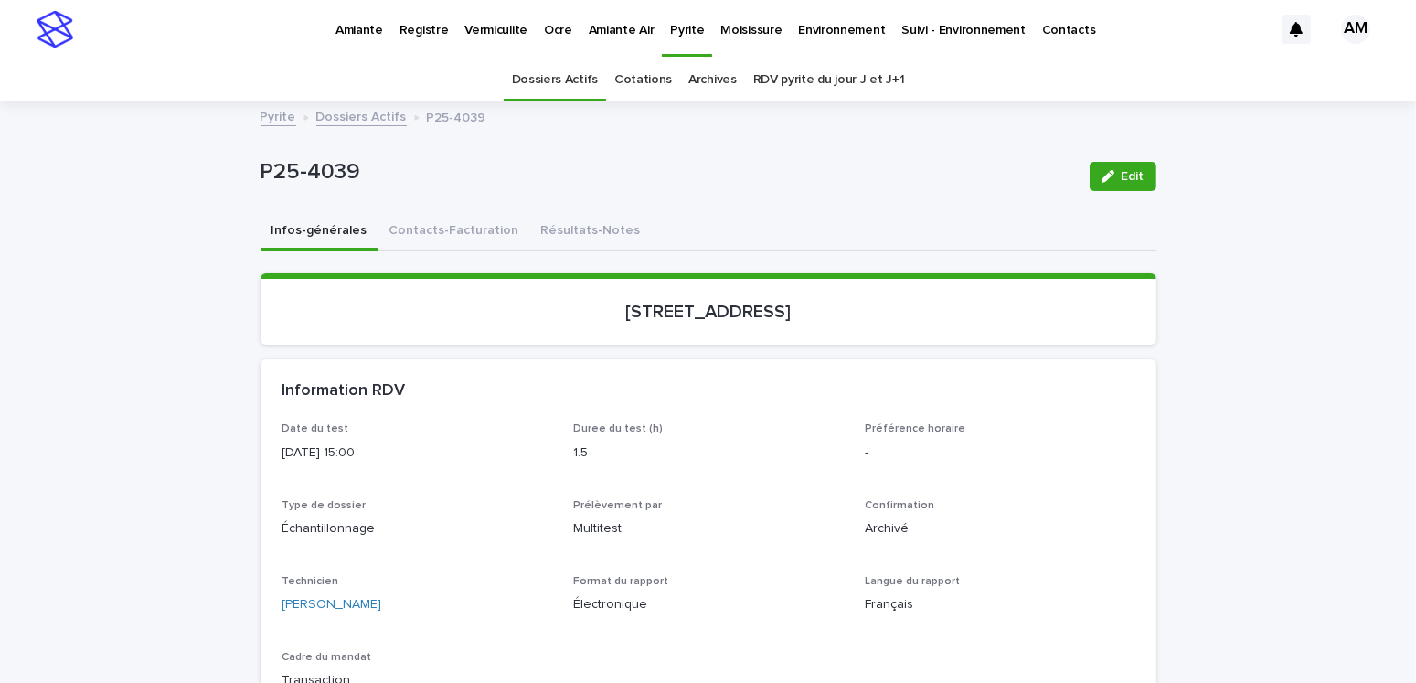
click at [351, 116] on link "Dossiers Actifs" at bounding box center [361, 115] width 90 height 21
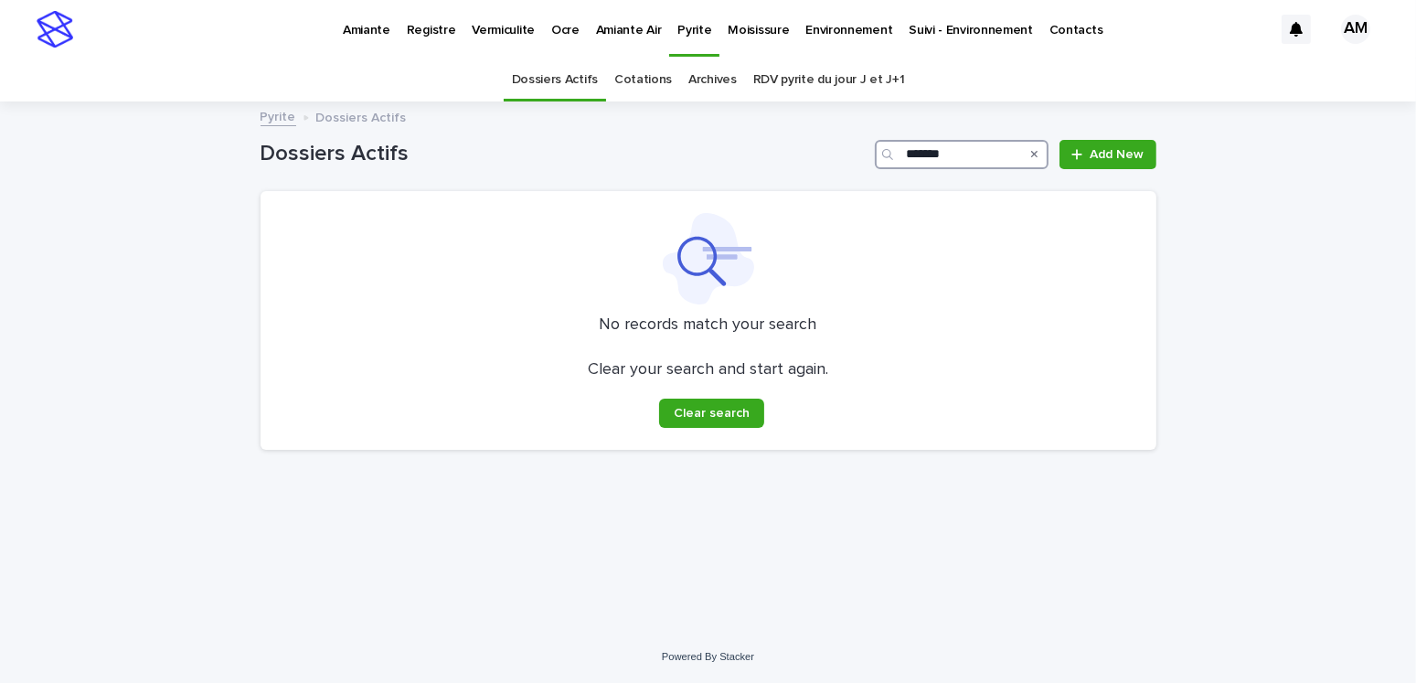
click at [974, 153] on input "*******" at bounding box center [962, 154] width 174 height 29
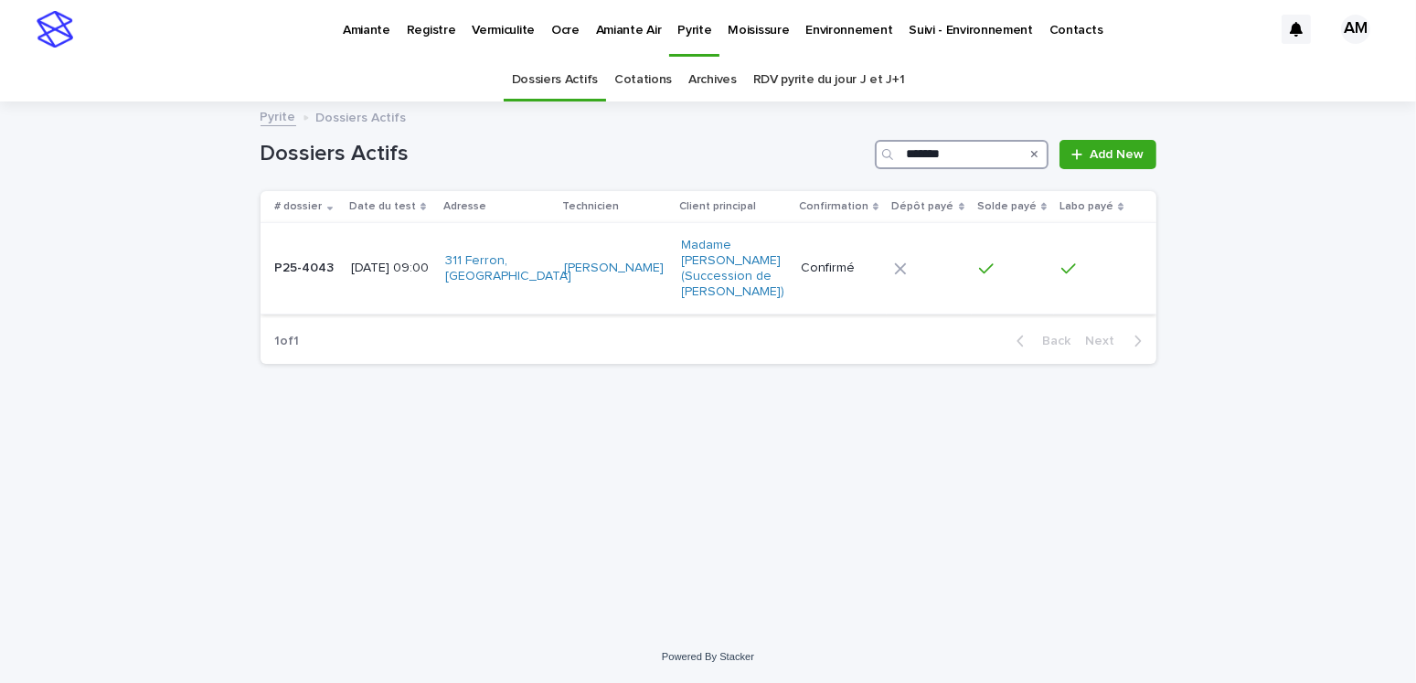
type input "*******"
click at [366, 264] on p "2025-06-04 09:00" at bounding box center [391, 268] width 80 height 16
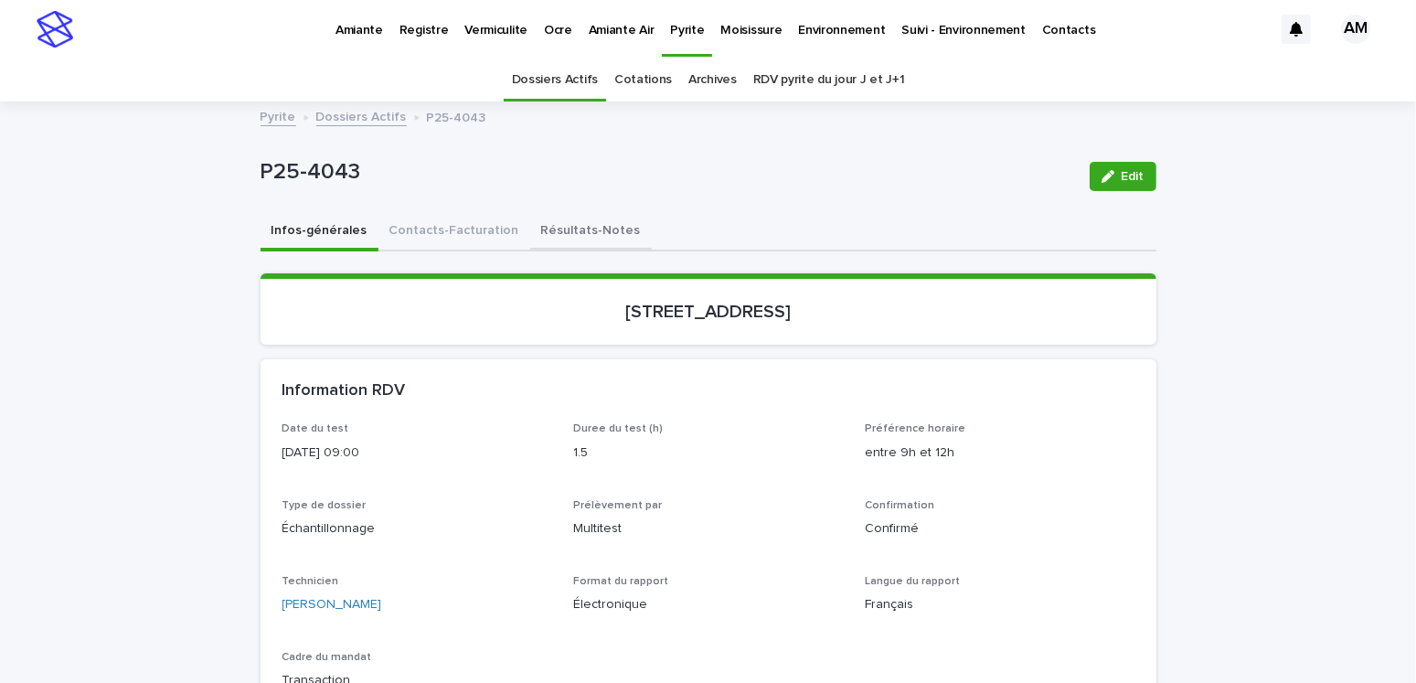
drag, startPoint x: 536, startPoint y: 221, endPoint x: 596, endPoint y: 249, distance: 65.8
click at [536, 221] on button "Résultats-Notes" at bounding box center [591, 232] width 122 height 38
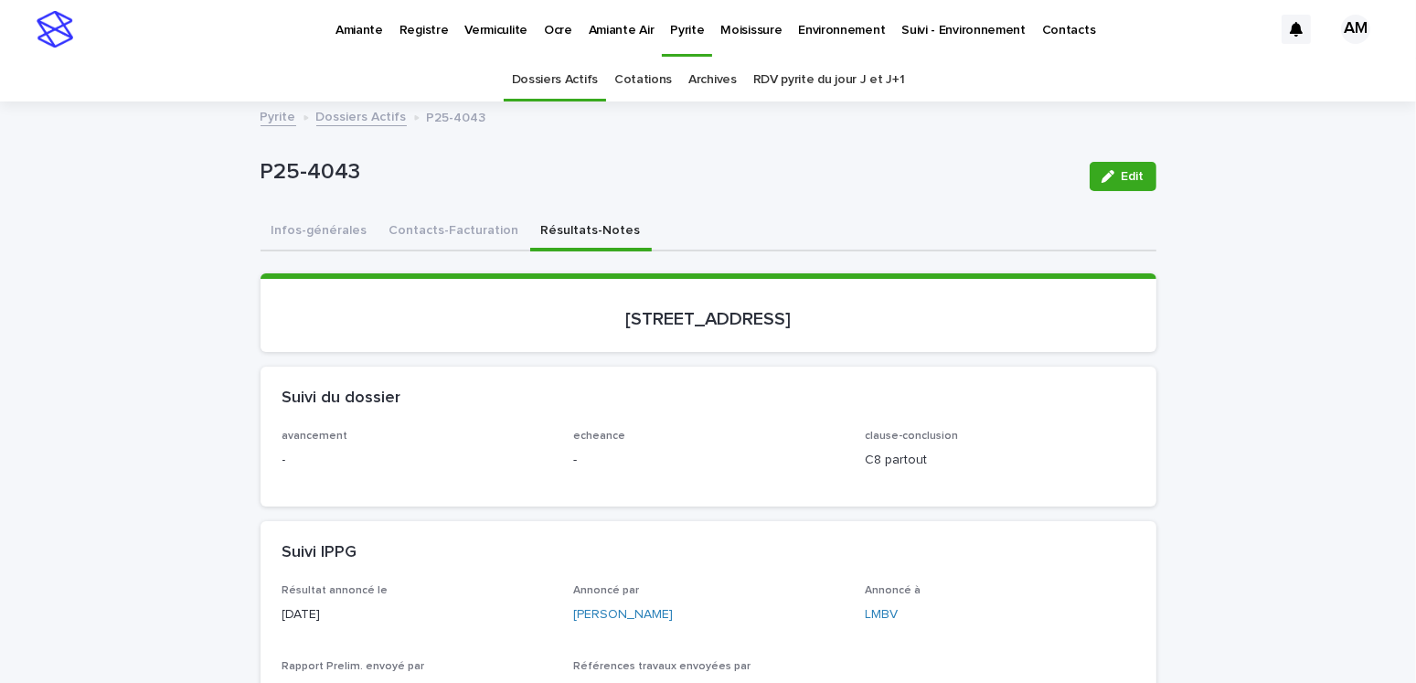
click at [1101, 192] on div "Edit" at bounding box center [1119, 176] width 74 height 73
click at [1089, 162] on button "Edit" at bounding box center [1122, 176] width 67 height 29
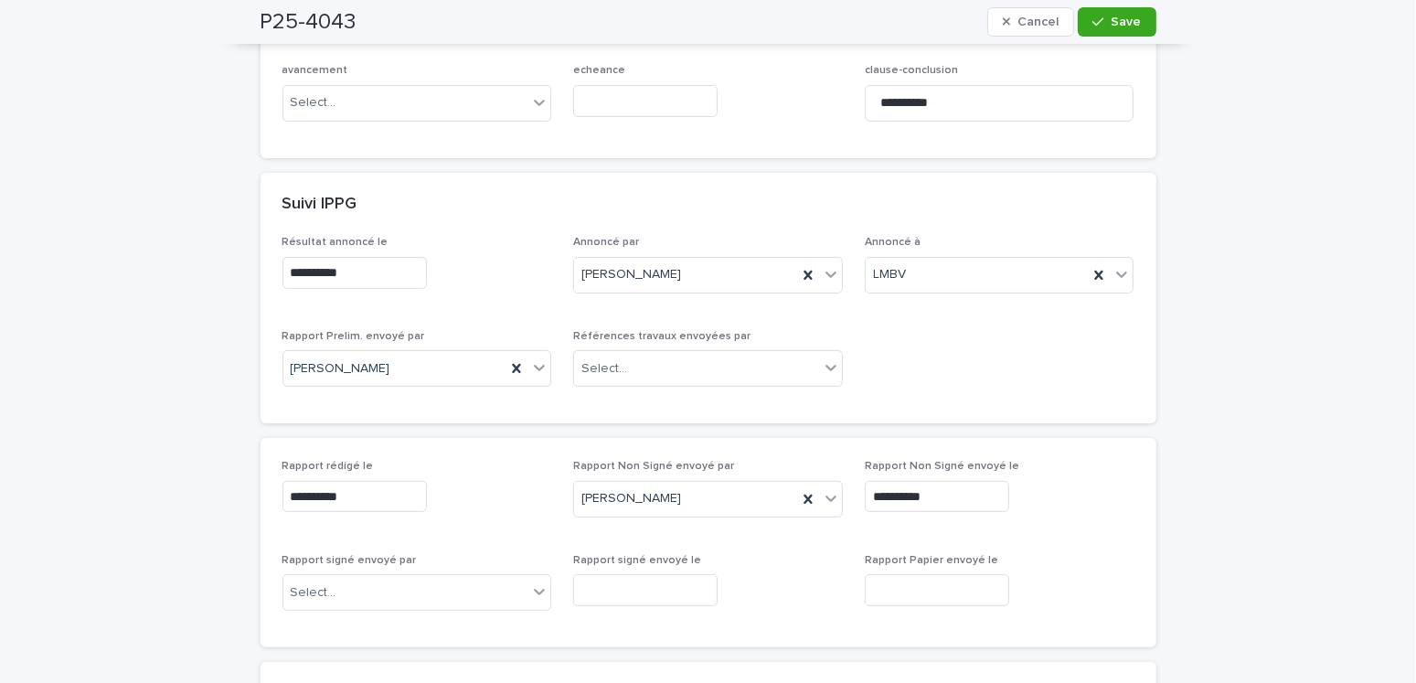
scroll to position [640, 0]
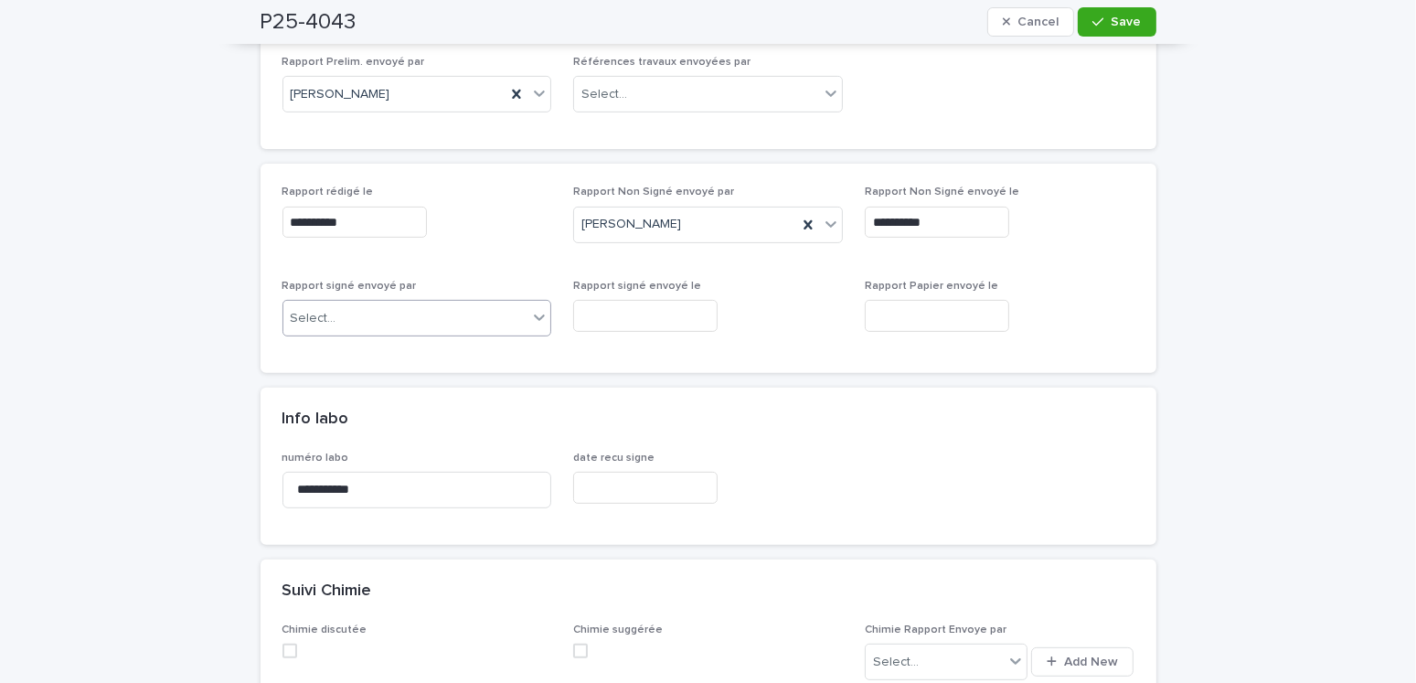
click at [370, 320] on div "Select..." at bounding box center [405, 318] width 245 height 30
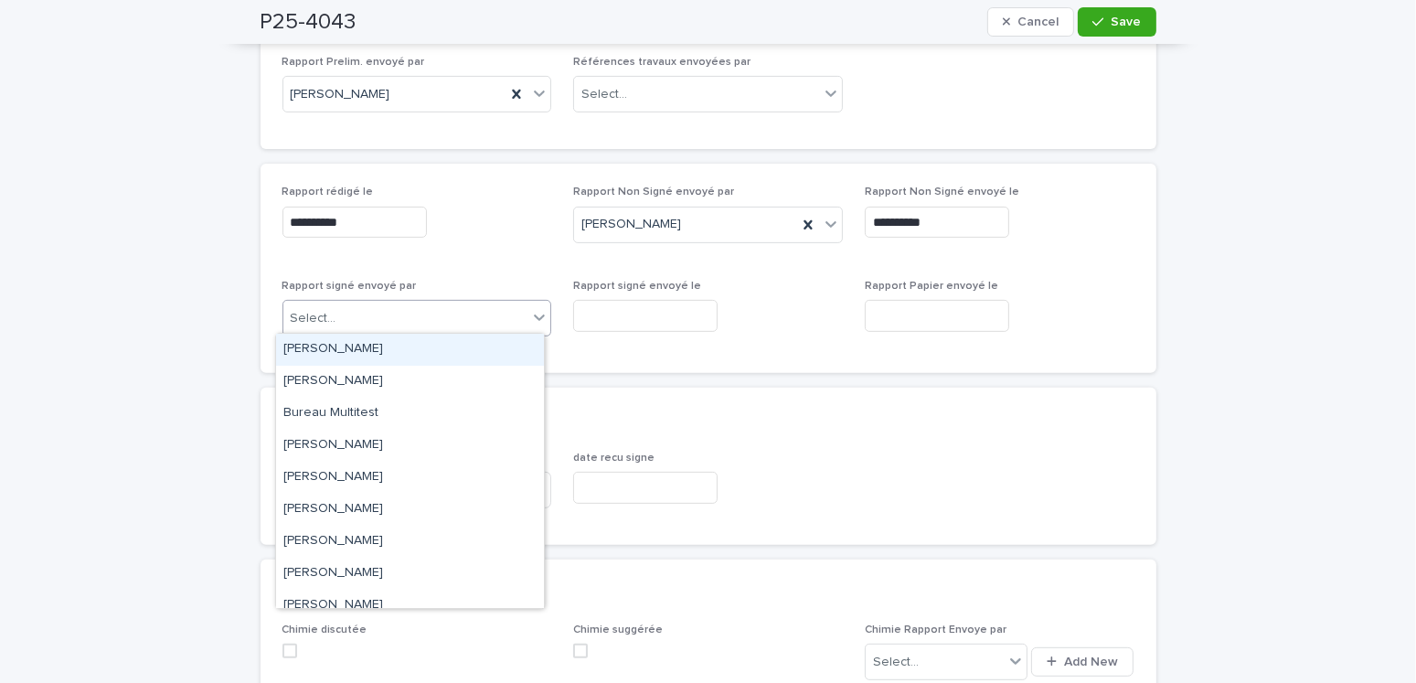
click at [351, 350] on div "Amilie Mainville" at bounding box center [410, 350] width 268 height 32
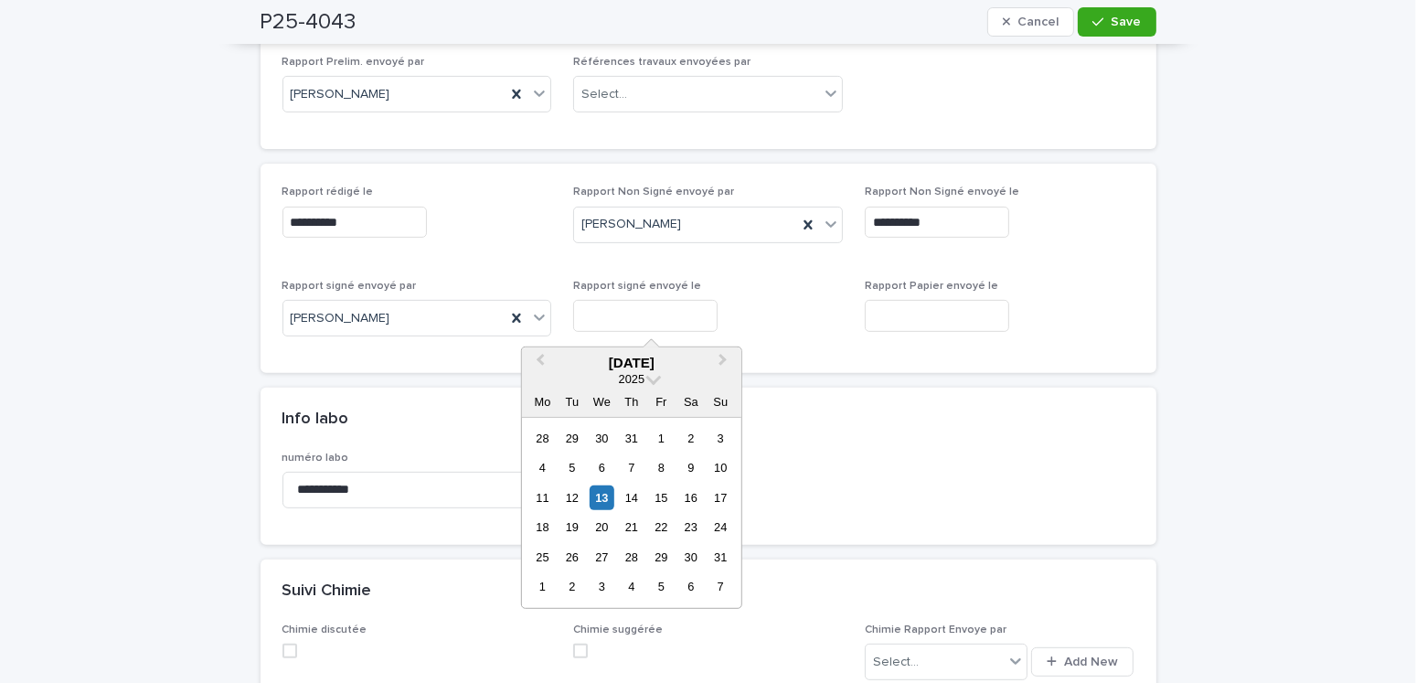
click at [610, 311] on input "text" at bounding box center [645, 316] width 144 height 32
click at [604, 495] on div "13" at bounding box center [601, 497] width 25 height 25
type input "**********"
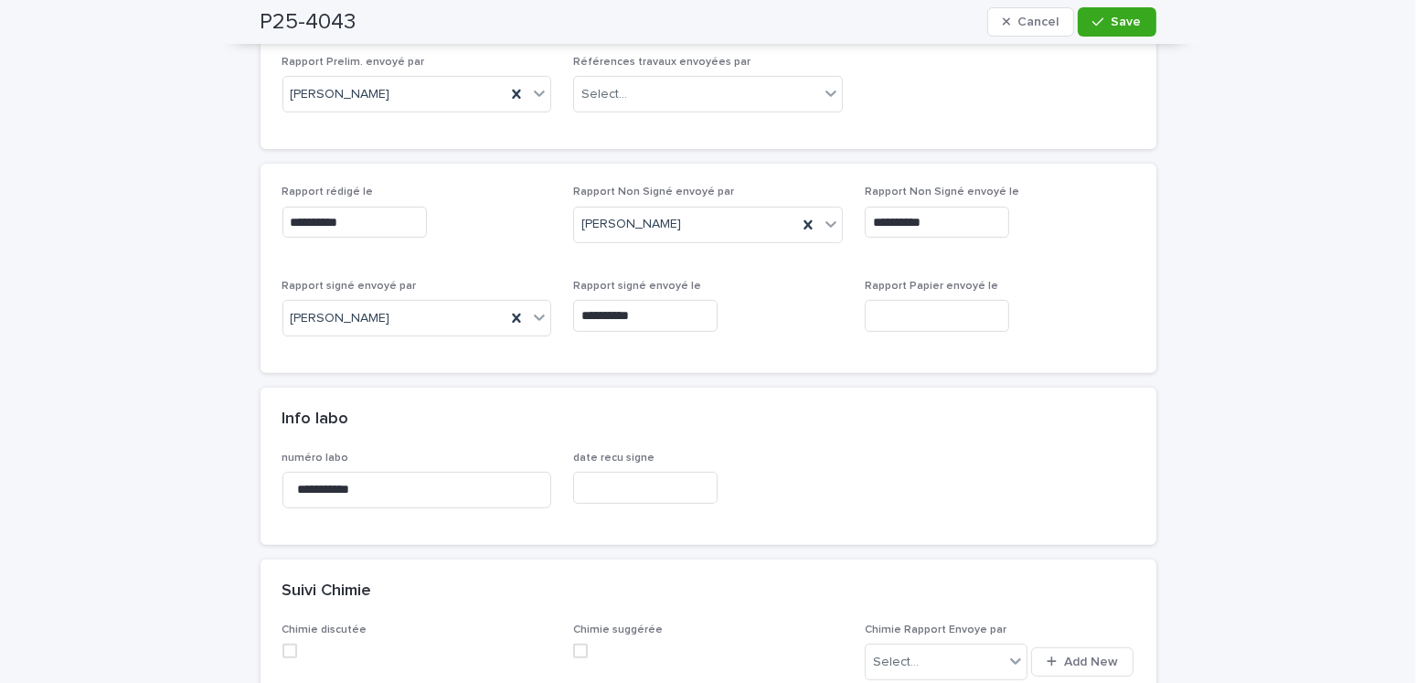
scroll to position [1097, 0]
